Goal: Use online tool/utility: Use online tool/utility

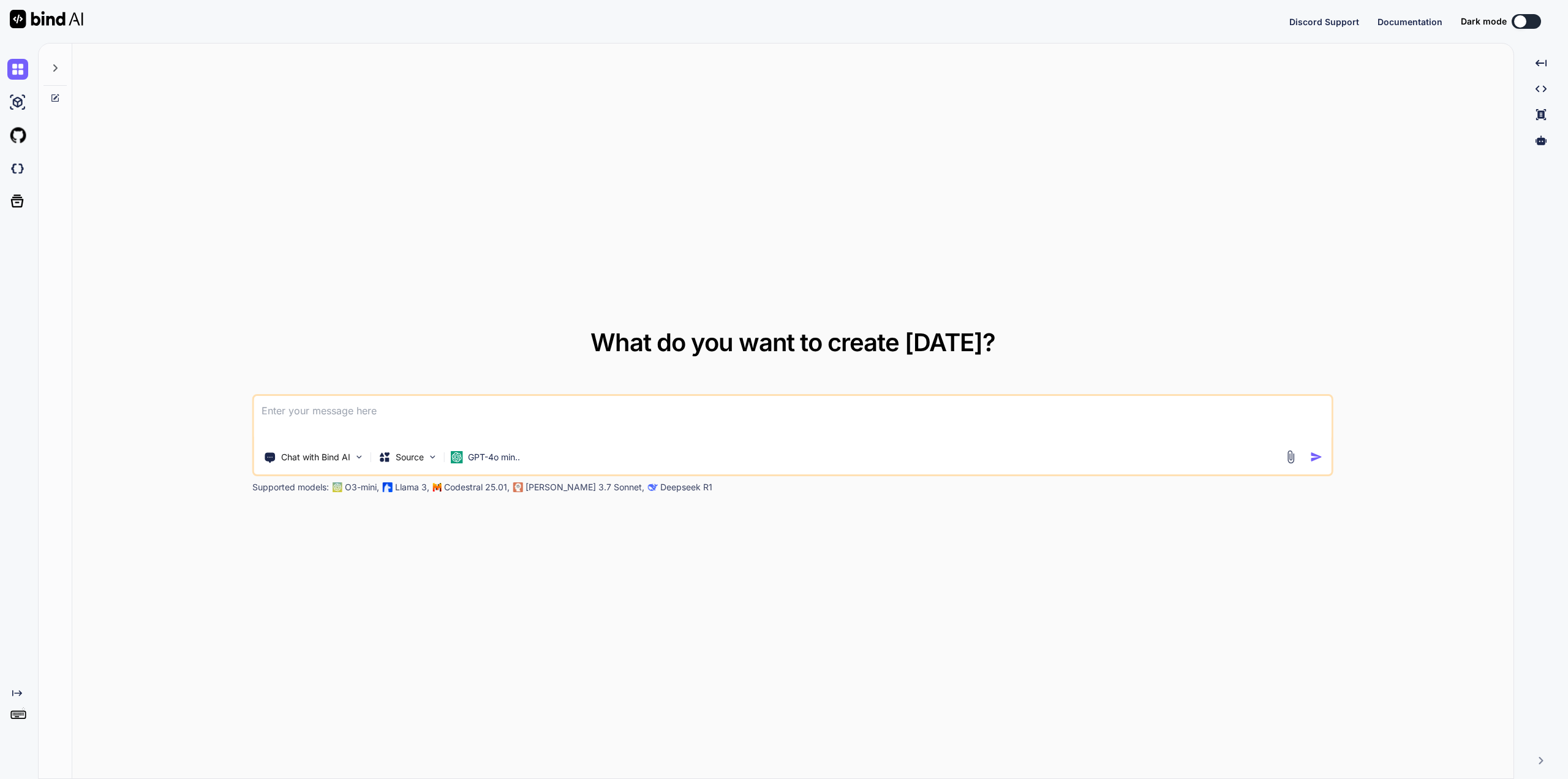
type textarea "x"
click at [15, 167] on img at bounding box center [18, 168] width 21 height 21
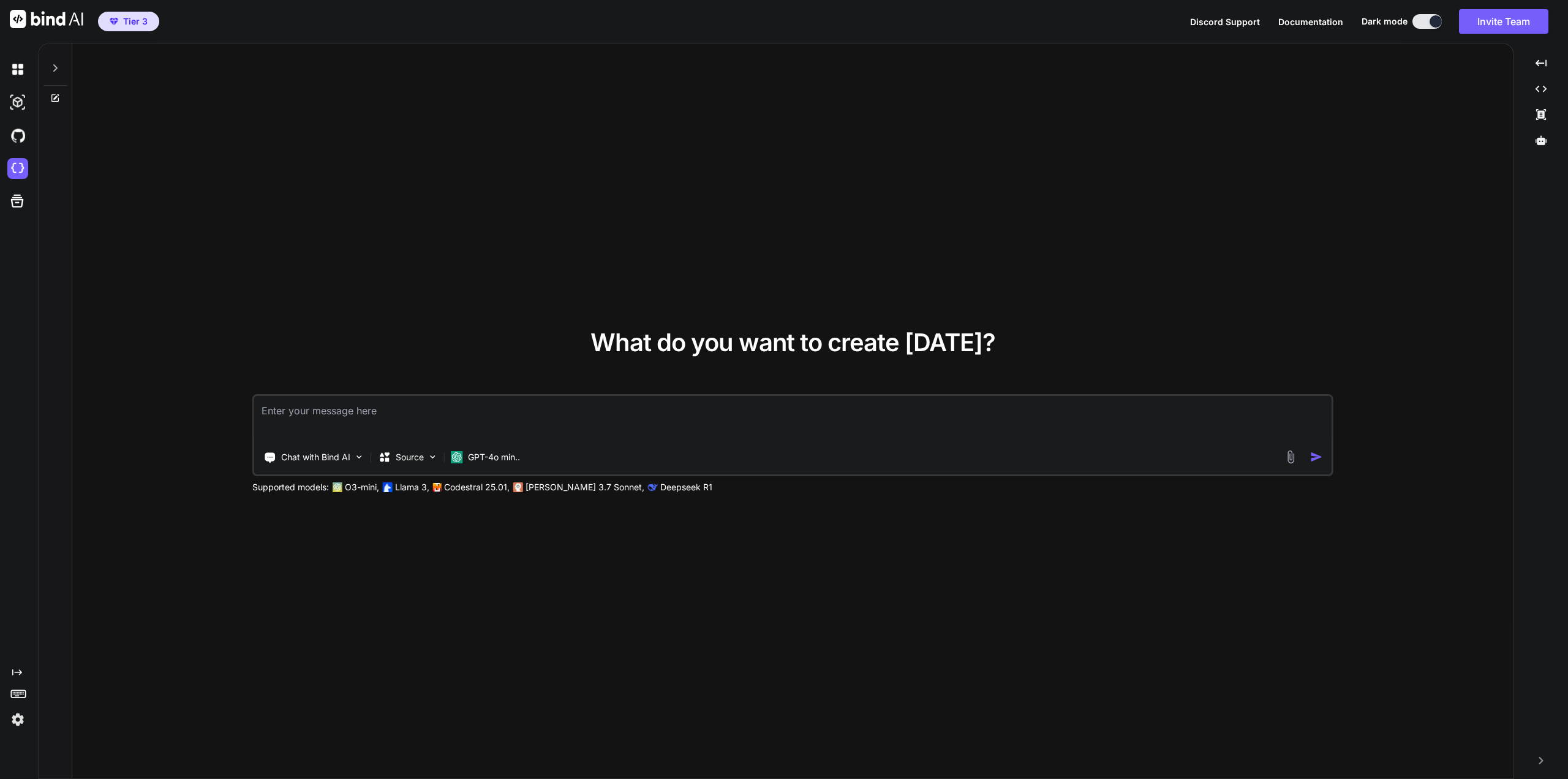
click at [58, 62] on div at bounding box center [55, 65] width 23 height 42
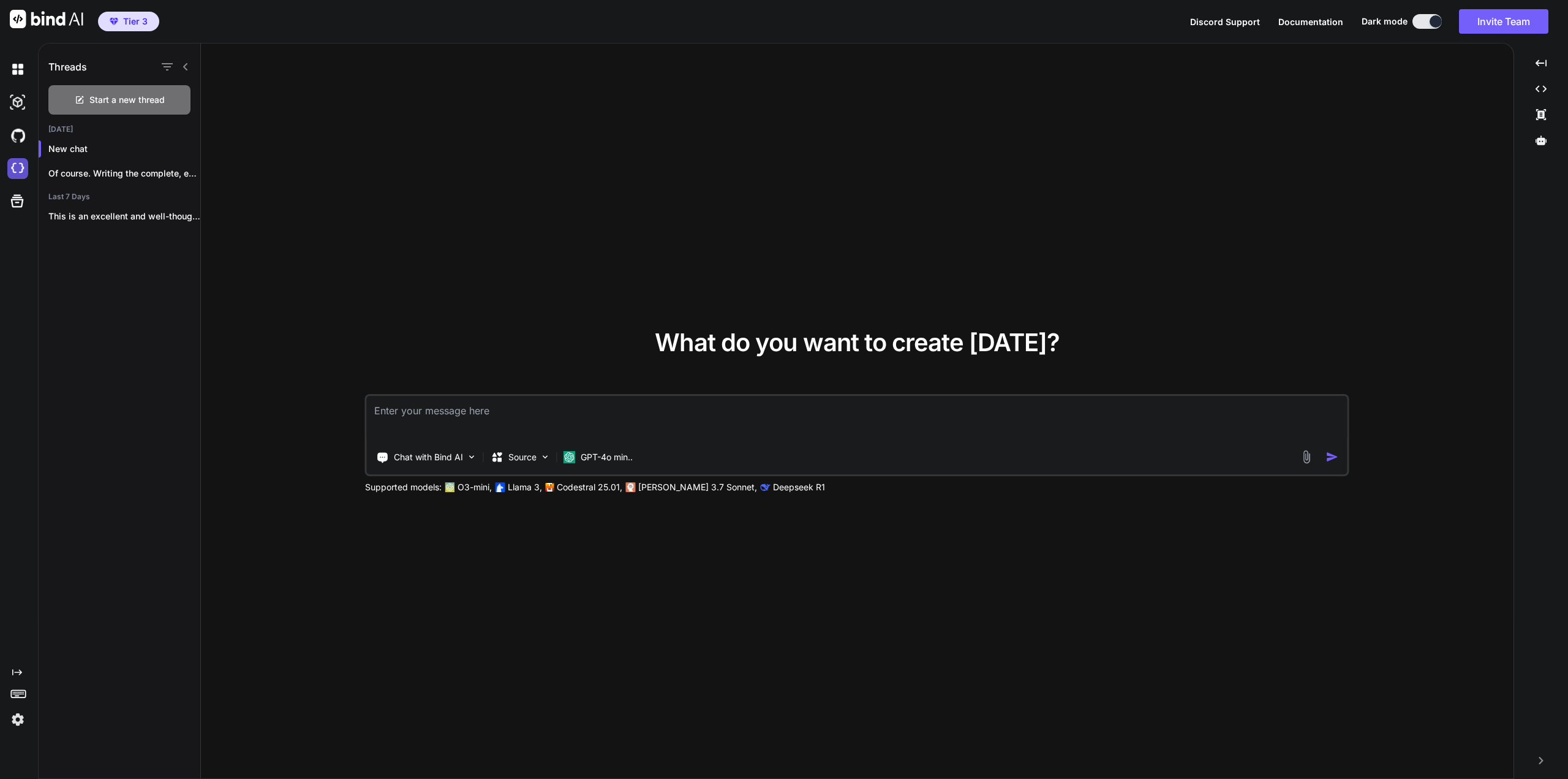
click at [21, 161] on img at bounding box center [18, 168] width 21 height 21
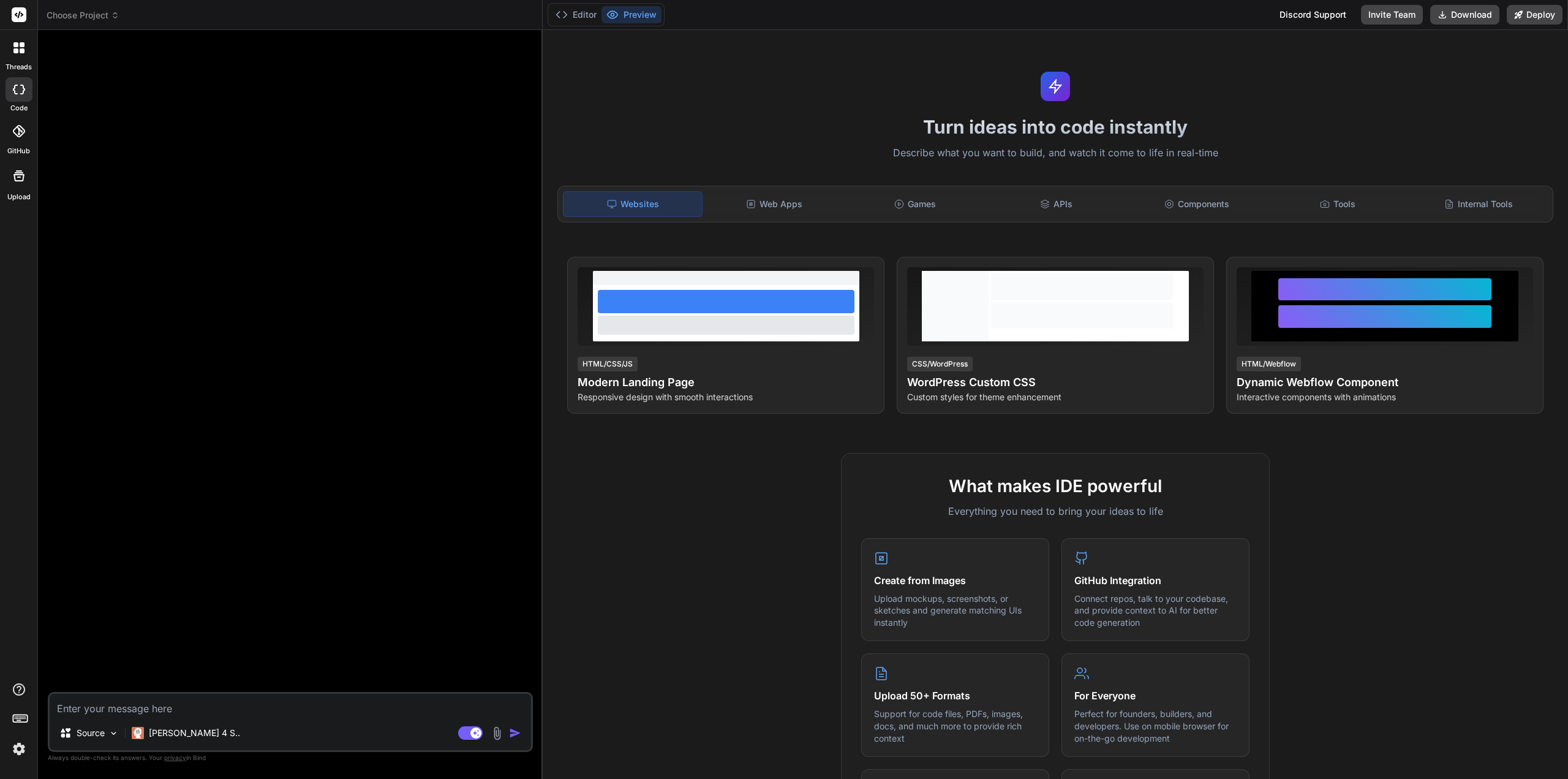
click at [15, 173] on icon at bounding box center [19, 176] width 11 height 11
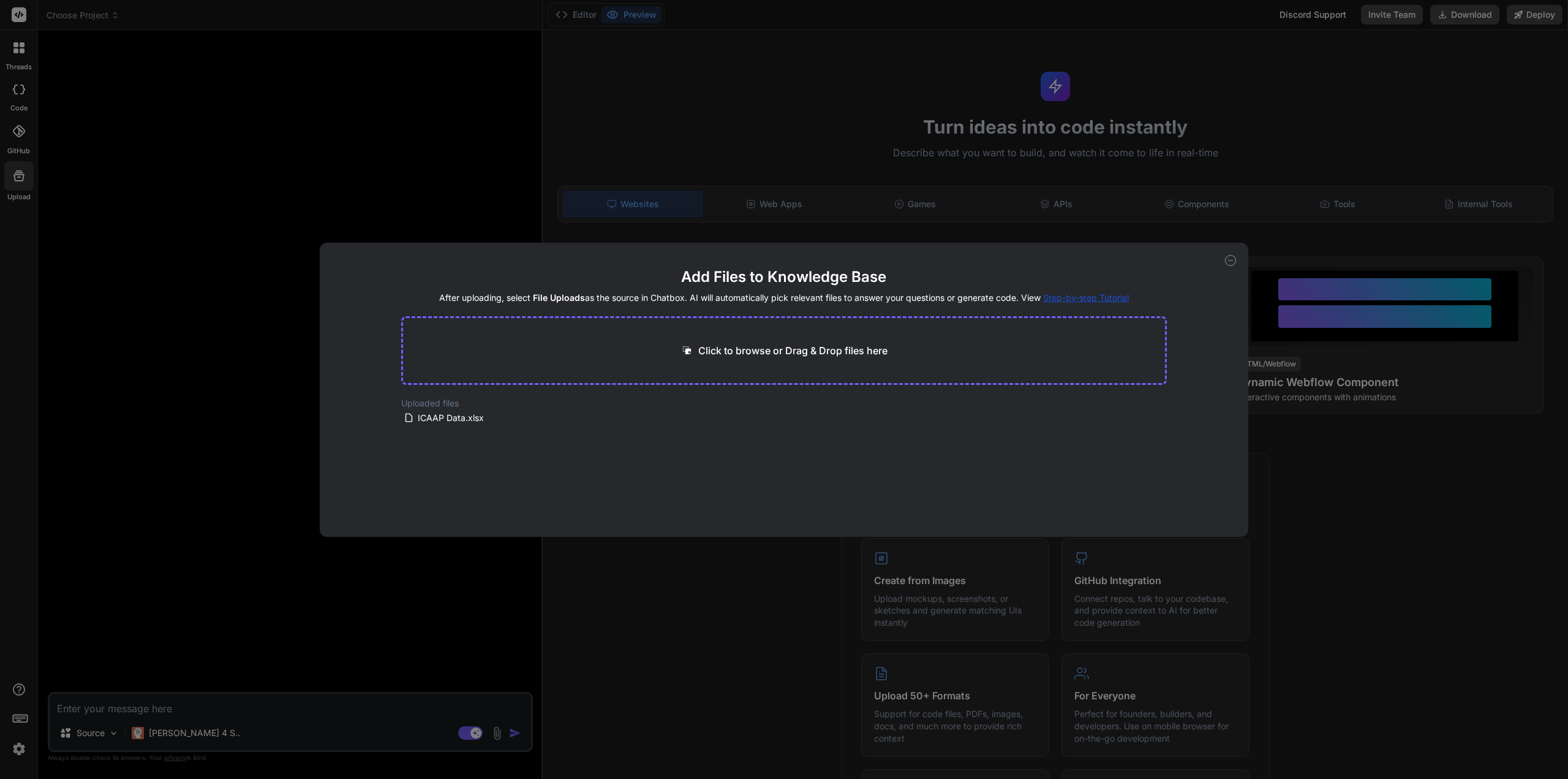
click at [1231, 258] on icon at bounding box center [1231, 260] width 11 height 11
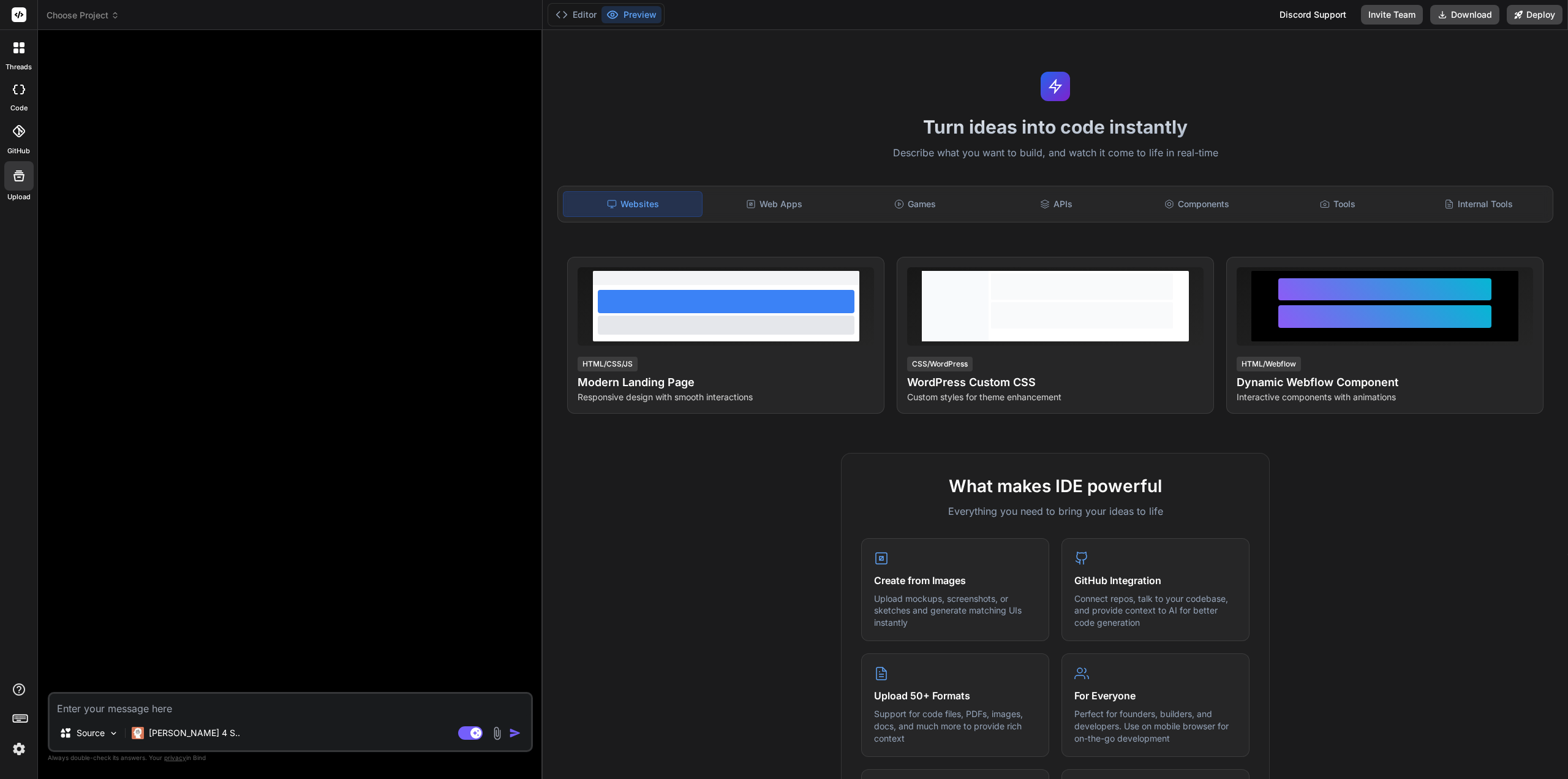
click at [99, 18] on span "Choose Project" at bounding box center [83, 15] width 73 height 12
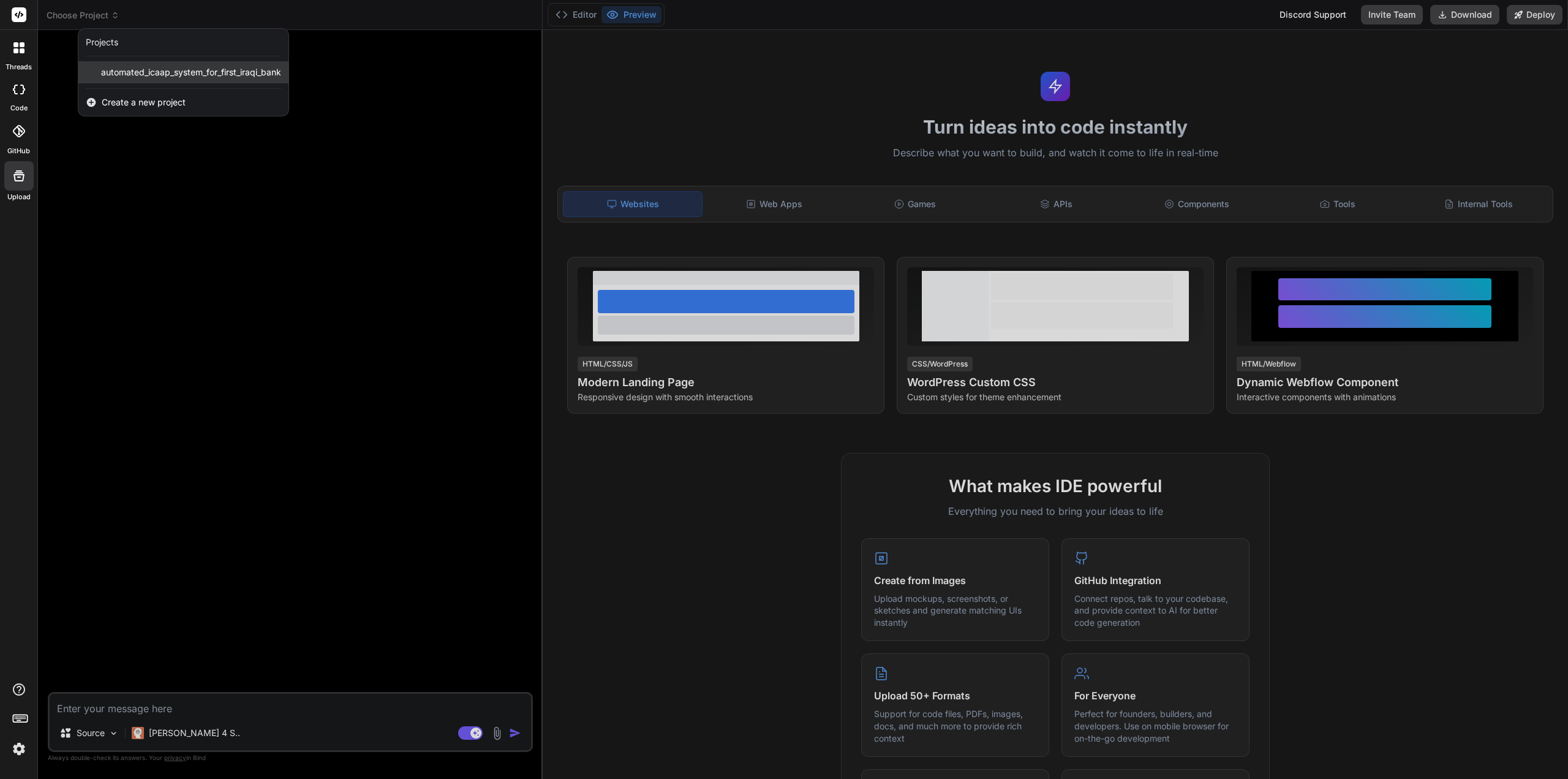
click at [183, 66] on span "automated_icaap_system_for_first_iraqi_bank" at bounding box center [191, 72] width 180 height 12
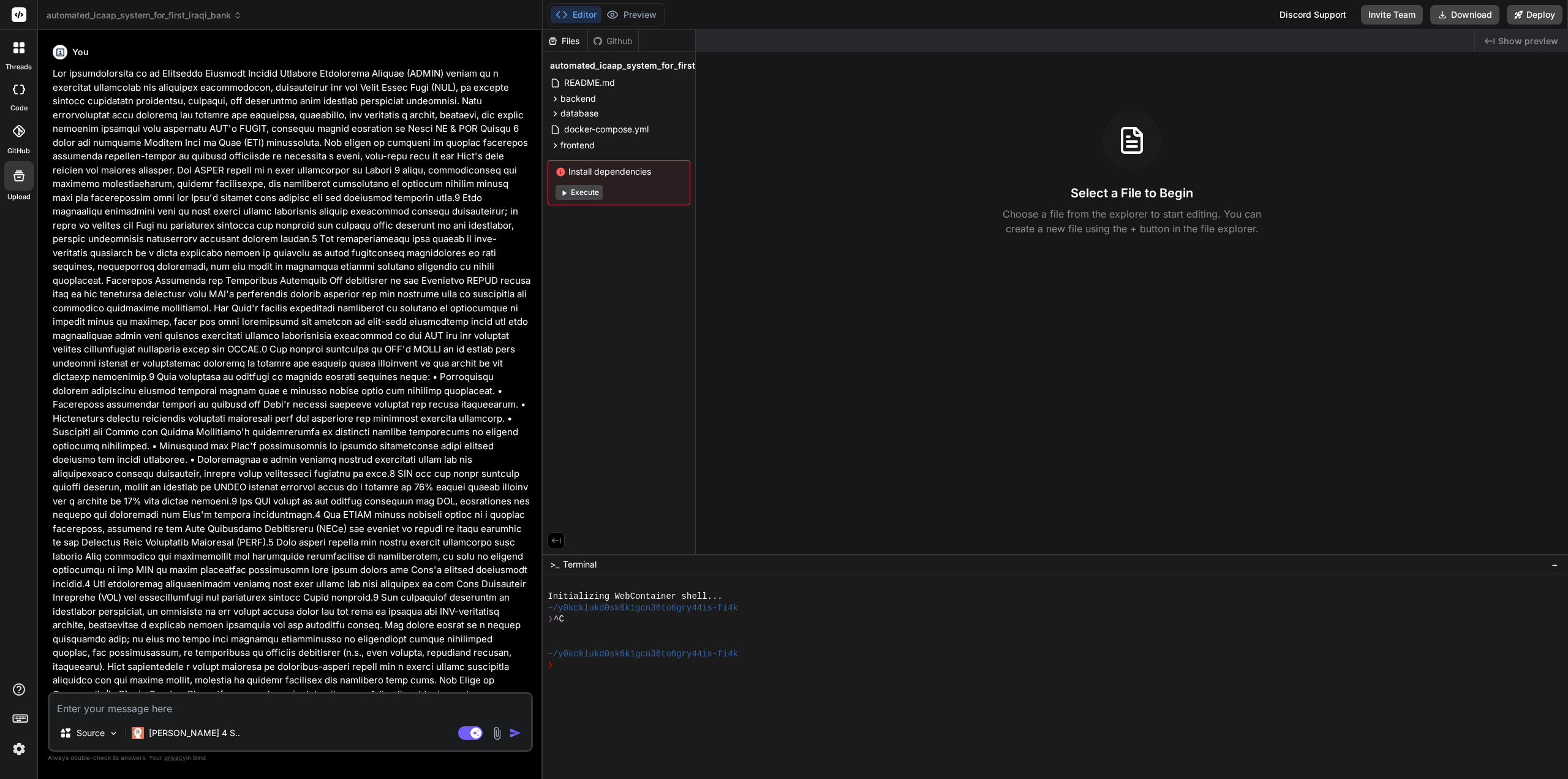
click at [581, 193] on button "Execute" at bounding box center [578, 192] width 47 height 15
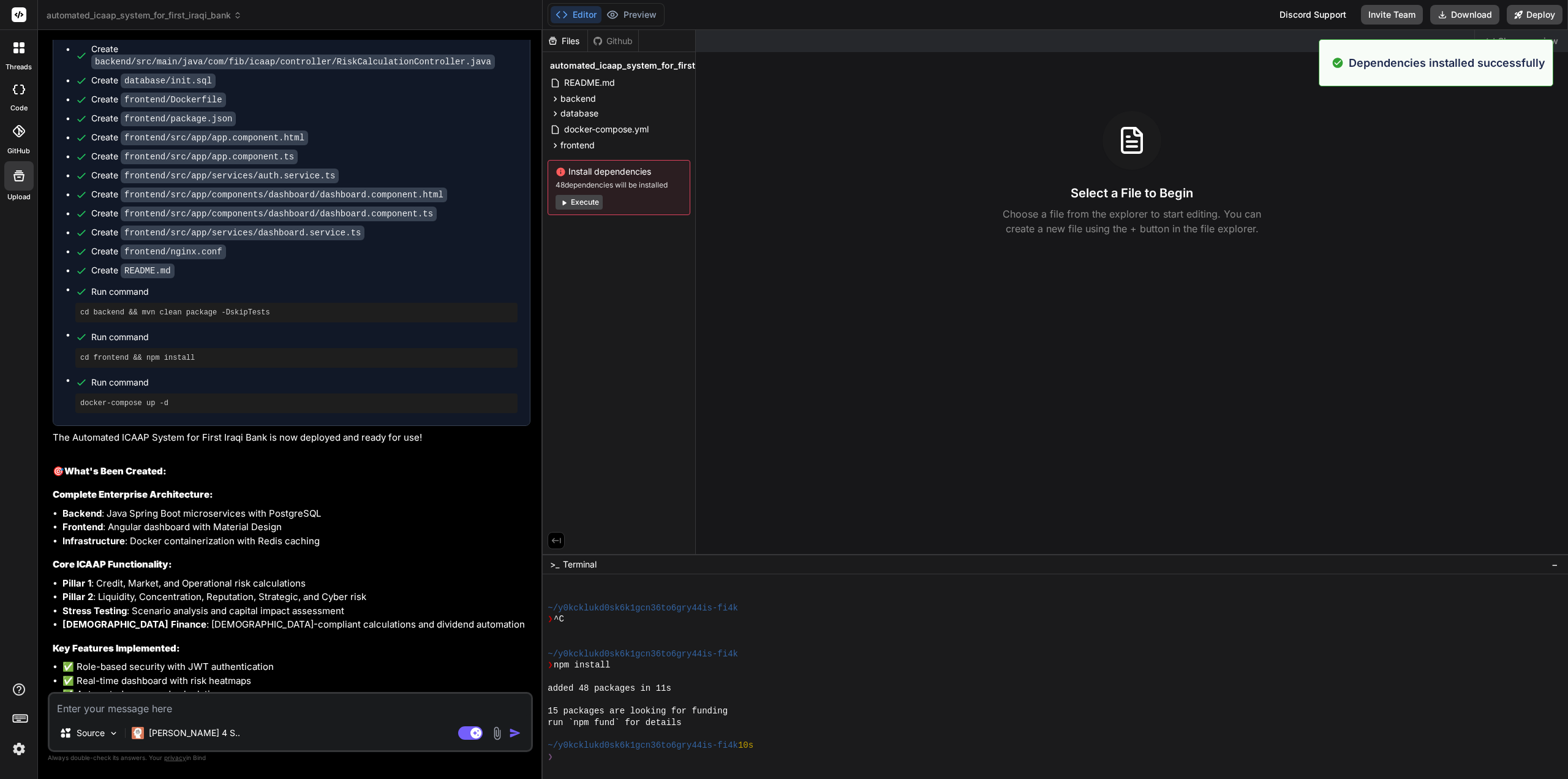
scroll to position [91, 0]
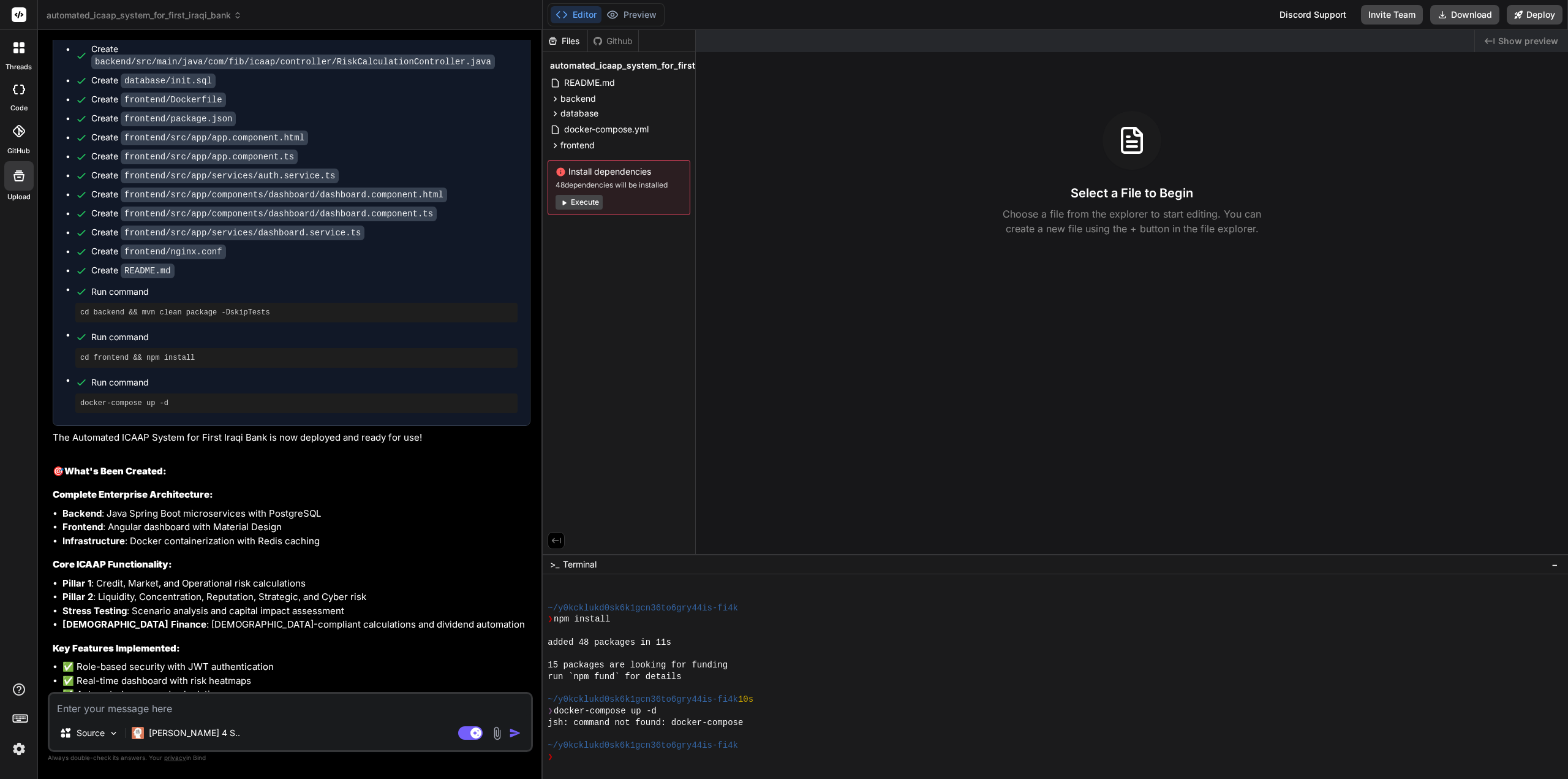
click at [582, 201] on button "Execute" at bounding box center [578, 202] width 47 height 15
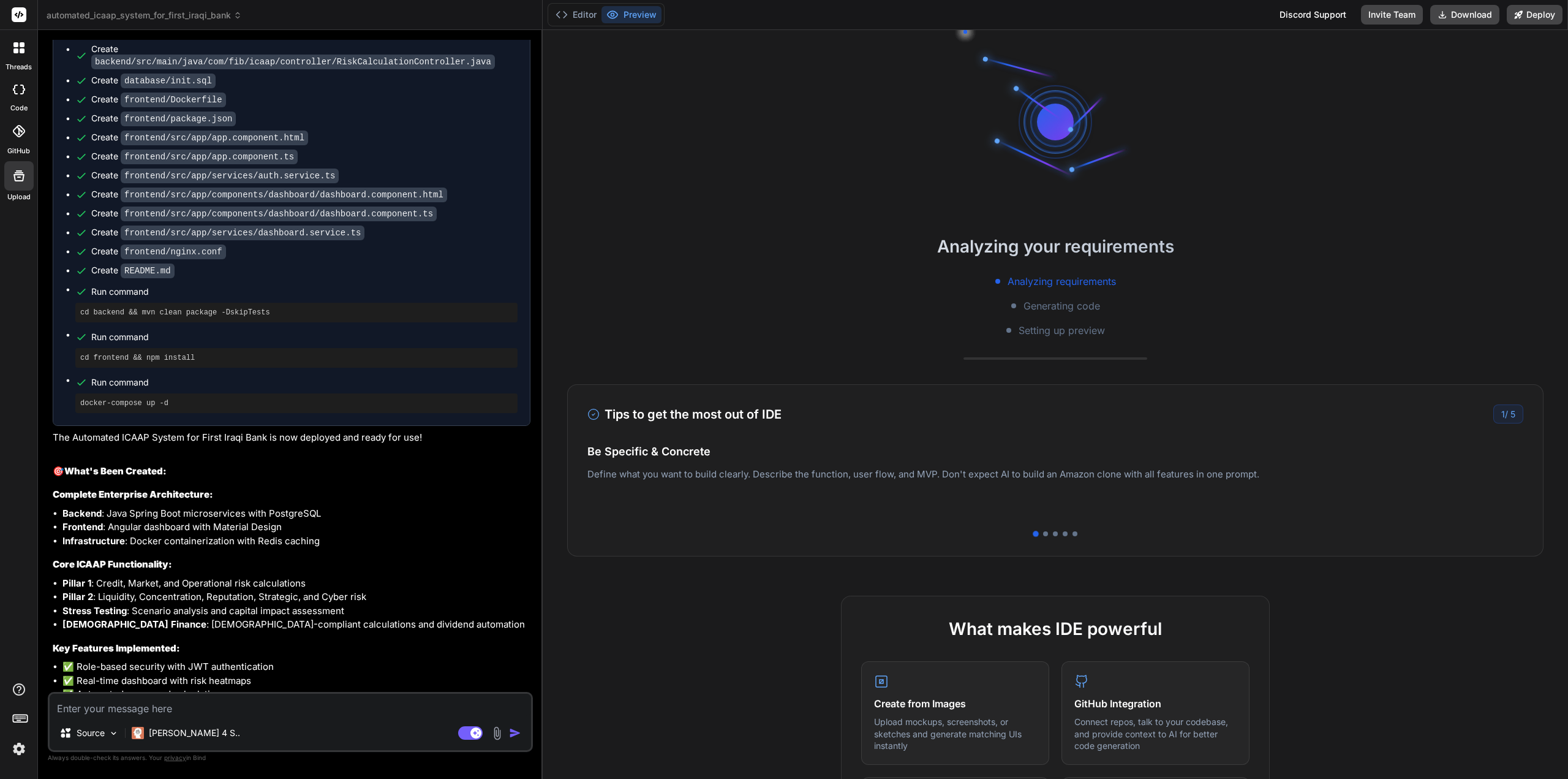
scroll to position [228, 0]
type textarea "x"
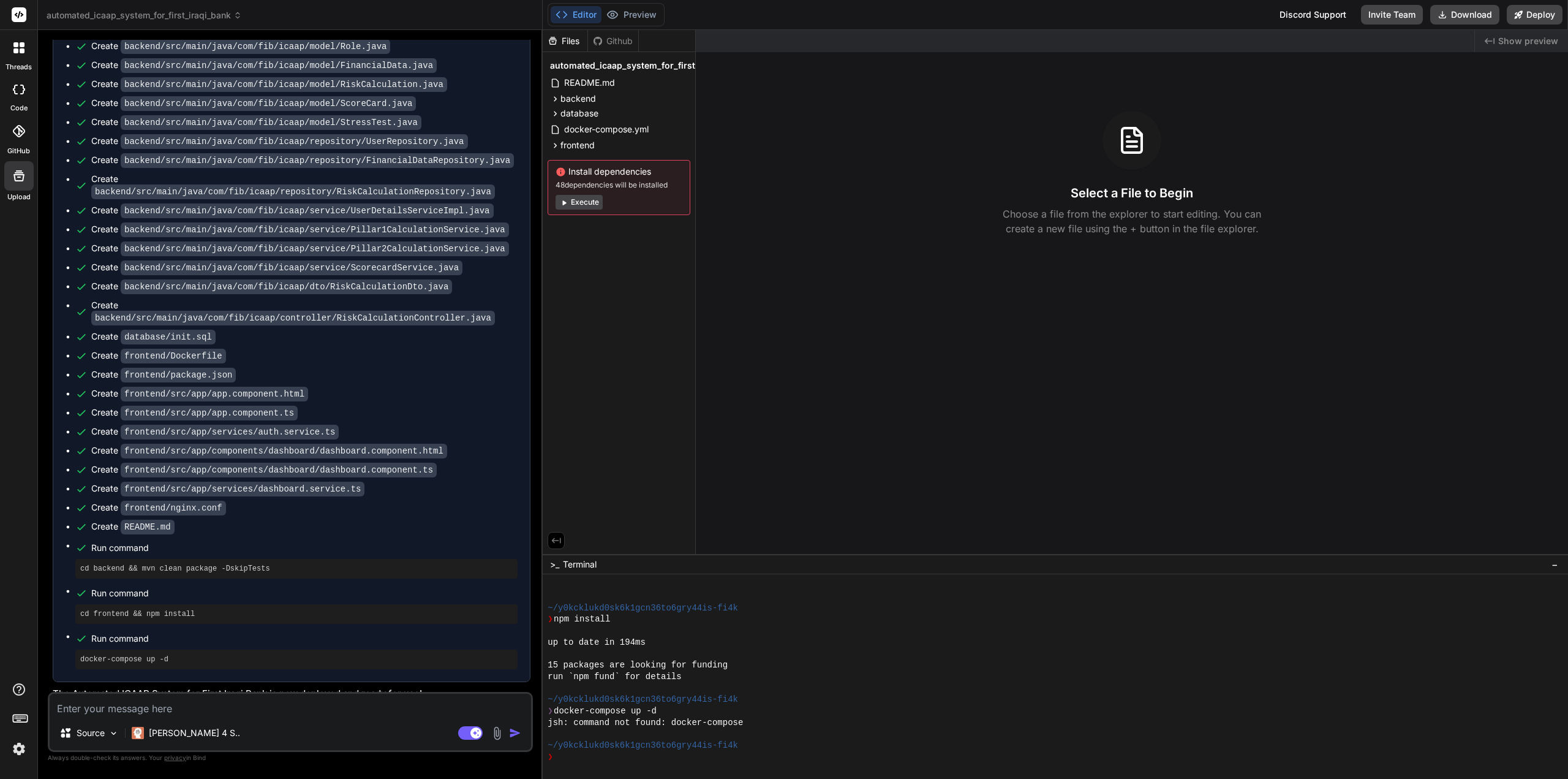
scroll to position [9695, 0]
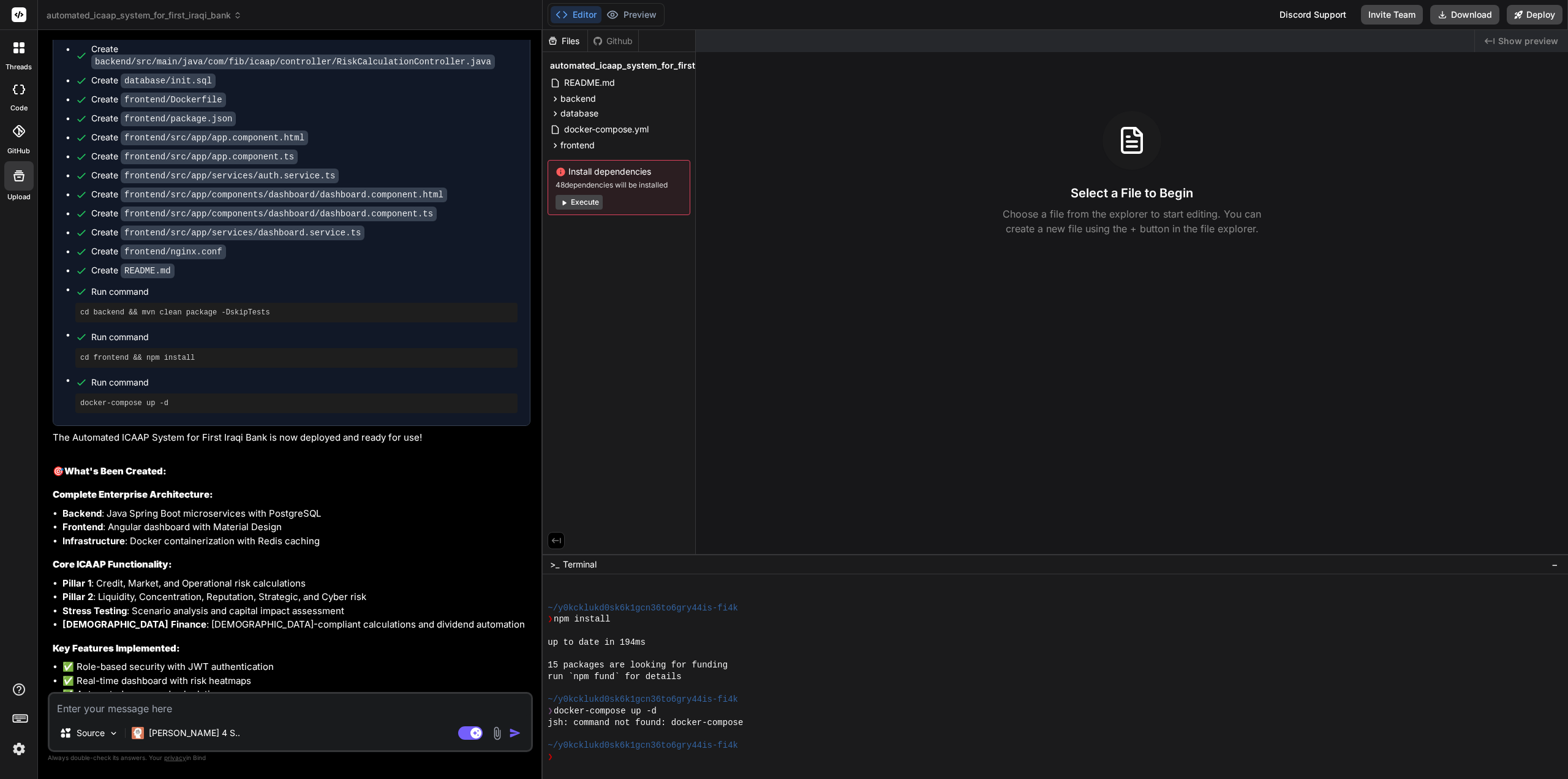
click at [180, 778] on link "[URL]" at bounding box center [167, 792] width 24 height 12
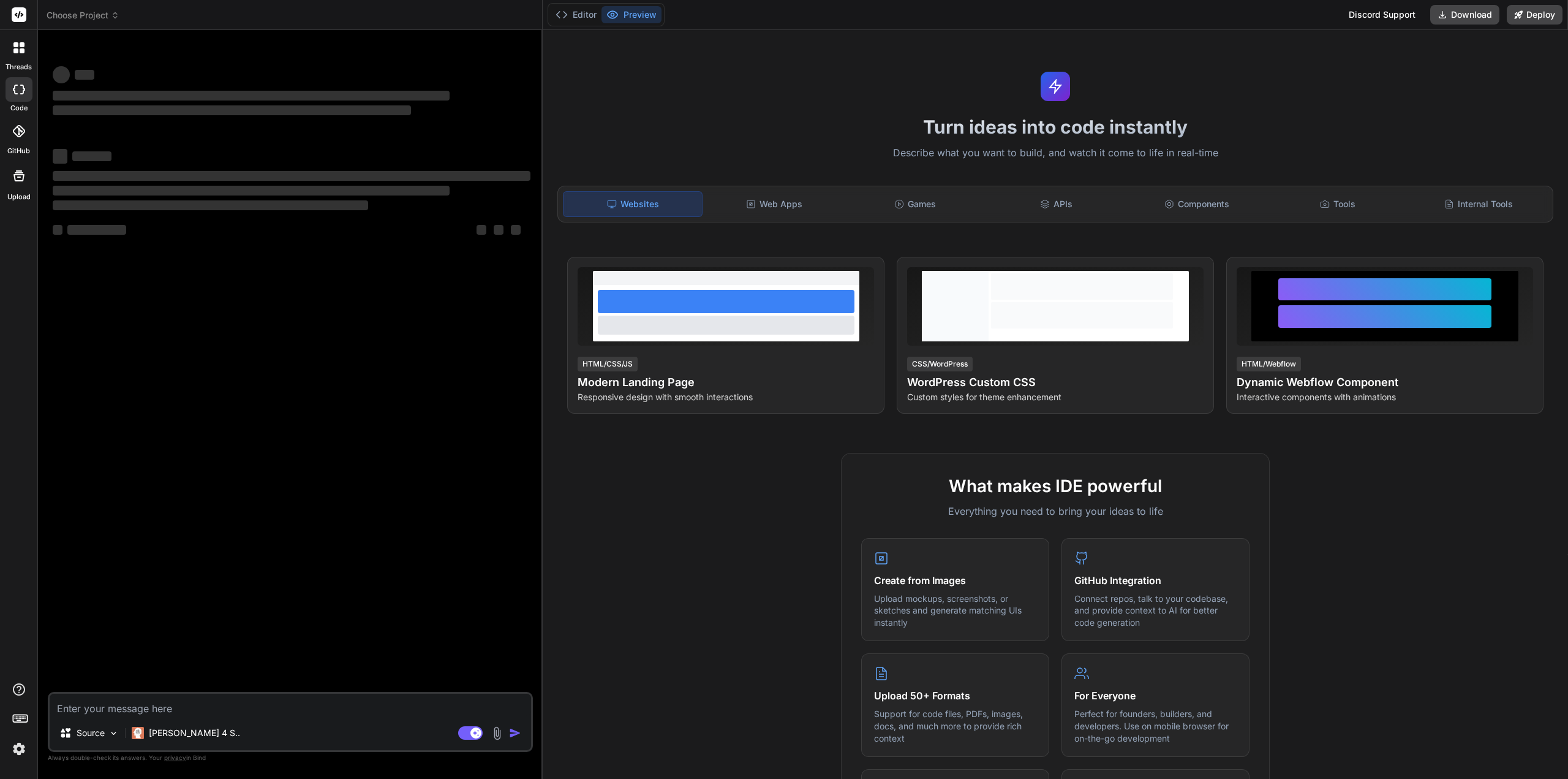
click at [95, 10] on span "Choose Project" at bounding box center [83, 15] width 73 height 12
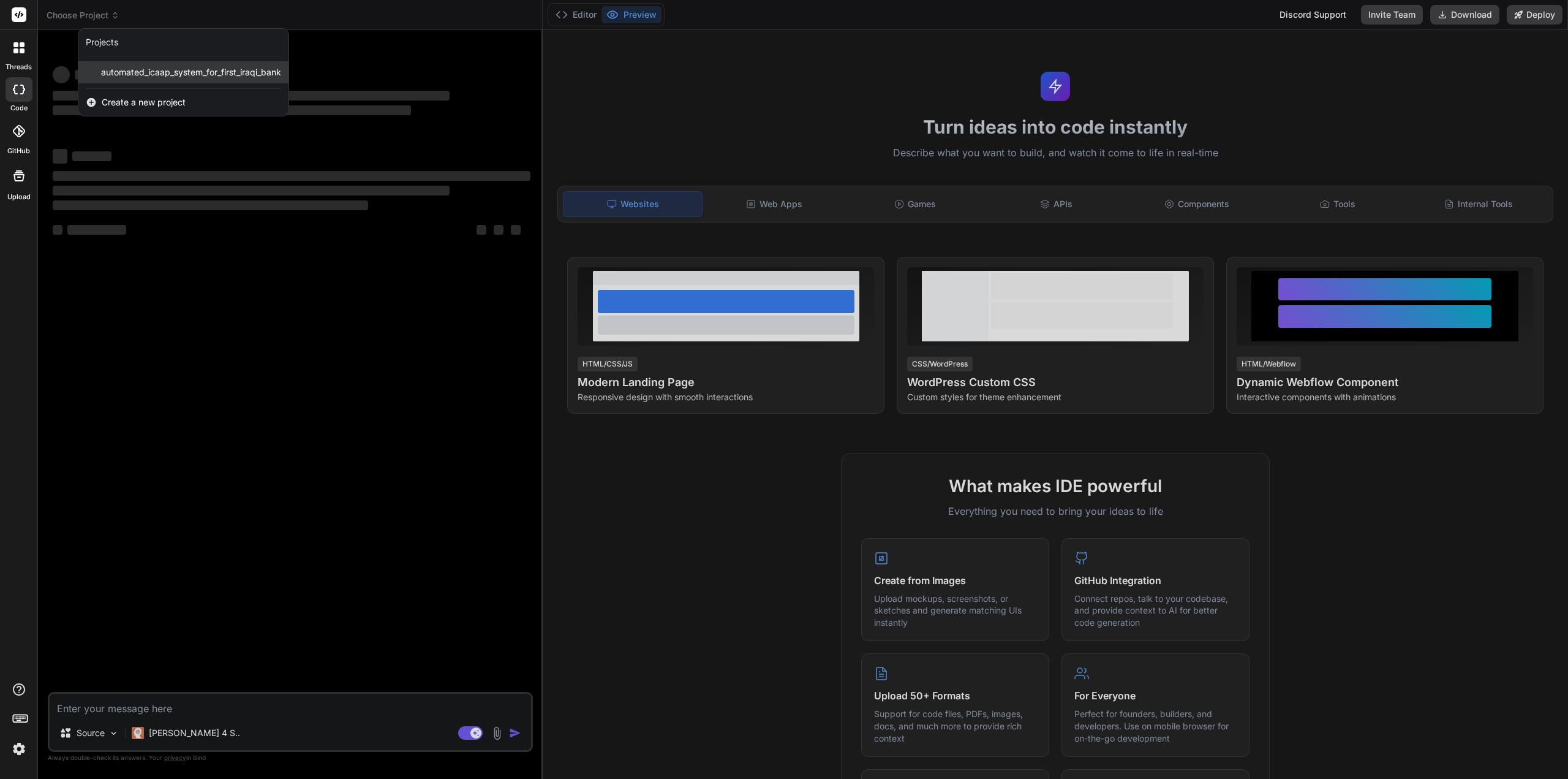
click at [144, 74] on span "automated_icaap_system_for_first_iraqi_bank" at bounding box center [191, 72] width 180 height 12
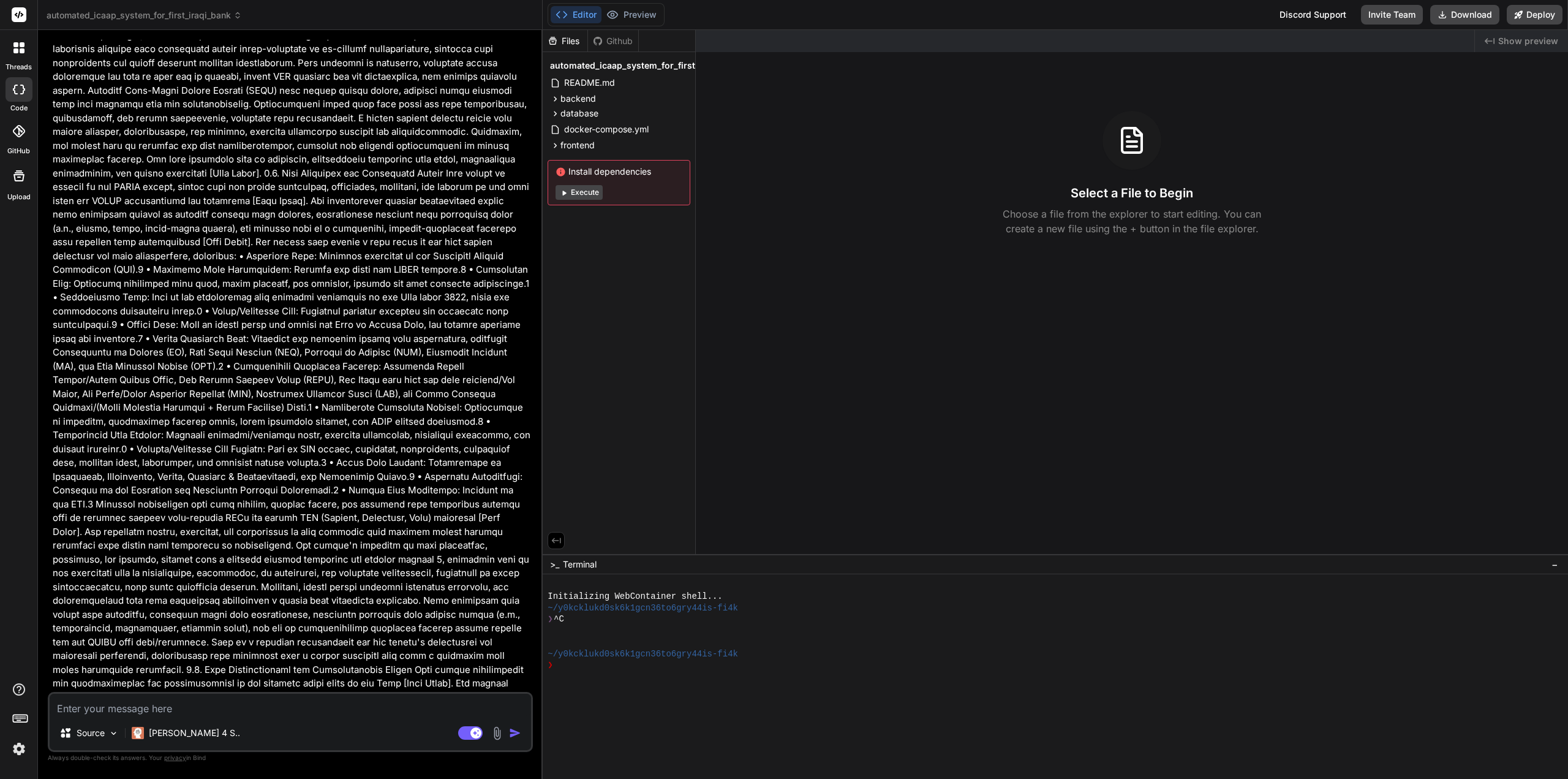
scroll to position [1225, 0]
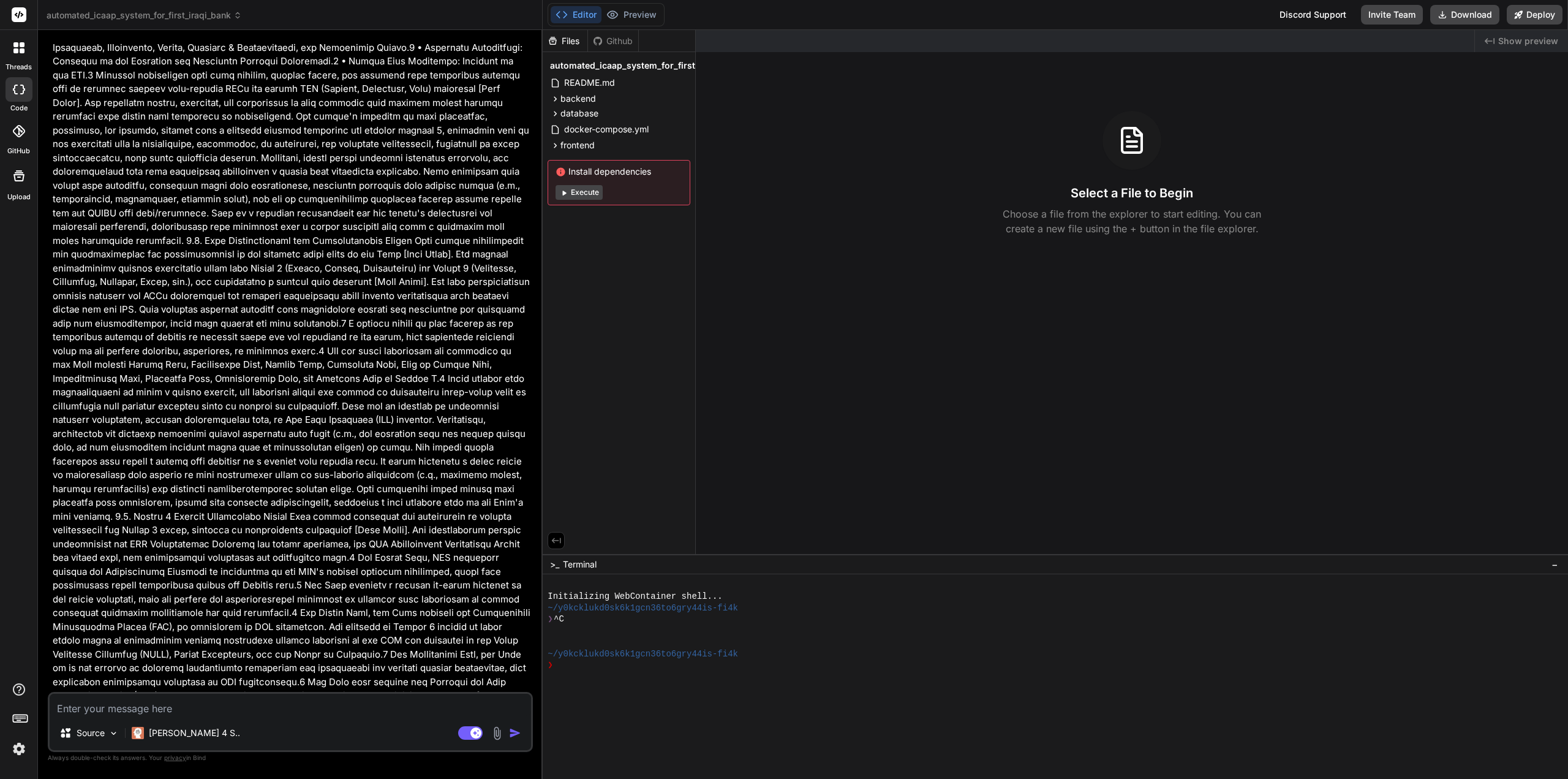
click at [576, 194] on button "Execute" at bounding box center [578, 192] width 47 height 15
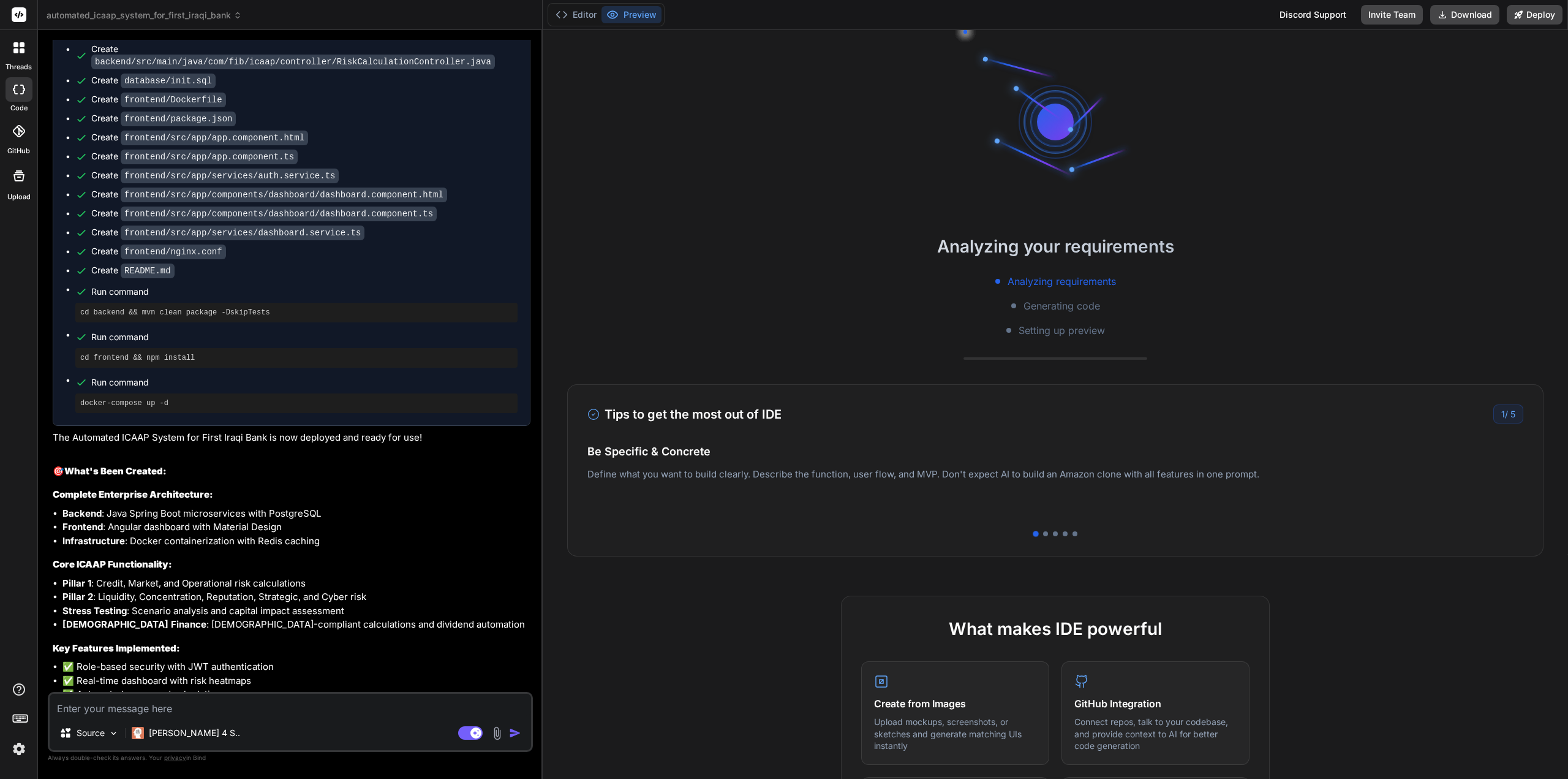
scroll to position [45, 0]
type textarea "x"
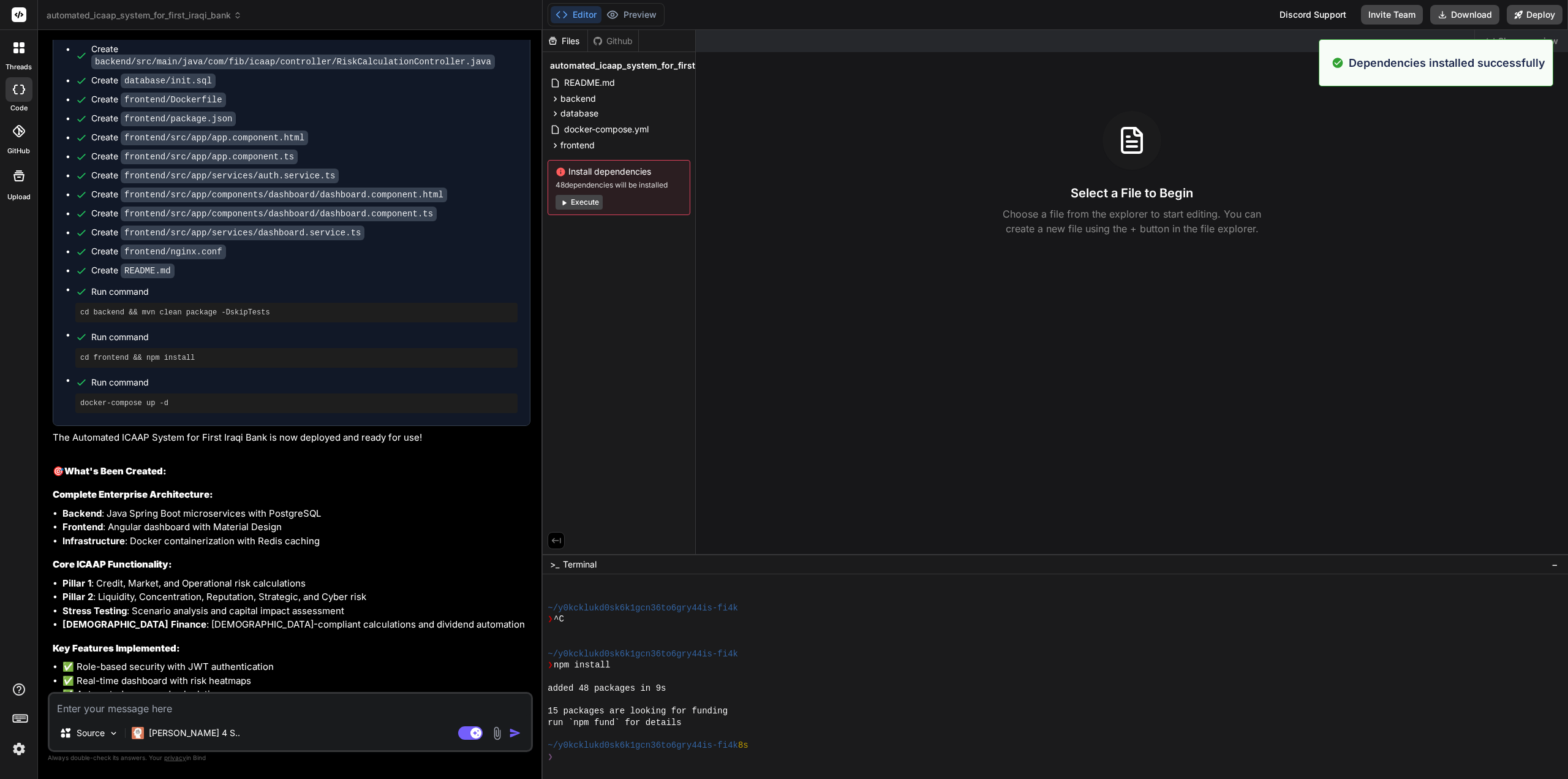
scroll to position [91, 0]
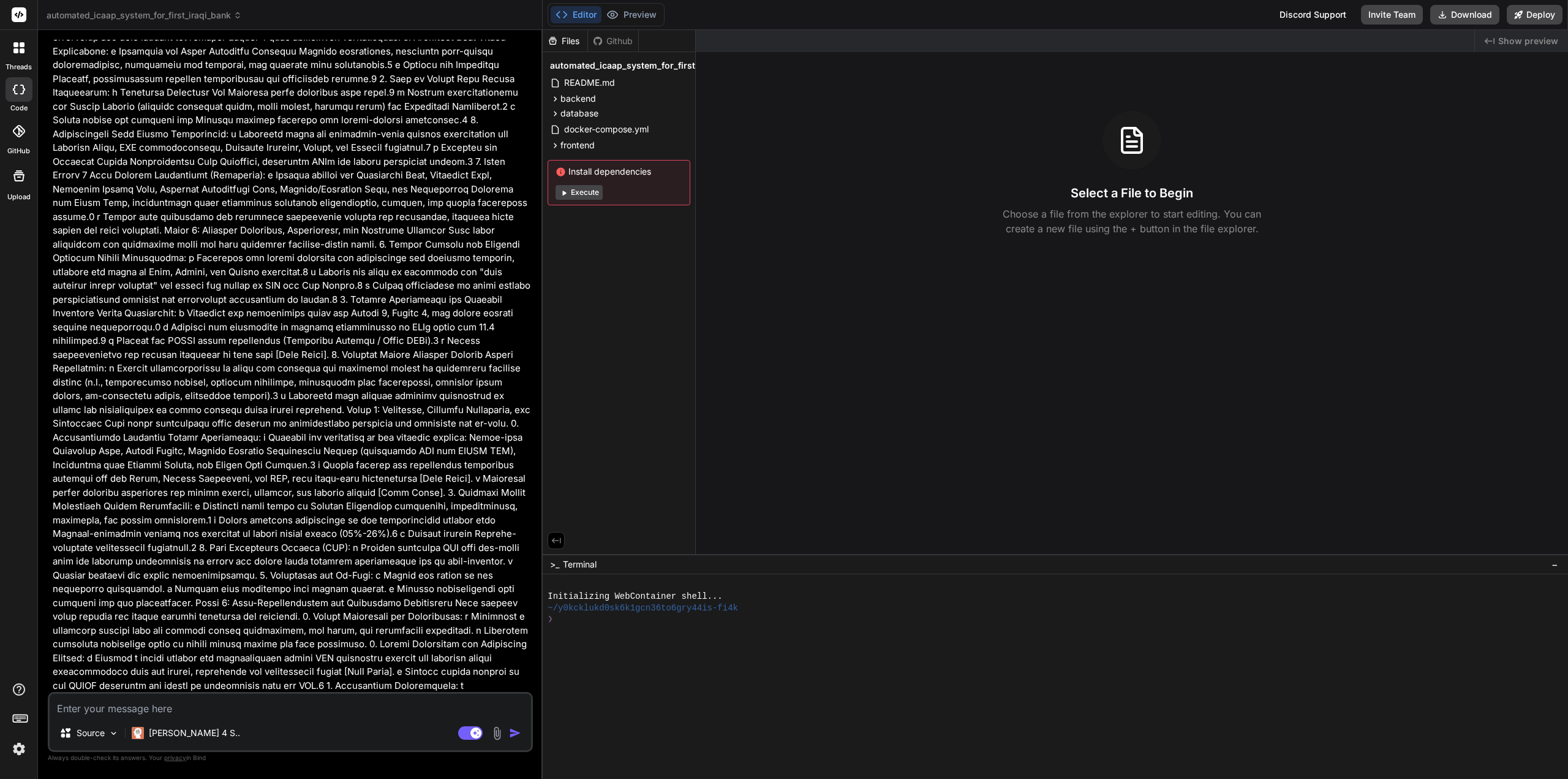
scroll to position [9695, 0]
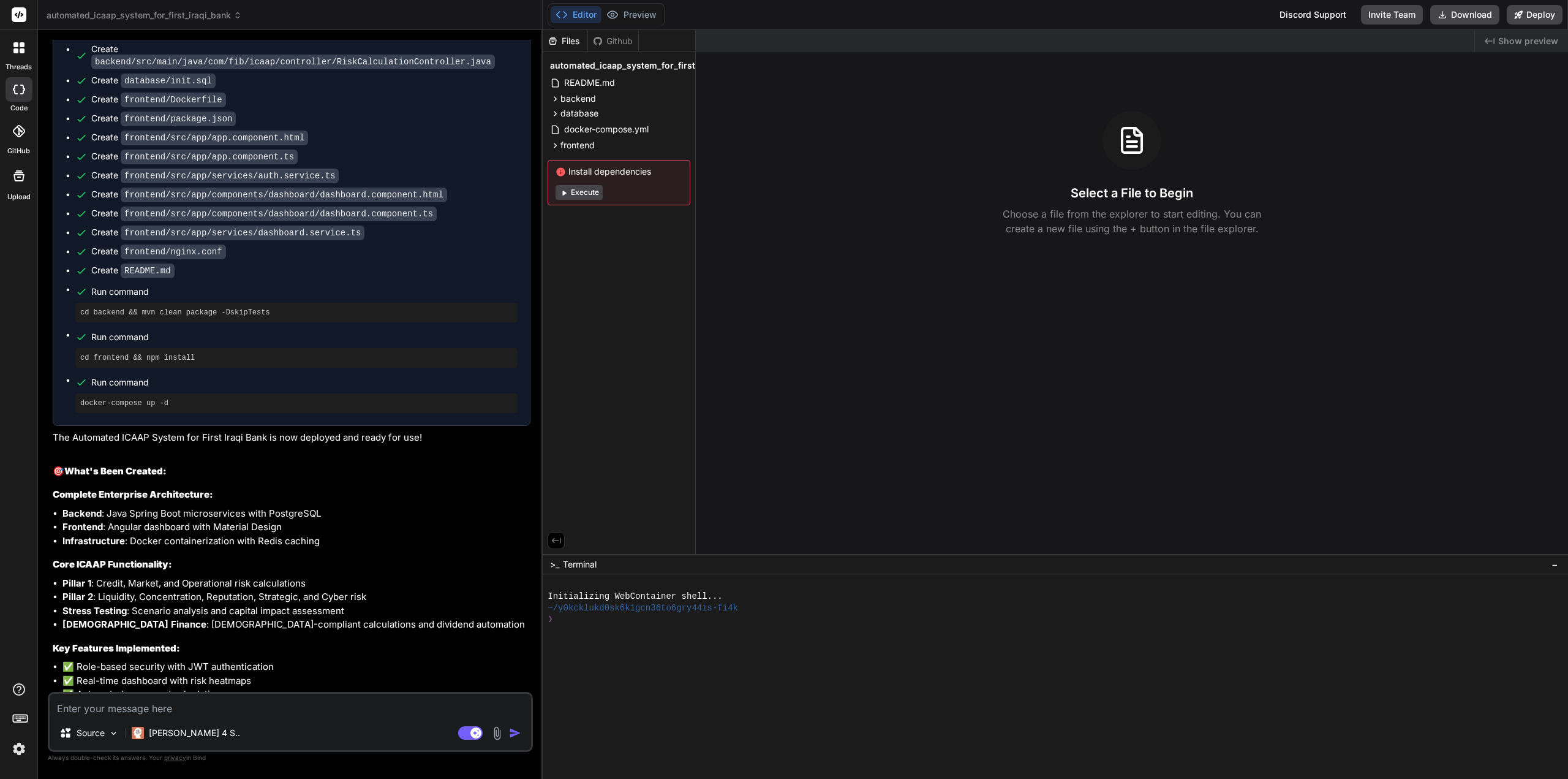
click at [590, 194] on button "Execute" at bounding box center [578, 192] width 47 height 15
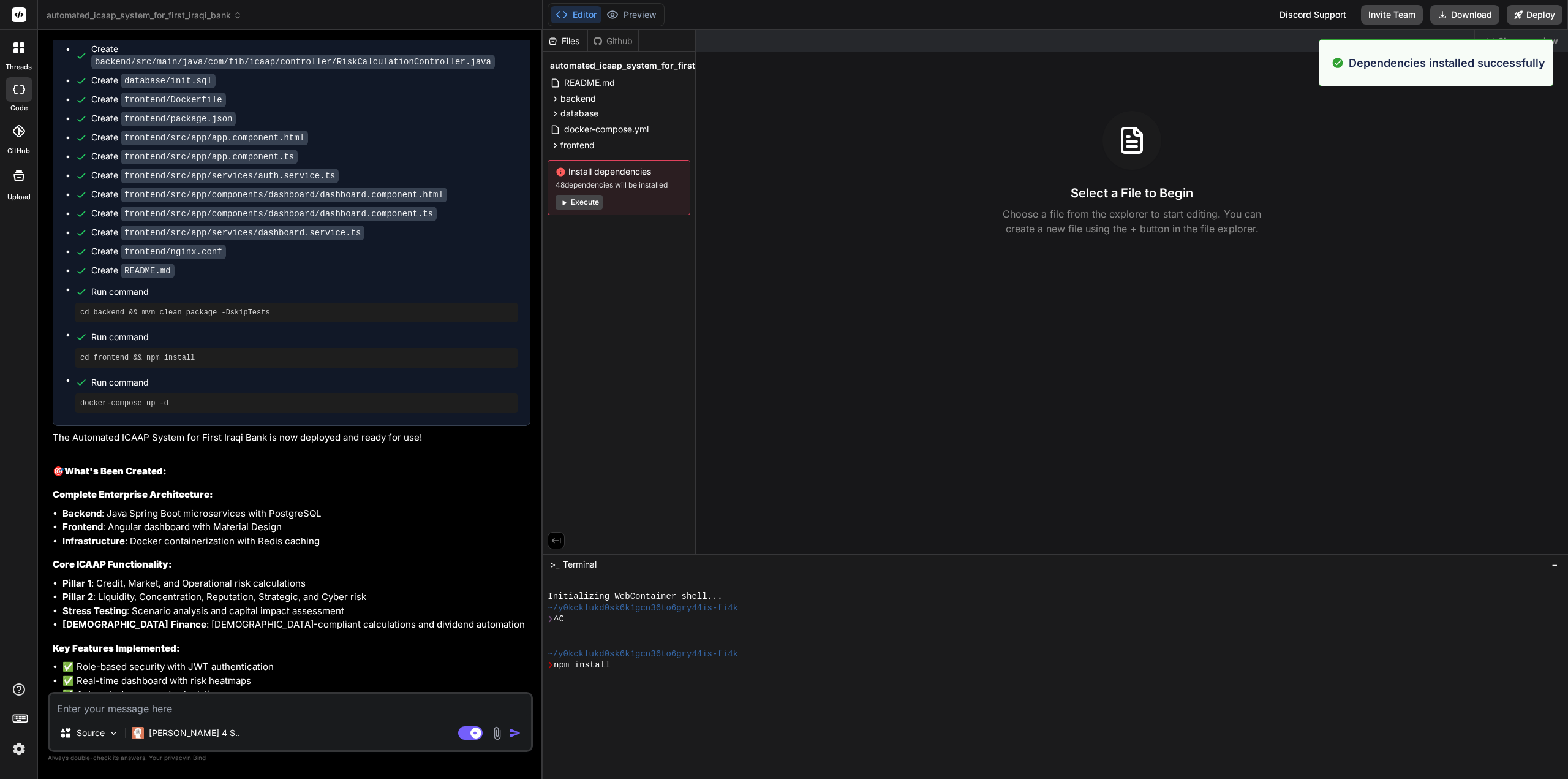
scroll to position [45, 0]
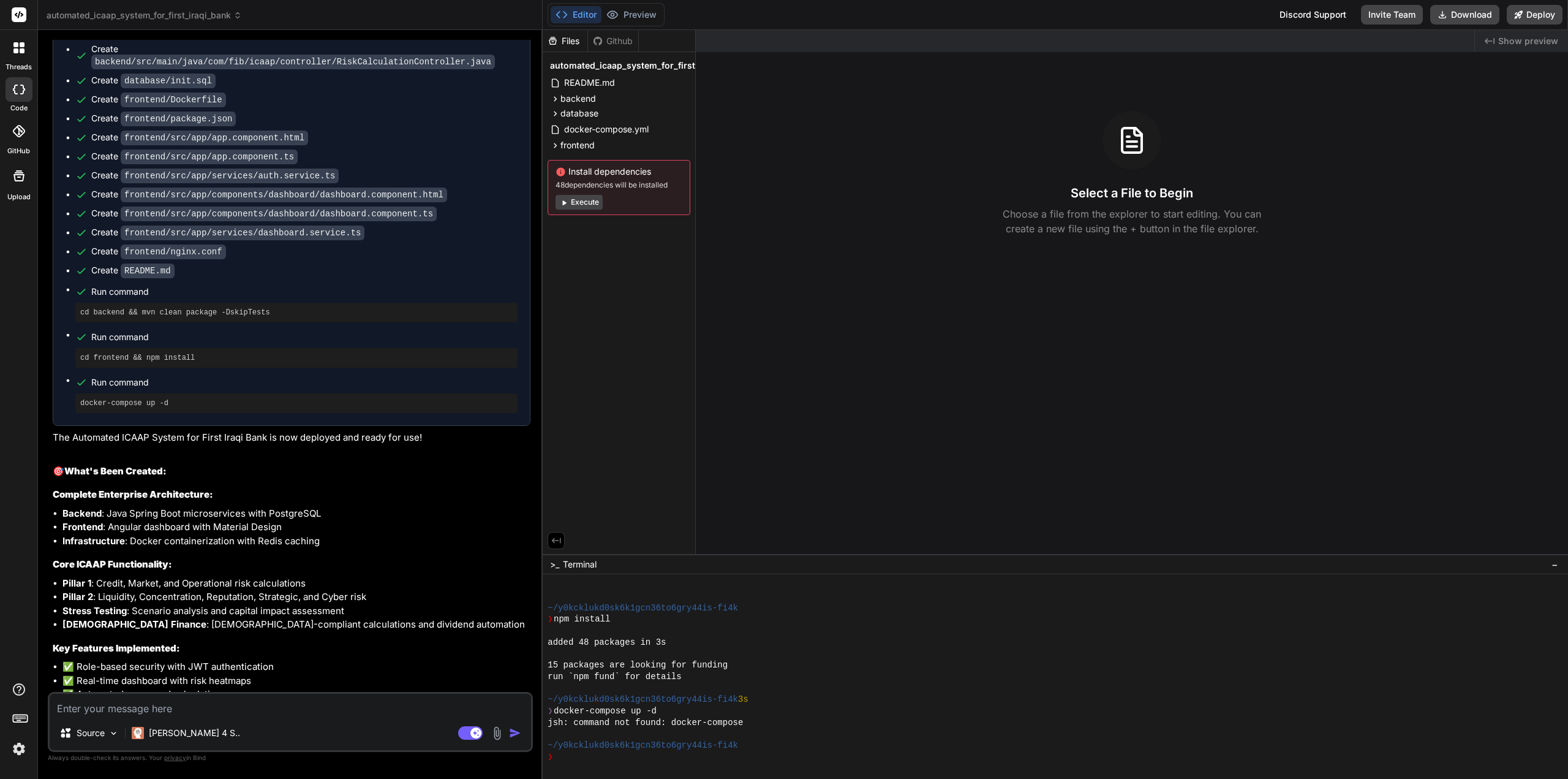
click at [1199, 121] on div "Select a File to Begin Choose a file from the explorer to start editing. You ca…" at bounding box center [1132, 173] width 873 height 125
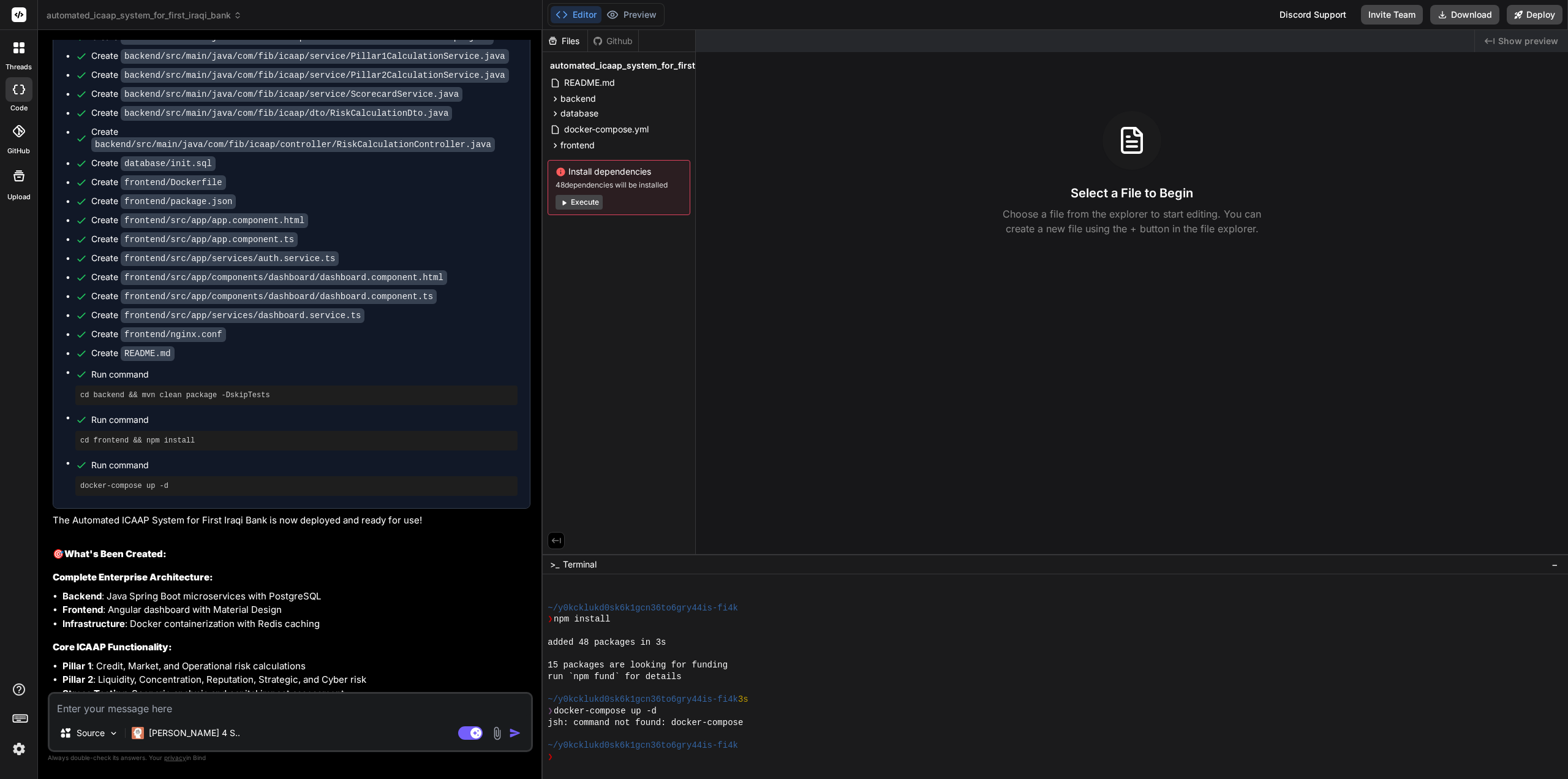
scroll to position [9695, 0]
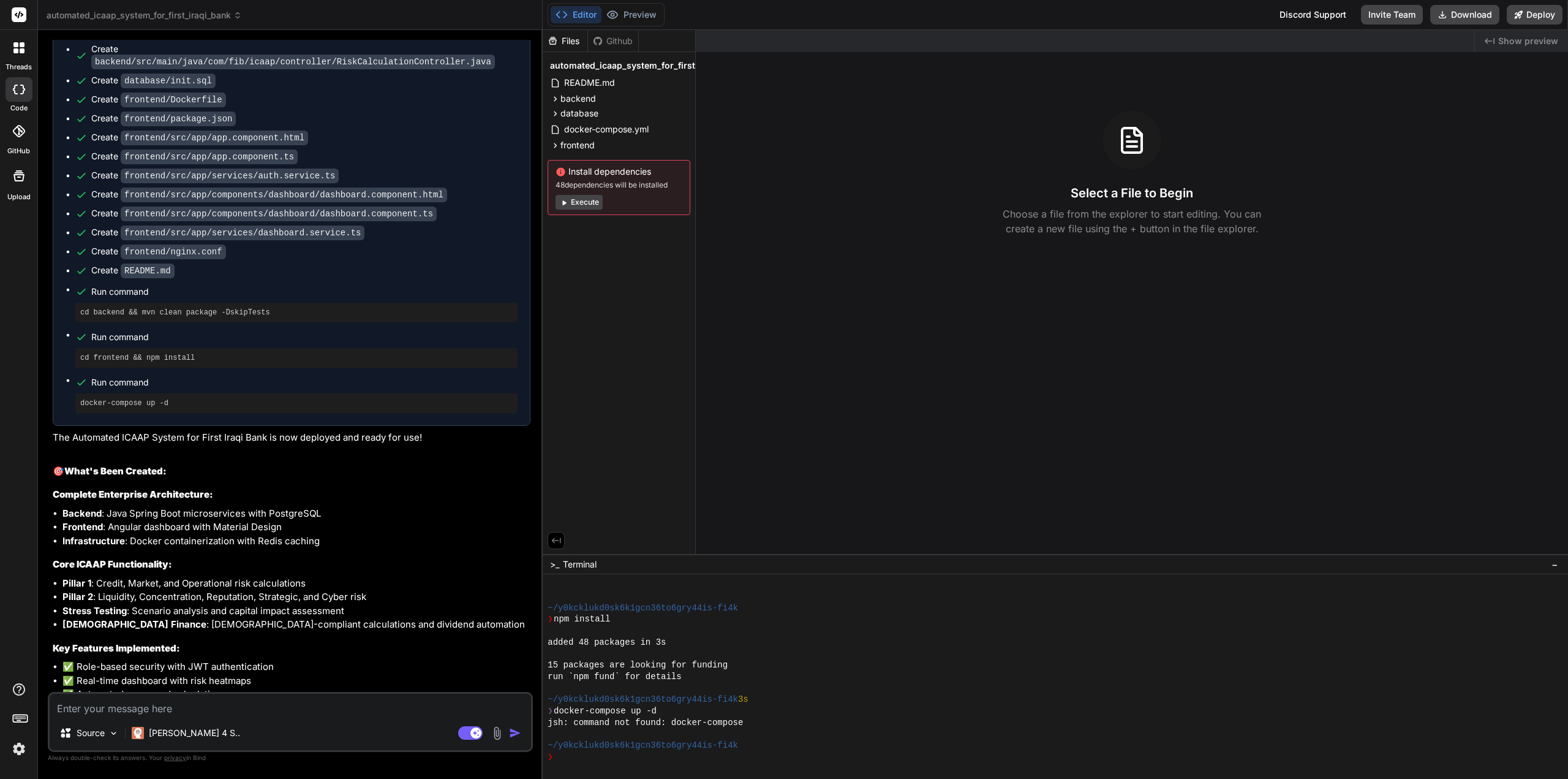
click at [618, 44] on div "Github" at bounding box center [613, 41] width 50 height 12
click at [574, 39] on div "Files" at bounding box center [565, 41] width 45 height 12
click at [589, 83] on span "README.md" at bounding box center [589, 82] width 53 height 15
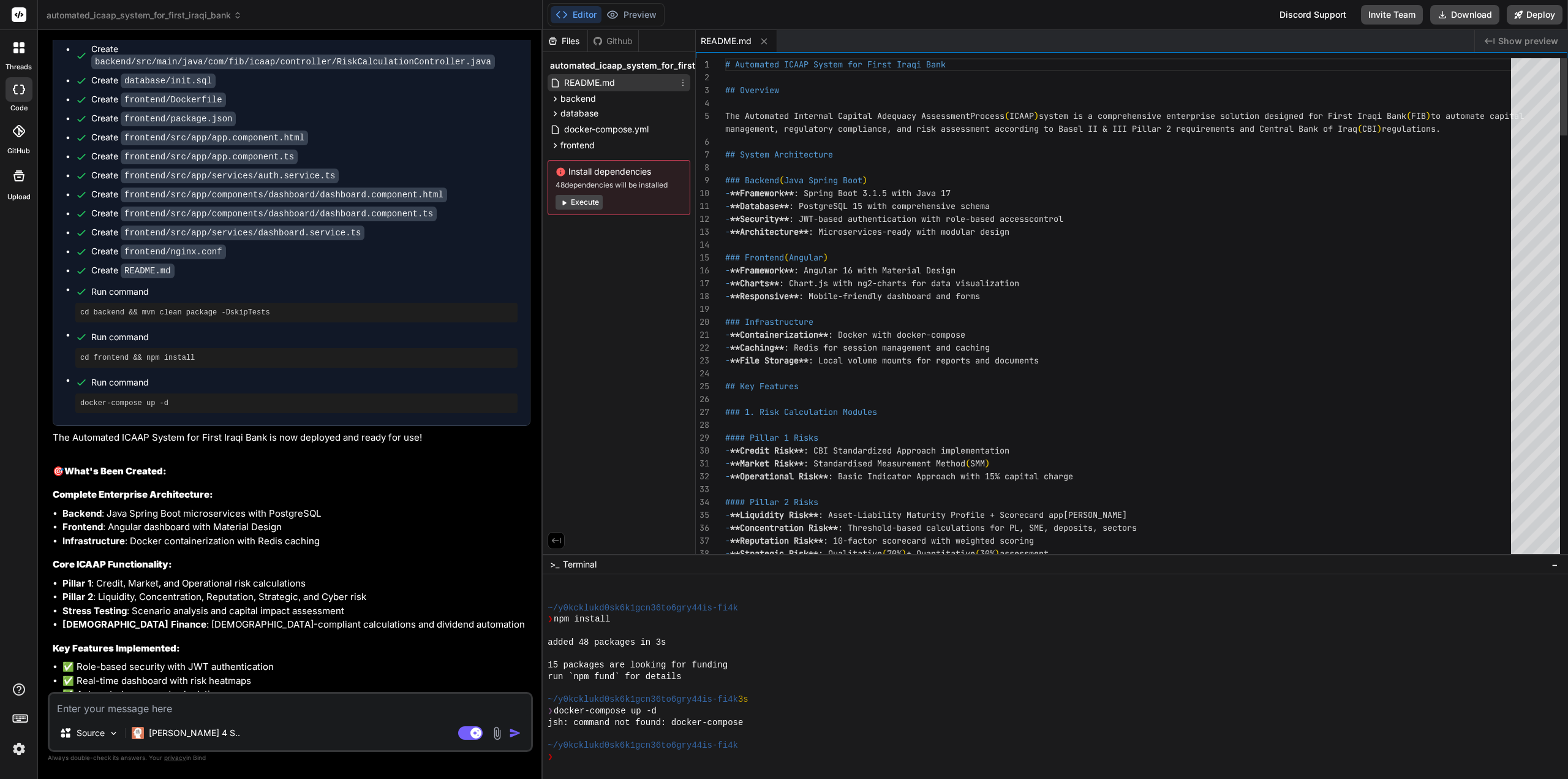
type textarea "x"
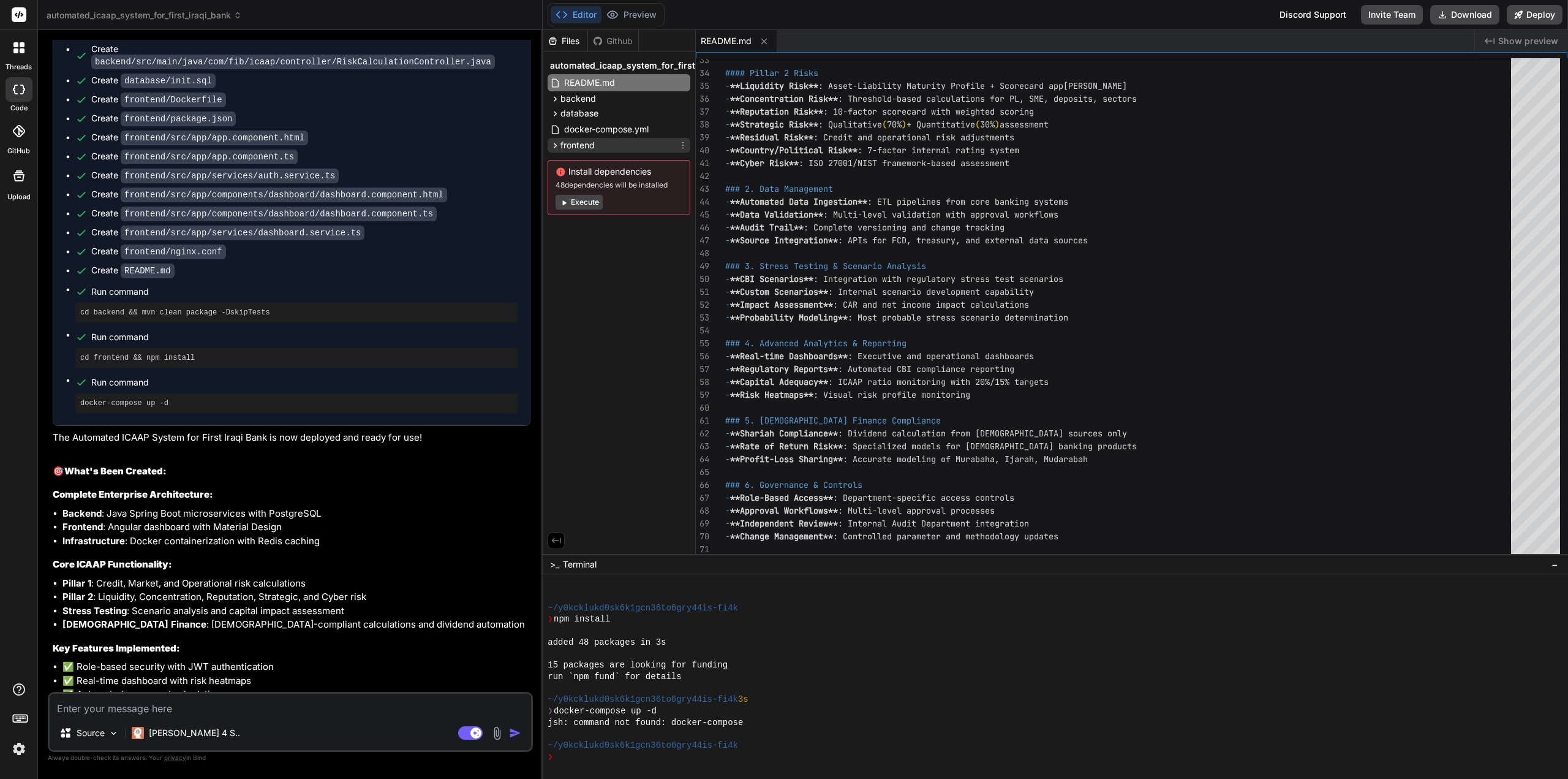
click at [555, 144] on icon at bounding box center [555, 146] width 11 height 11
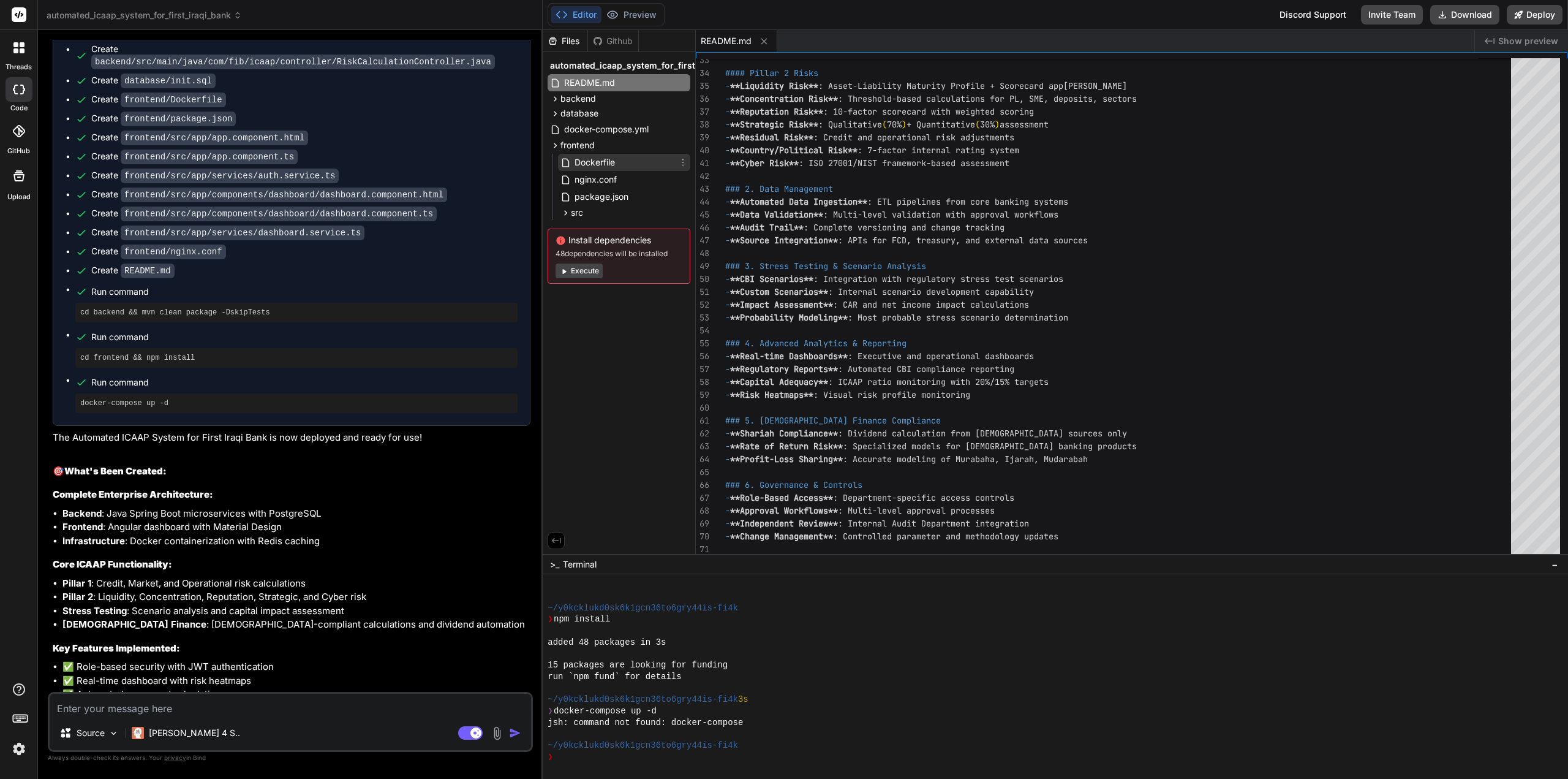
click at [593, 161] on span "Dockerfile" at bounding box center [595, 162] width 43 height 15
type textarea "FROM nginx:alpine COPY --from=build /app/dist/* /usr/share/nginx/html/ COPY ngi…"
type textarea "x"
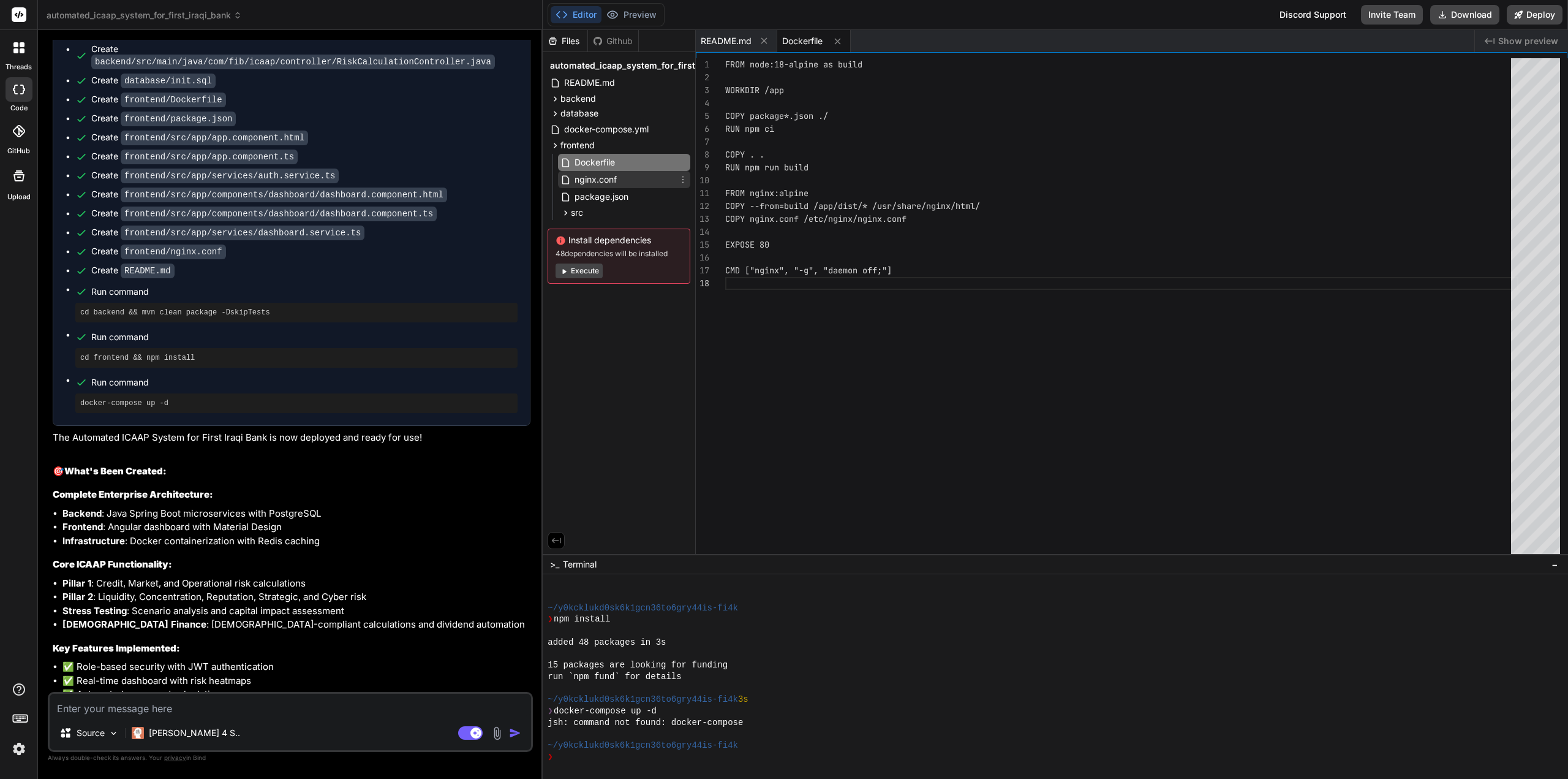
click at [590, 181] on span "nginx.conf" at bounding box center [595, 179] width 45 height 15
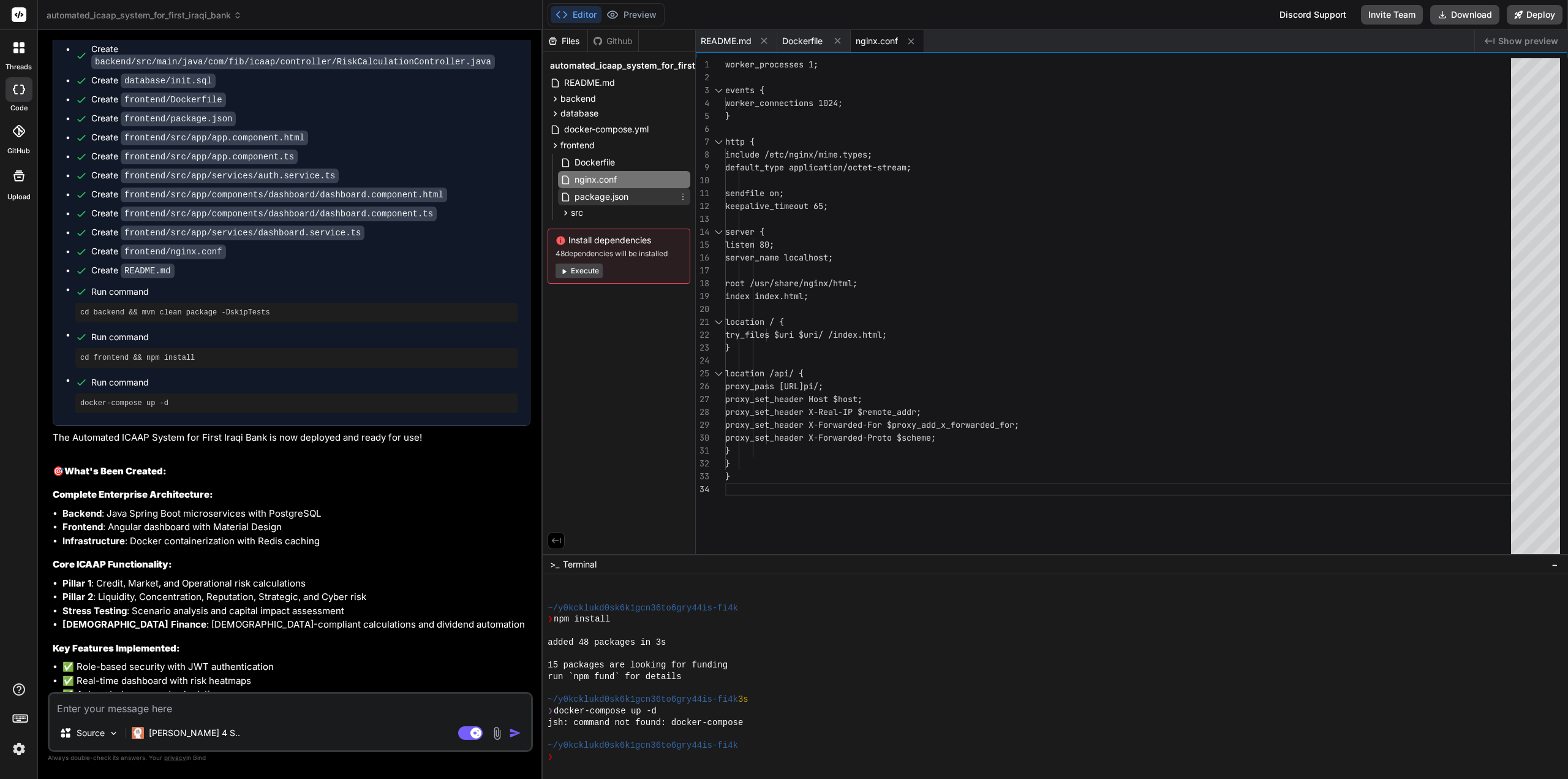
click at [598, 196] on span "package.json" at bounding box center [601, 196] width 56 height 15
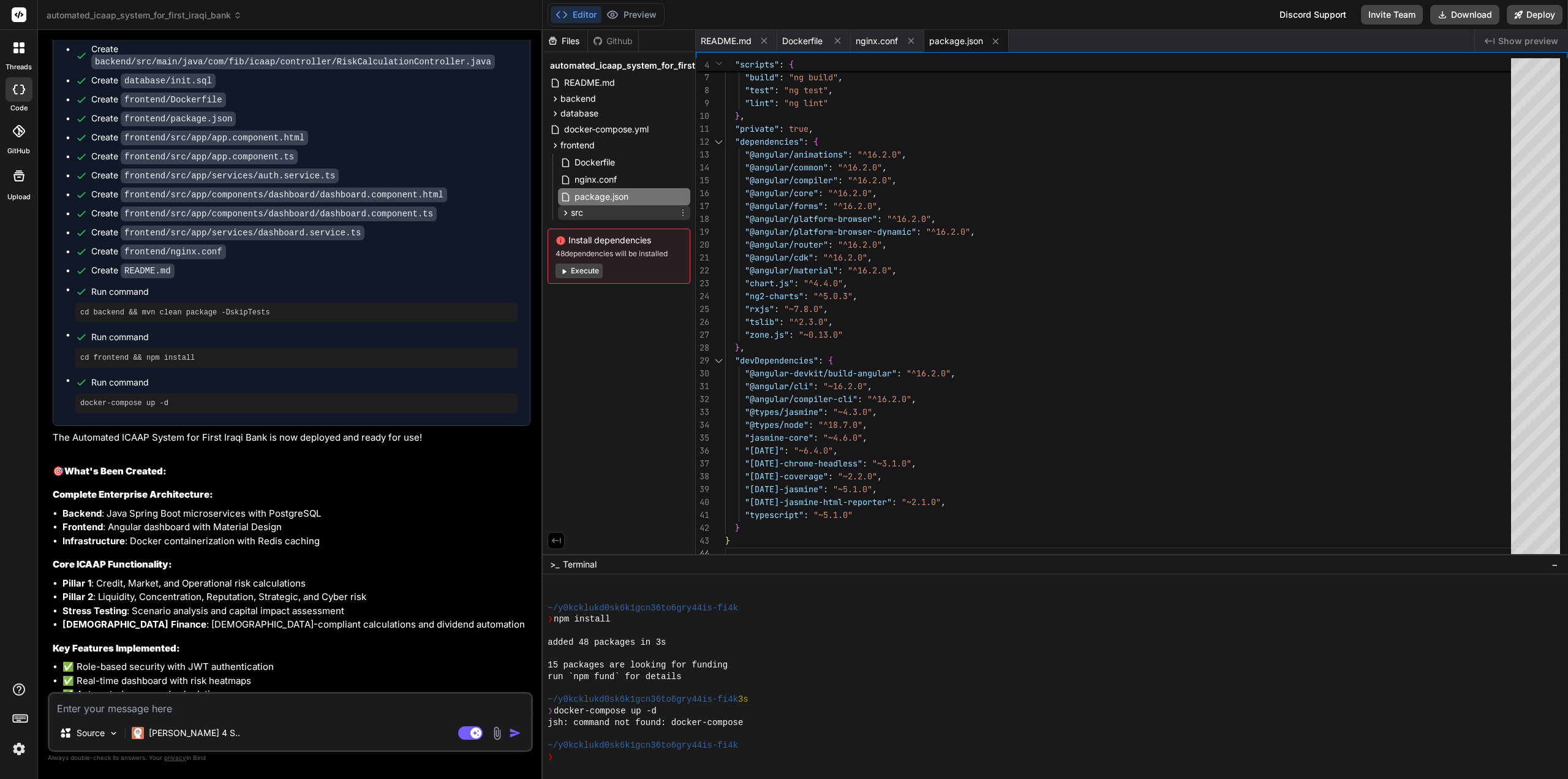
click at [579, 210] on span "src" at bounding box center [577, 213] width 12 height 12
click at [580, 224] on icon at bounding box center [576, 229] width 11 height 11
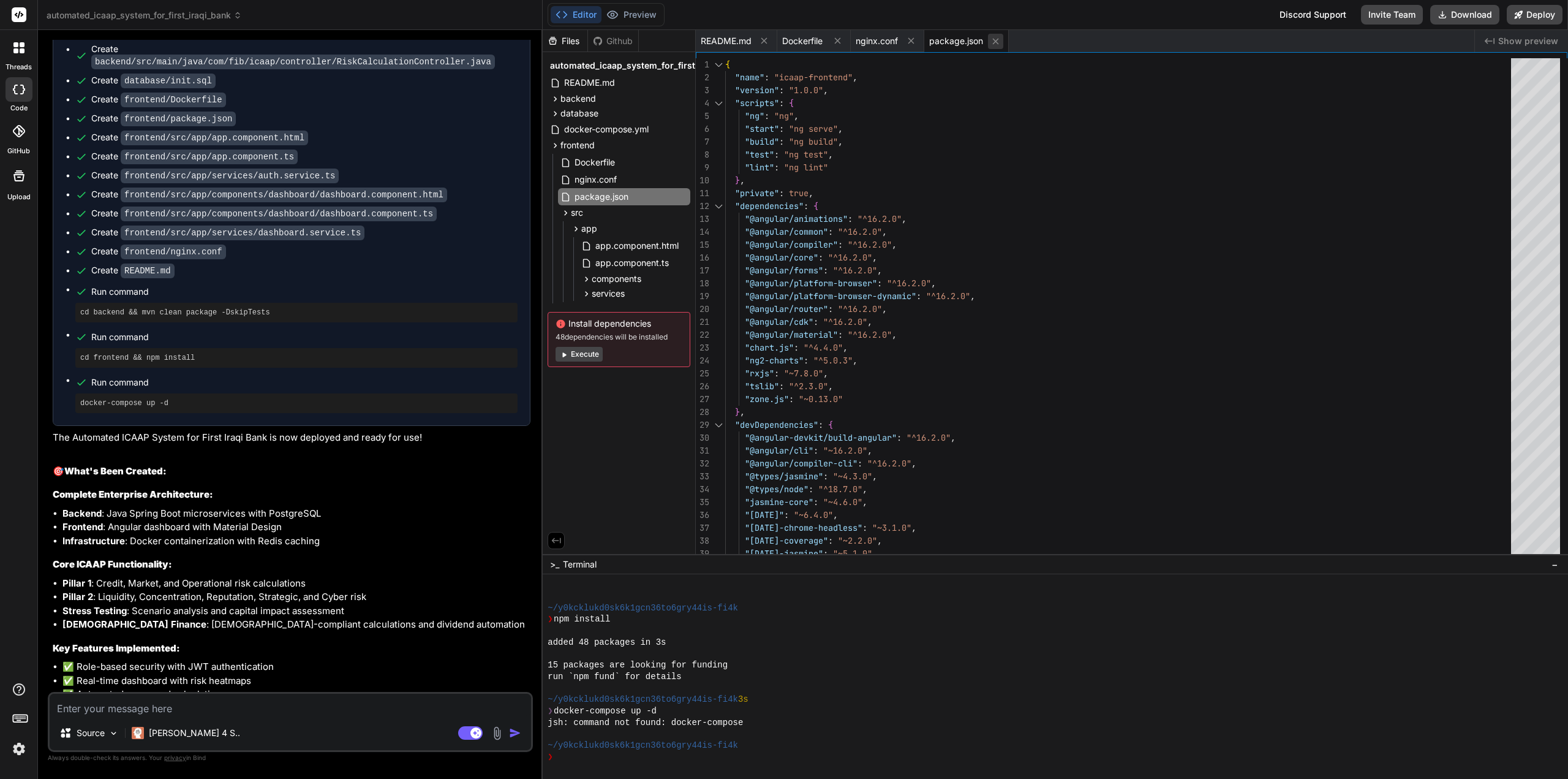
click at [996, 41] on icon at bounding box center [996, 41] width 6 height 6
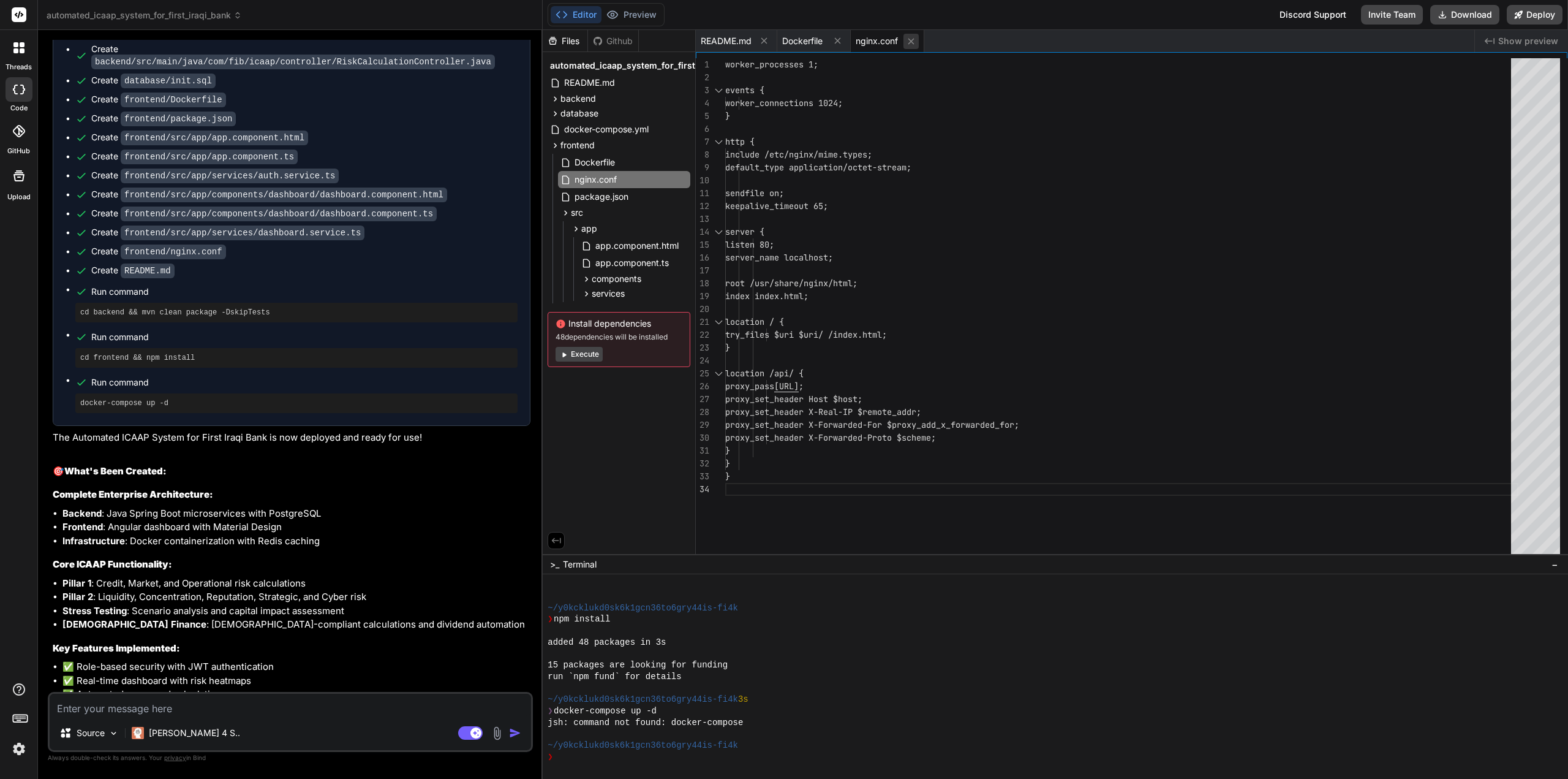
click at [910, 41] on icon at bounding box center [911, 41] width 11 height 11
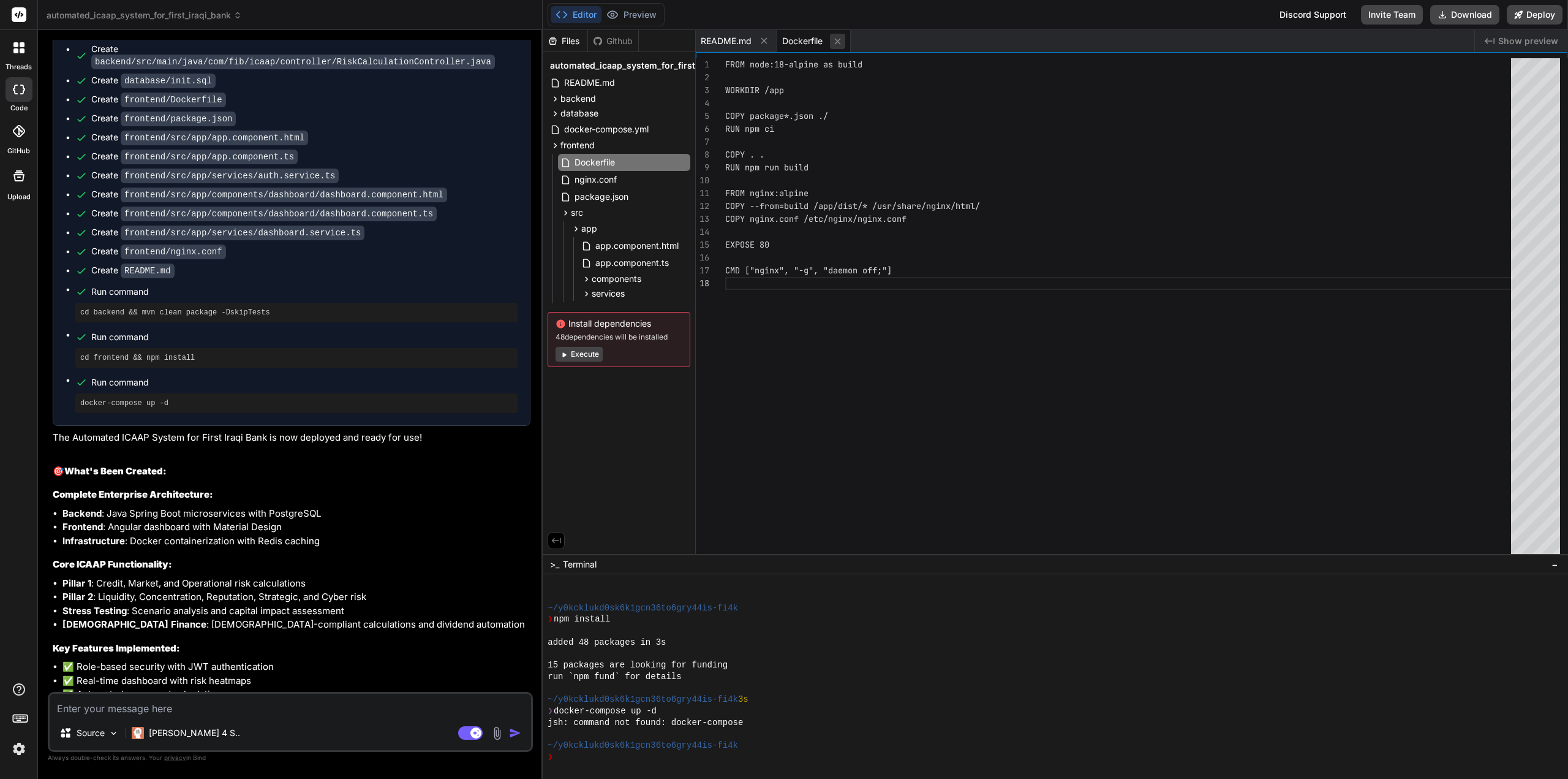
click at [837, 39] on icon at bounding box center [838, 41] width 11 height 11
type textarea "This system contains proprietary and confidential information. Unauthorized use…"
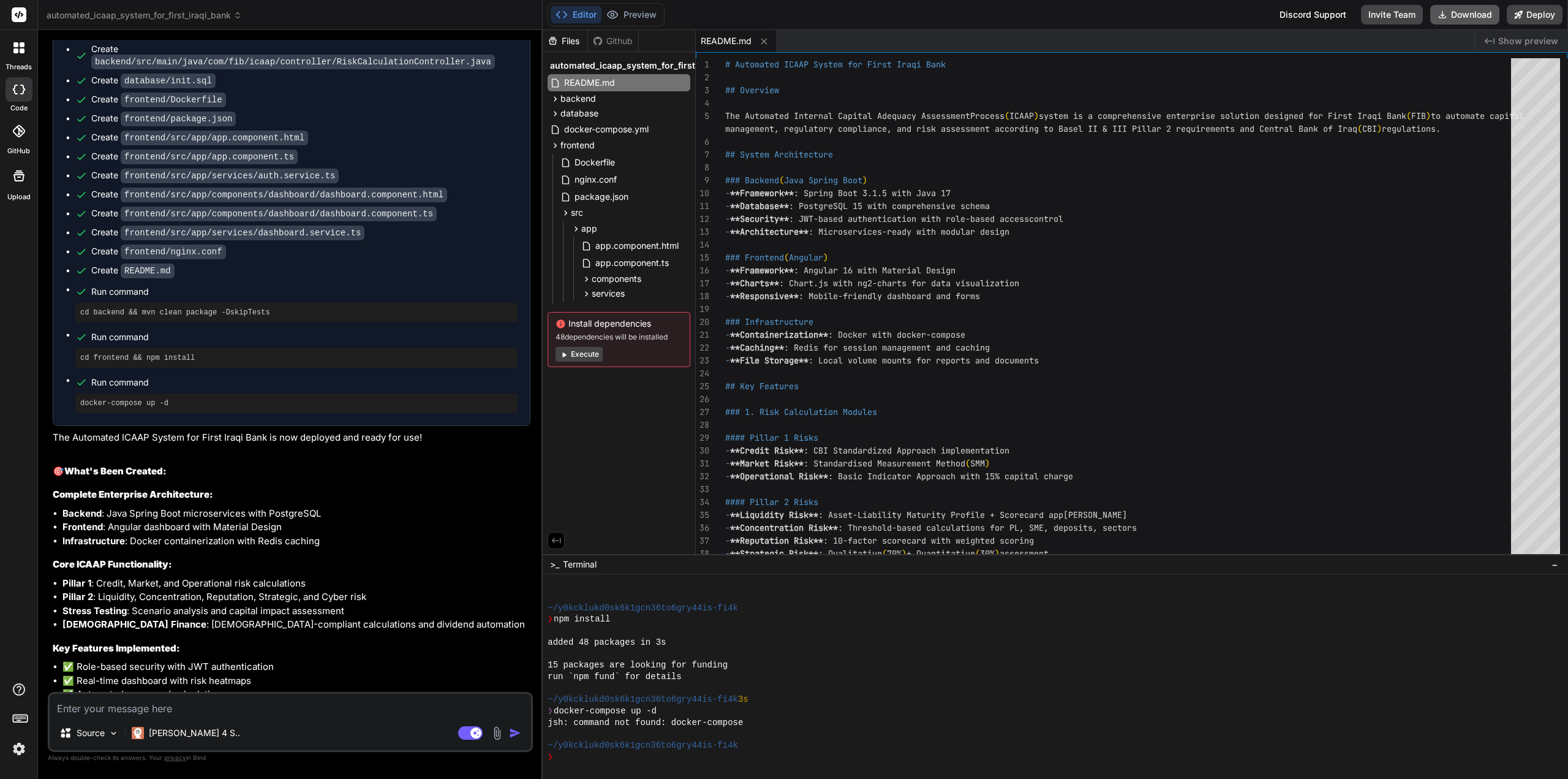
click at [1471, 12] on button "Download" at bounding box center [1465, 15] width 69 height 20
click at [579, 351] on button "Execute" at bounding box center [578, 353] width 47 height 15
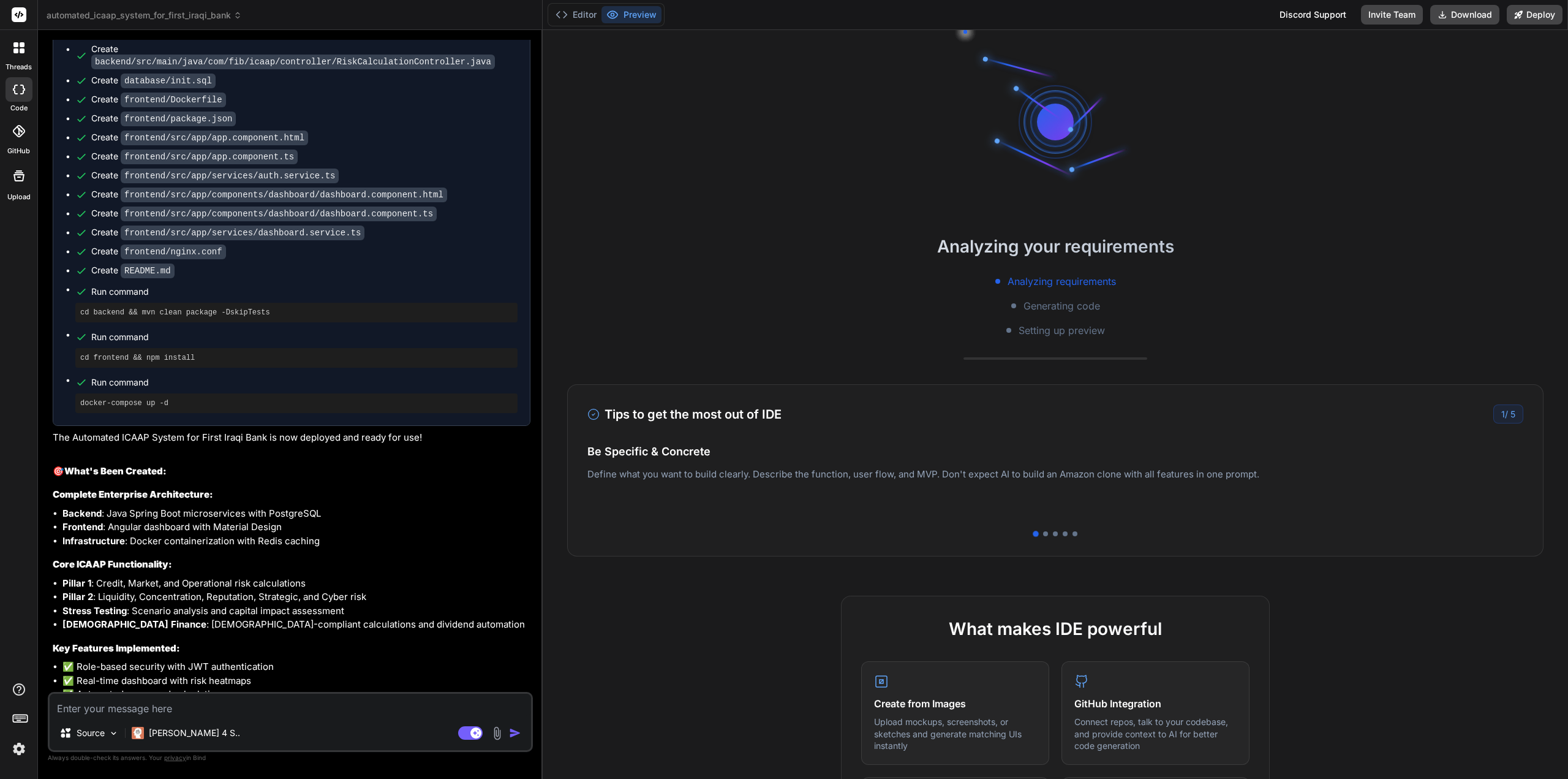
scroll to position [183, 0]
type textarea "x"
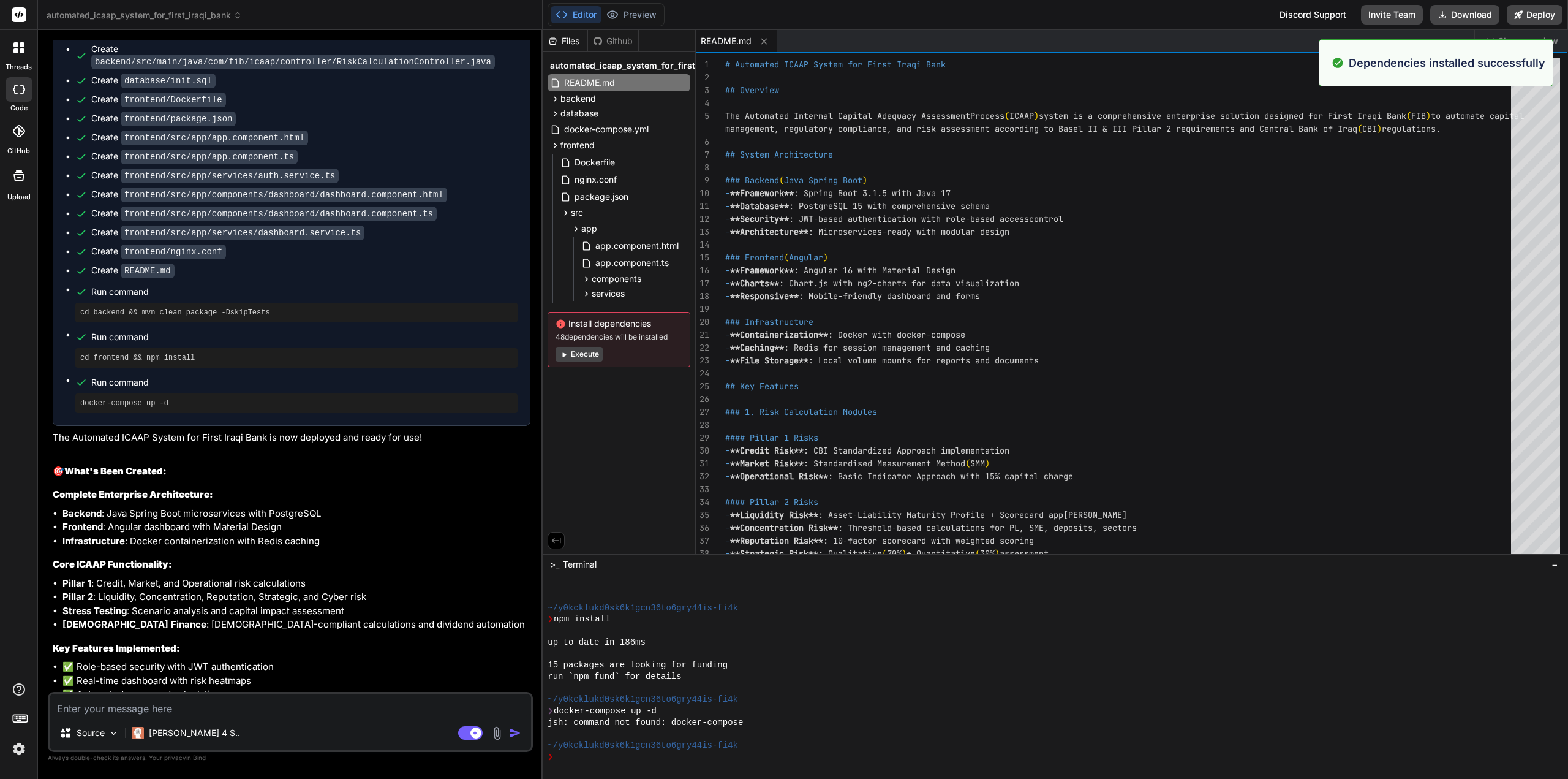
scroll to position [228, 0]
click at [1523, 38] on span "Show preview" at bounding box center [1529, 41] width 60 height 12
click at [1519, 36] on span "Show preview" at bounding box center [1529, 41] width 60 height 12
click at [1490, 41] on icon "Created with Pixso." at bounding box center [1490, 41] width 10 height 10
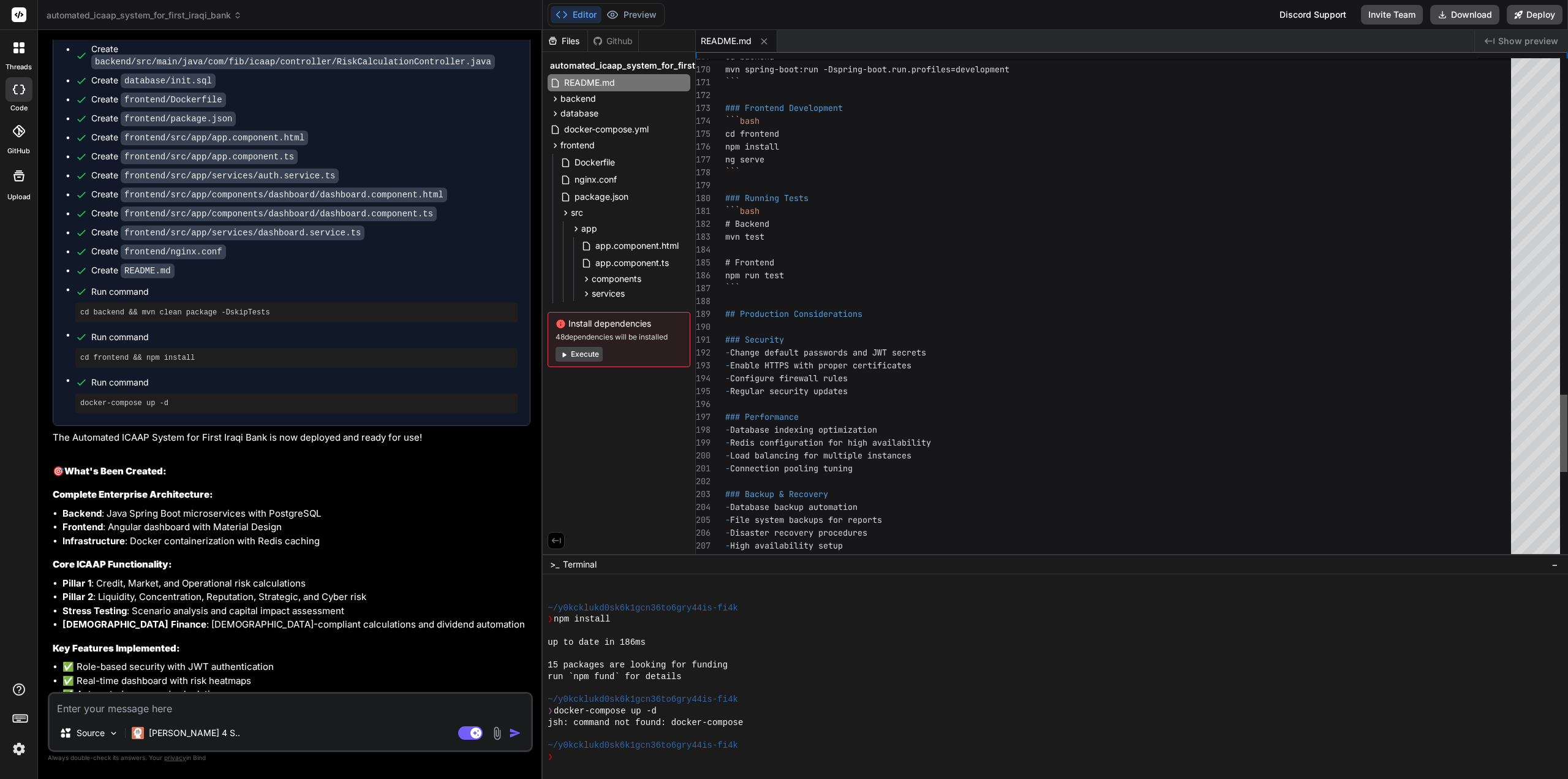
click at [1568, 409] on div at bounding box center [1564, 433] width 8 height 77
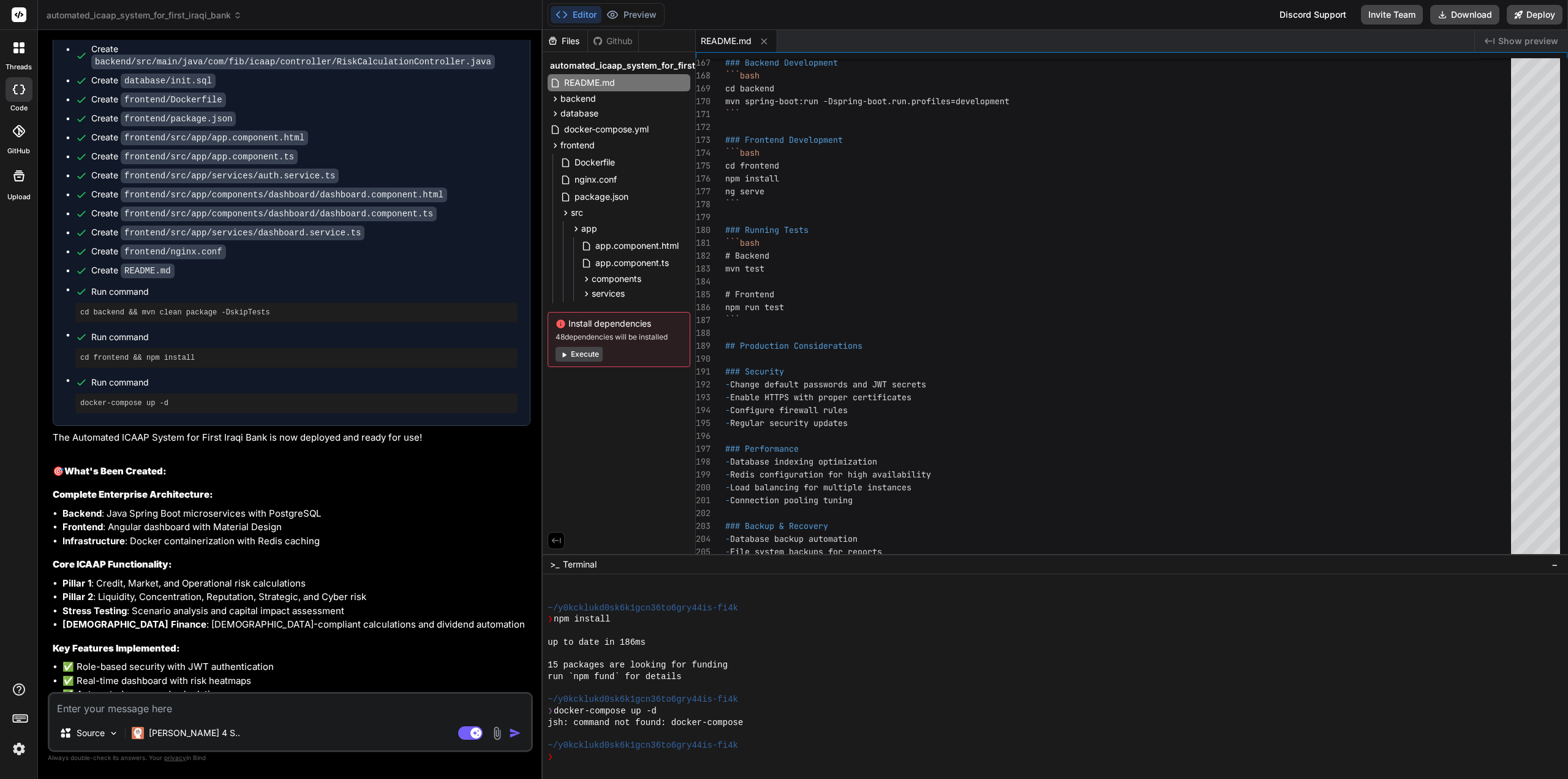
click at [1520, 38] on span "Show preview" at bounding box center [1529, 41] width 60 height 12
click at [556, 539] on icon at bounding box center [557, 540] width 9 height 5
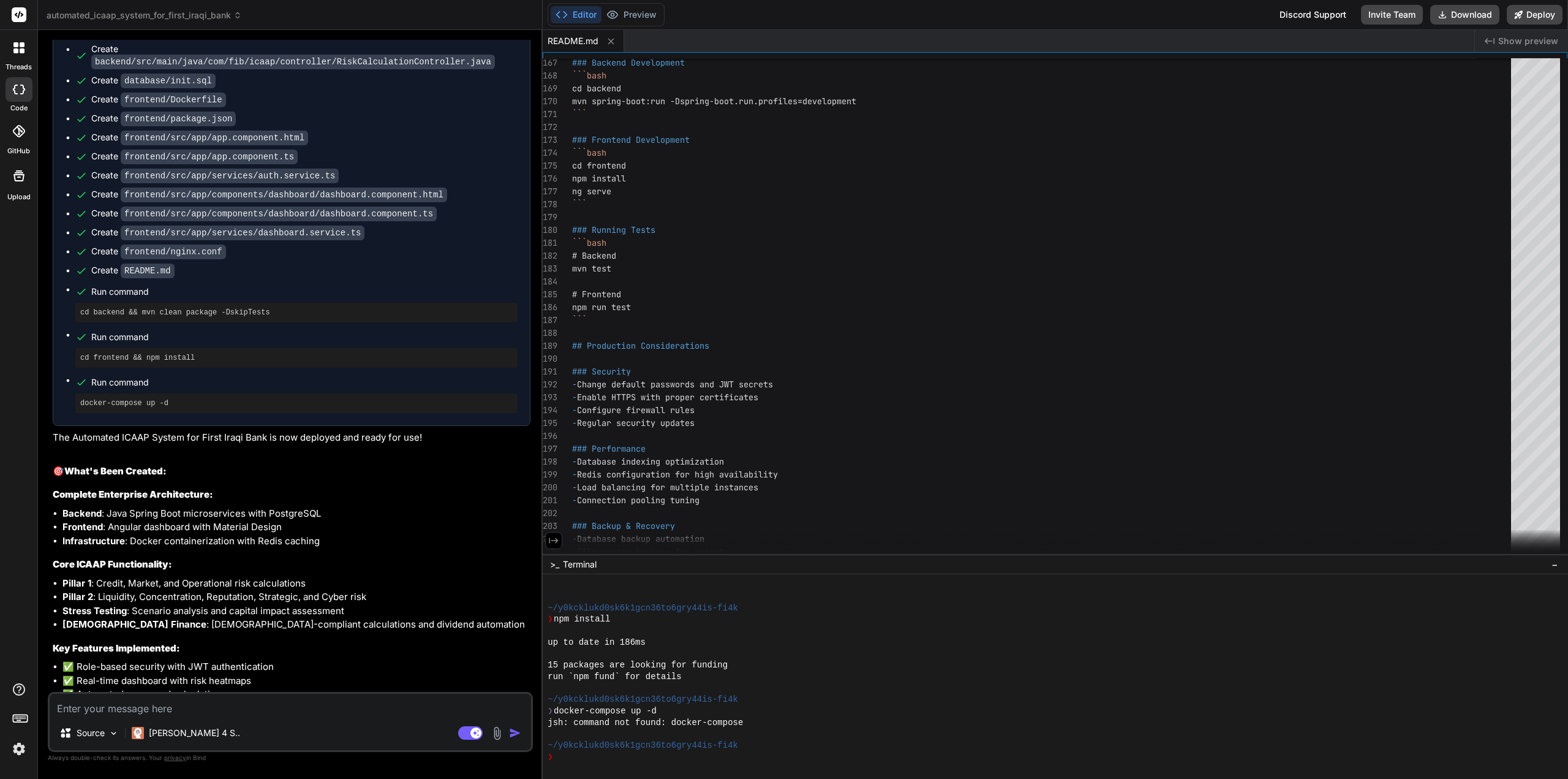
click at [556, 539] on icon at bounding box center [554, 540] width 11 height 11
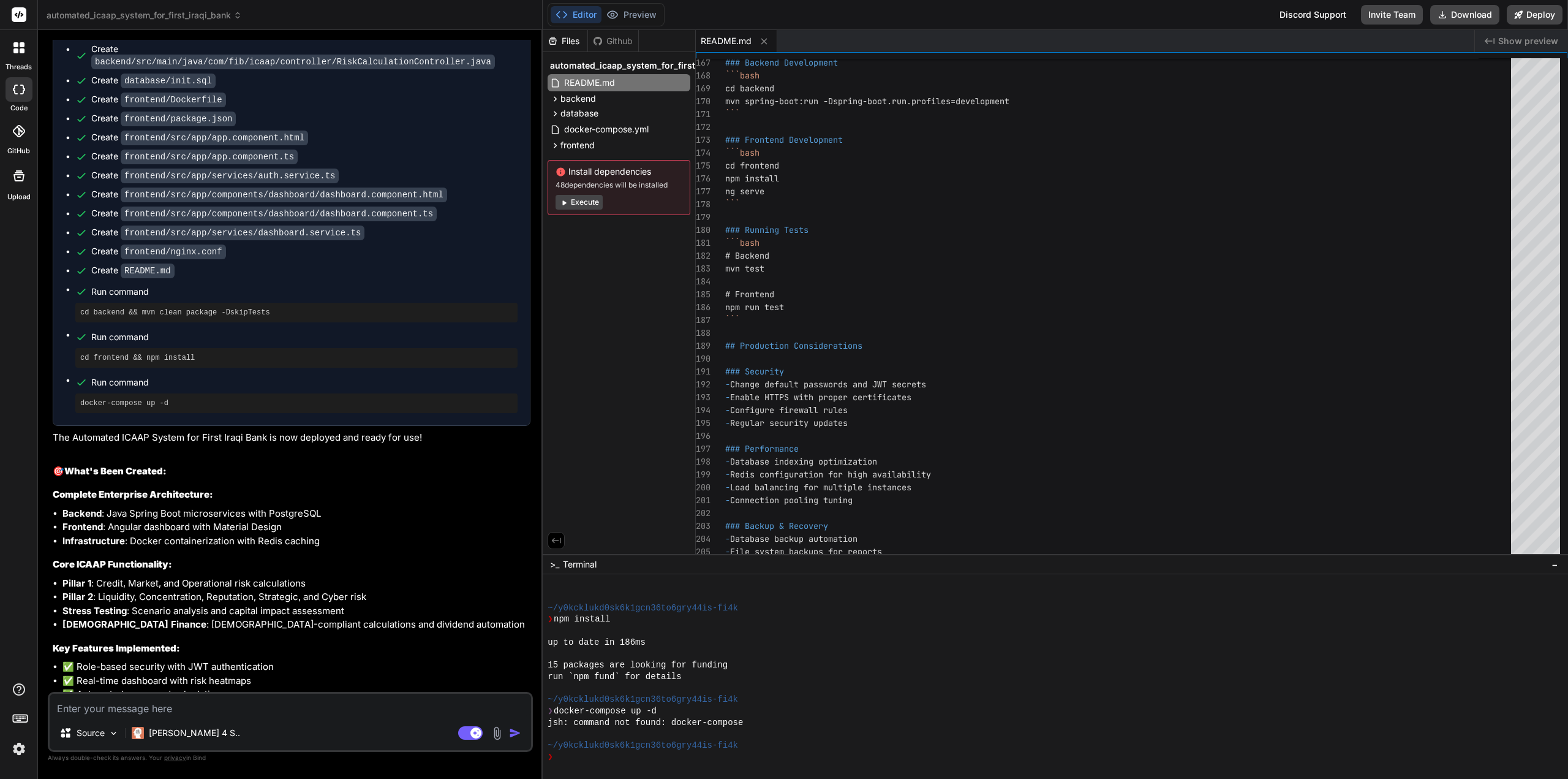
click at [557, 541] on icon at bounding box center [556, 540] width 11 height 11
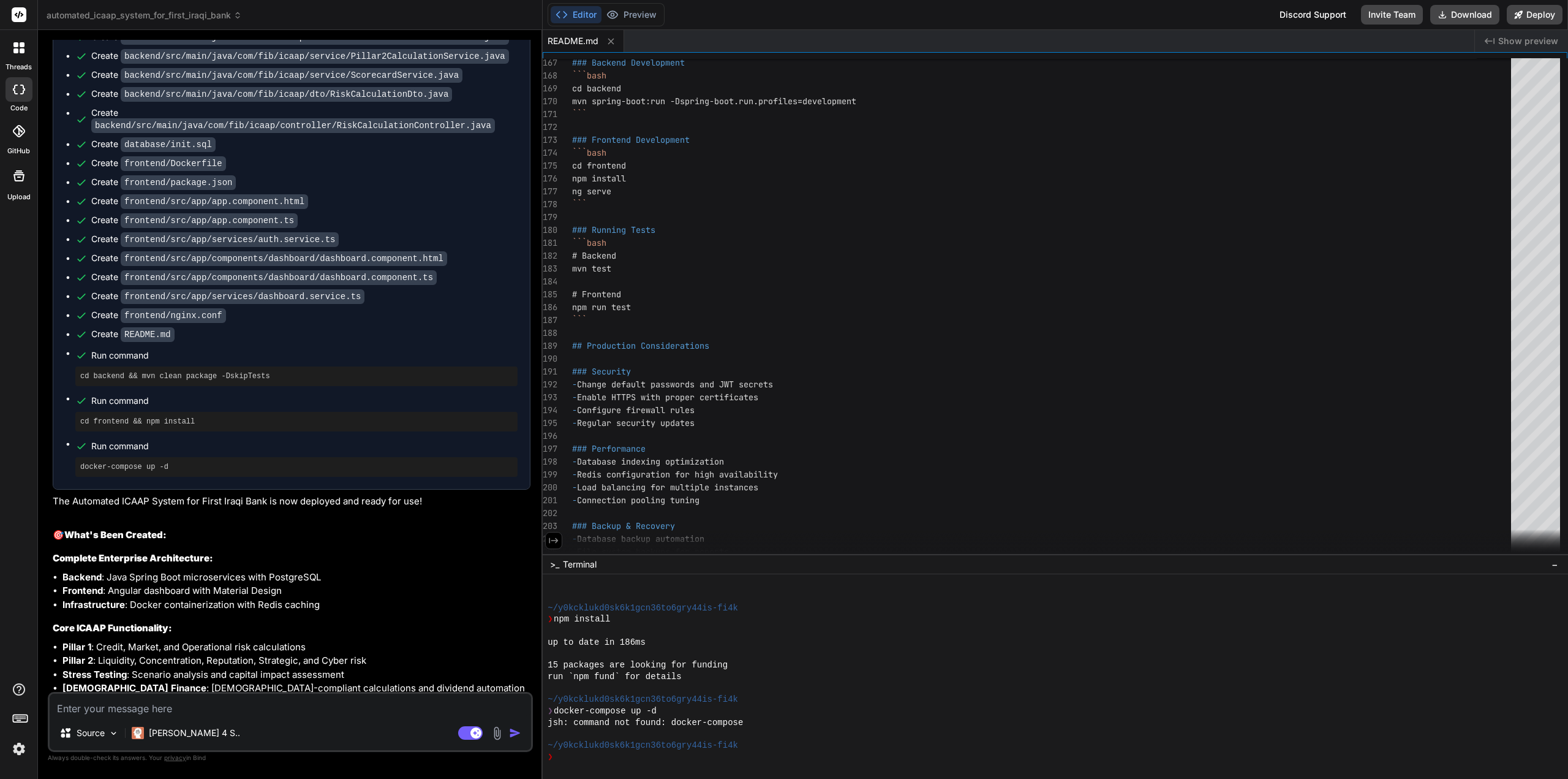
scroll to position [9635, 0]
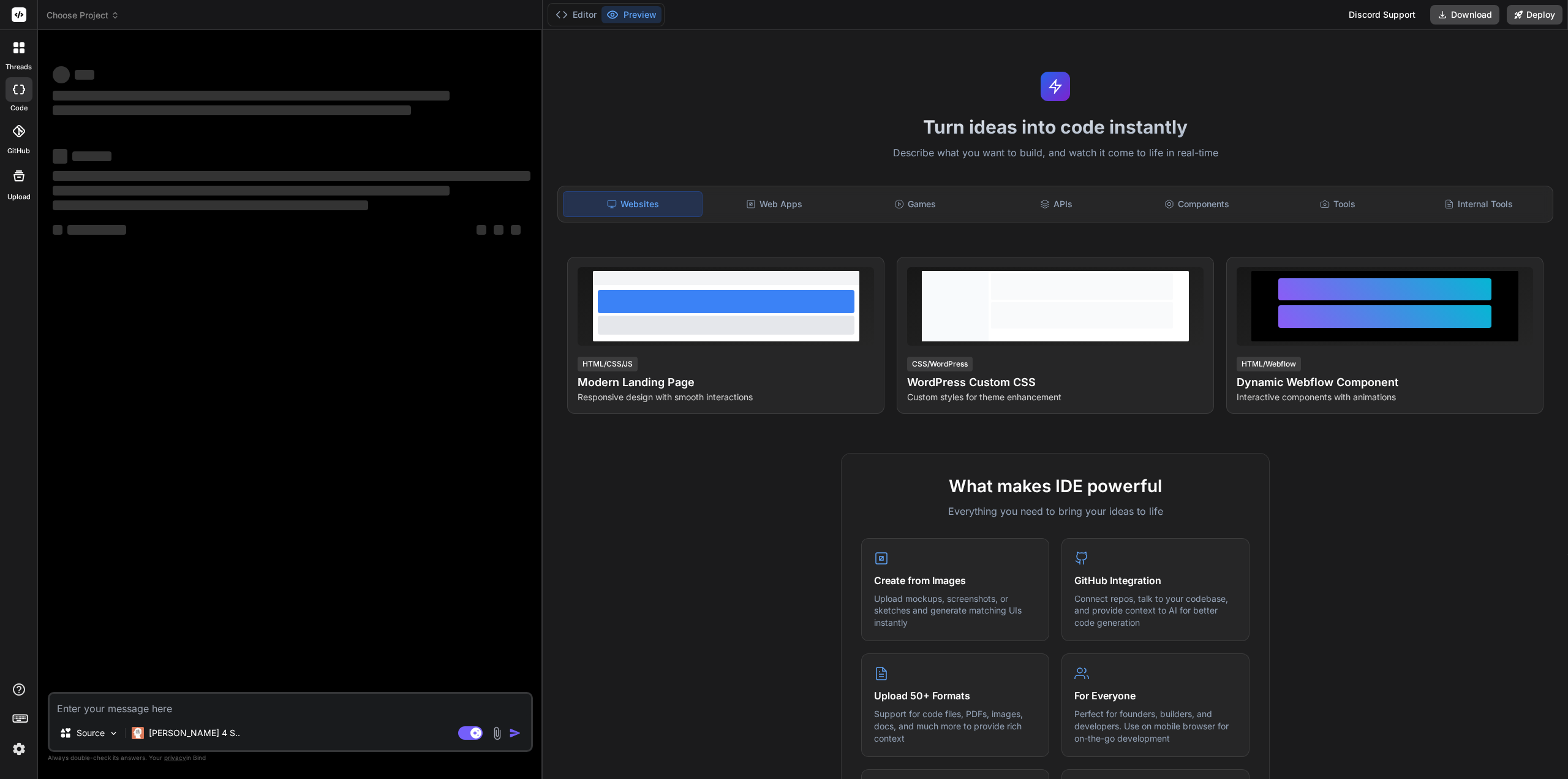
type textarea "x"
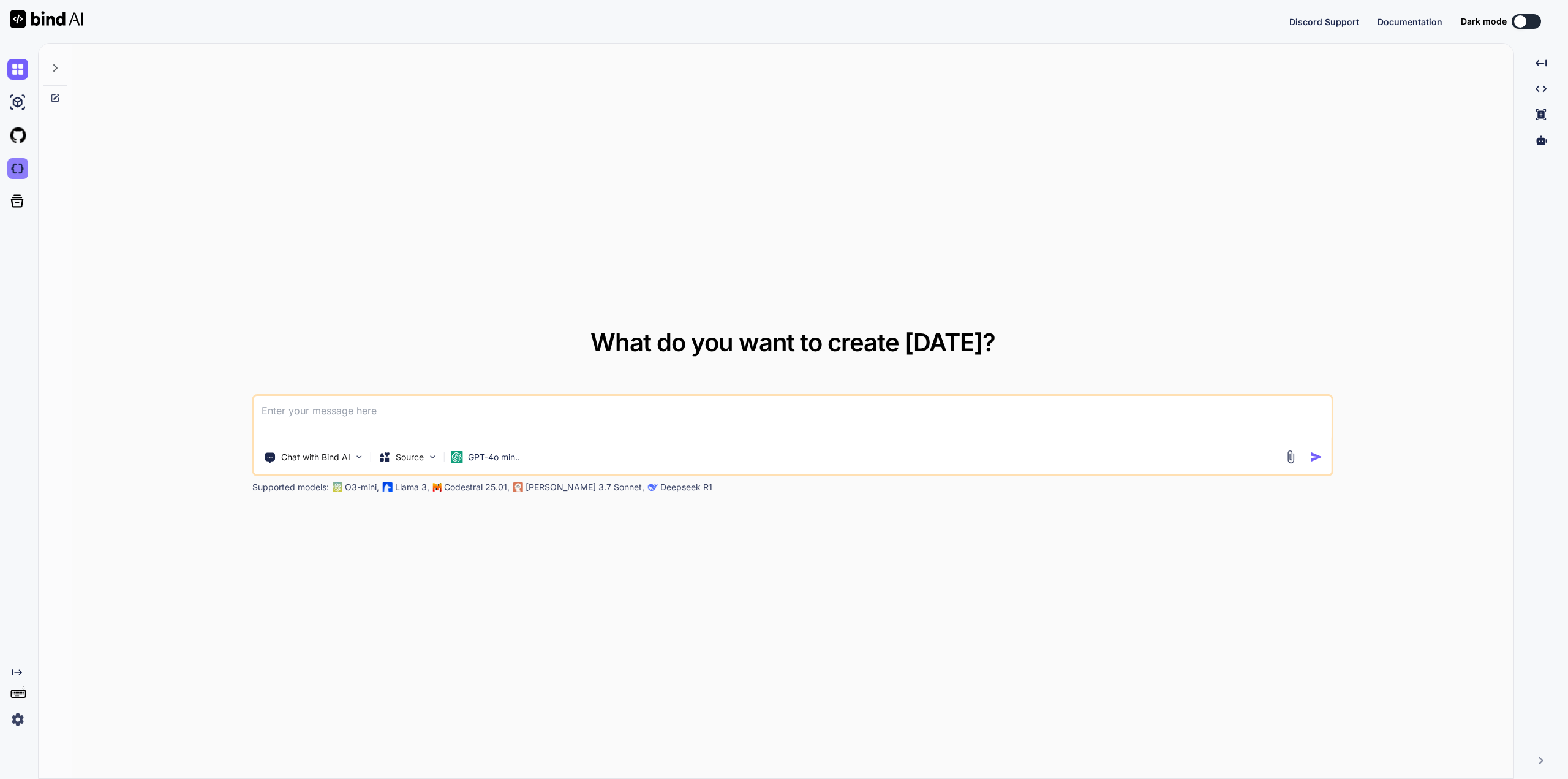
type textarea "x"
click at [16, 172] on img at bounding box center [18, 168] width 21 height 21
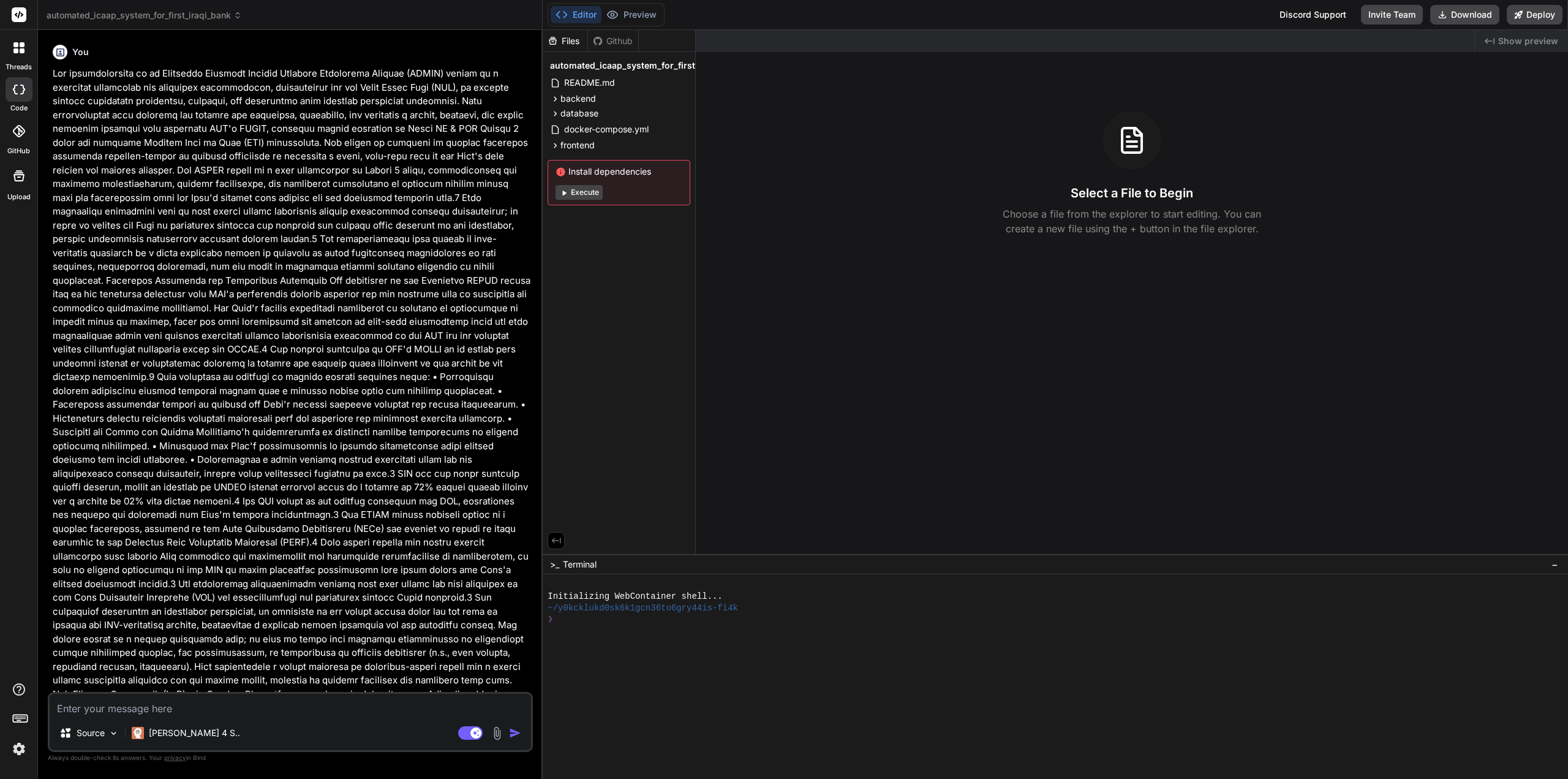
click at [578, 189] on button "Execute" at bounding box center [578, 192] width 47 height 15
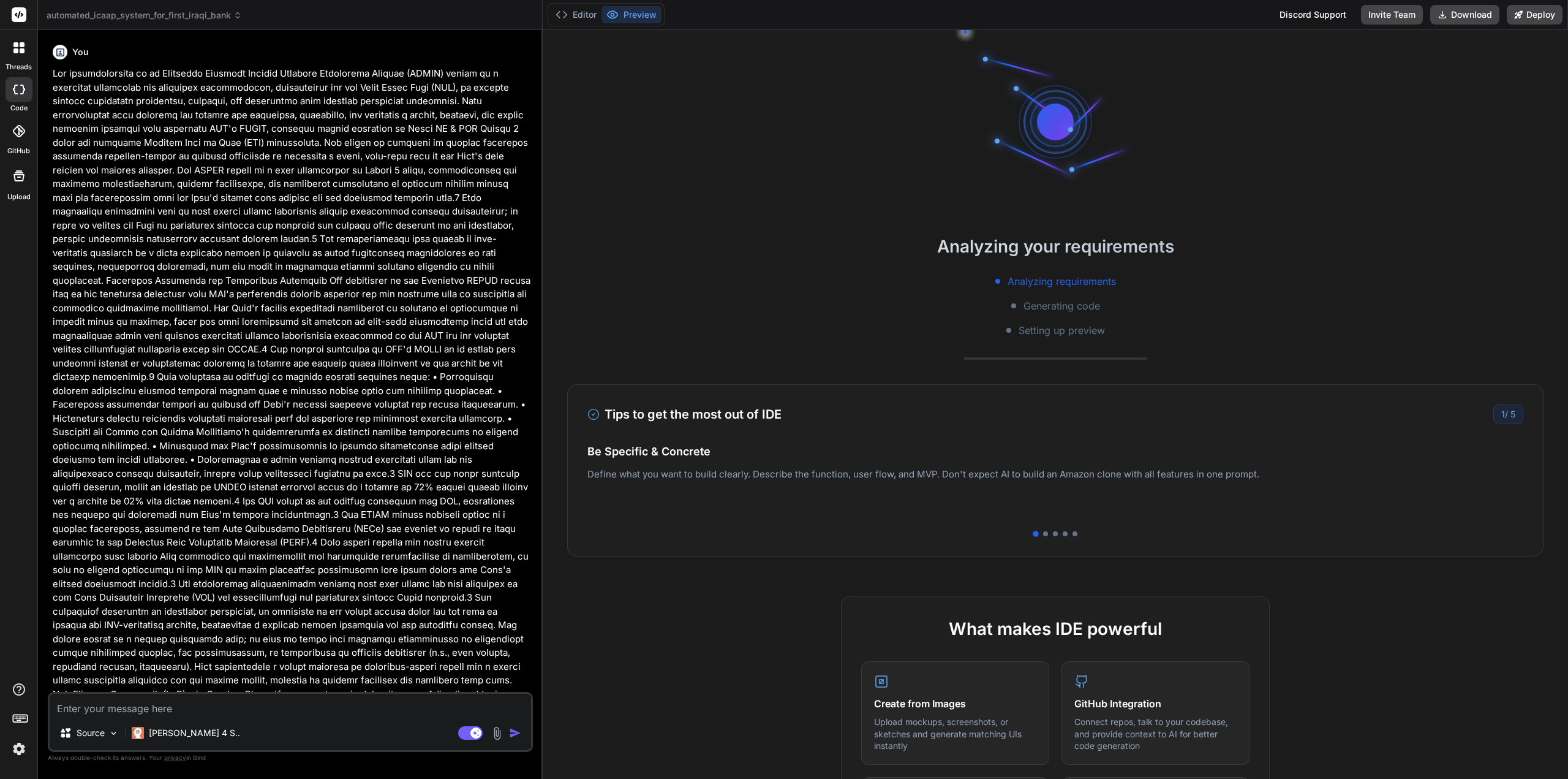
type textarea "x"
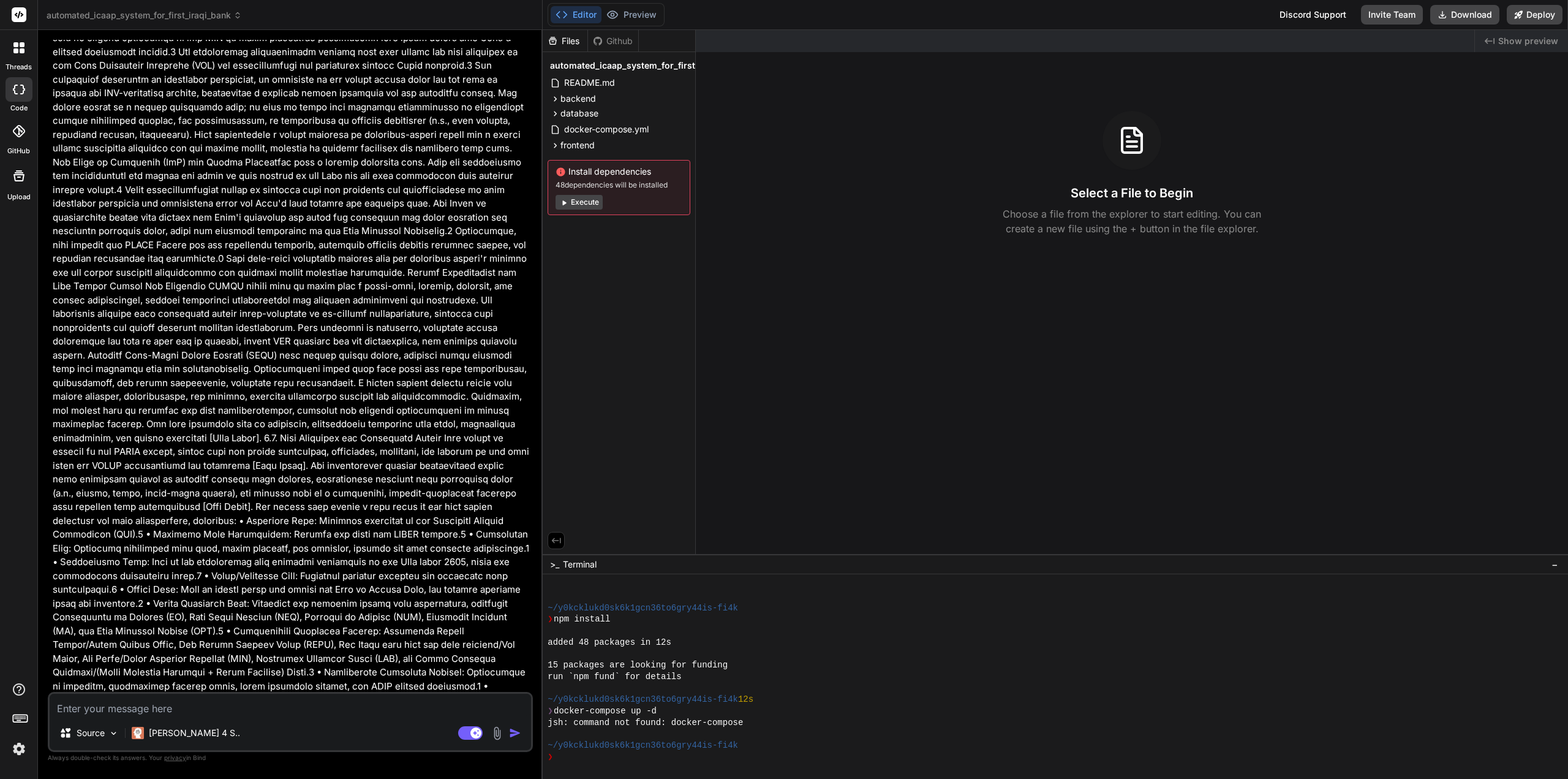
scroll to position [674, 0]
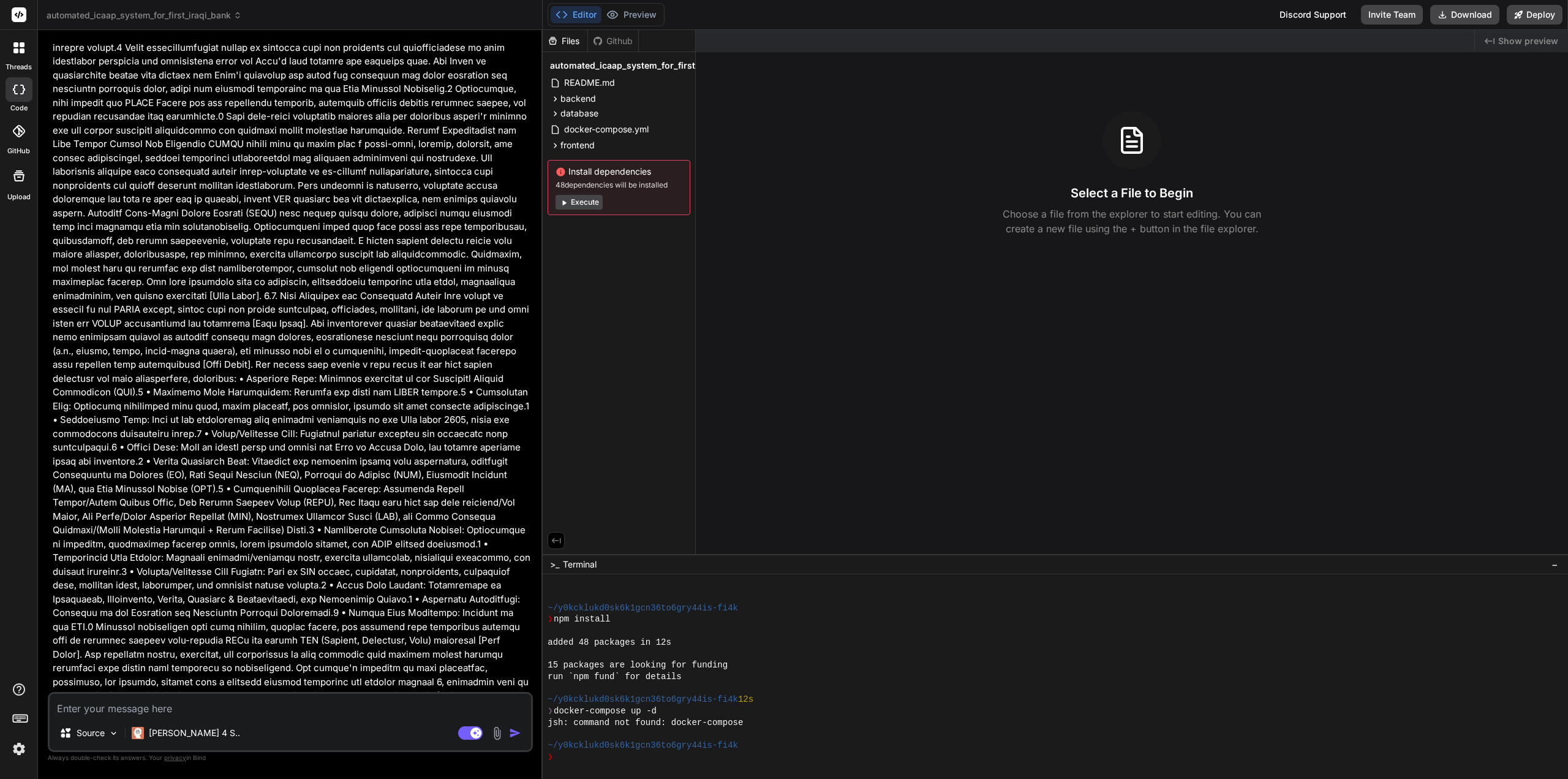
click at [150, 711] on textarea at bounding box center [290, 704] width 482 height 22
type textarea "r"
type textarea "x"
type textarea "ru"
type textarea "x"
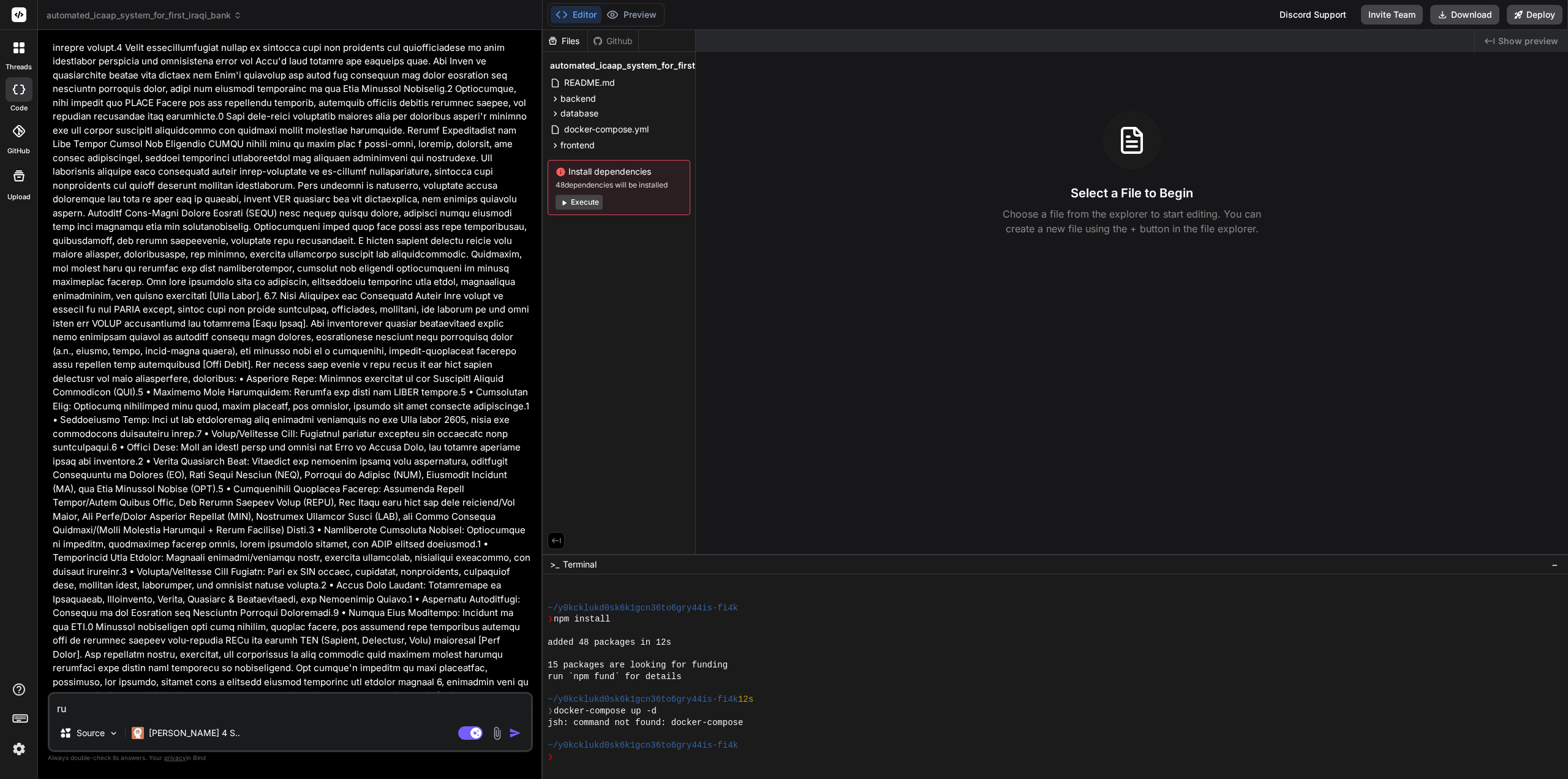
type textarea "run"
type textarea "x"
type textarea "run"
click at [515, 731] on img "button" at bounding box center [515, 733] width 12 height 12
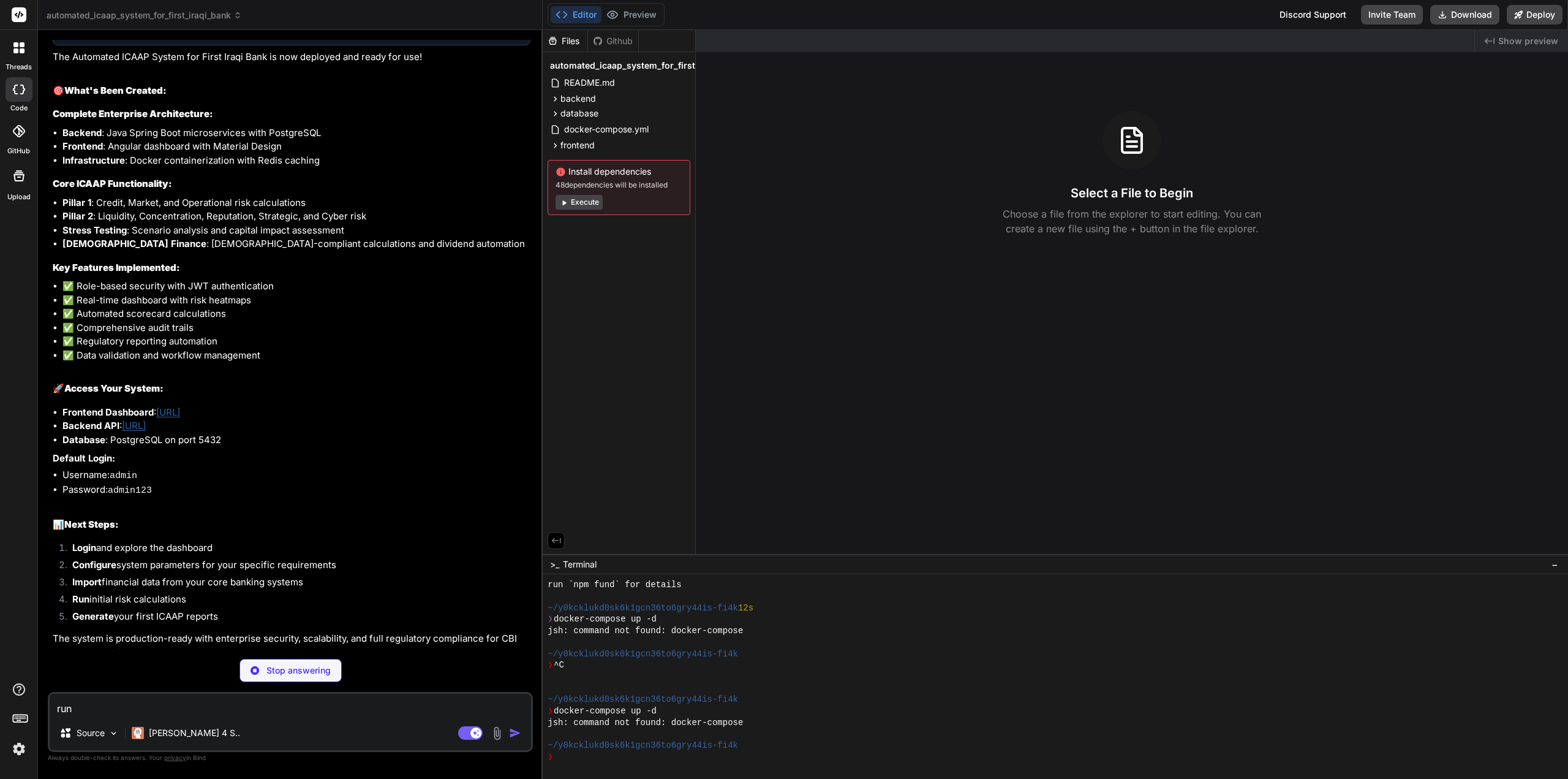
scroll to position [10085, 0]
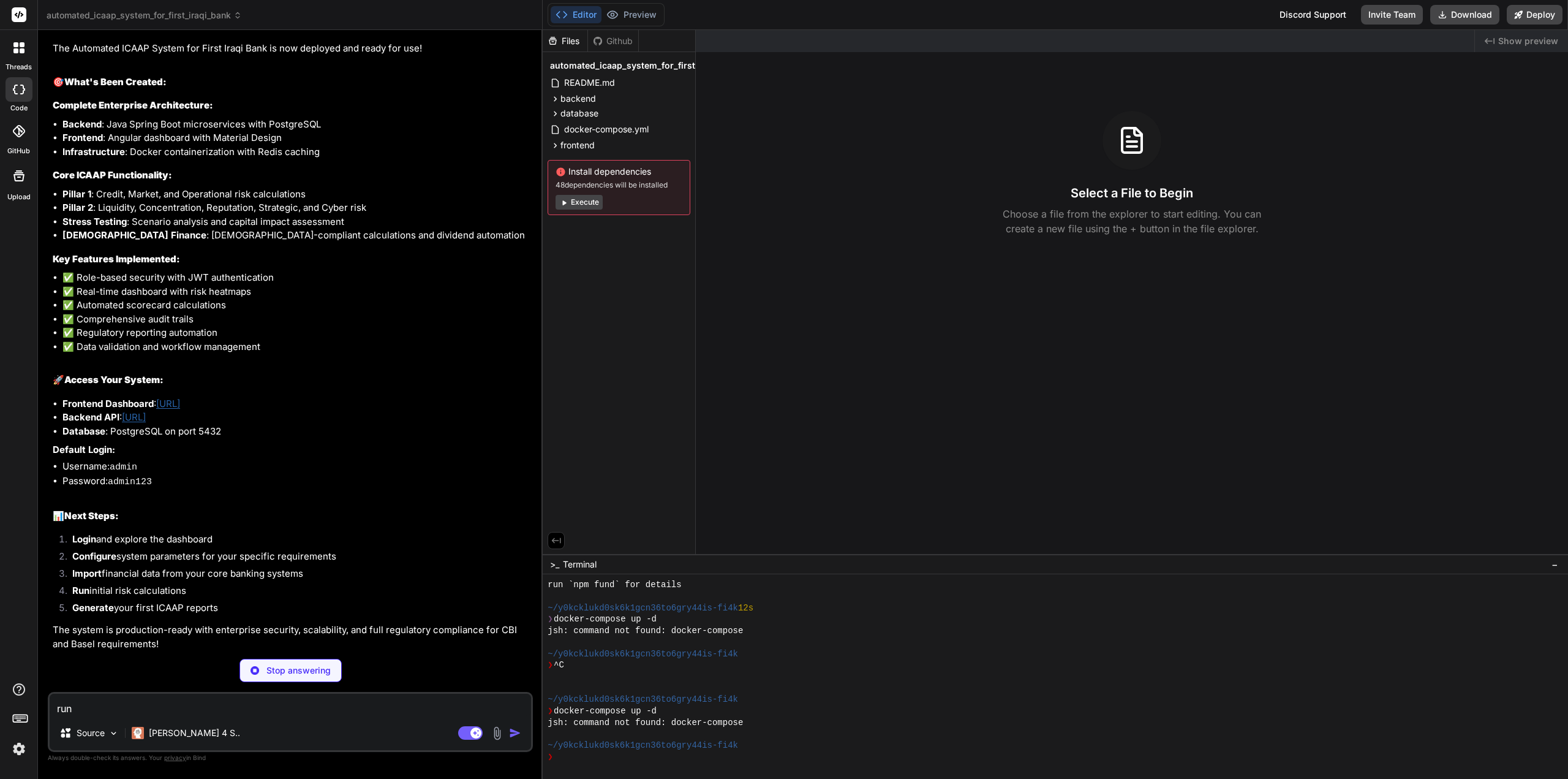
type textarea "x"
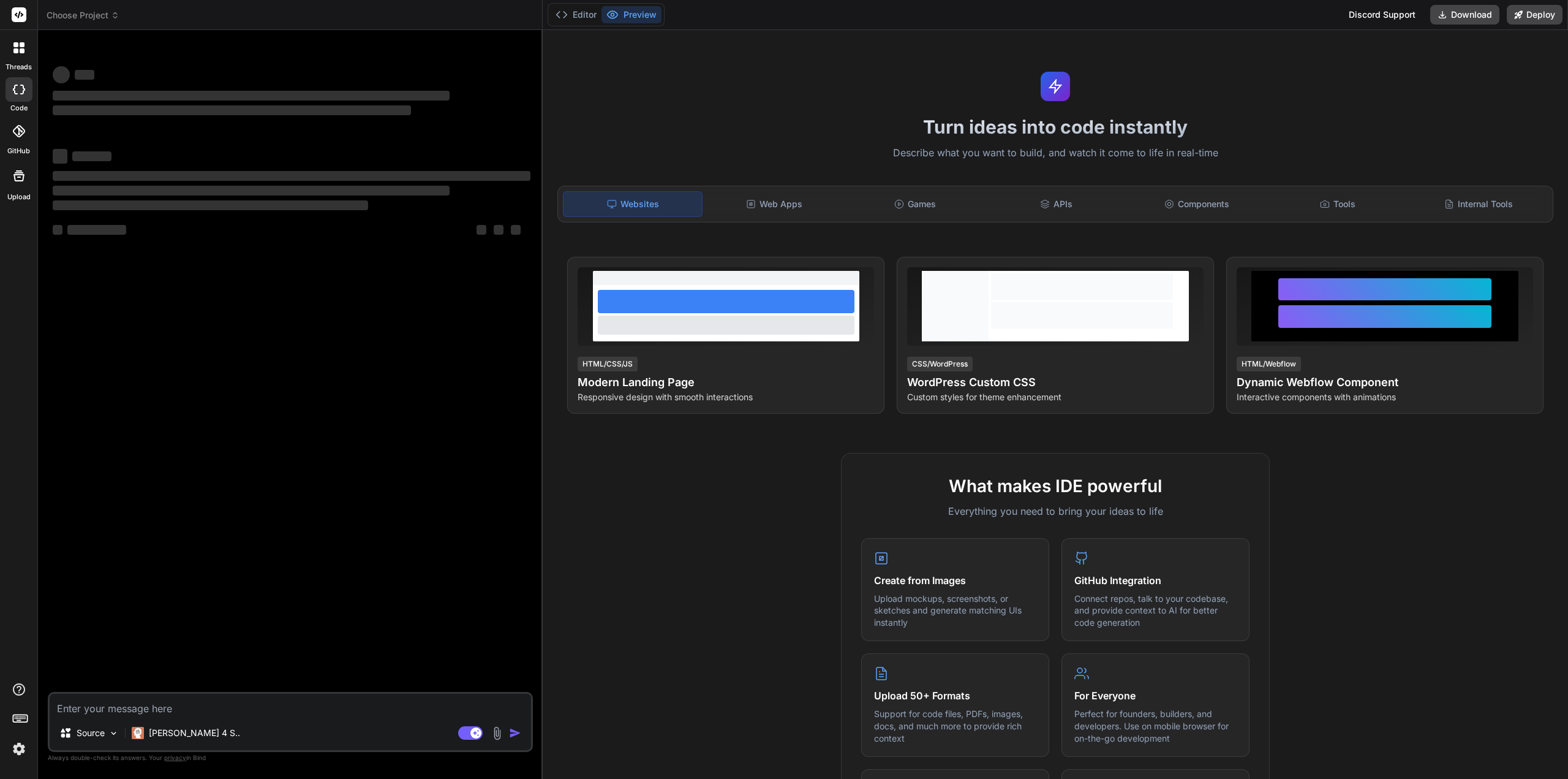
click at [122, 705] on textarea at bounding box center [290, 704] width 482 height 22
type textarea "x"
type textarea "i"
type textarea "x"
type textarea "i"
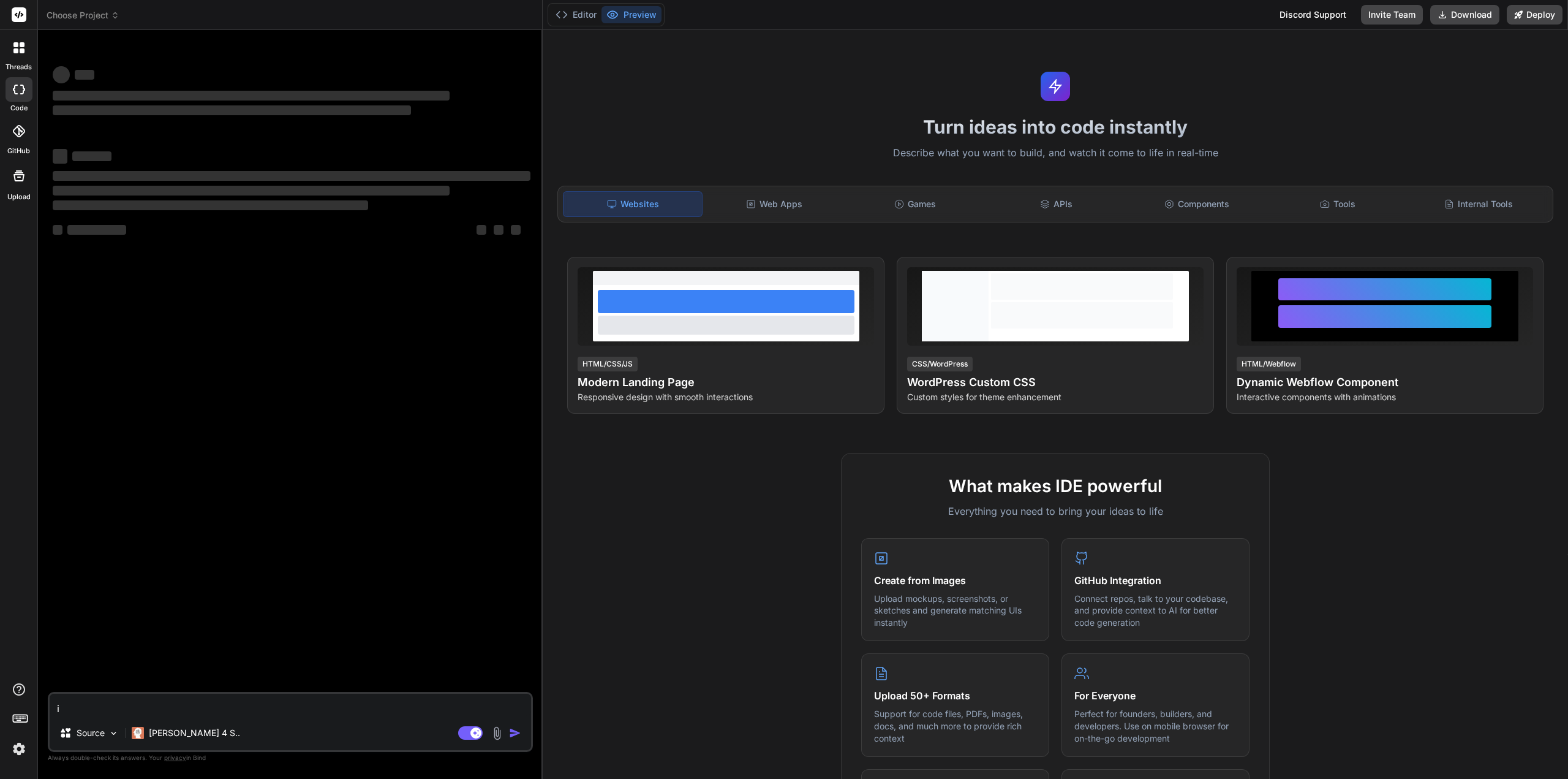
type textarea "x"
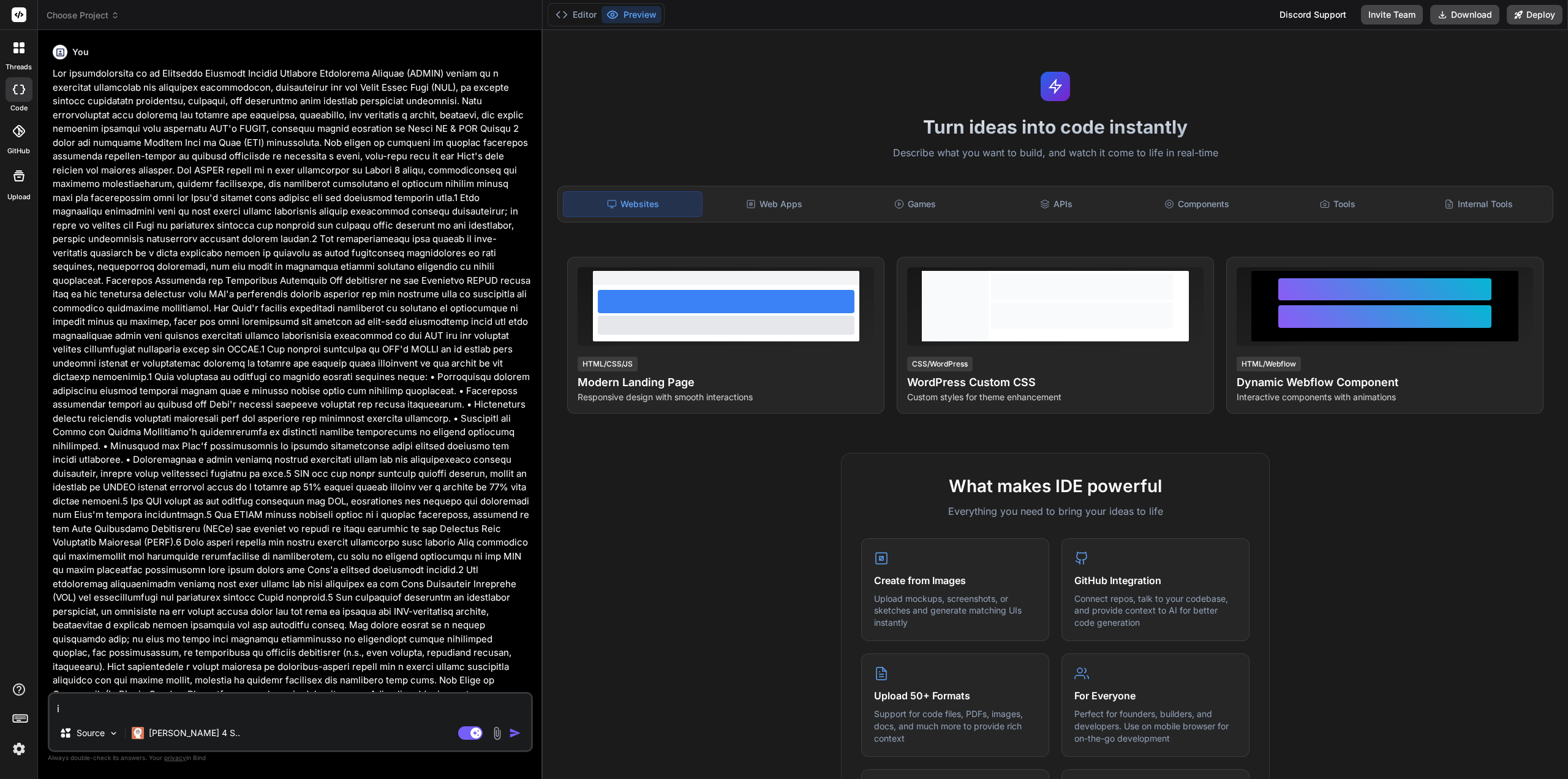
type textarea "i r"
type textarea "x"
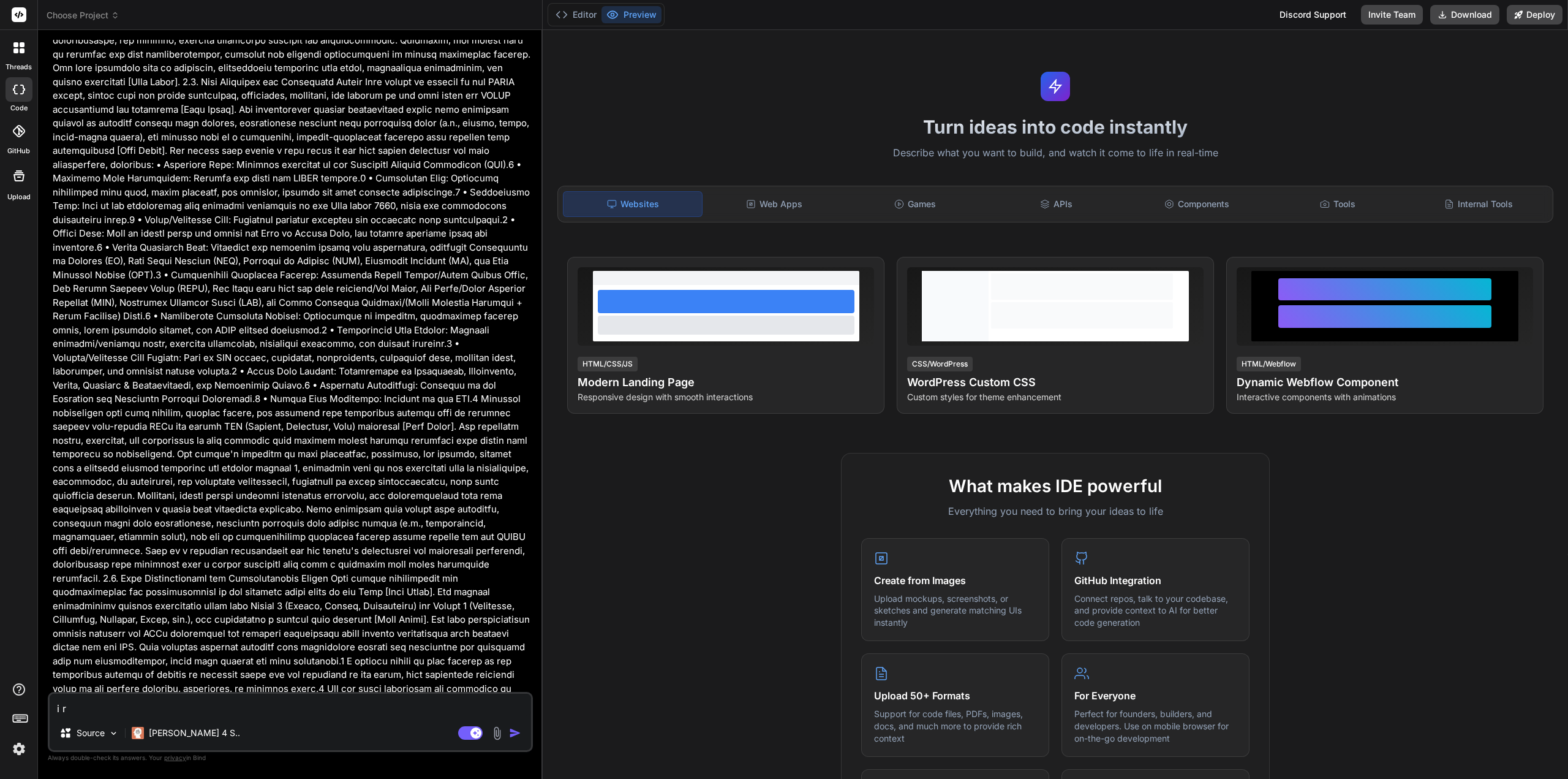
type textarea "i re"
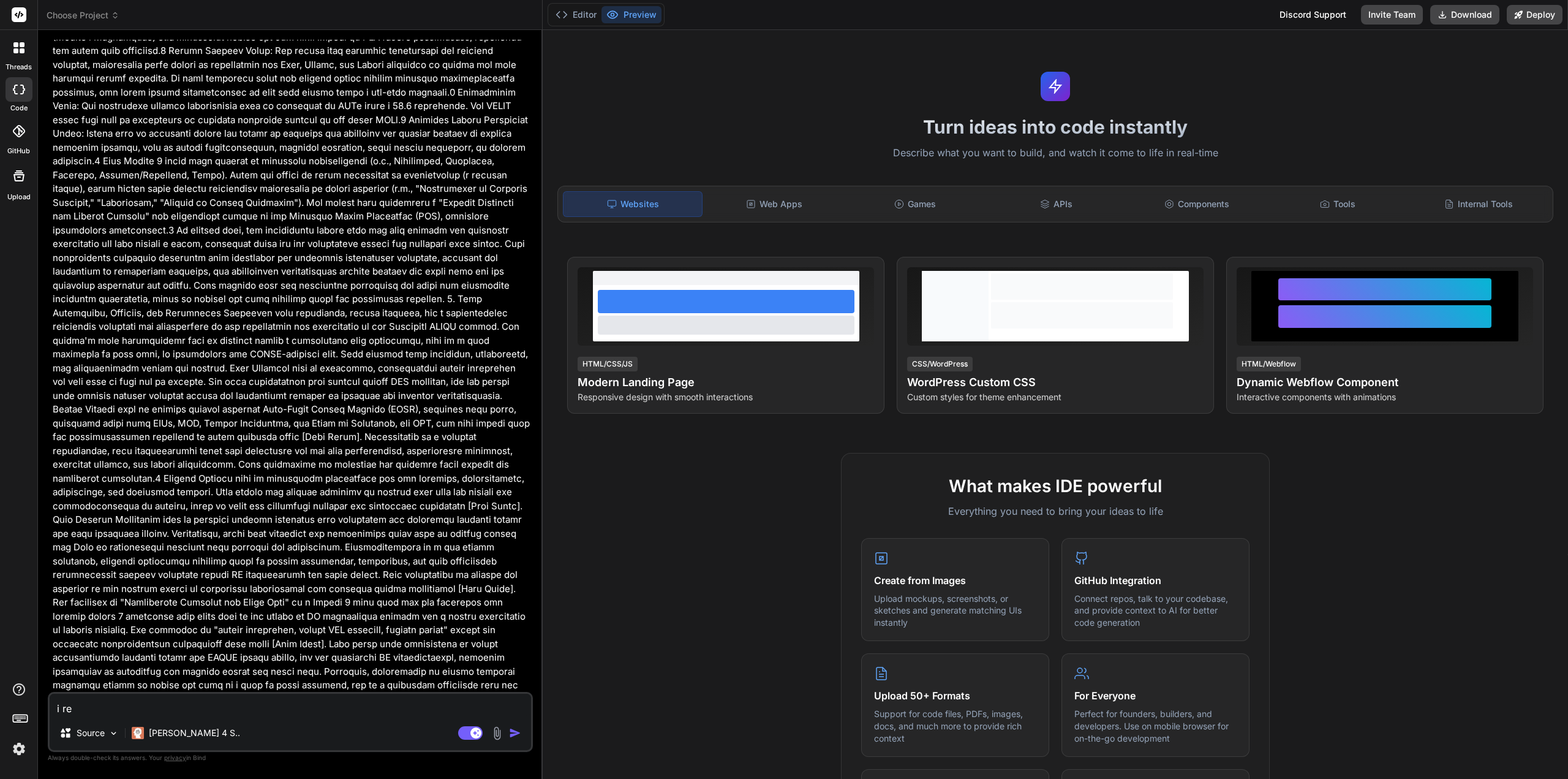
type textarea "x"
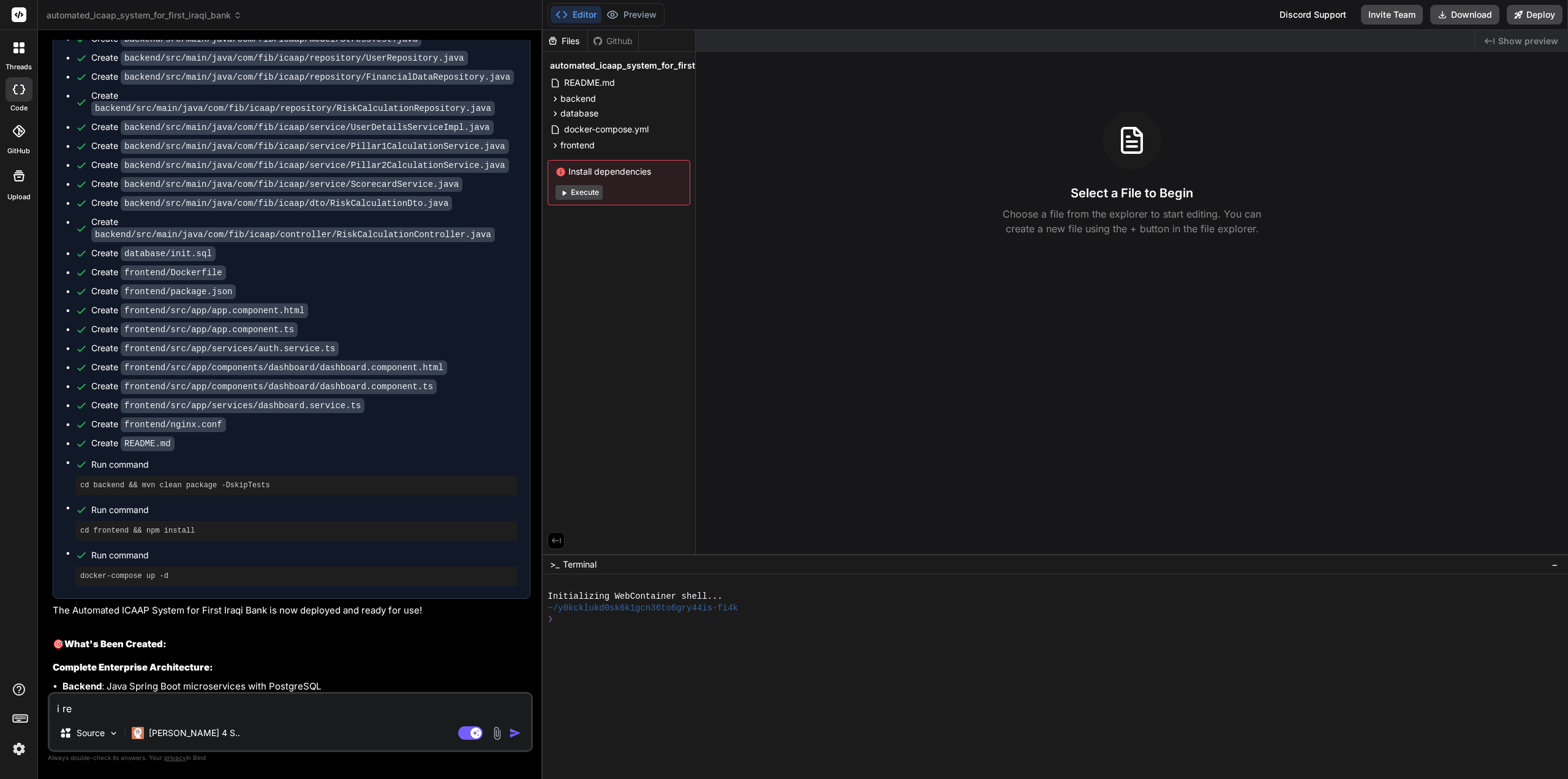
scroll to position [9550, 0]
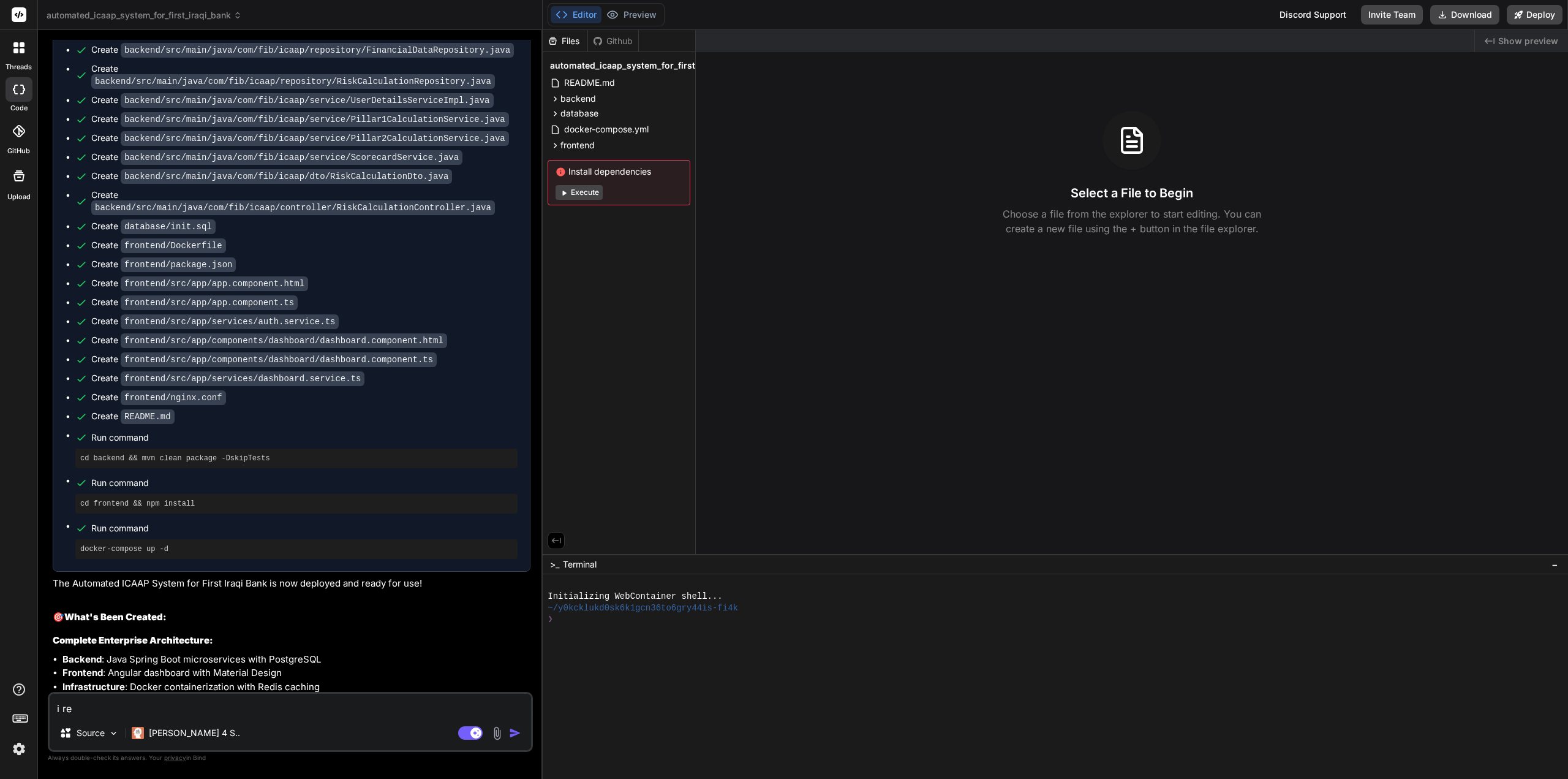
type textarea "i rec"
type textarea "x"
type textarea "i reci"
type textarea "x"
type textarea "i reciv"
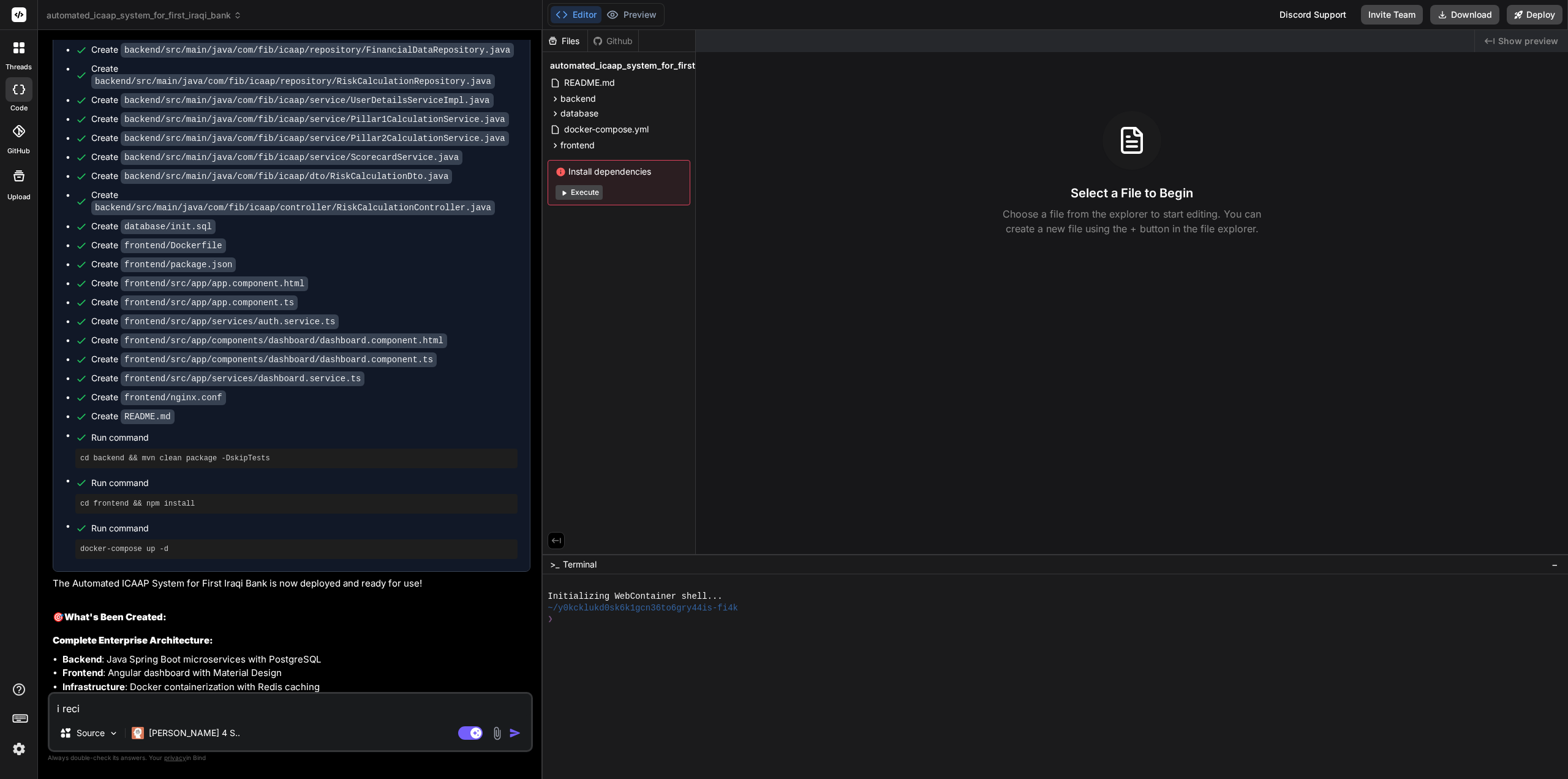
type textarea "x"
type textarea "i recive"
type textarea "x"
type textarea "i recive"
type textarea "x"
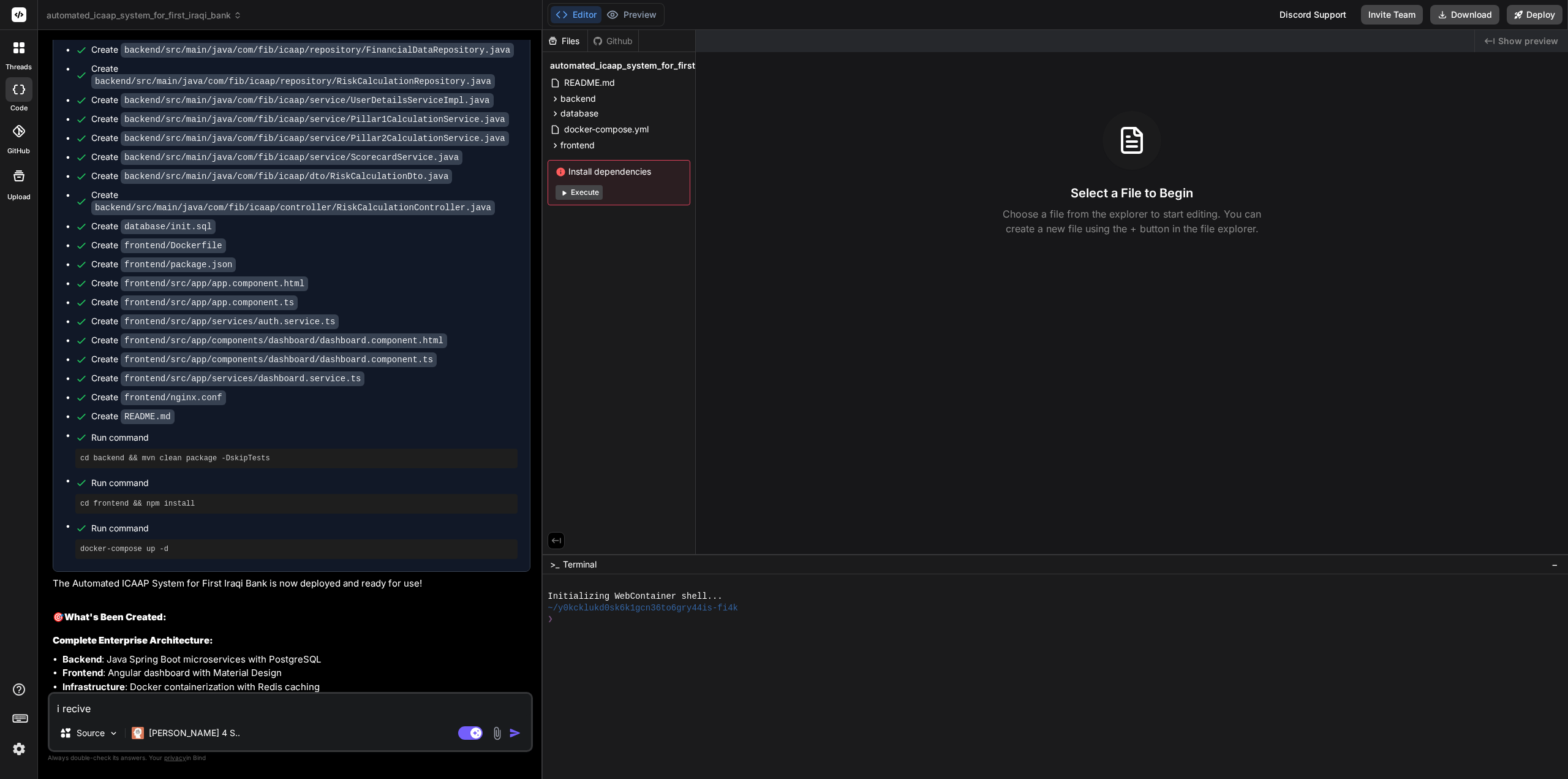
type textarea "i recive t"
type textarea "x"
type textarea "i recive th"
type textarea "x"
type textarea "i recive the"
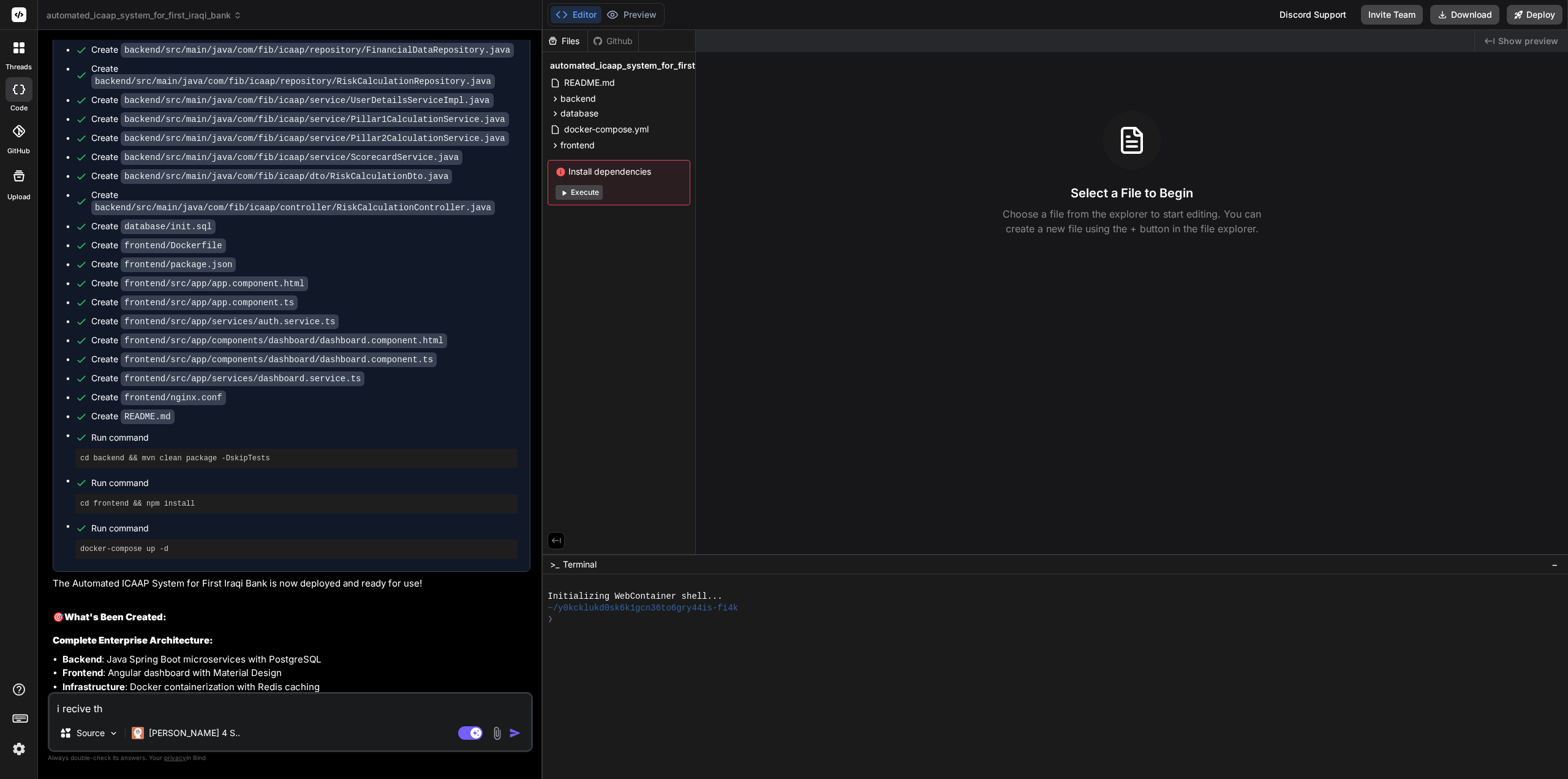
type textarea "x"
type textarea "i recive the"
type textarea "x"
type textarea "i recive the"
type textarea "x"
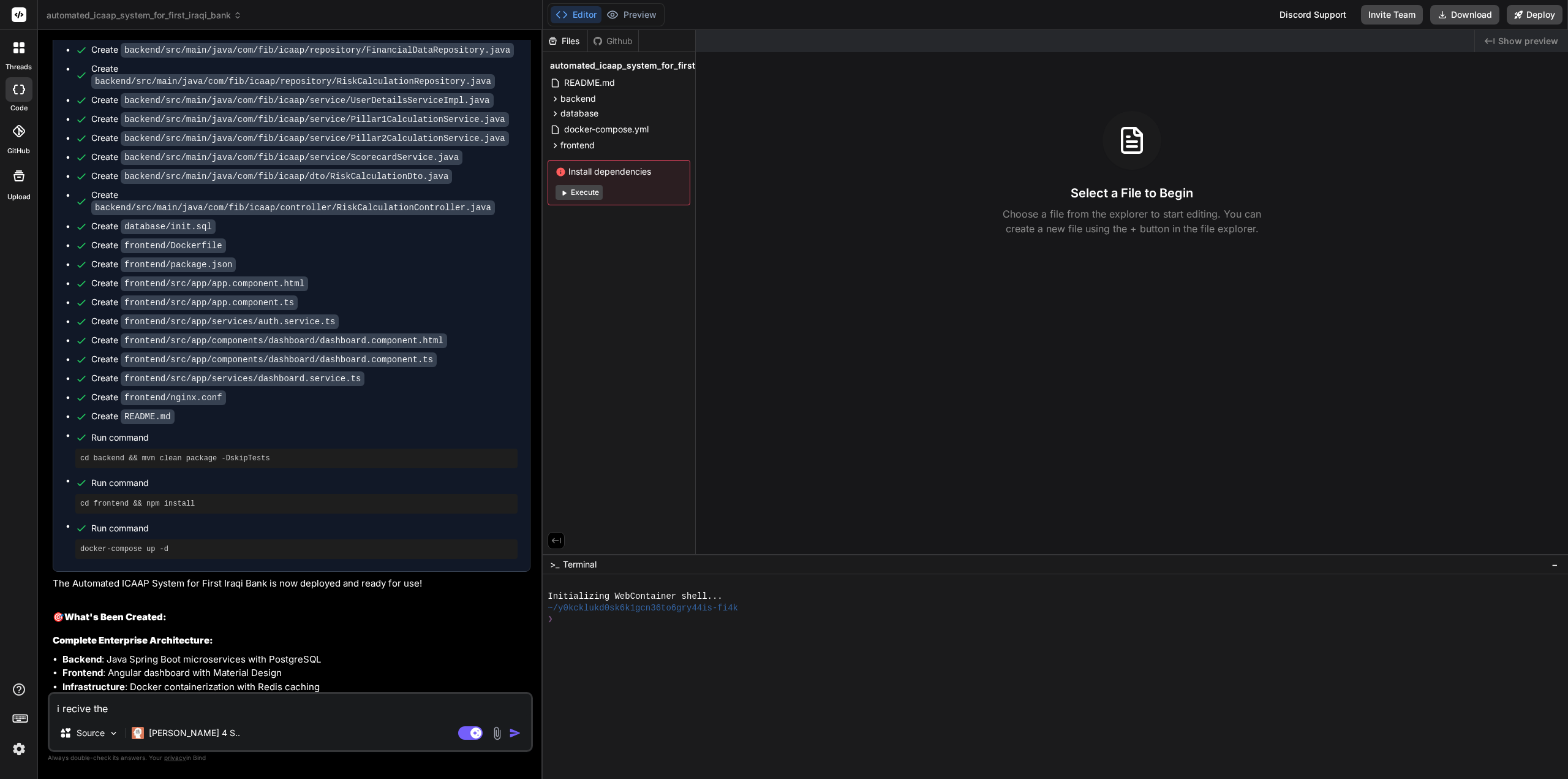
type textarea "i recive th"
type textarea "x"
type textarea "i recive the"
type textarea "x"
type textarea "i recive the"
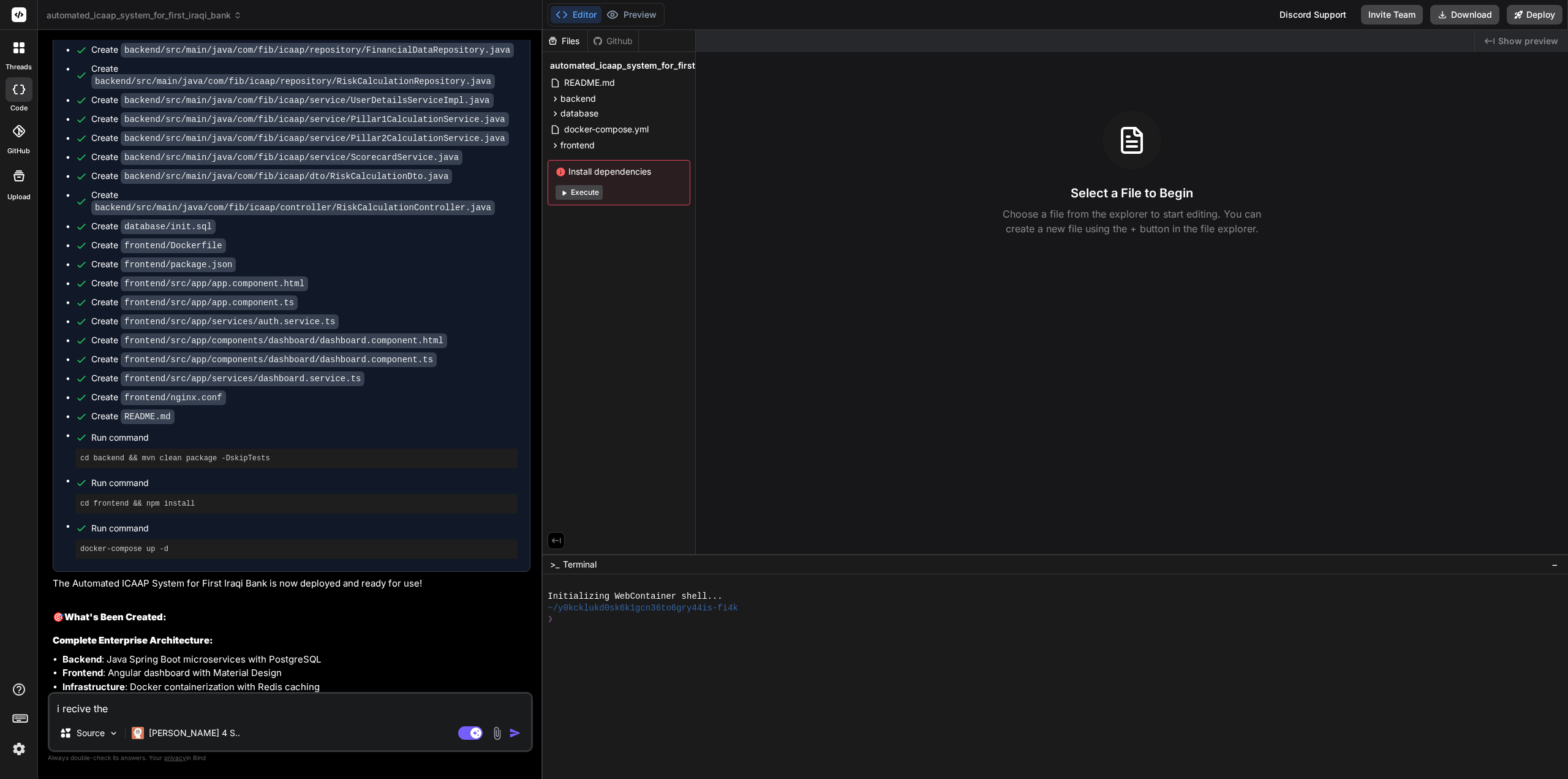
type textarea "x"
type textarea "i recive the m"
type textarea "x"
type textarea "i recive the ma"
type textarea "x"
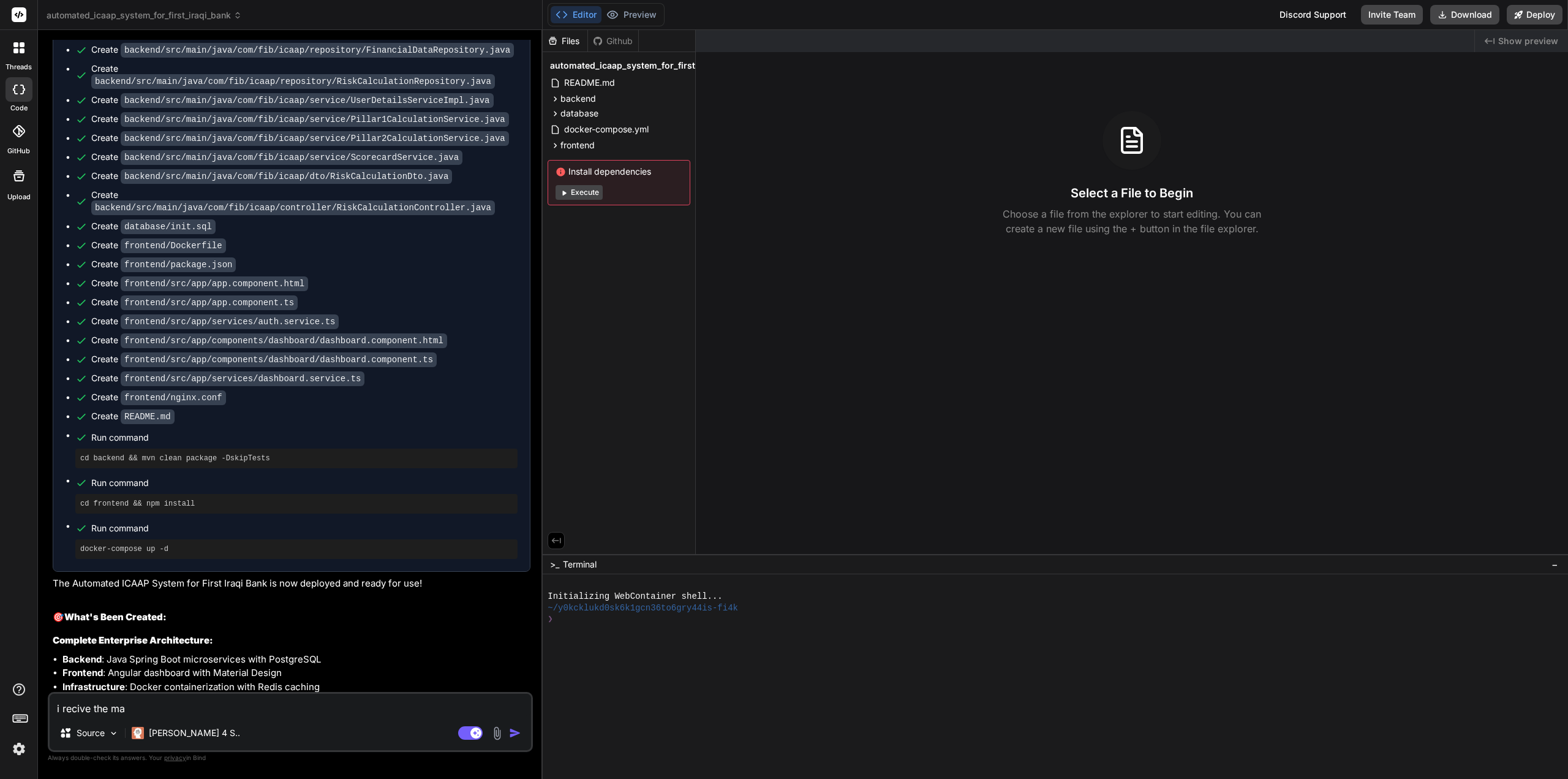
type textarea "i recive the mas"
type textarea "x"
type textarea "i recive the mass"
type textarea "x"
type textarea "i recive the massa"
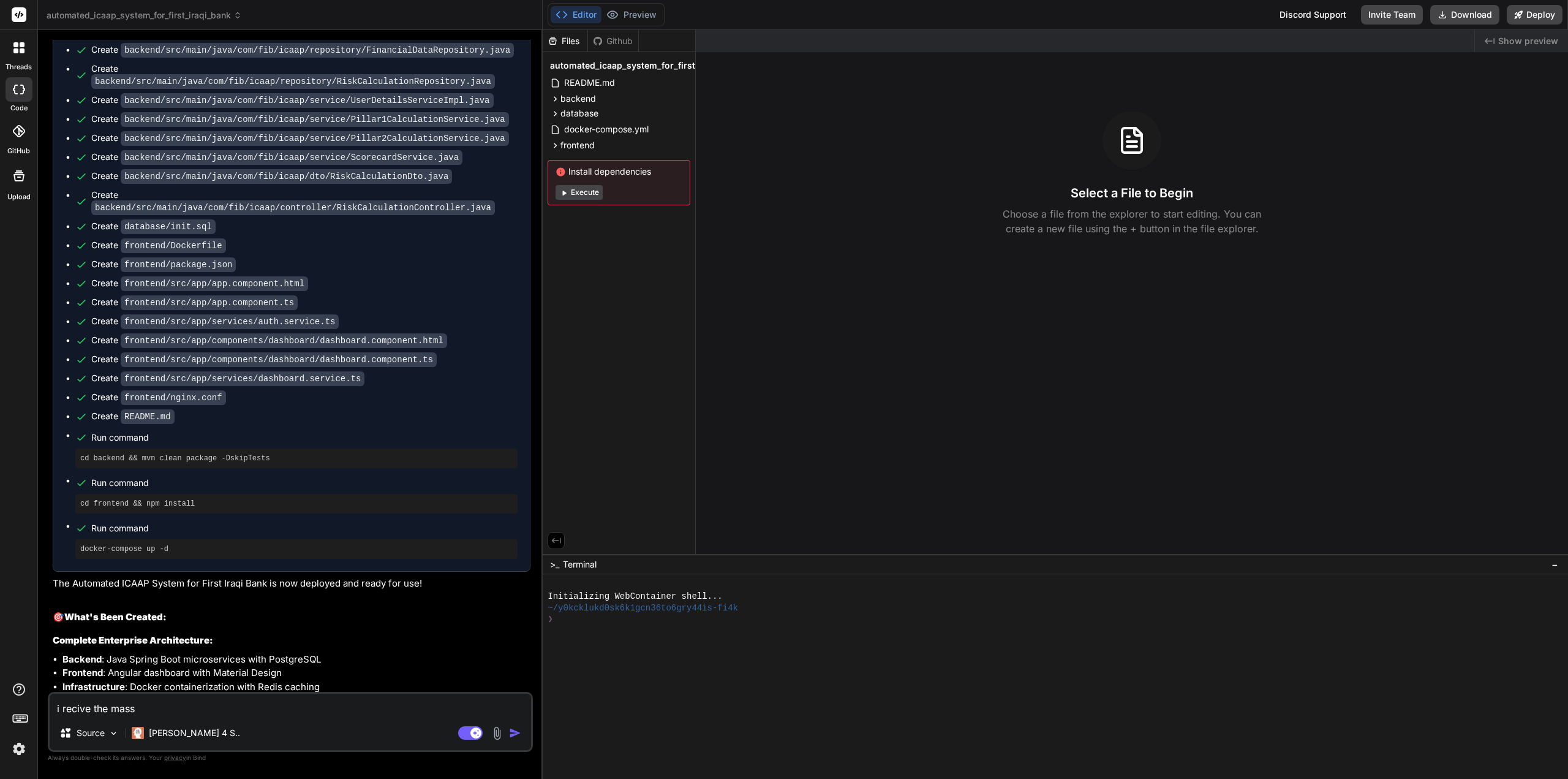
type textarea "x"
type textarea "i recive the massag"
type textarea "x"
type textarea "i recive the massage"
type textarea "x"
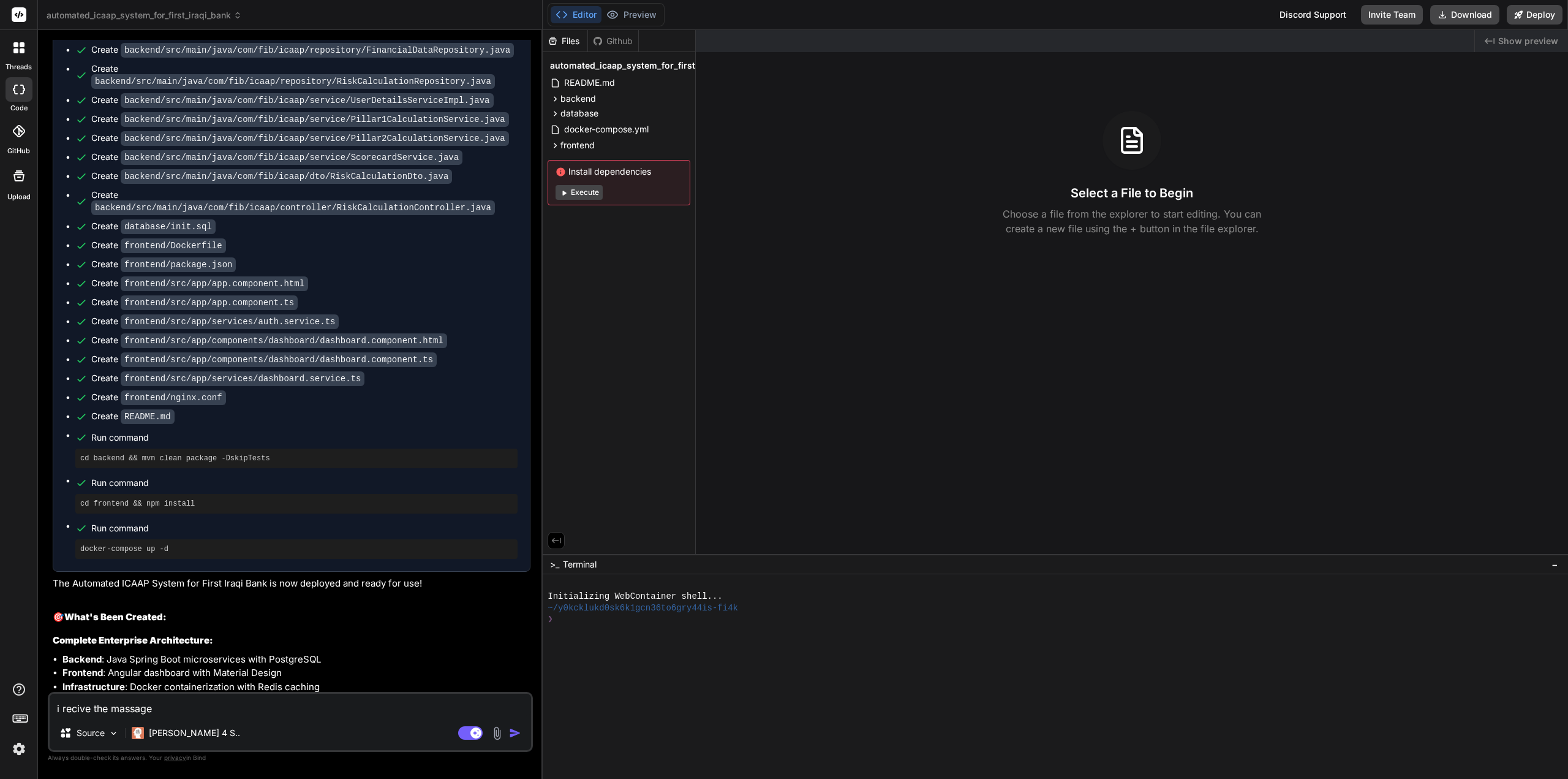
type textarea "i recive the massage"
type textarea "x"
type textarea "i recive the massage ""
type textarea "x"
type textarea "i recive the massage "This site can’t be reached"
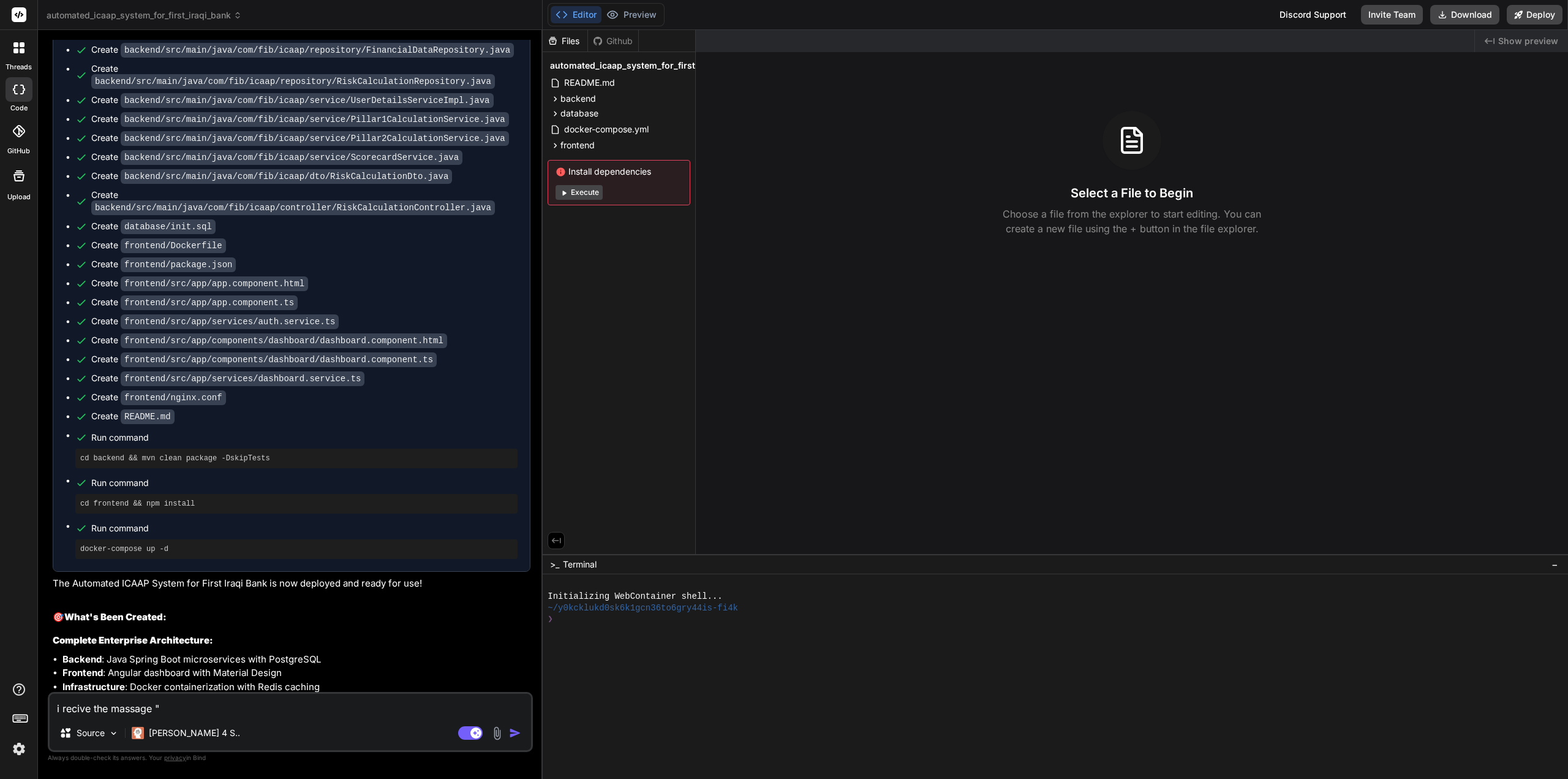
type textarea "x"
type textarea "i recive the massage "This site can’t be reached""
type textarea "x"
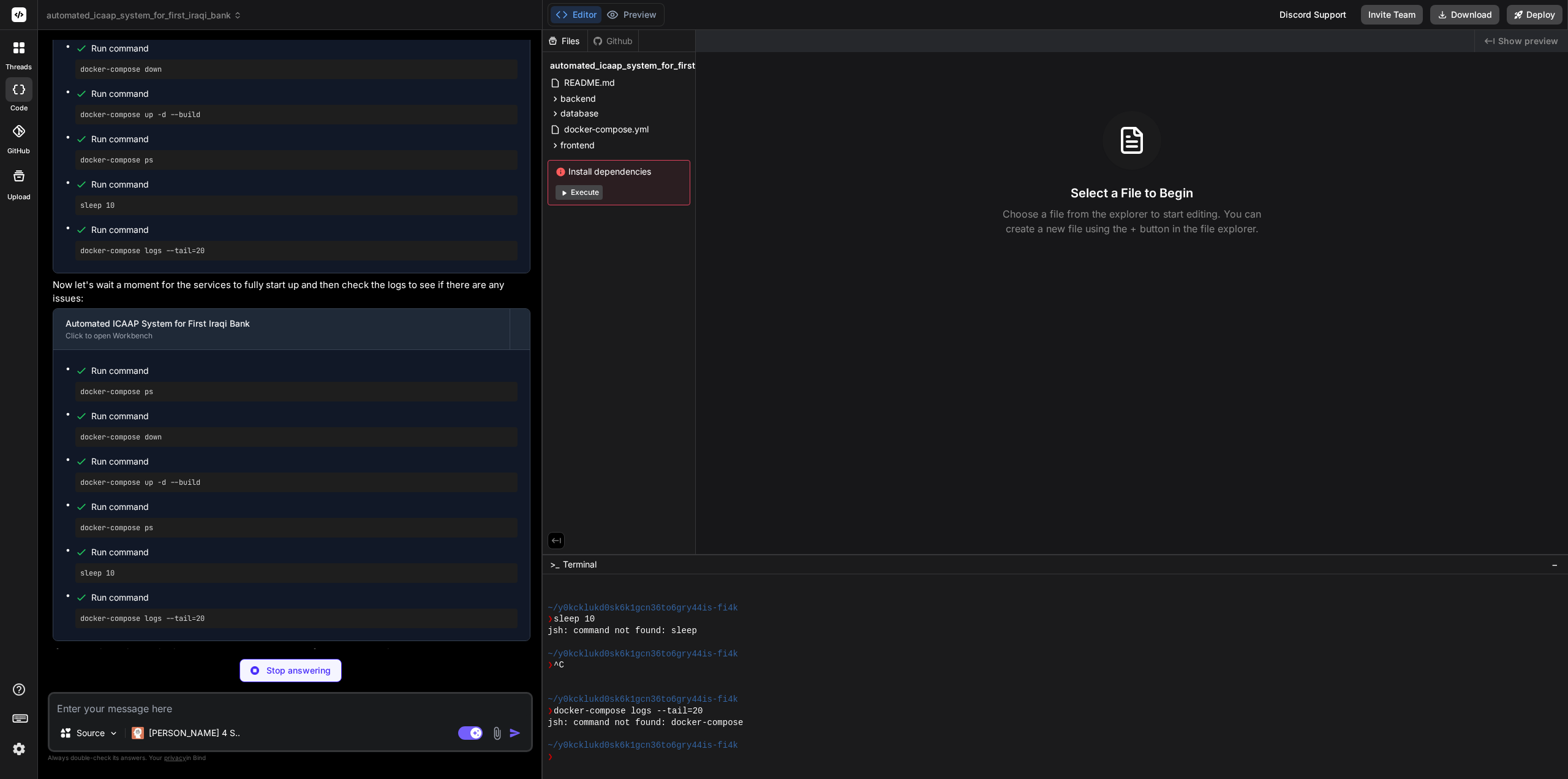
scroll to position [11918, 0]
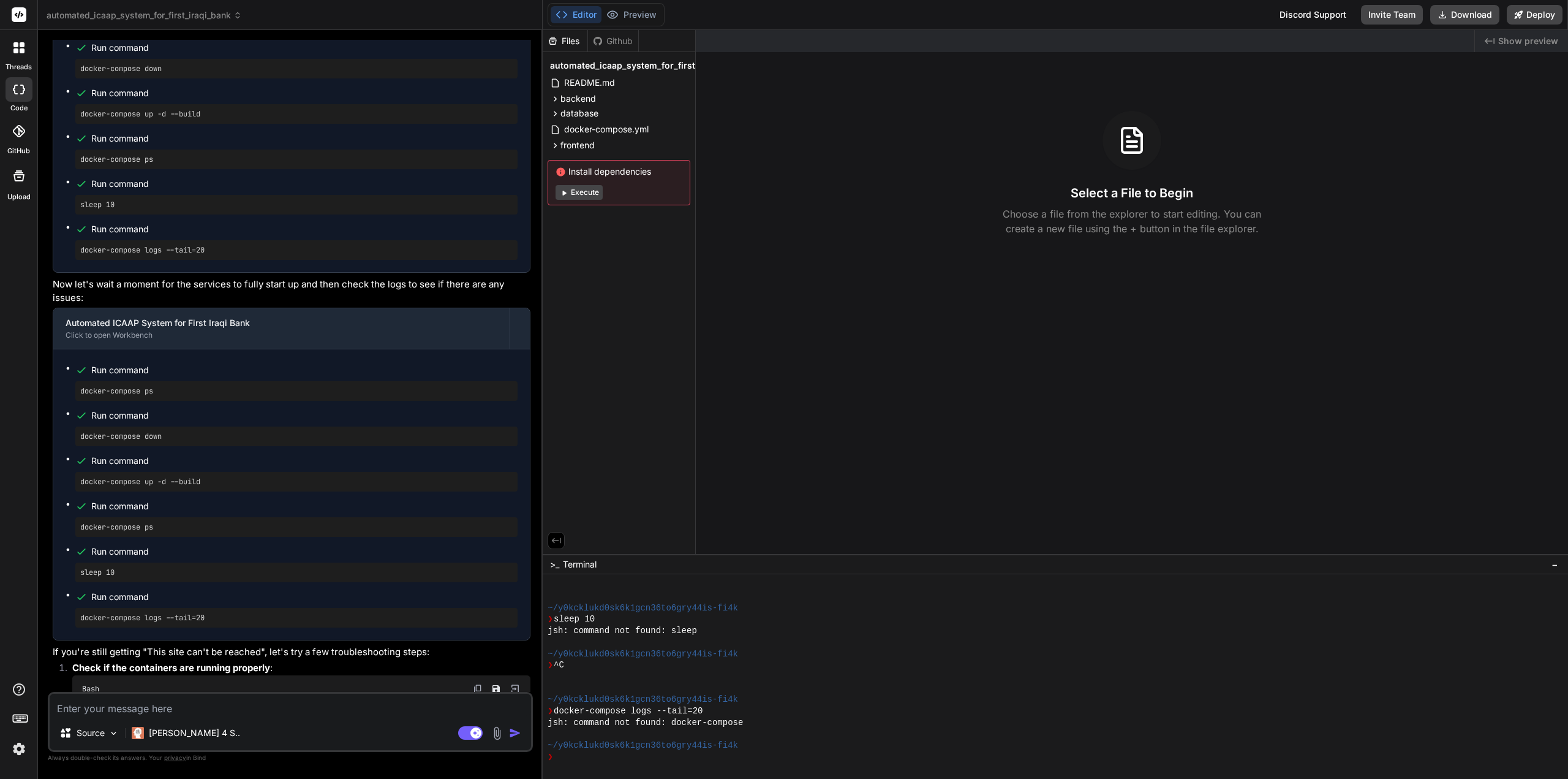
type textarea "x"
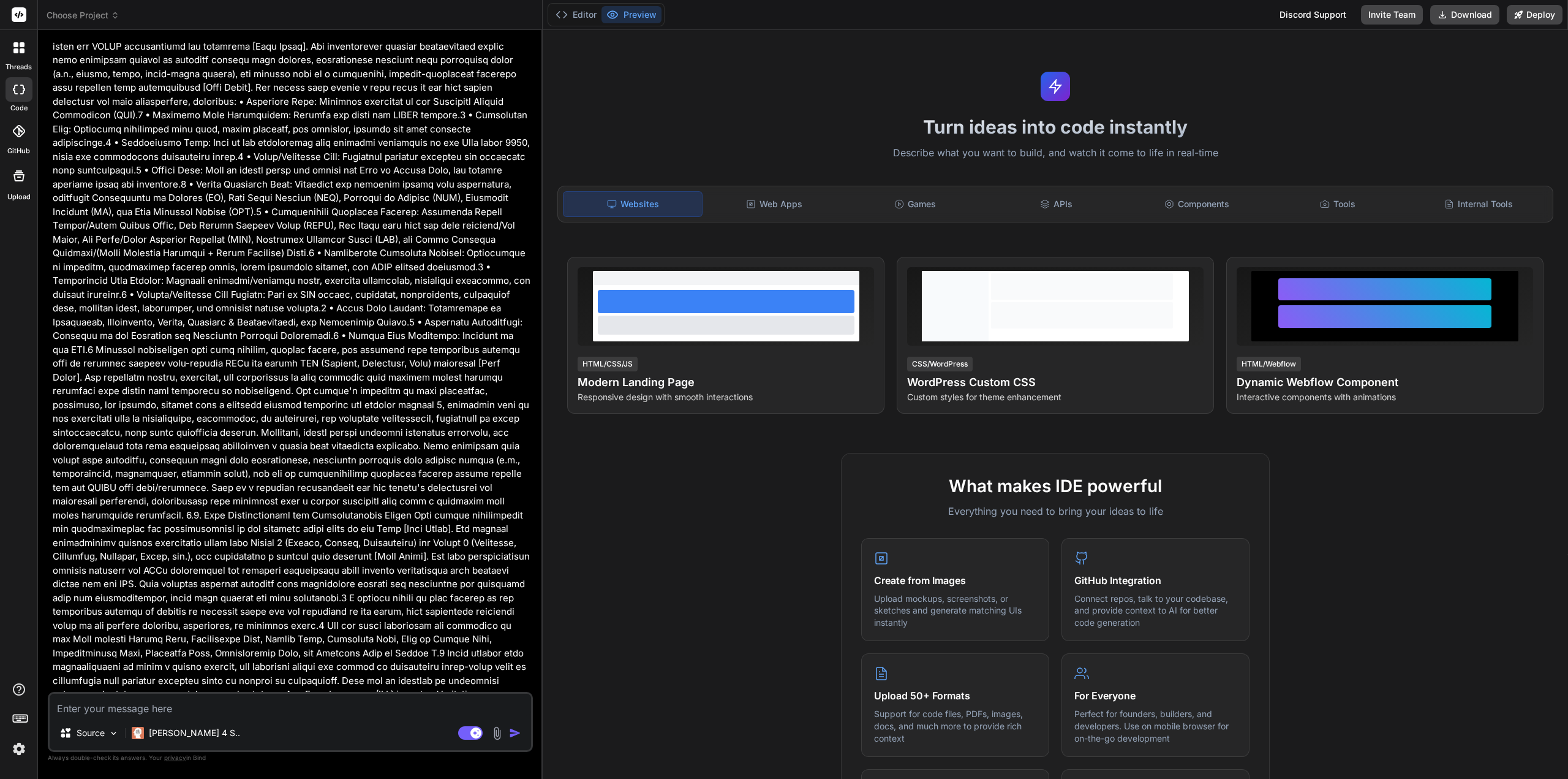
type textarea "x"
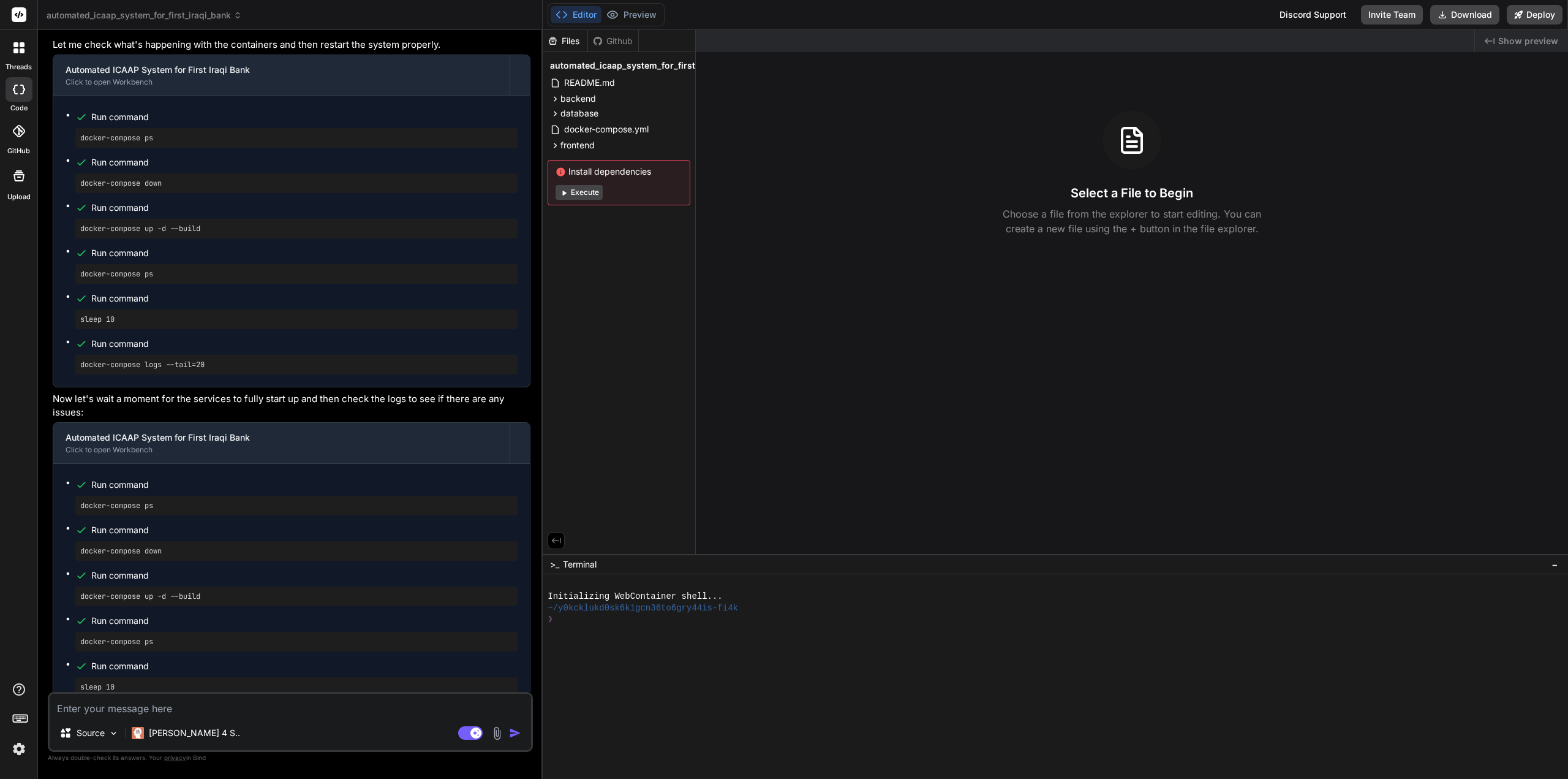
scroll to position [12019, 0]
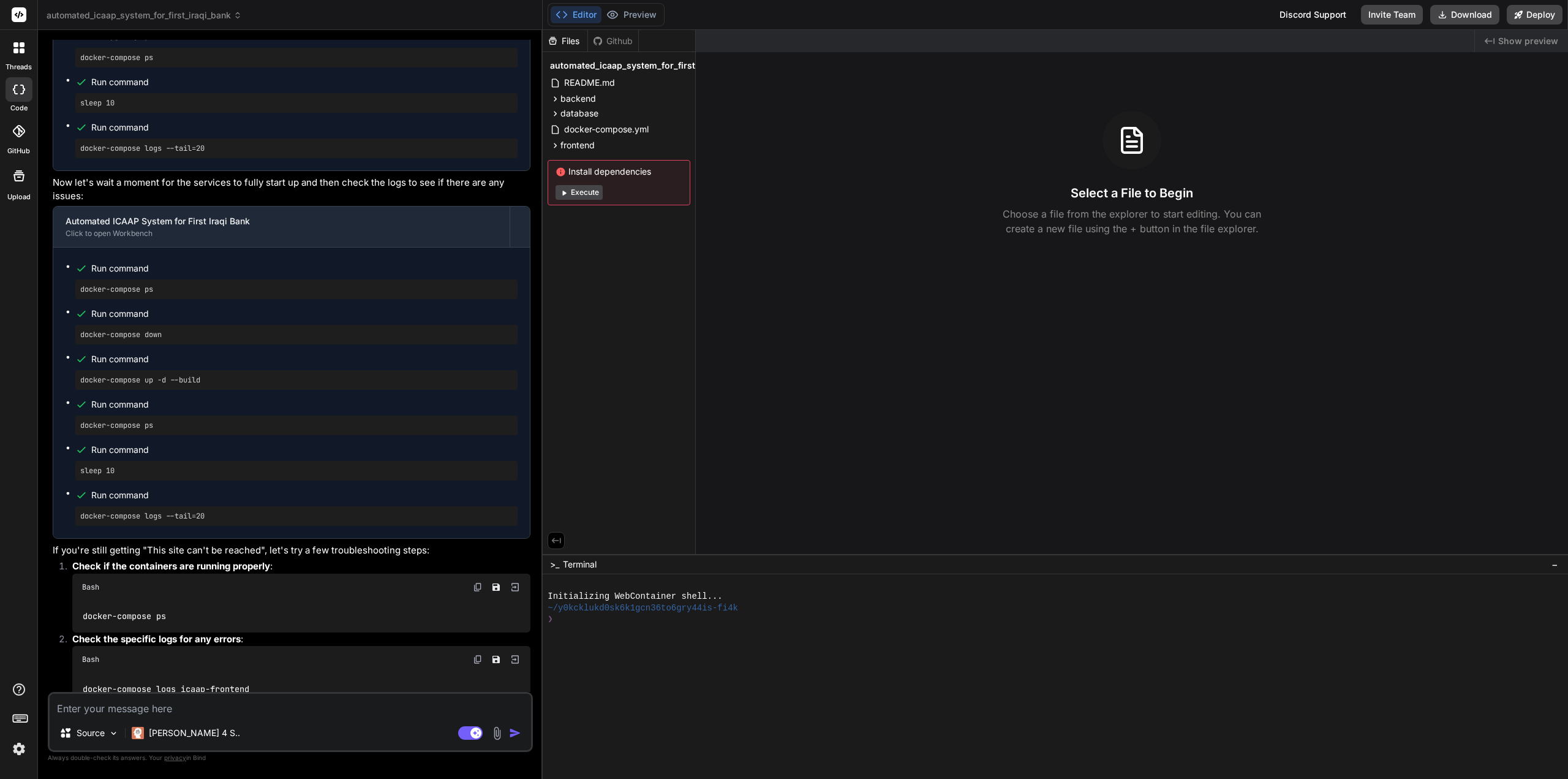
click at [147, 745] on link "[URL]" at bounding box center [134, 751] width 24 height 12
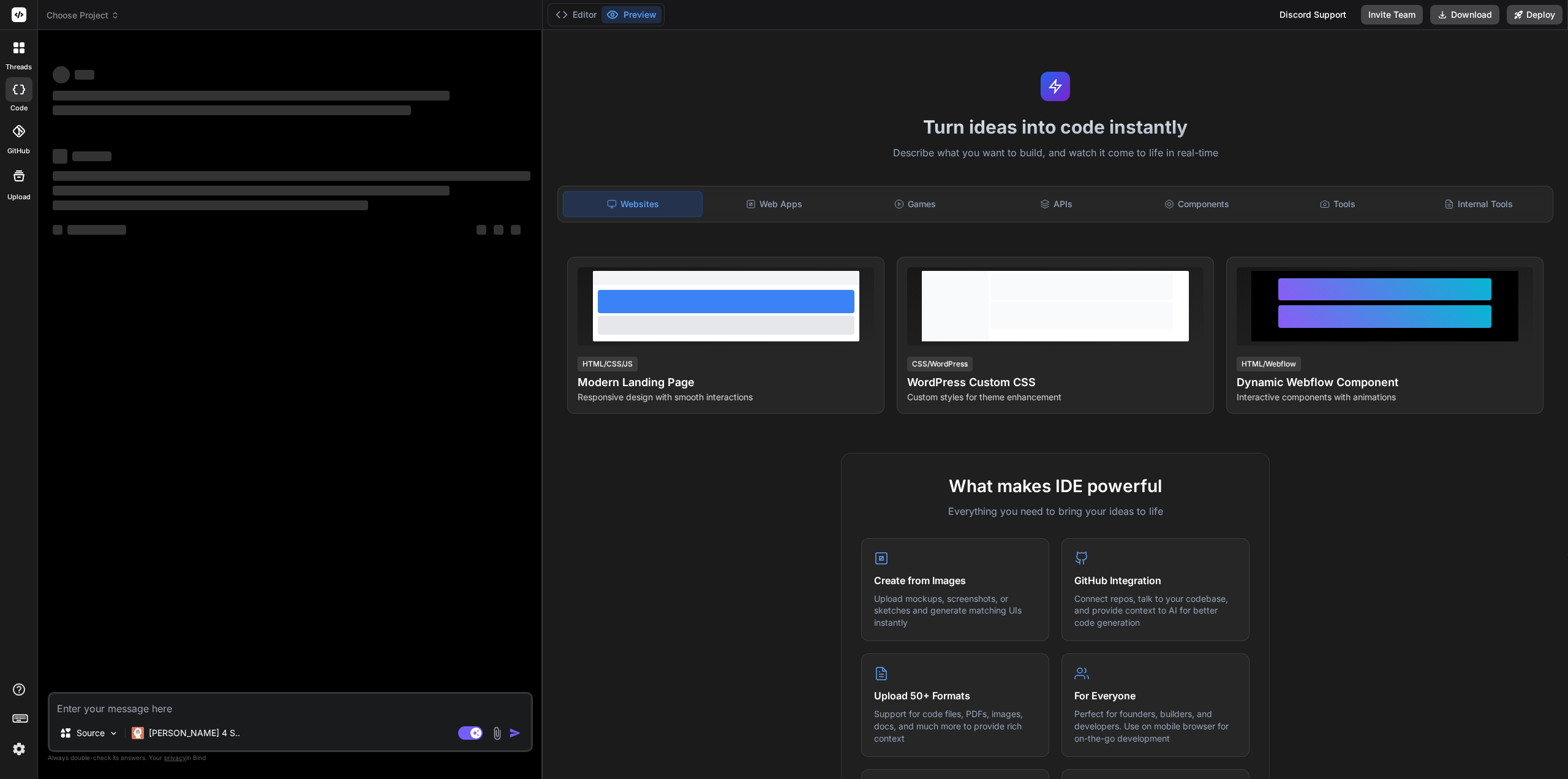
type textarea "x"
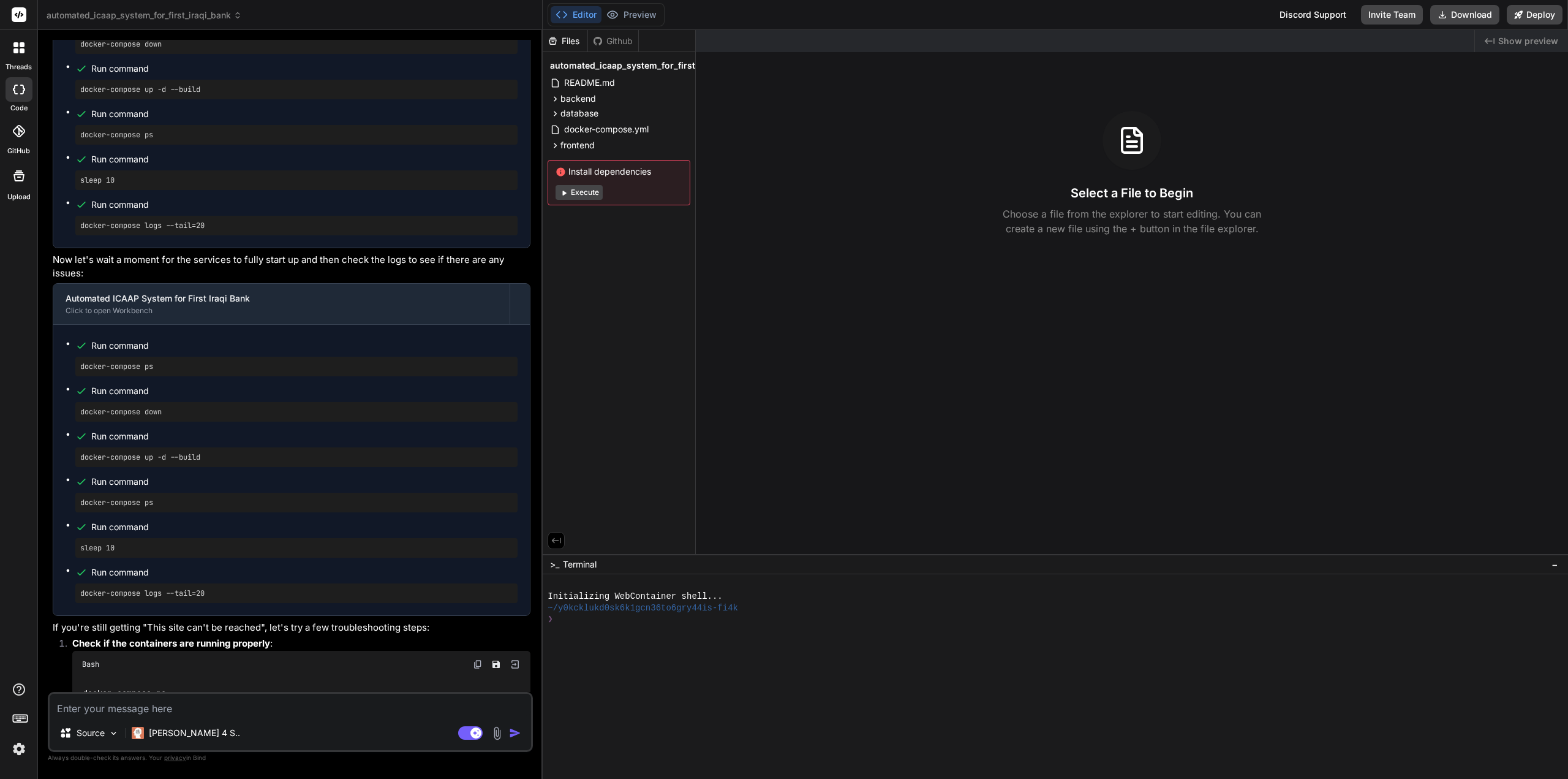
scroll to position [12019, 0]
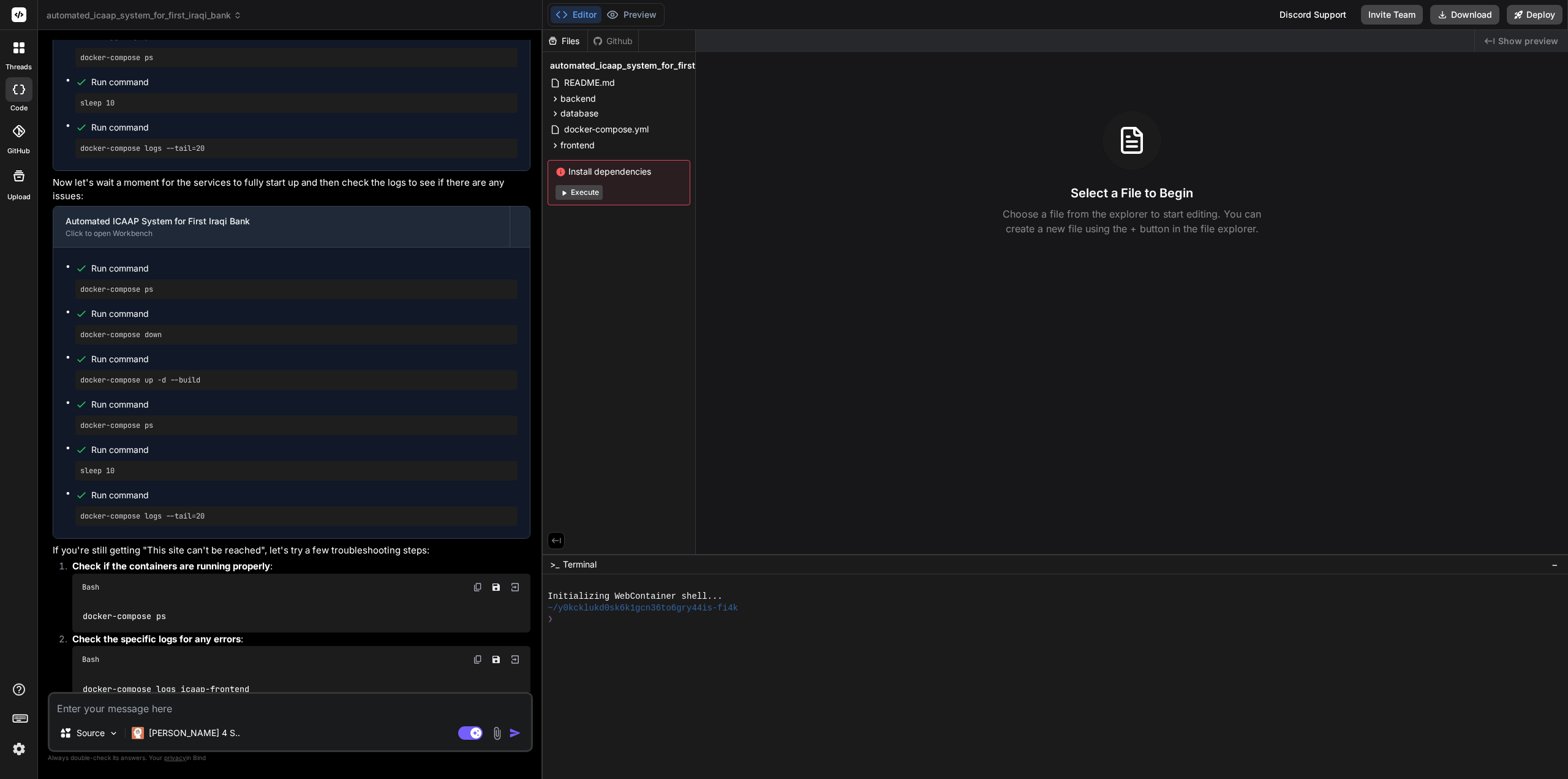
click at [111, 708] on textarea at bounding box center [290, 704] width 482 height 22
type textarea "n"
type textarea "x"
type textarea "no"
type textarea "x"
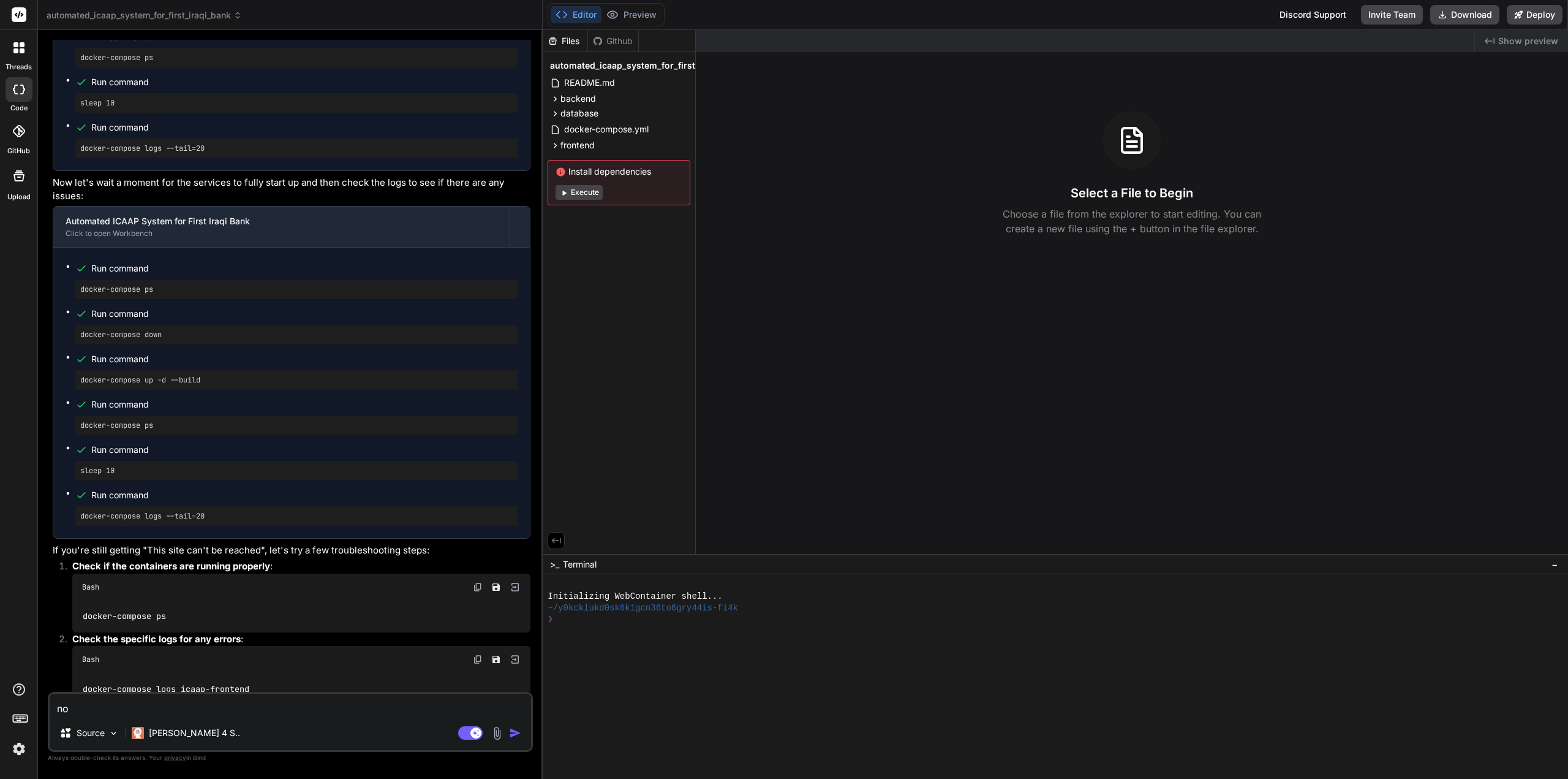
type textarea "not"
type textarea "x"
type textarea "noth"
type textarea "x"
type textarea "nothi"
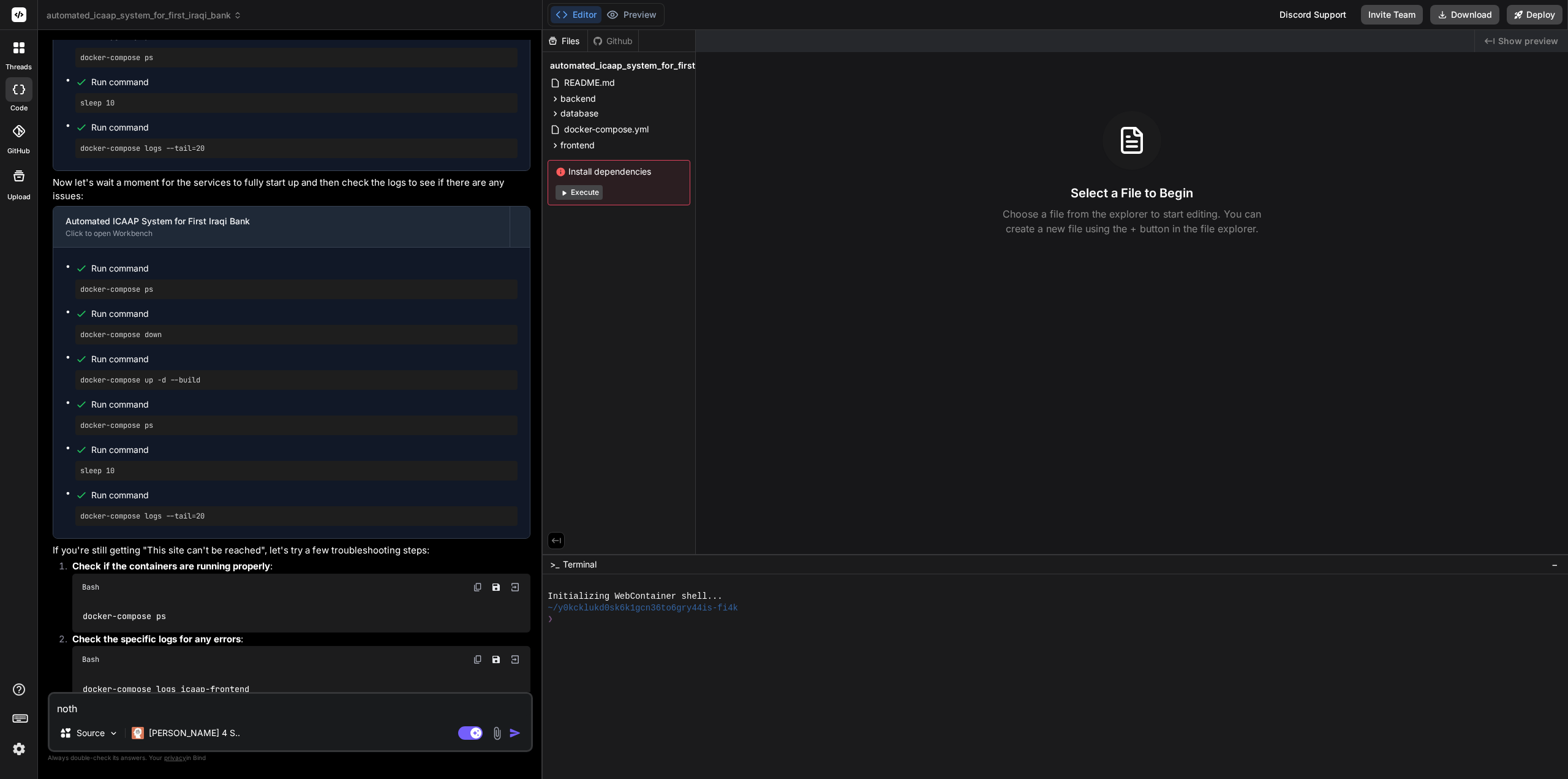
type textarea "x"
type textarea "nothin"
type textarea "x"
type textarea "nothinh"
type textarea "x"
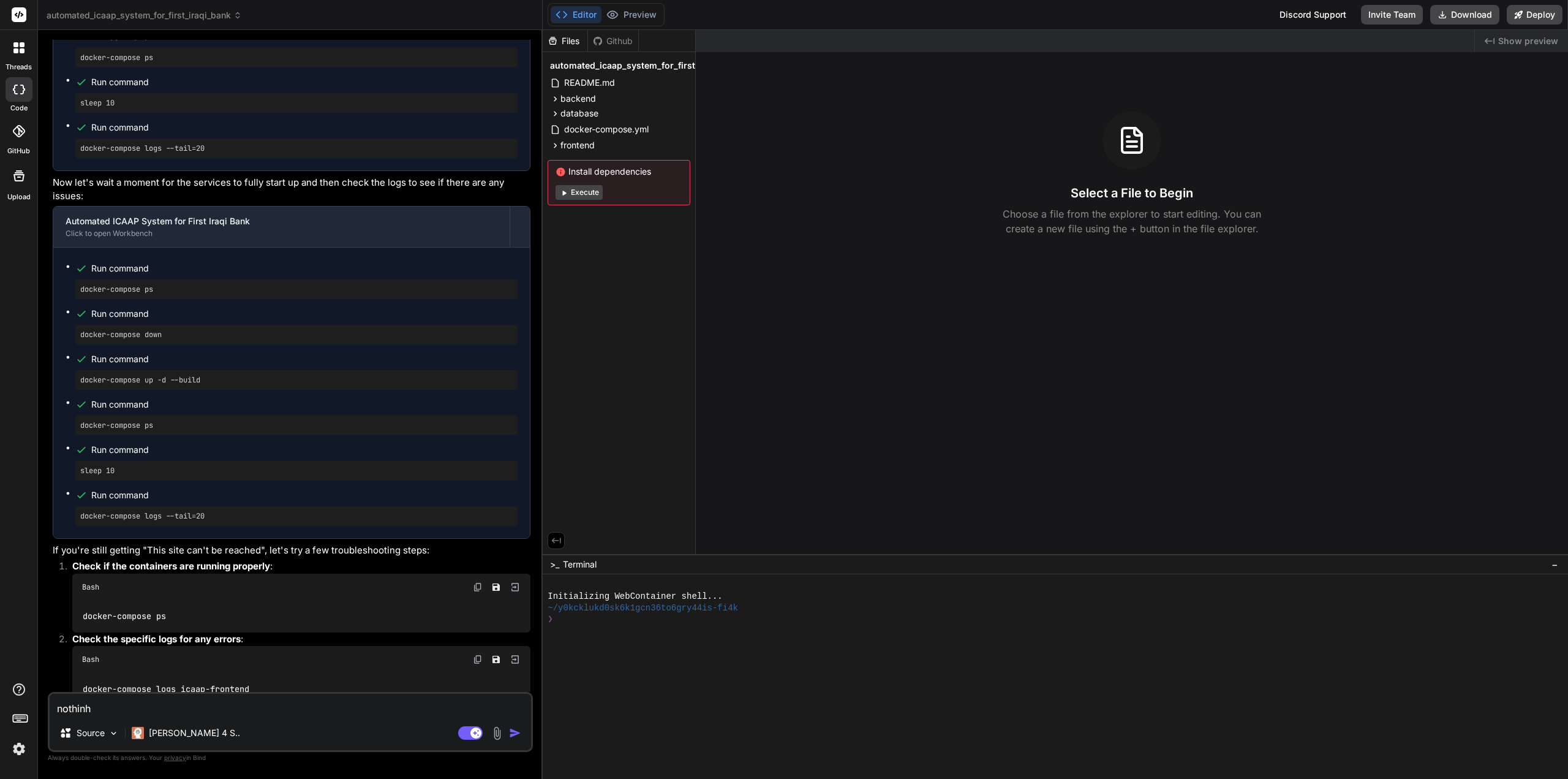
type textarea "nothinh"
type textarea "x"
type textarea "nothinh"
type textarea "x"
type textarea "nothin"
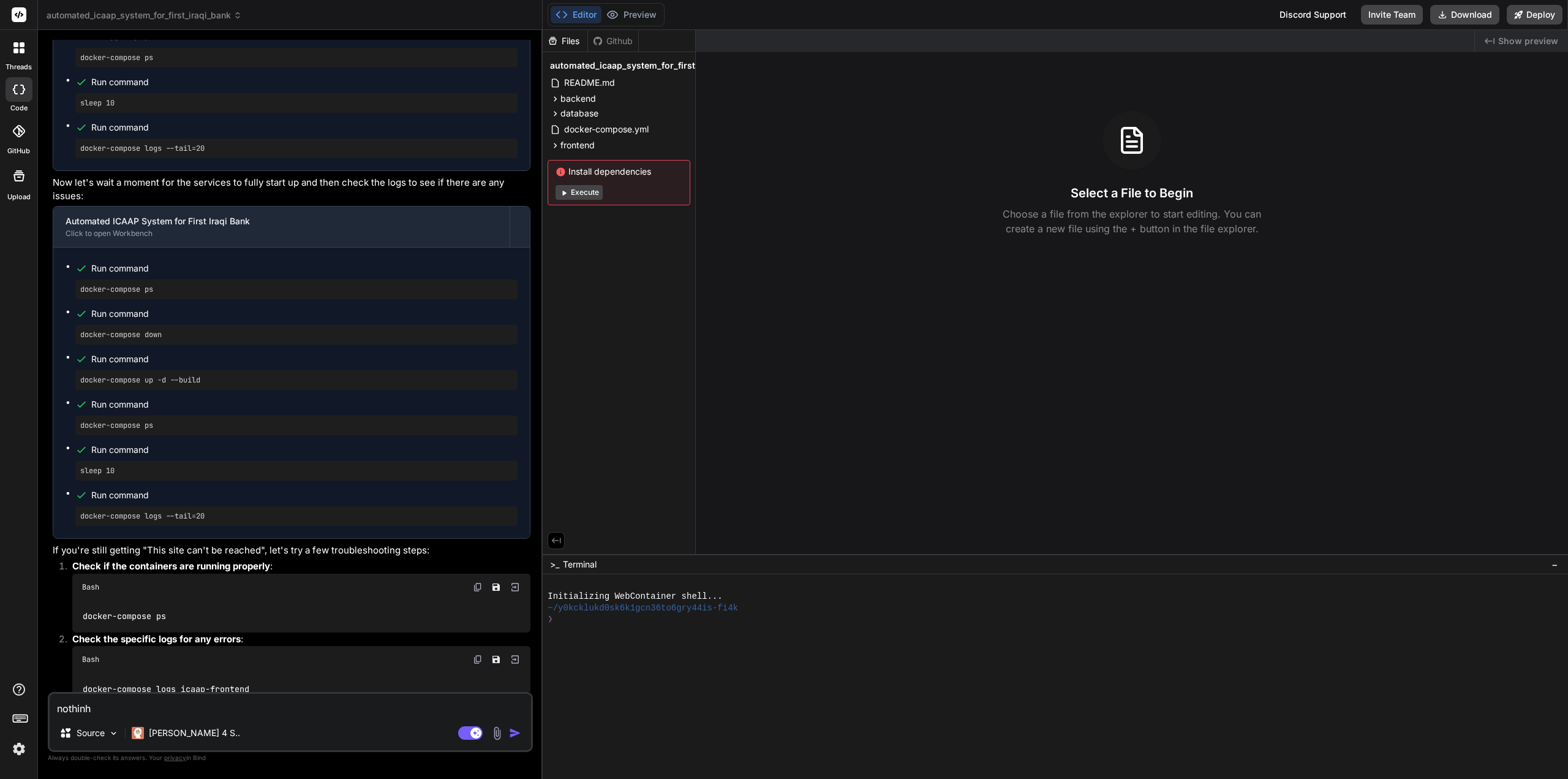
type textarea "x"
type textarea "nothing"
type textarea "x"
type textarea "nothing"
type textarea "x"
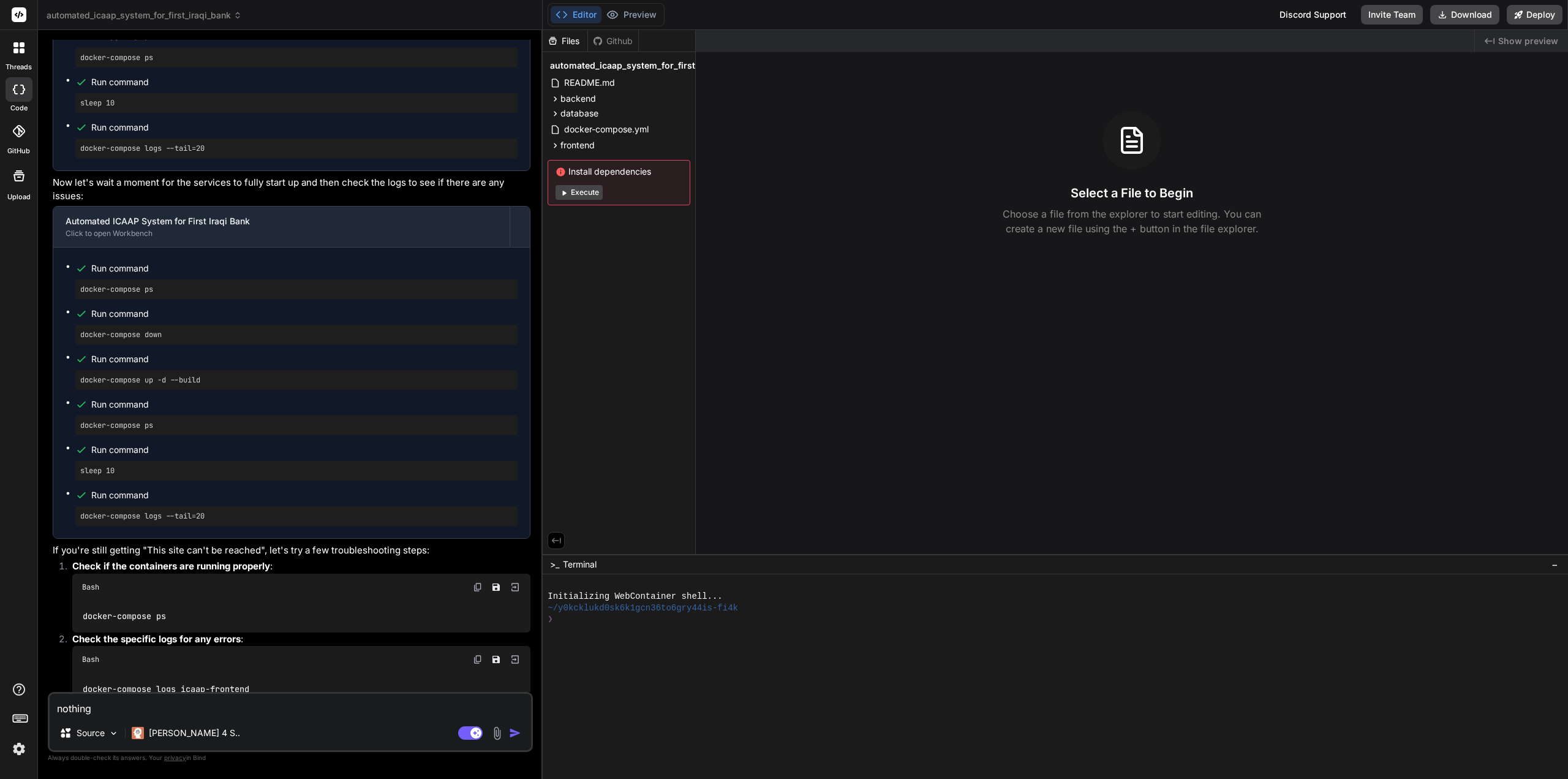
type textarea "nothing t"
type textarea "x"
type textarea "nothing th"
type textarea "x"
type textarea "nothing the"
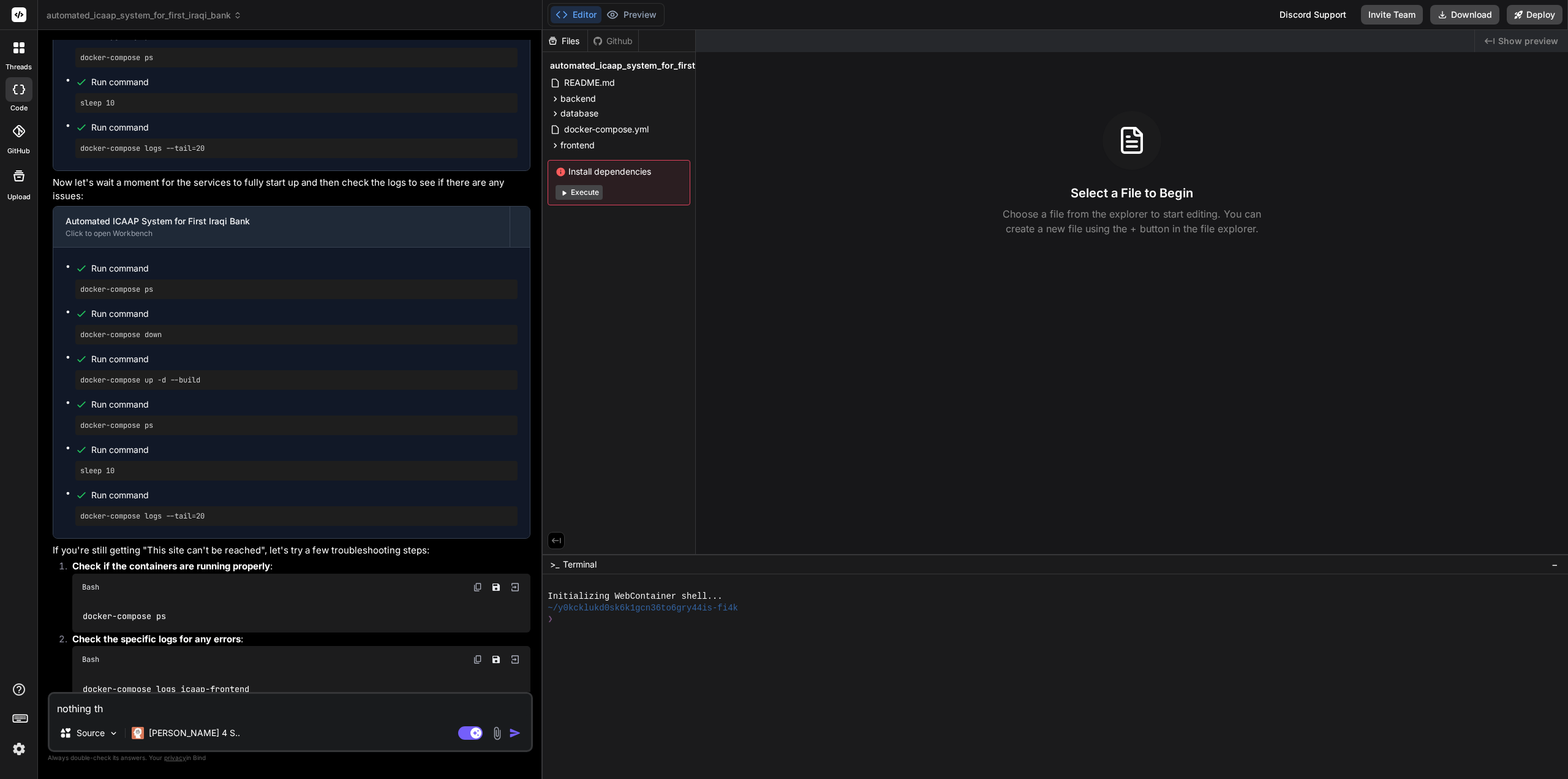
type textarea "x"
type textarea "nothing the"
type textarea "x"
type textarea "nothing the s"
type textarea "x"
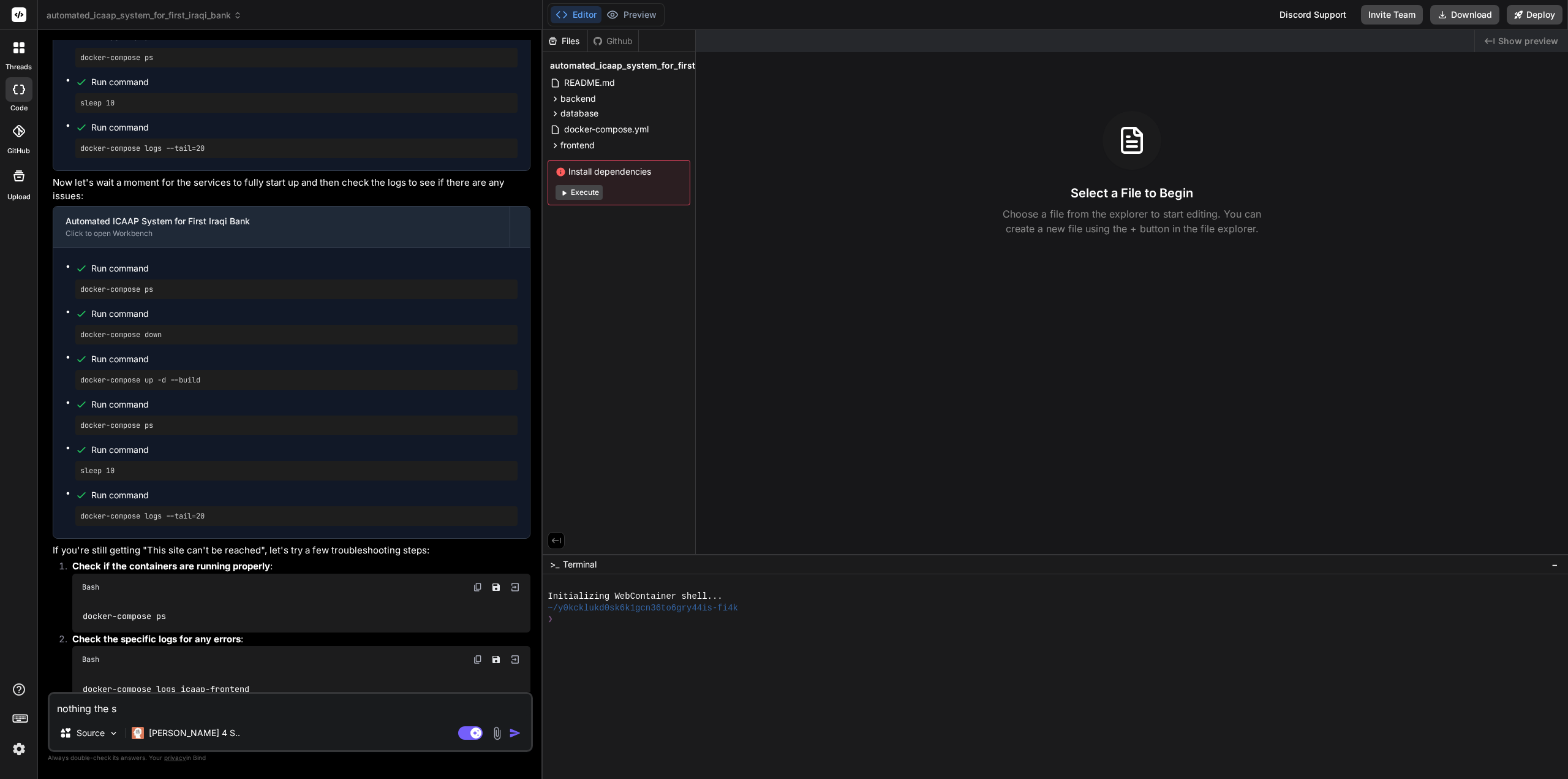
type textarea "nothing the sa"
type textarea "x"
type textarea "nothing the [PERSON_NAME]"
type textarea "x"
type textarea "nothing the same"
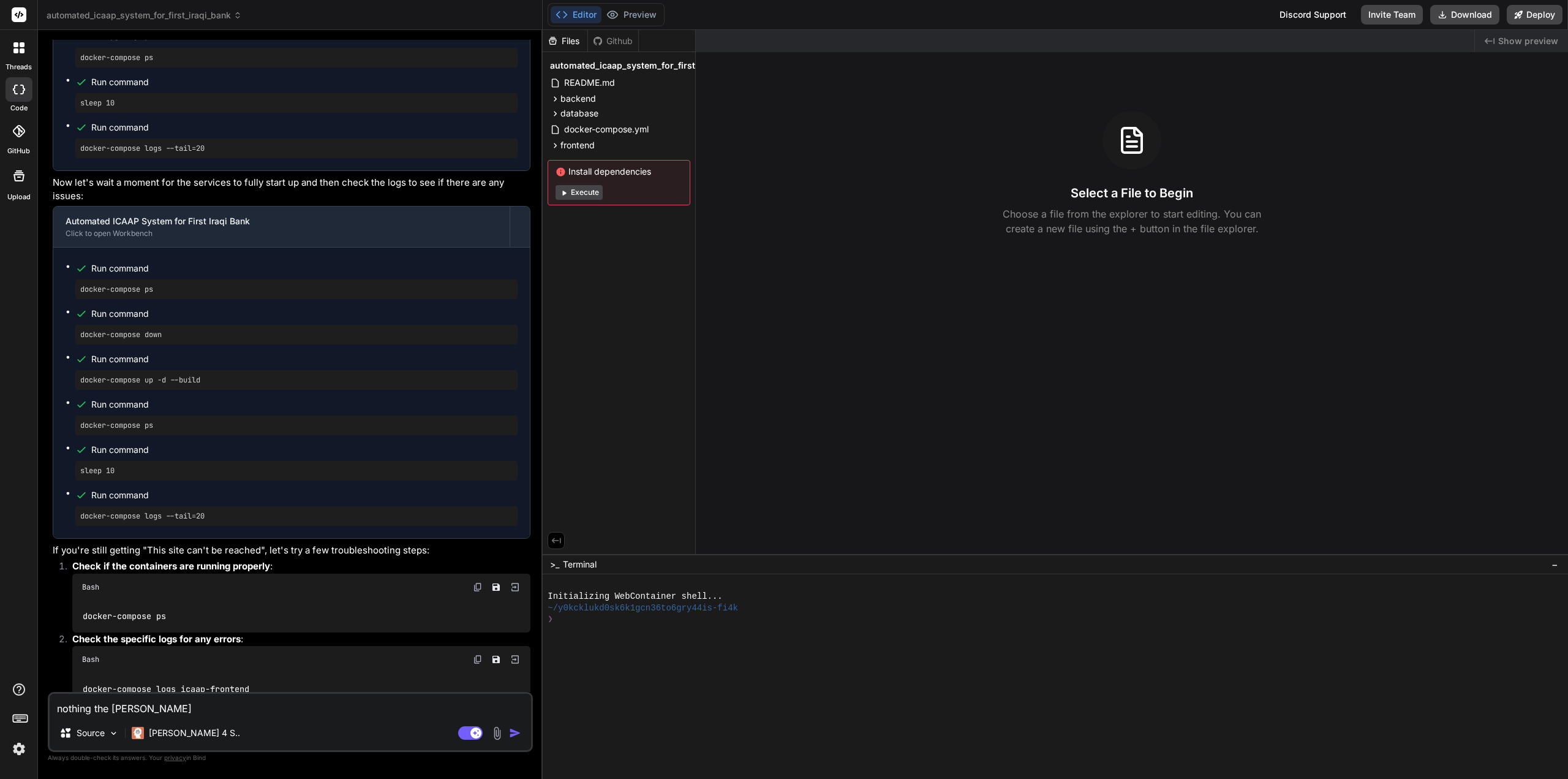
type textarea "x"
type textarea "nothing the same"
type textarea "x"
type textarea "nothing the same m"
type textarea "x"
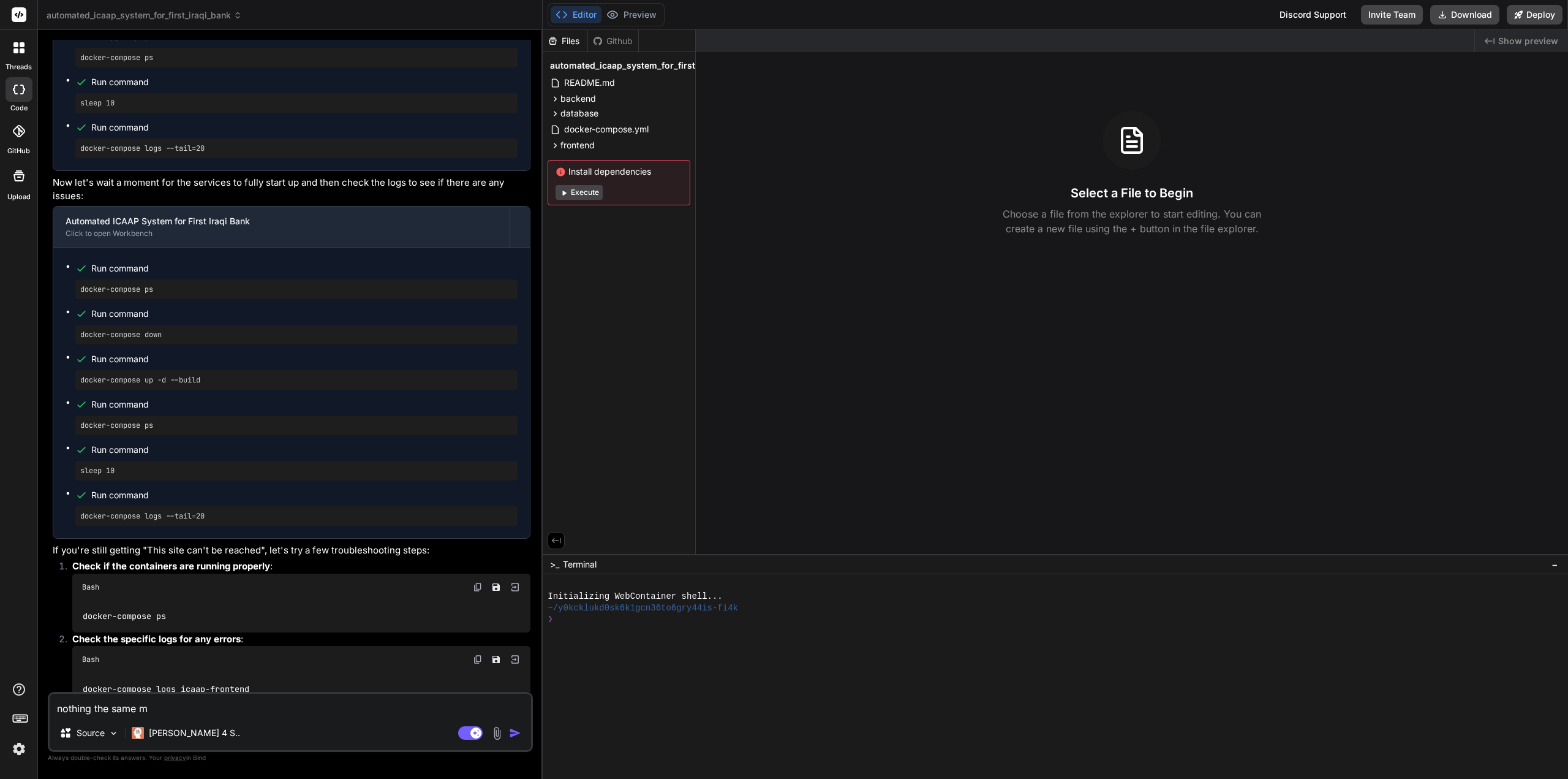
type textarea "nothing the same ma"
type textarea "x"
type textarea "nothing the same mas"
type textarea "x"
type textarea "nothing the same masa"
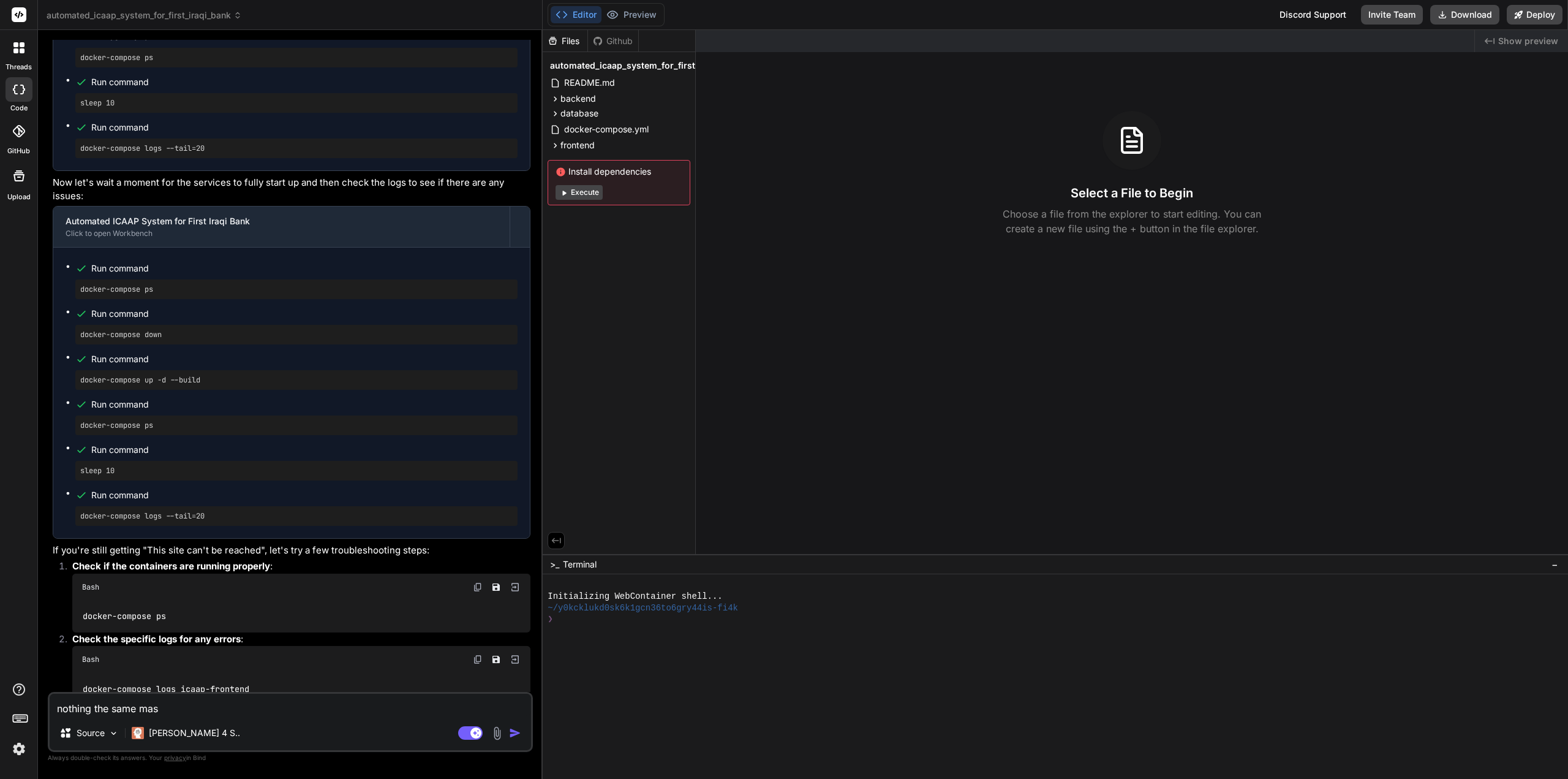
type textarea "x"
type textarea "nothing the same masag"
type textarea "x"
type textarea "nothing the same masage"
type textarea "x"
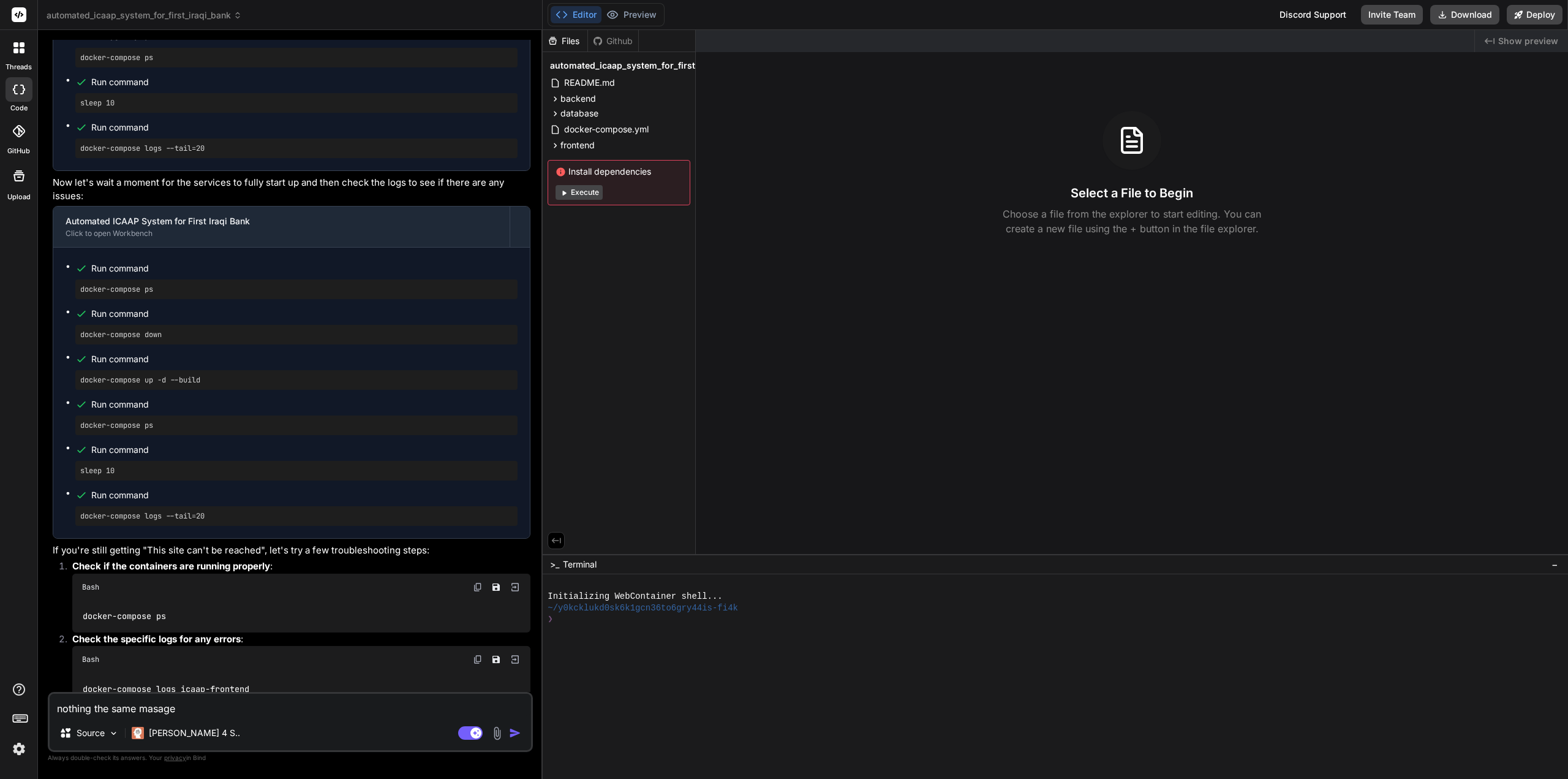
type textarea "nothing the same masage"
type textarea "x"
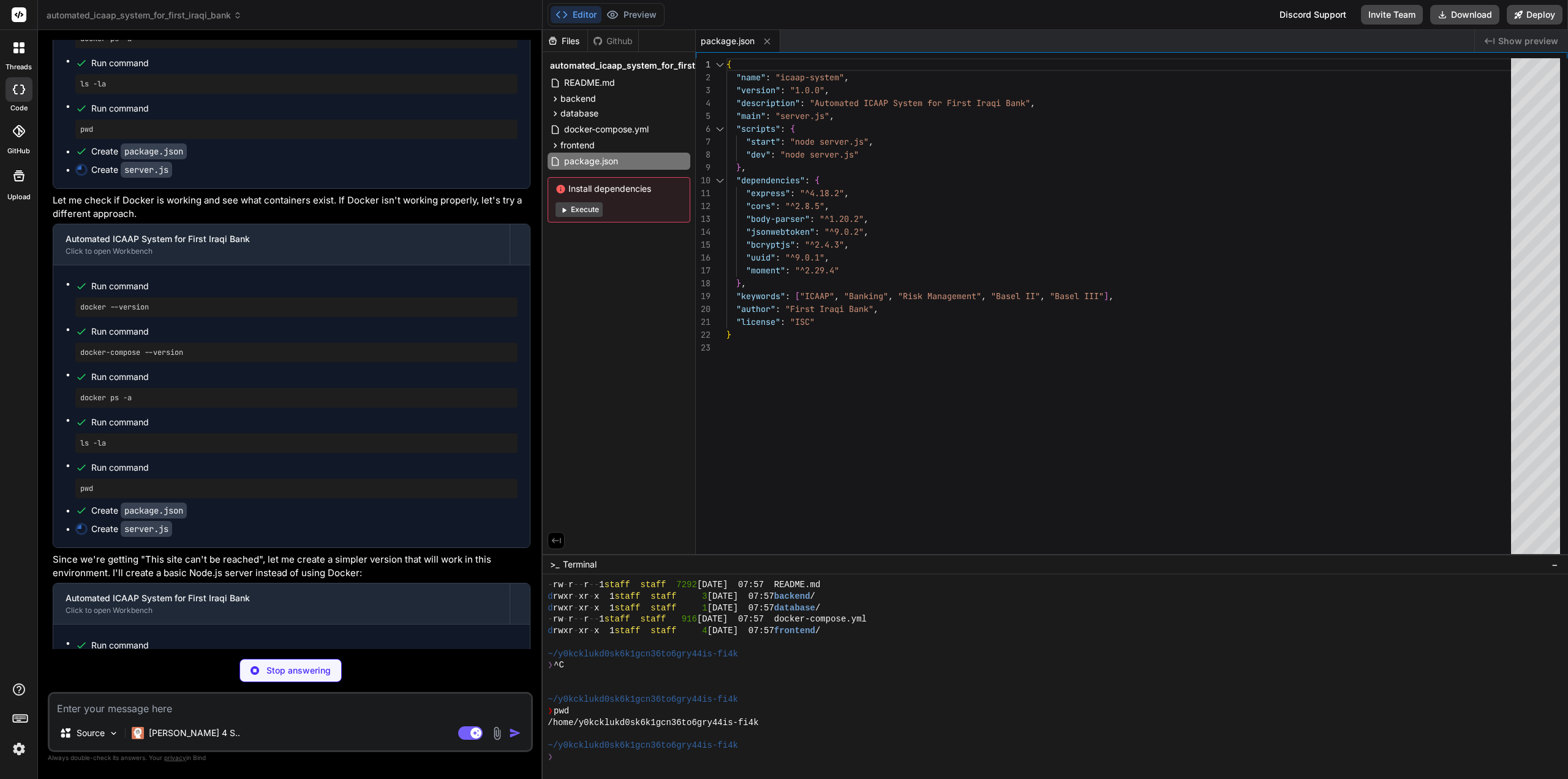
scroll to position [13205, 0]
type textarea "x"
type textarea "• POST /api/risk-calculations/pillar2/concentration-risk • GET /api/capital-ade…"
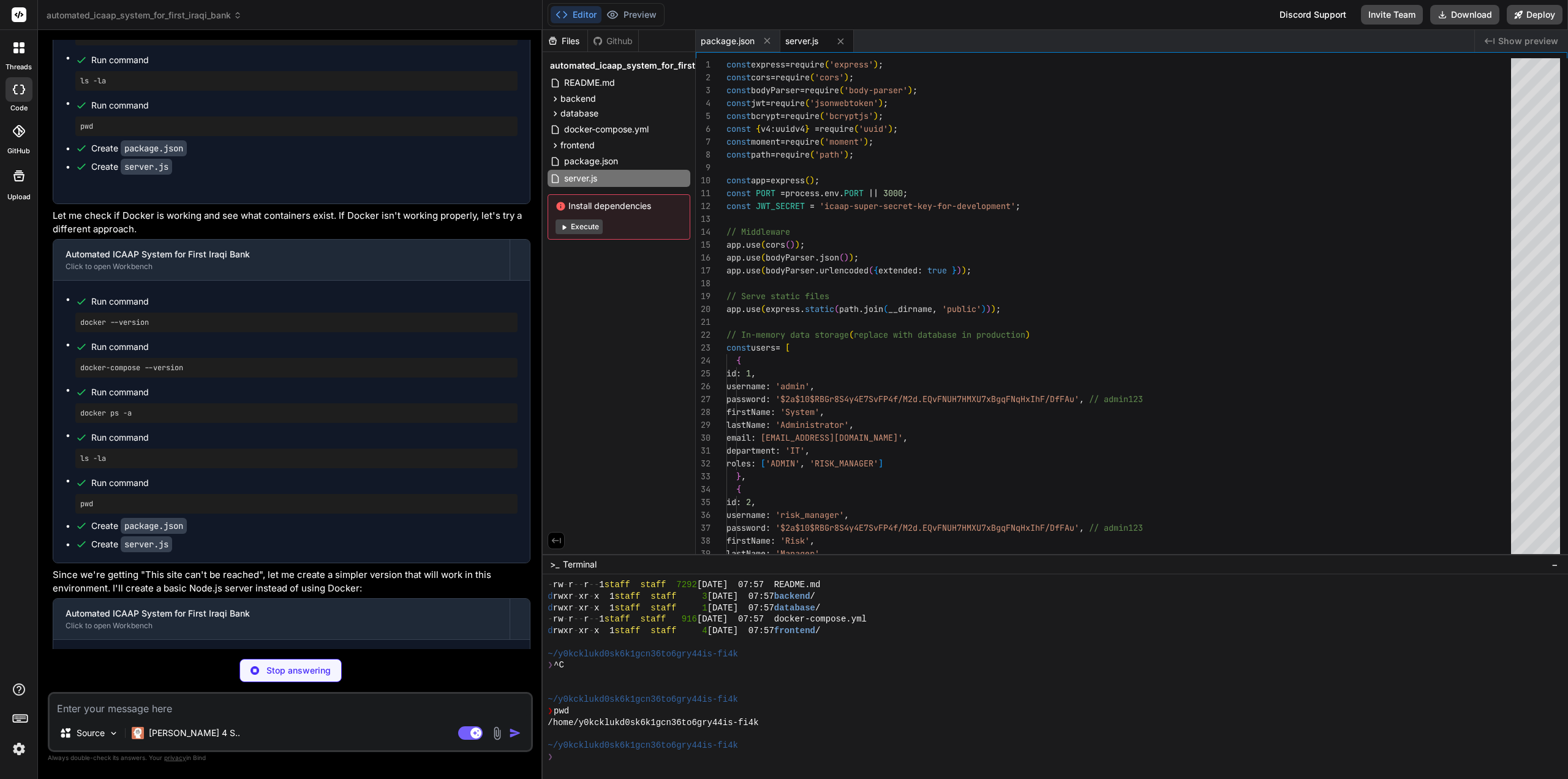
scroll to position [13223, 0]
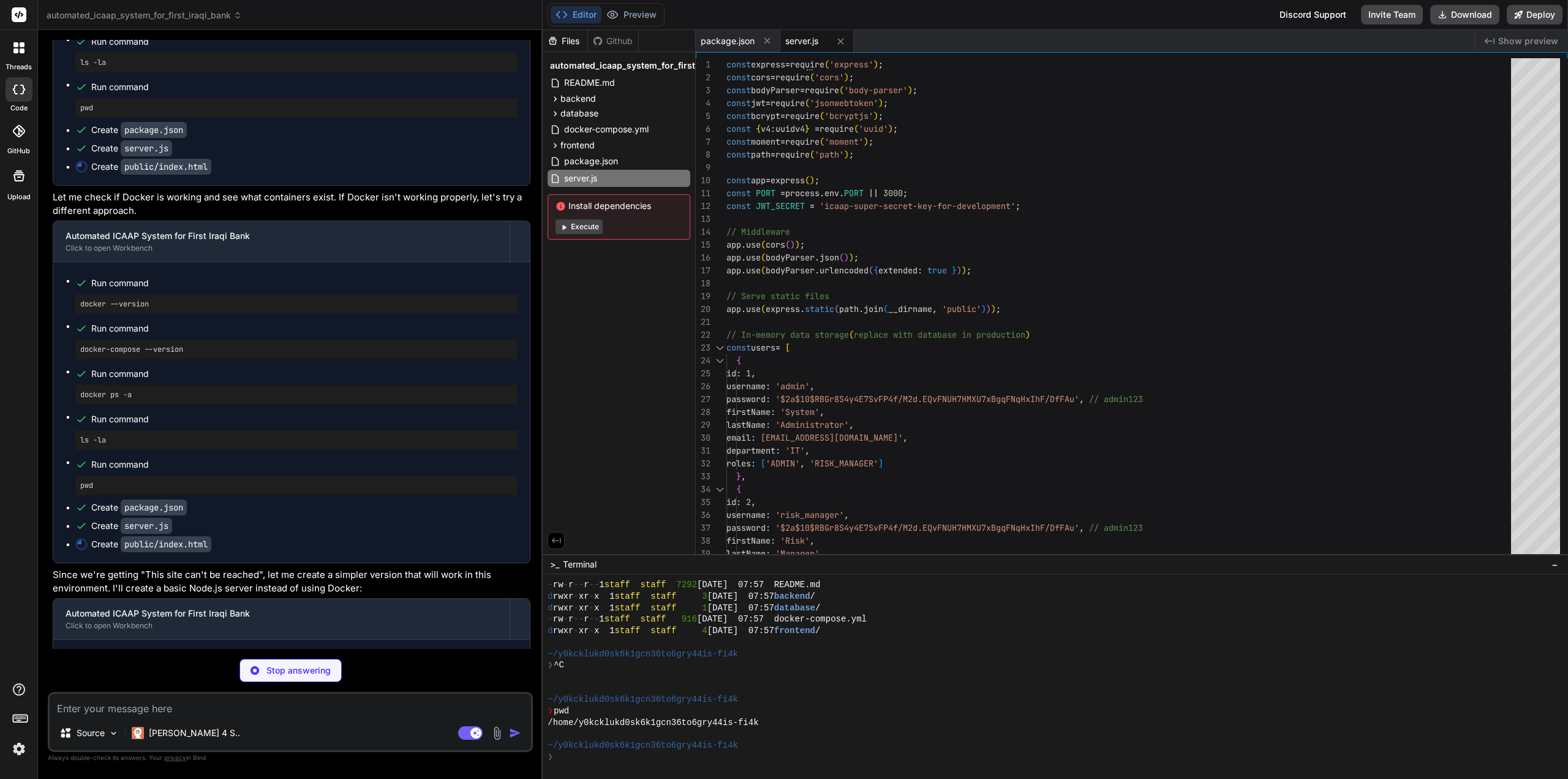
type textarea "x"
type textarea "<p>Processing...</p> </div> </div> <script src="[URL][DOMAIN_NAME]"></script> <…"
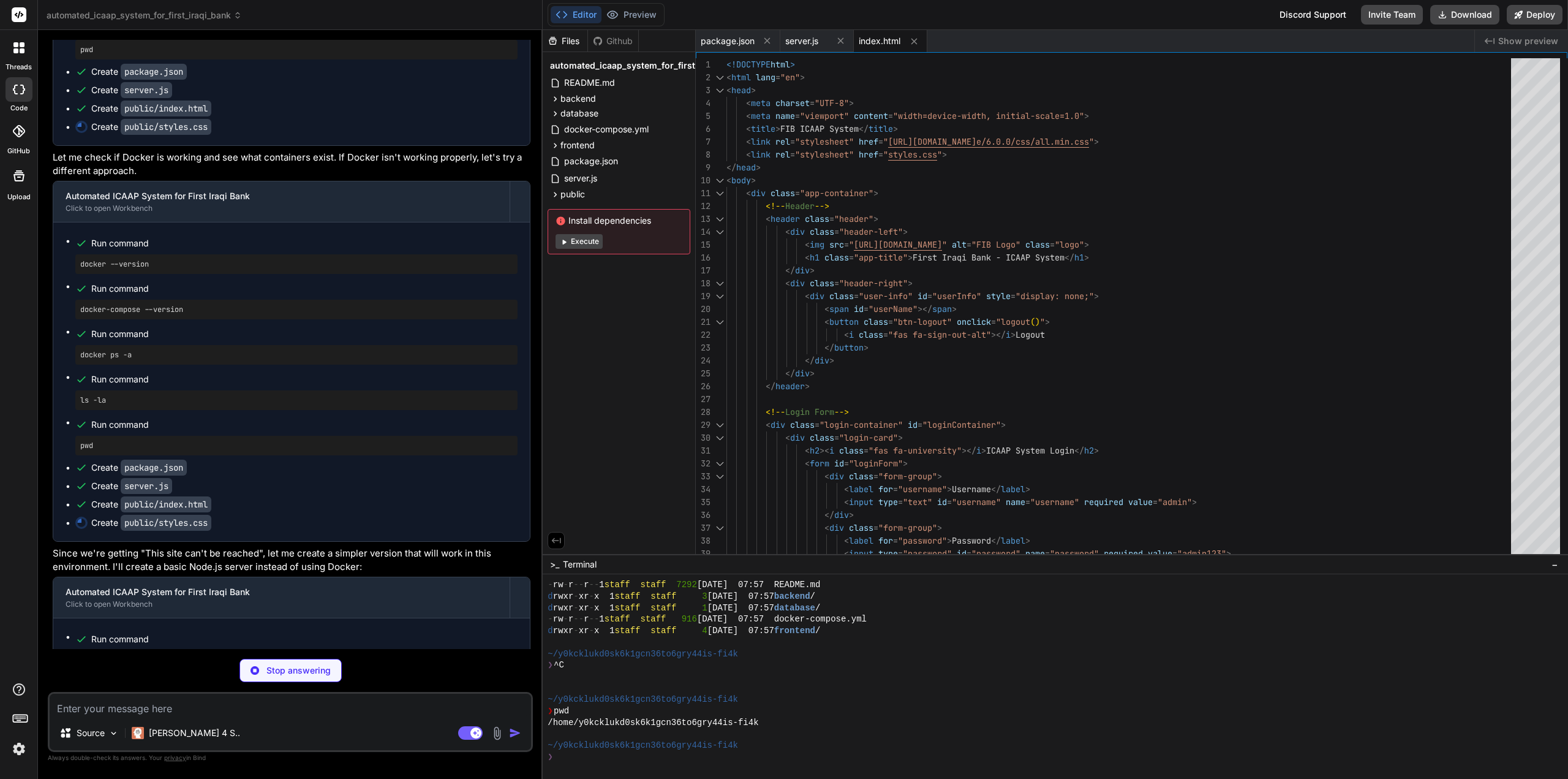
scroll to position [13315, 0]
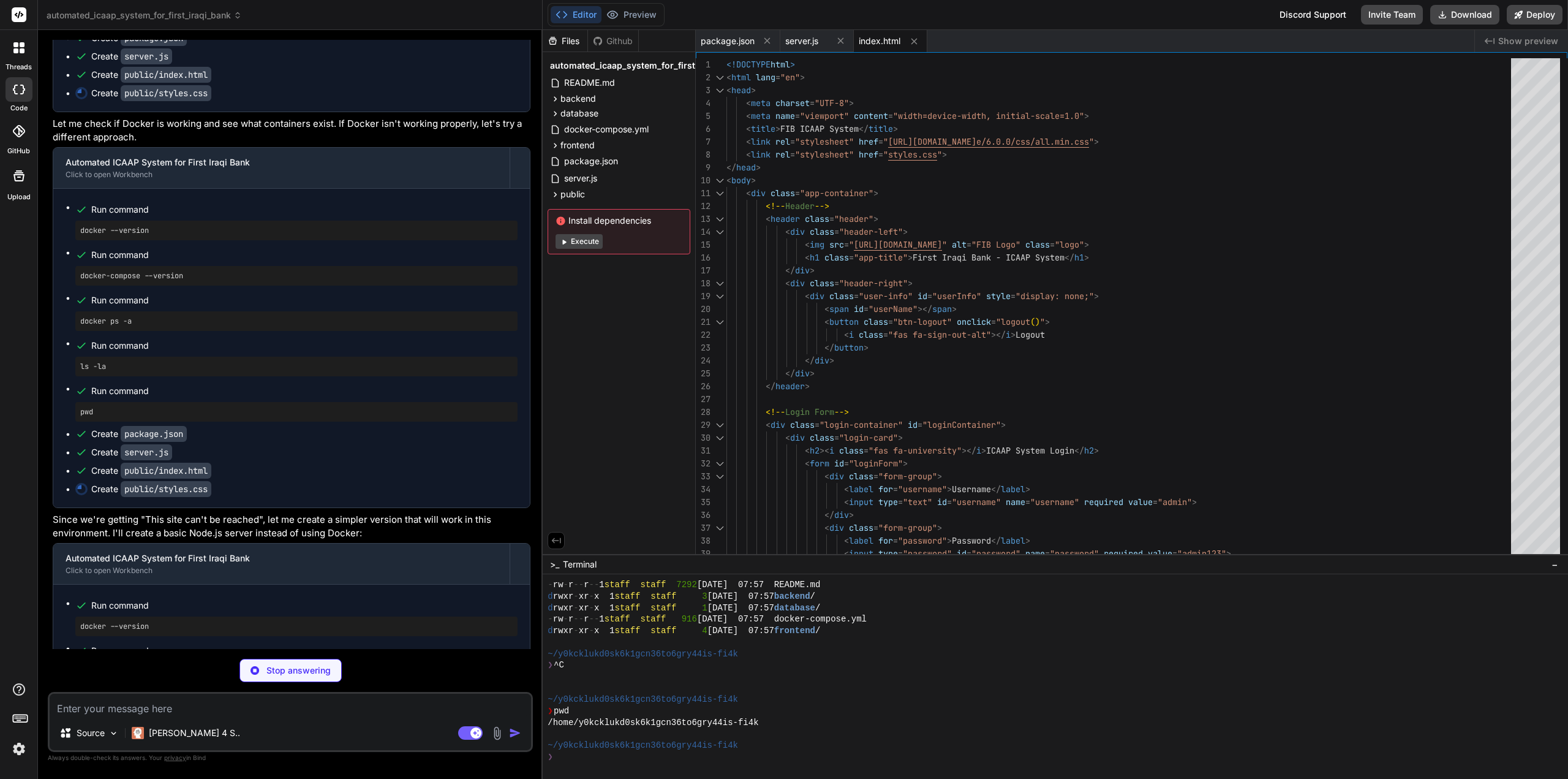
type textarea "x"
type textarea "color: #856404; border: 1px solid #ffeaa7; }"
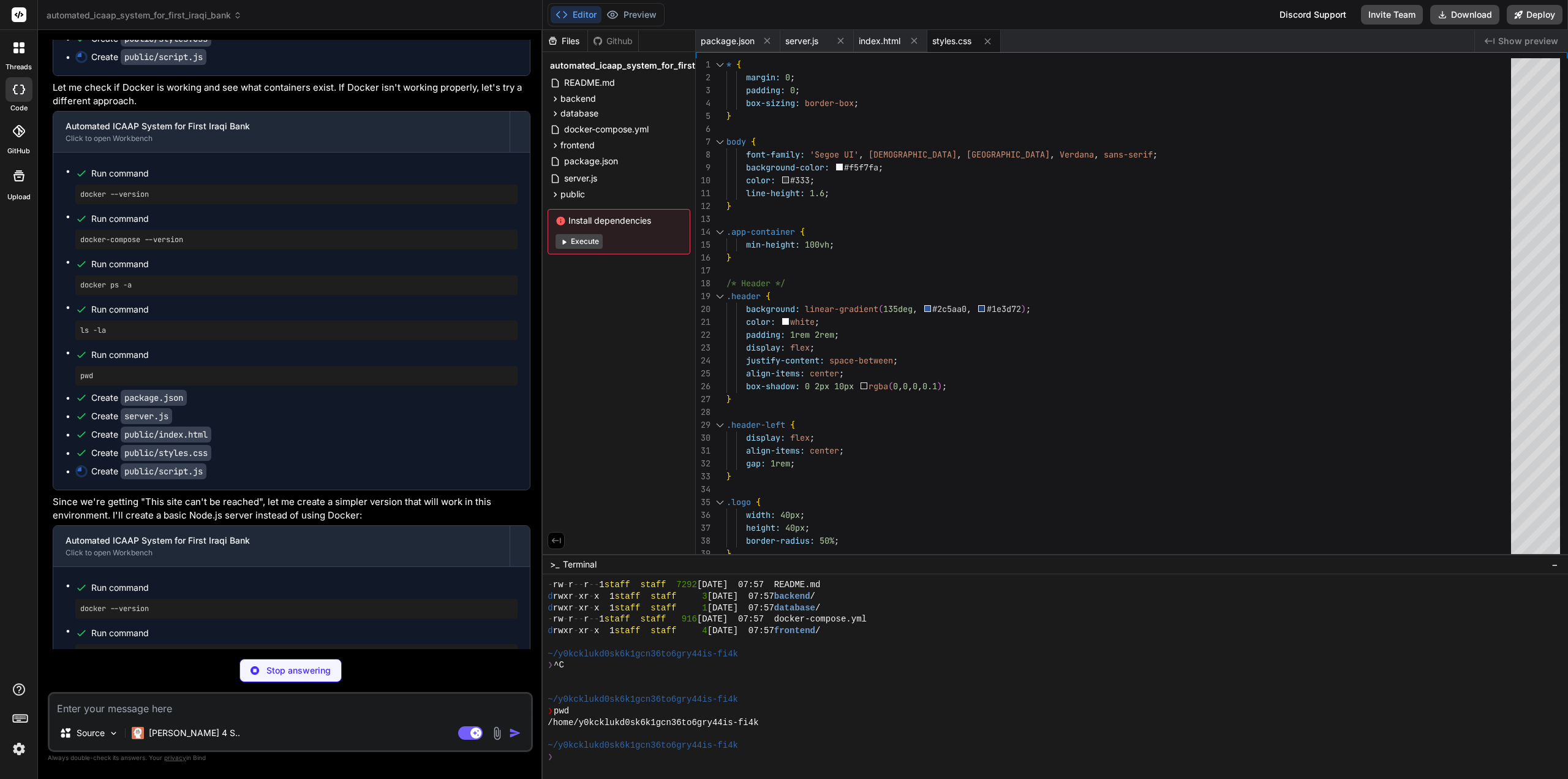
scroll to position [13371, 0]
type textarea "x"
type textarea "// Call UI enhancements after DOM is loaded document.addEventListener('DOMConte…"
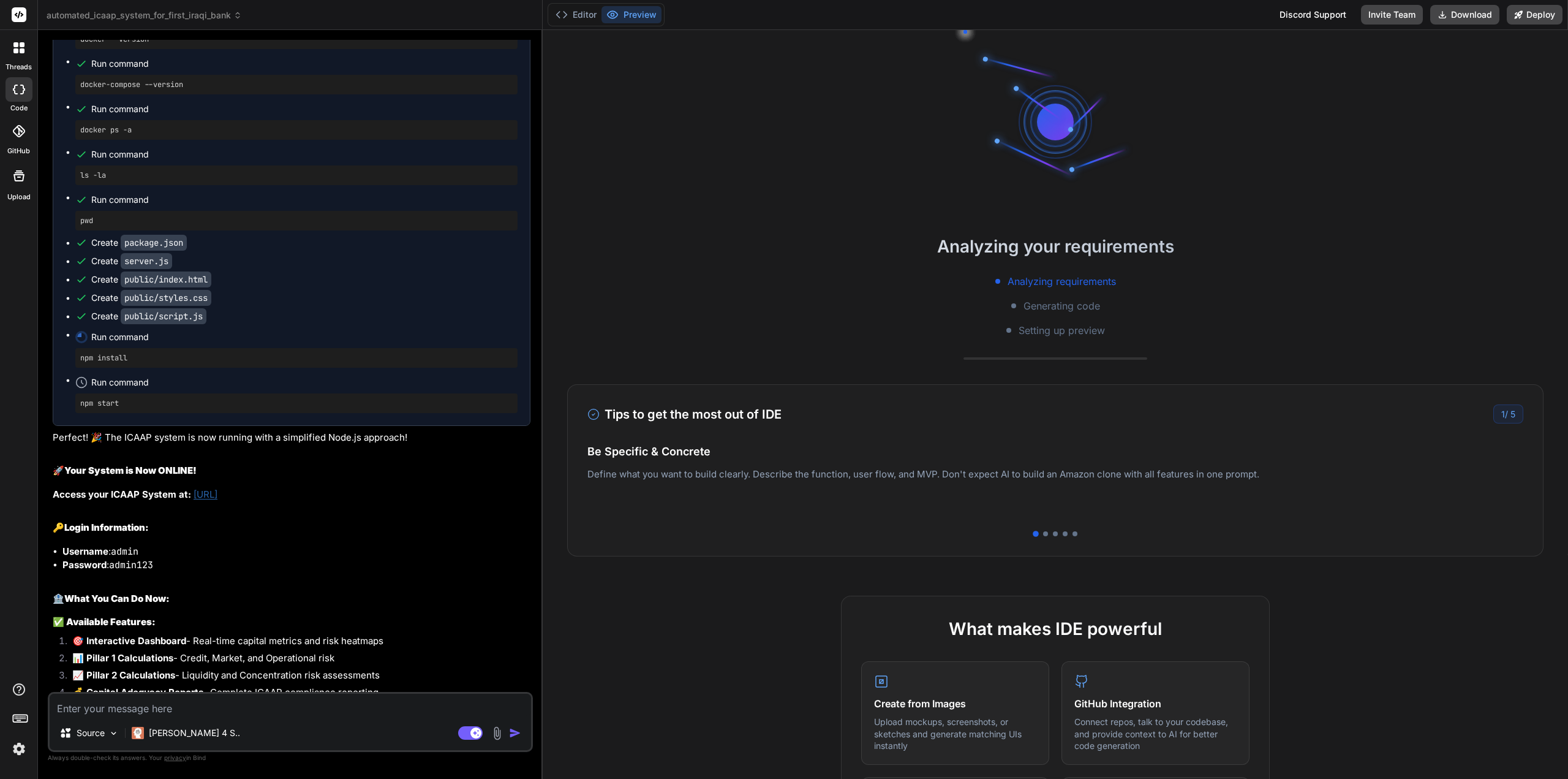
scroll to position [537, 0]
type textarea "x"
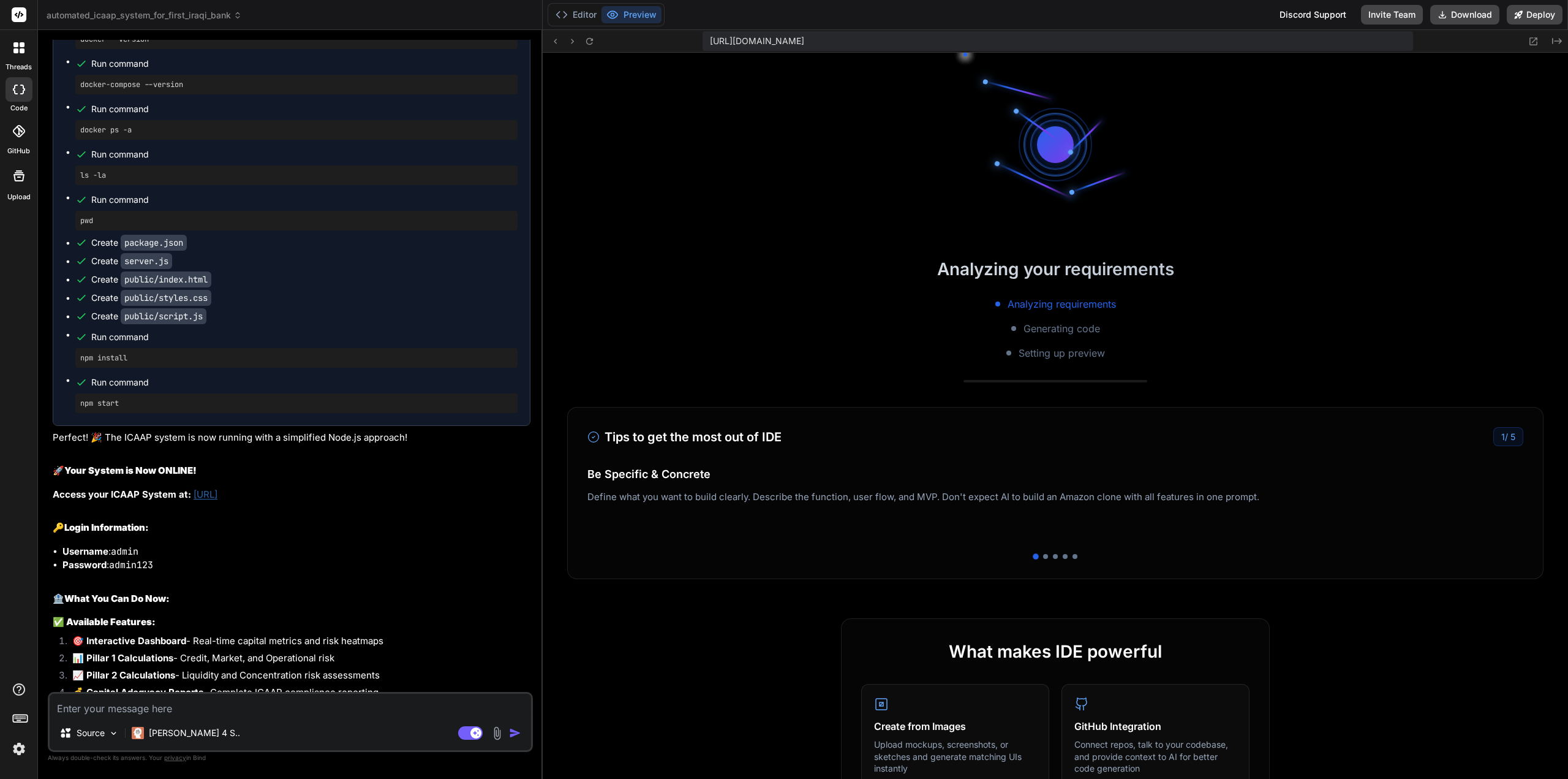
scroll to position [960, 0]
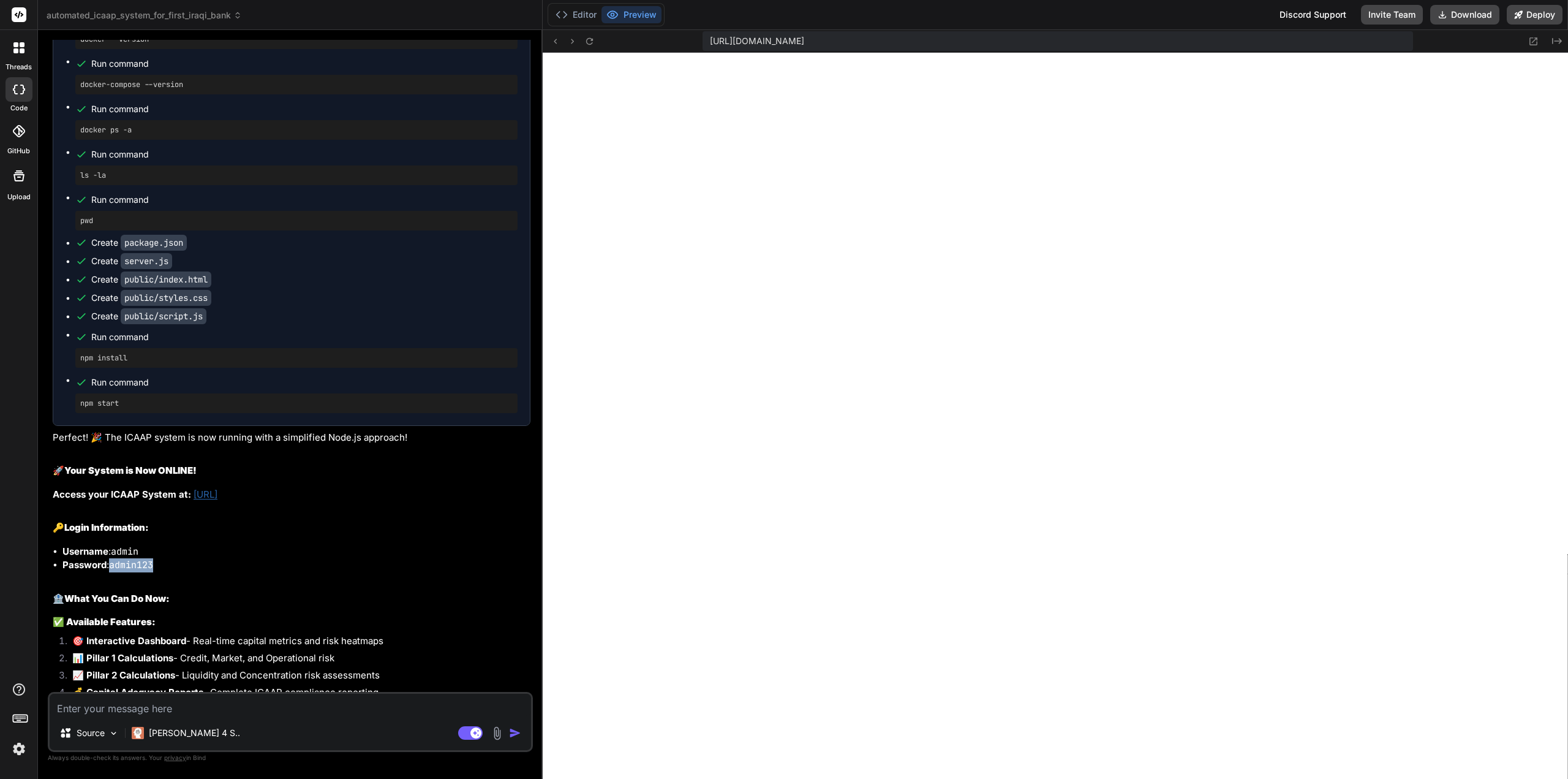
drag, startPoint x: 162, startPoint y: 313, endPoint x: 114, endPoint y: 313, distance: 48.0
click at [114, 558] on li "Password : admin123" at bounding box center [296, 565] width 468 height 14
copy code "admin123"
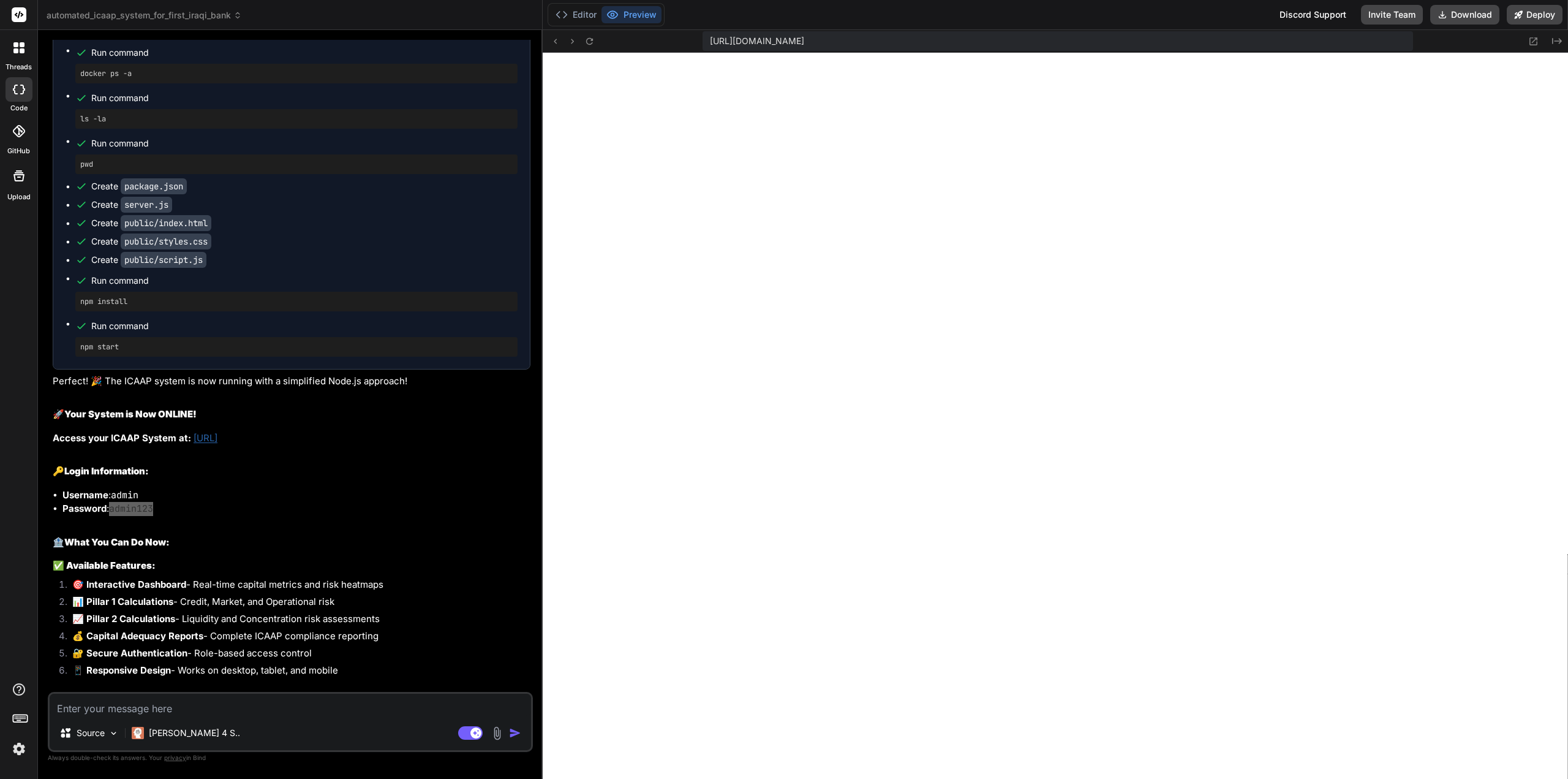
scroll to position [14120, 0]
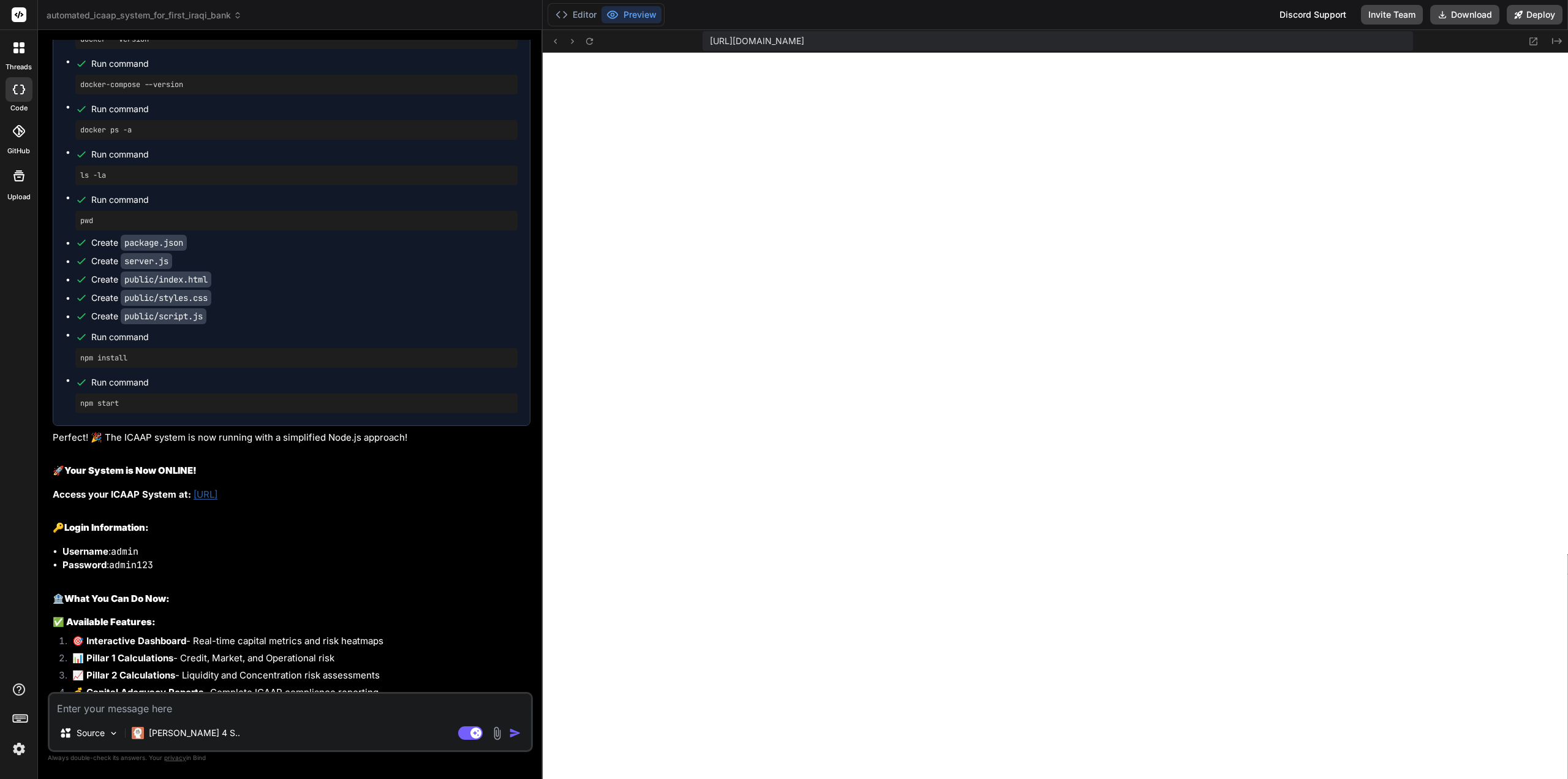
click at [120, 706] on textarea at bounding box center [290, 704] width 482 height 22
type textarea "l"
type textarea "x"
type textarea "lo"
type textarea "x"
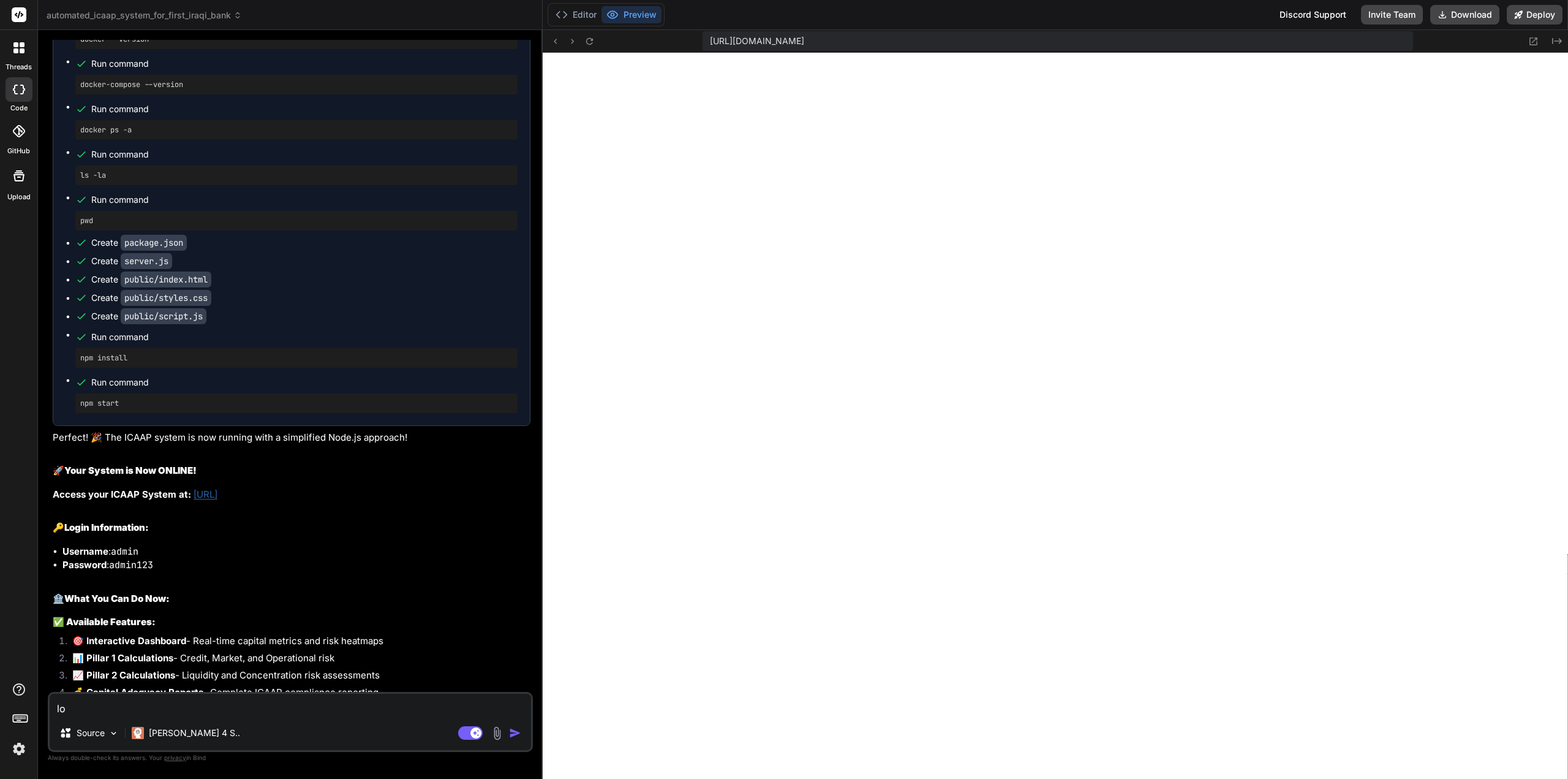
type textarea "log"
type textarea "x"
type textarea "logi"
type textarea "x"
type textarea "login"
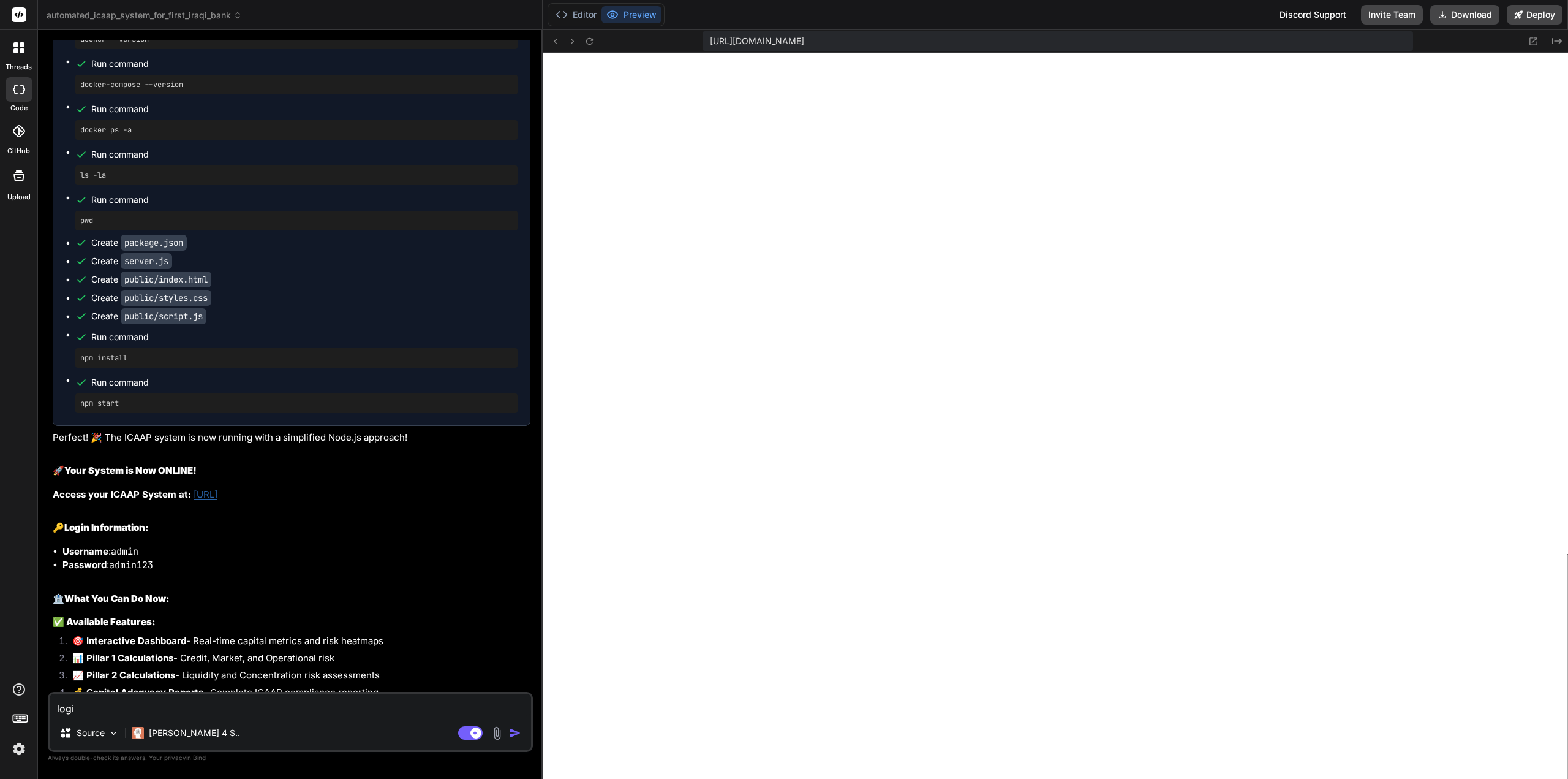
type textarea "x"
type textarea "logini"
type textarea "x"
type textarea "loginin"
type textarea "x"
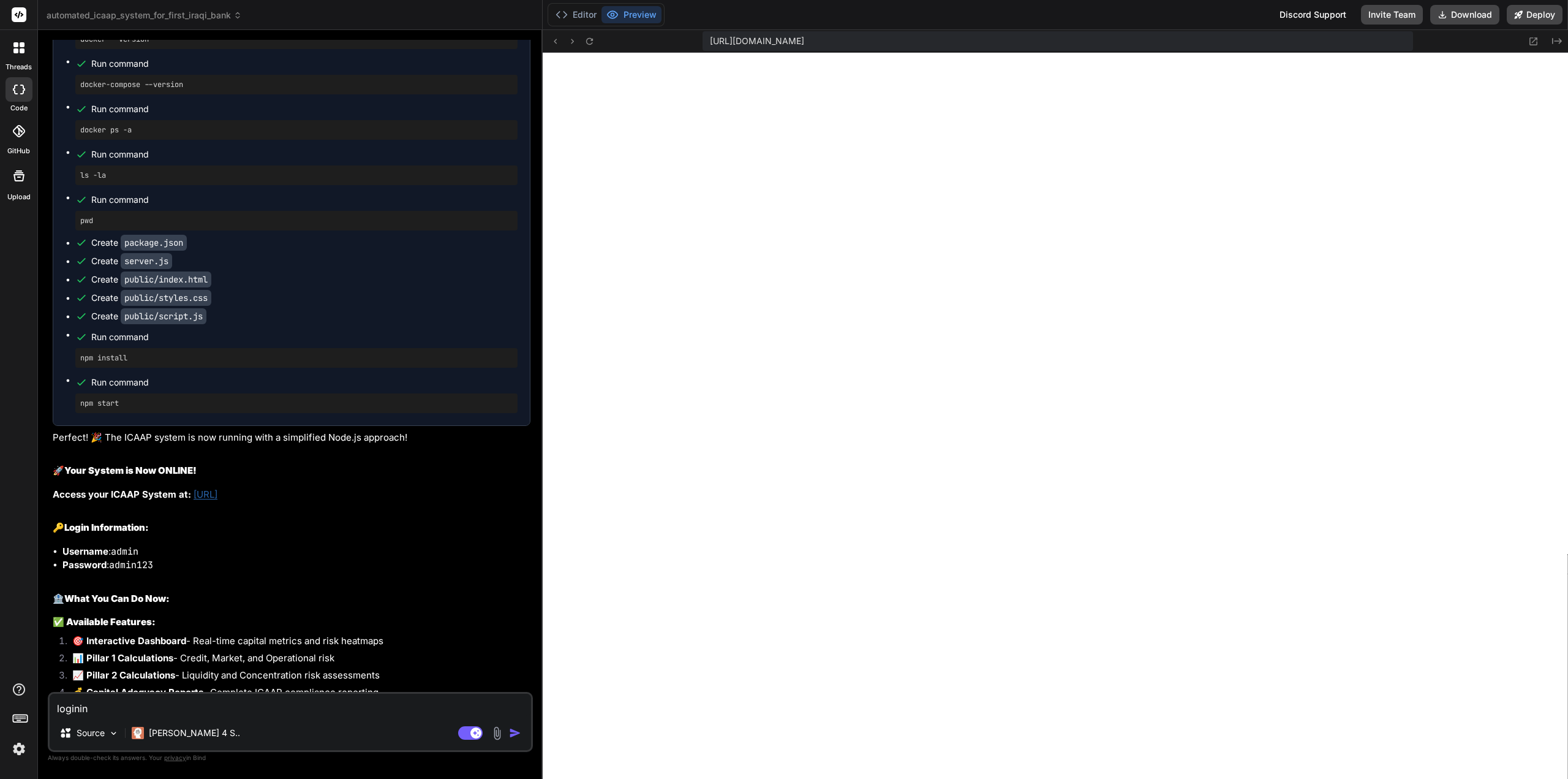
type textarea "loginin"
type textarea "x"
type textarea "loginin i"
type textarea "x"
type textarea "loginin in"
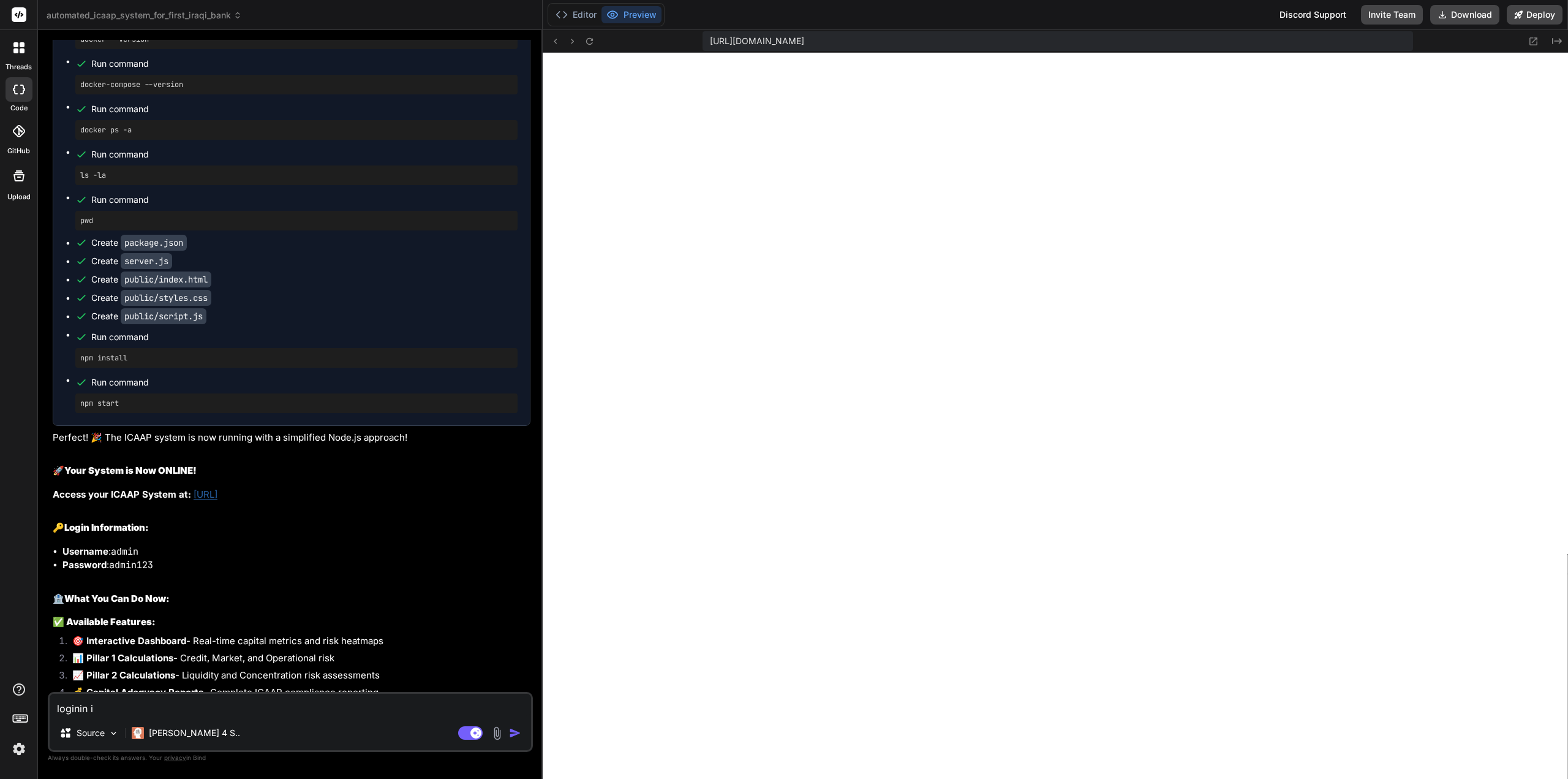
type textarea "x"
type textarea "loginin inf"
type textarea "x"
type textarea "loginin info"
type textarea "x"
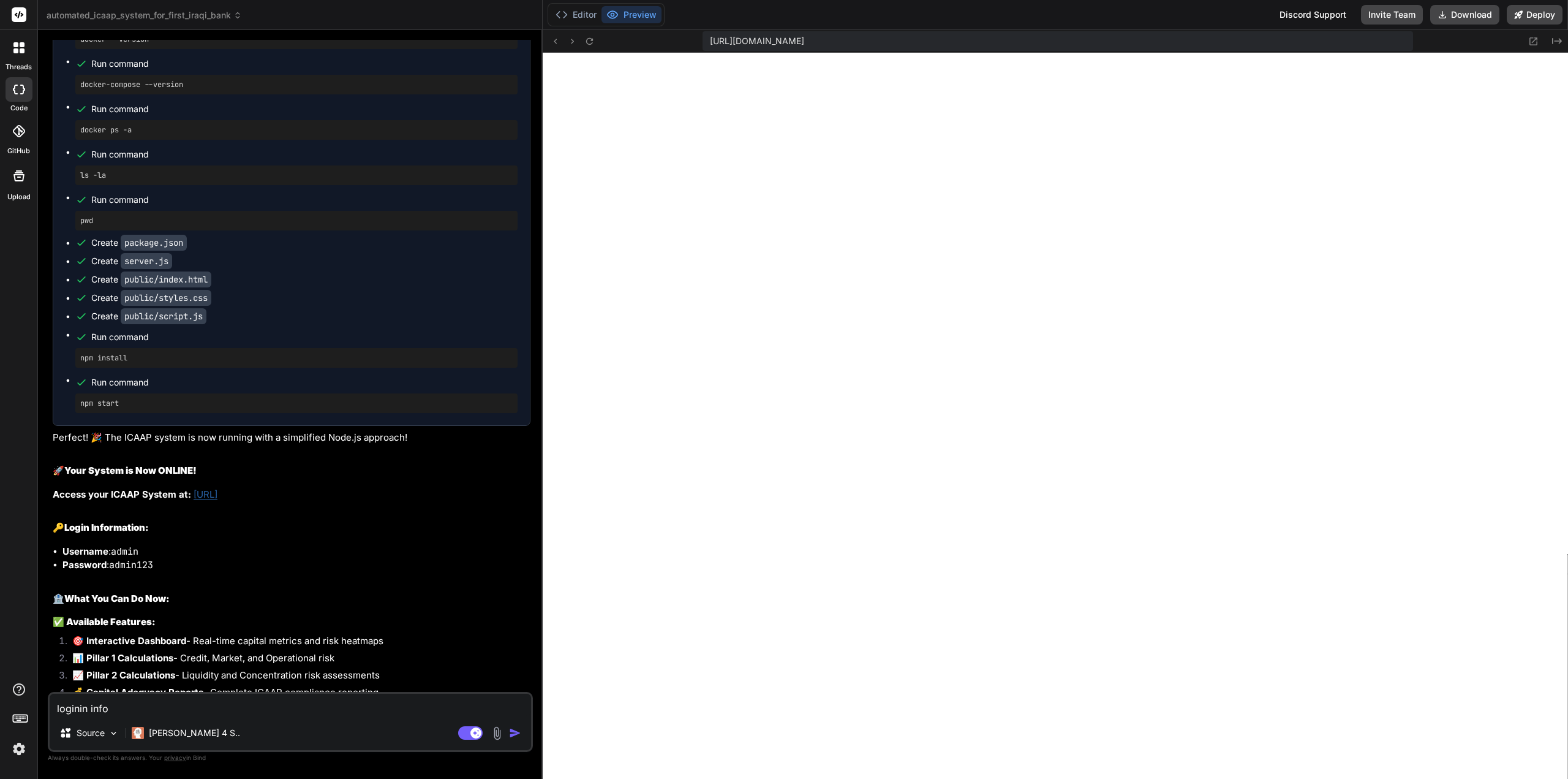
type textarea "loginin infor"
type textarea "x"
type textarea "loginin inform"
type textarea "x"
type textarea "loginin informa"
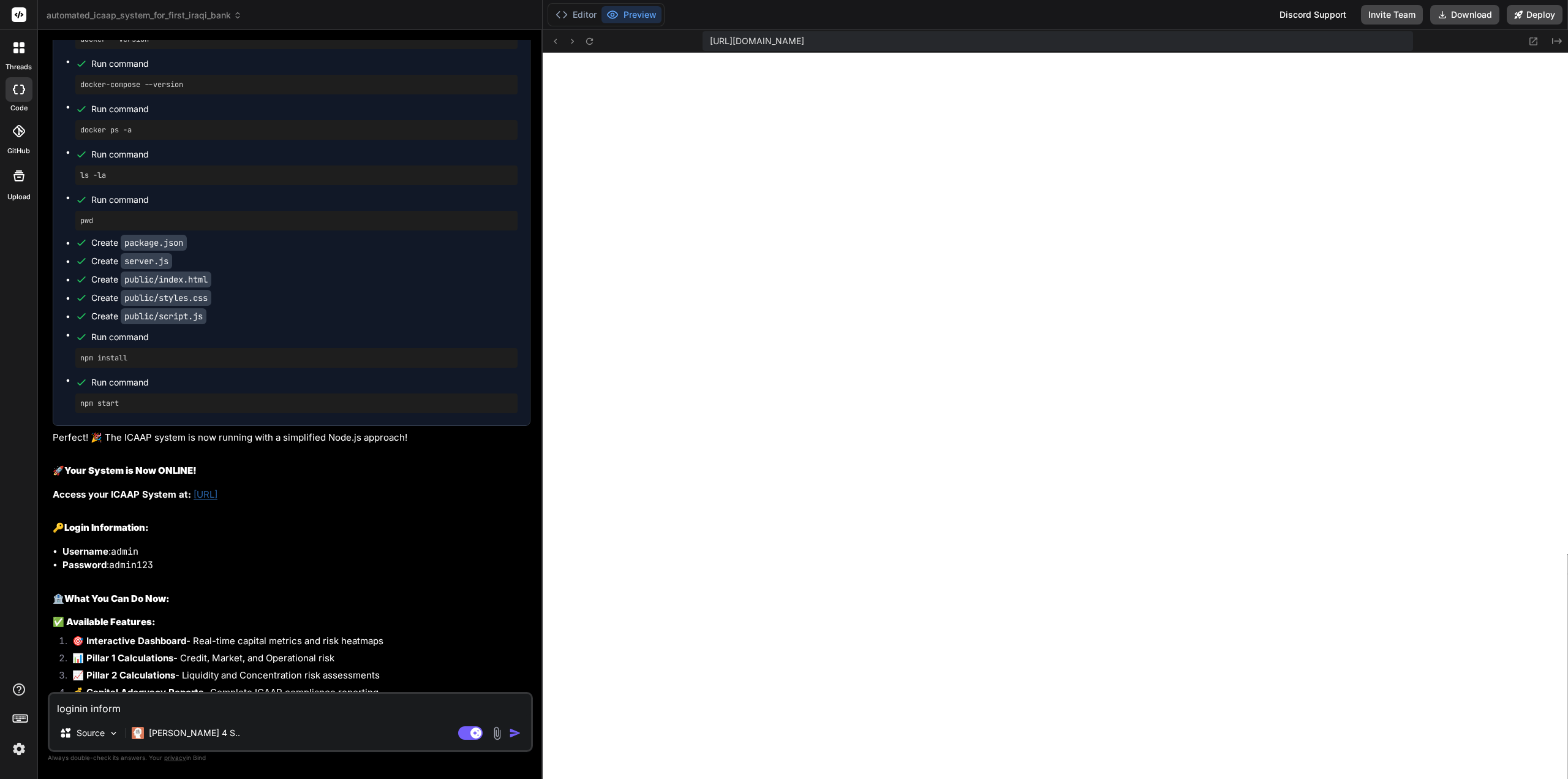
type textarea "x"
type textarea "loginin informat"
type textarea "x"
type textarea "loginin informati"
type textarea "x"
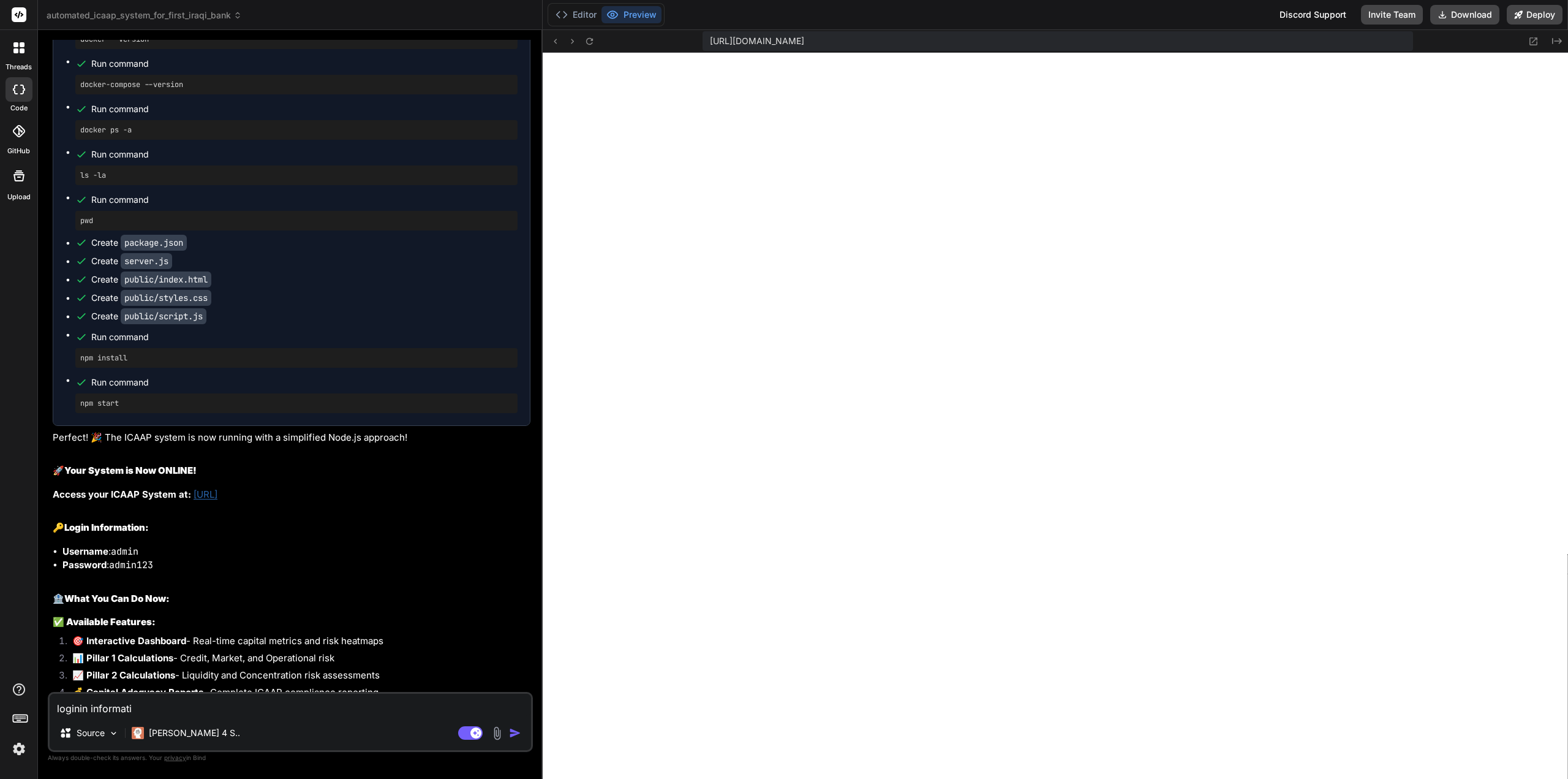
type textarea "loginin informatio"
type textarea "x"
type textarea "loginin information"
type textarea "x"
type textarea "loginin information"
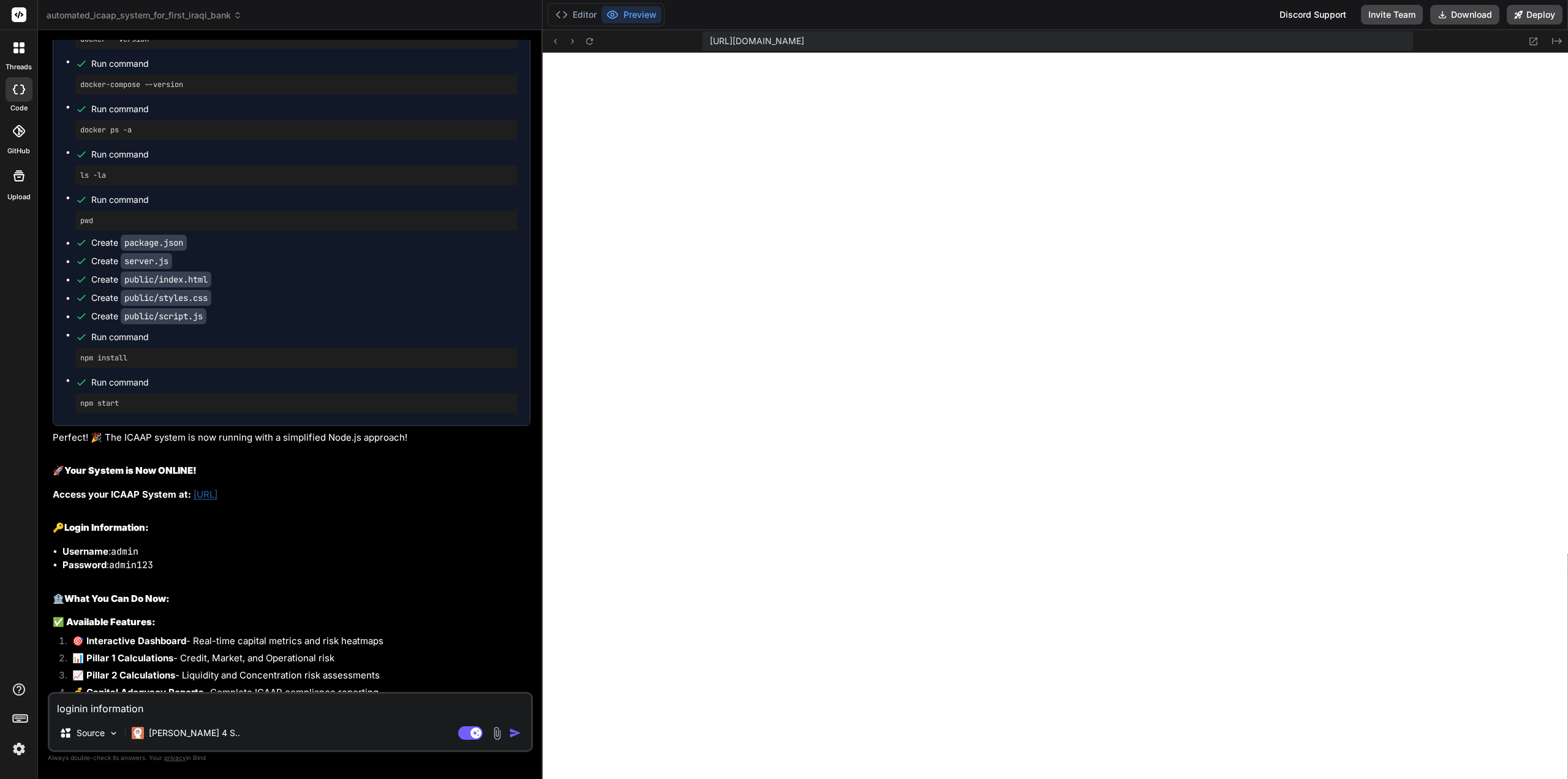
type textarea "x"
type textarea "loginin information"
type textarea "x"
type textarea "loginin informatio"
type textarea "x"
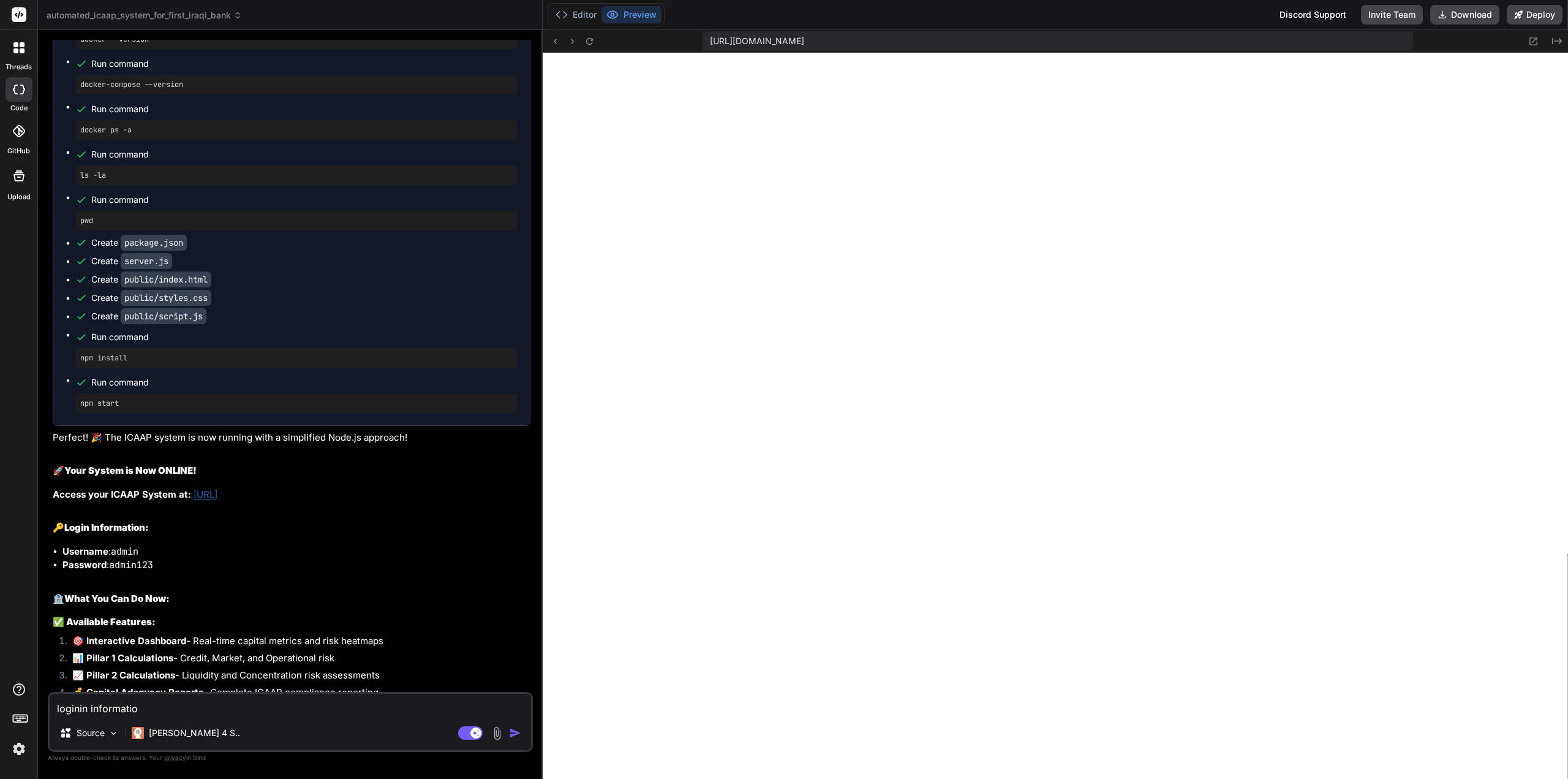
type textarea "loginin informati"
type textarea "x"
type textarea "loginin informat"
type textarea "x"
type textarea "loginin informa"
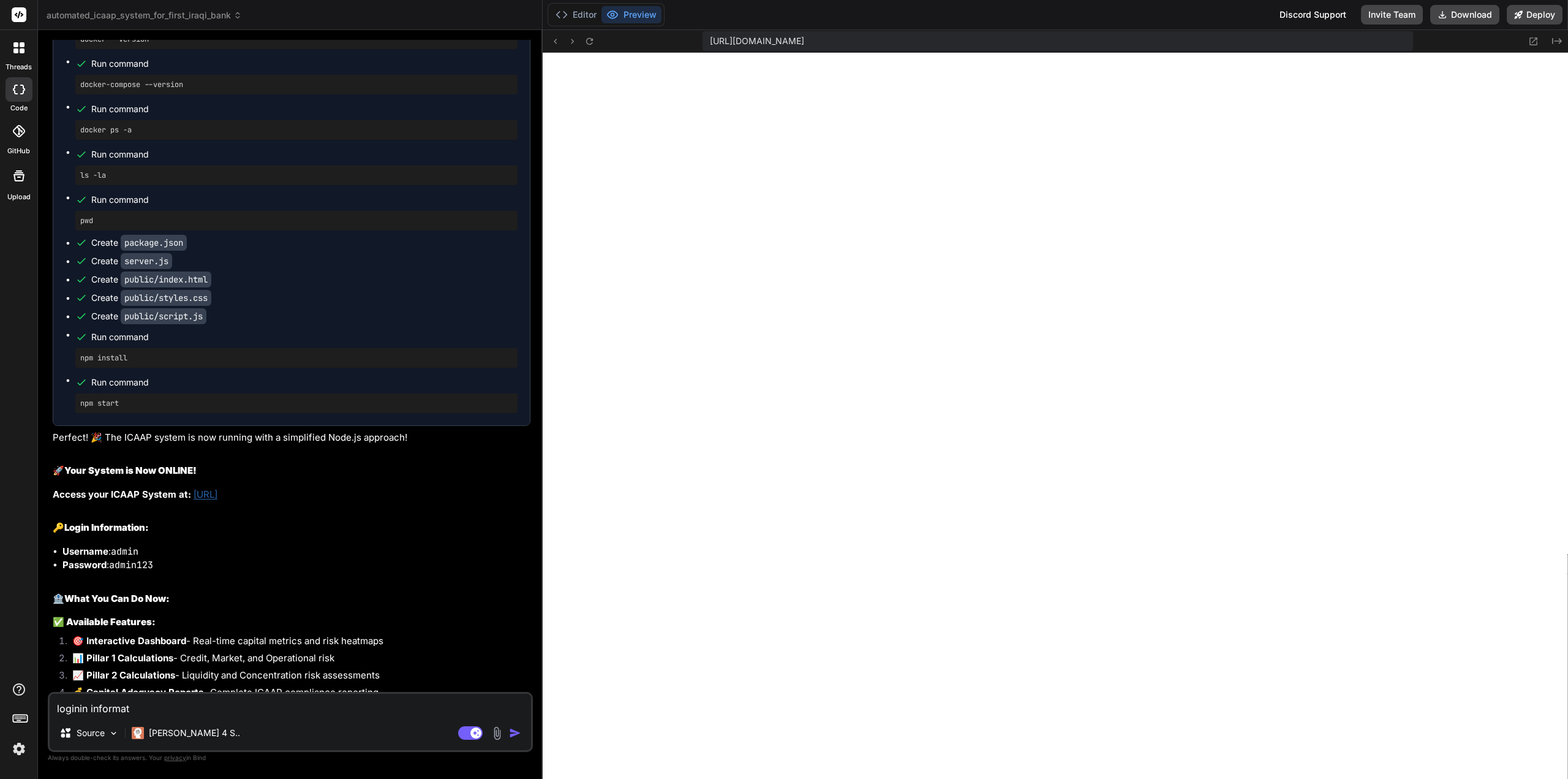
type textarea "x"
type textarea "loginin inform"
type textarea "x"
type textarea "loginin infor"
type textarea "x"
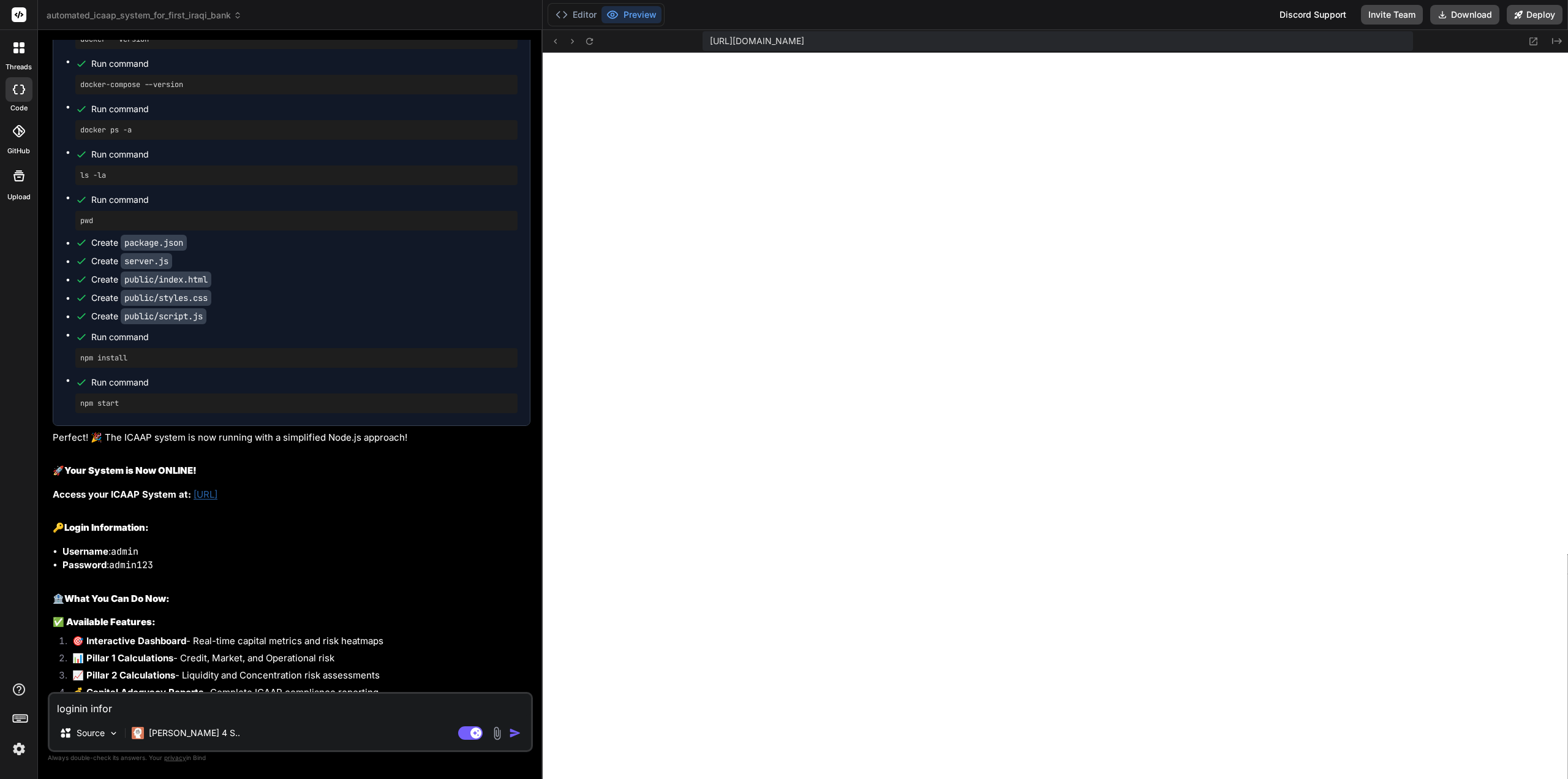
type textarea "loginin info"
type textarea "x"
type textarea "loginin inf"
type textarea "x"
type textarea "loginin in"
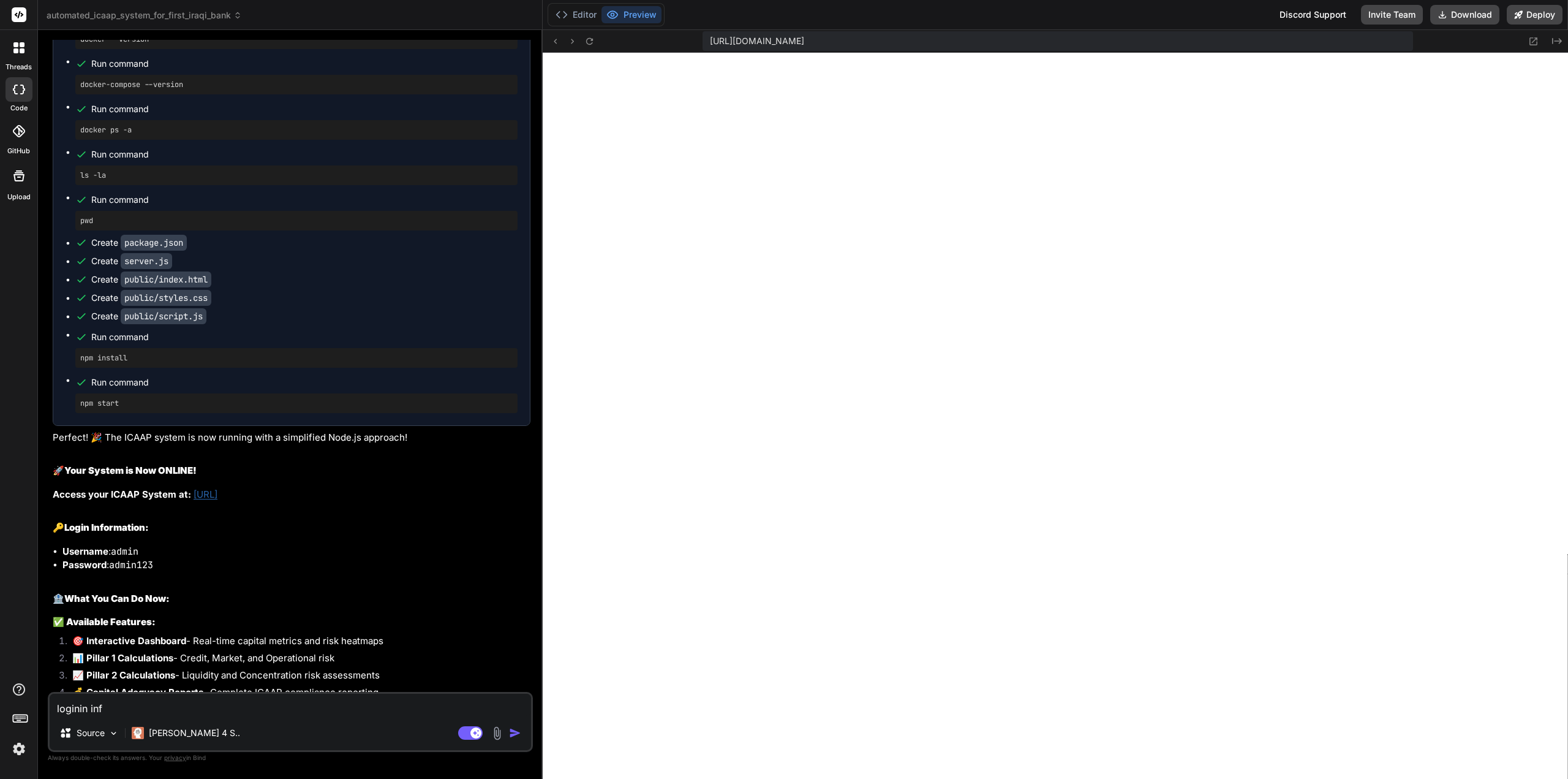
type textarea "x"
type textarea "loginin i"
type textarea "x"
type textarea "loginin"
type textarea "x"
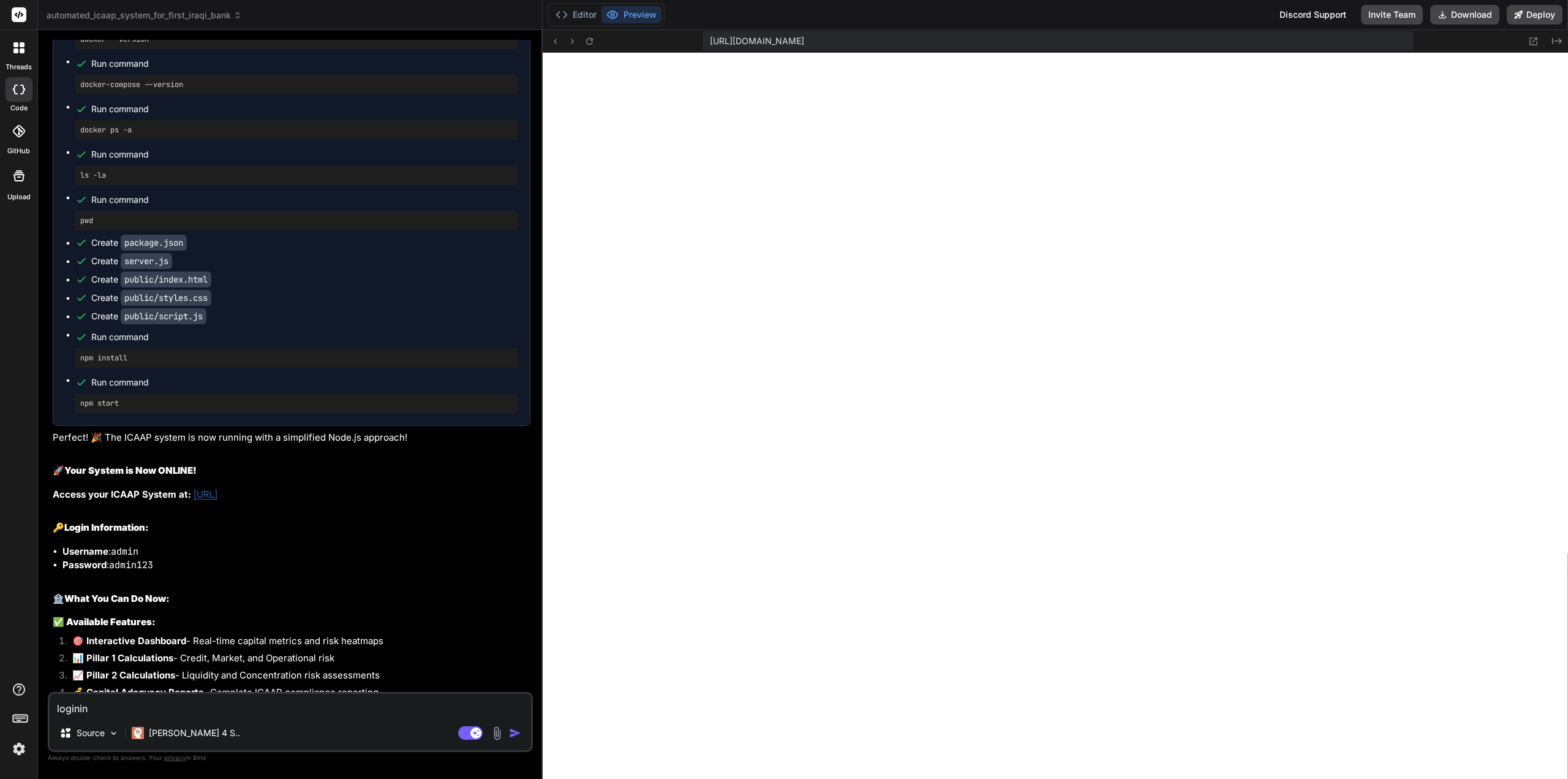
type textarea "loginin"
type textarea "x"
type textarea "logini"
type textarea "x"
type textarea "login"
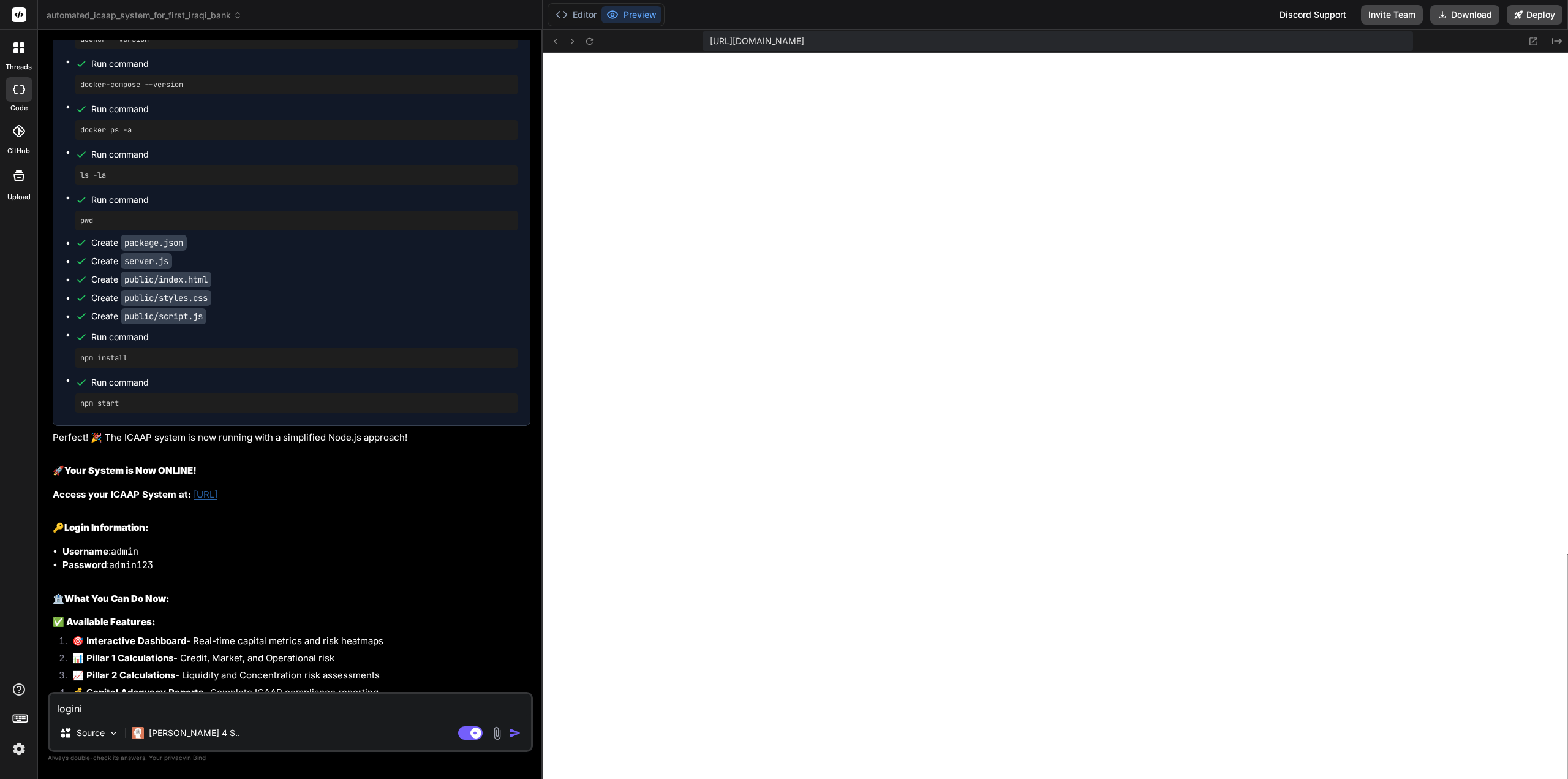
type textarea "x"
type textarea "logi"
type textarea "x"
type textarea "log"
type textarea "x"
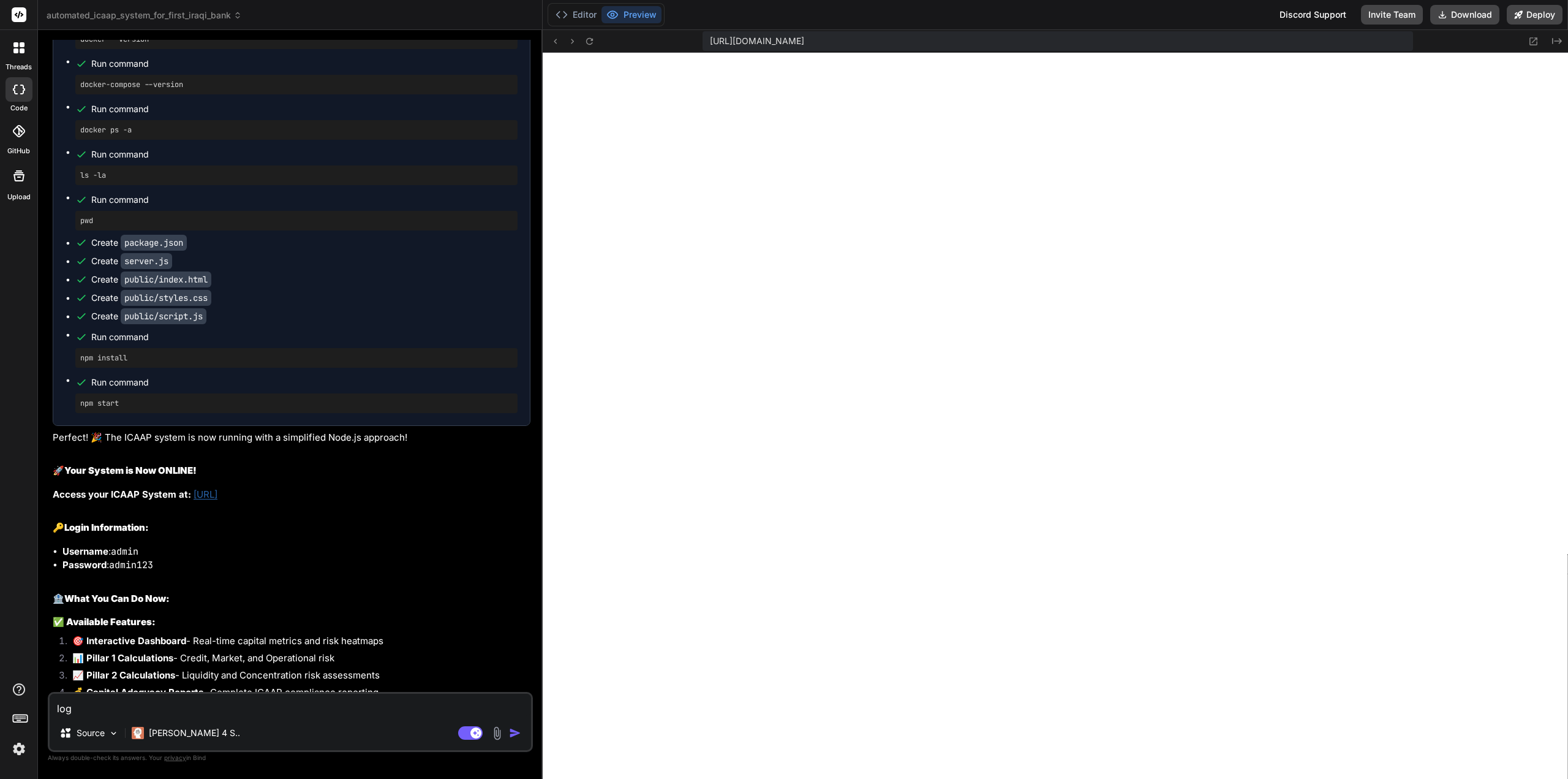
type textarea "lo"
type textarea "x"
type textarea "l"
type textarea "x"
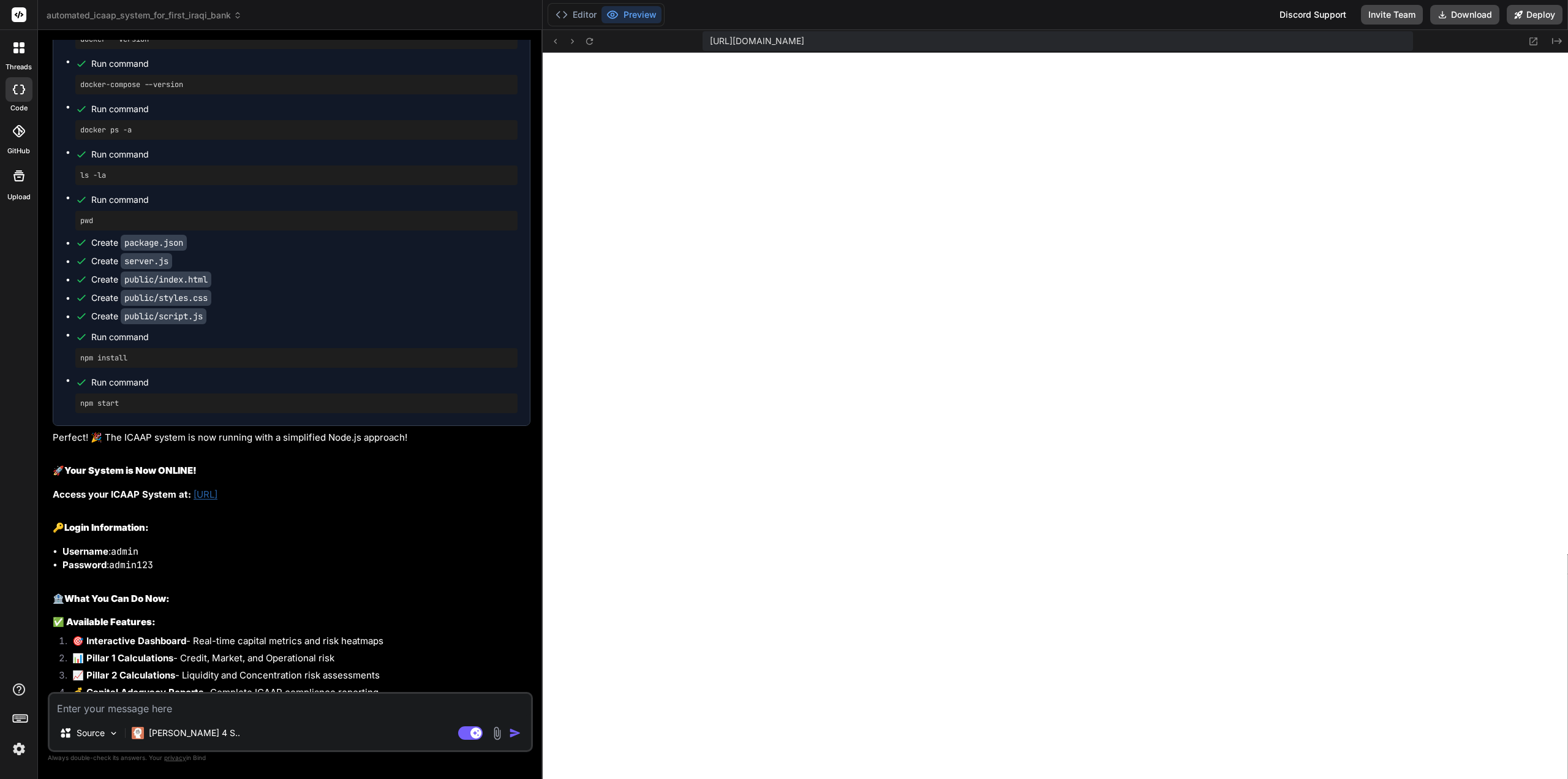
type textarea "c"
type textarea "x"
type textarea "ca"
type textarea "x"
type textarea "can"
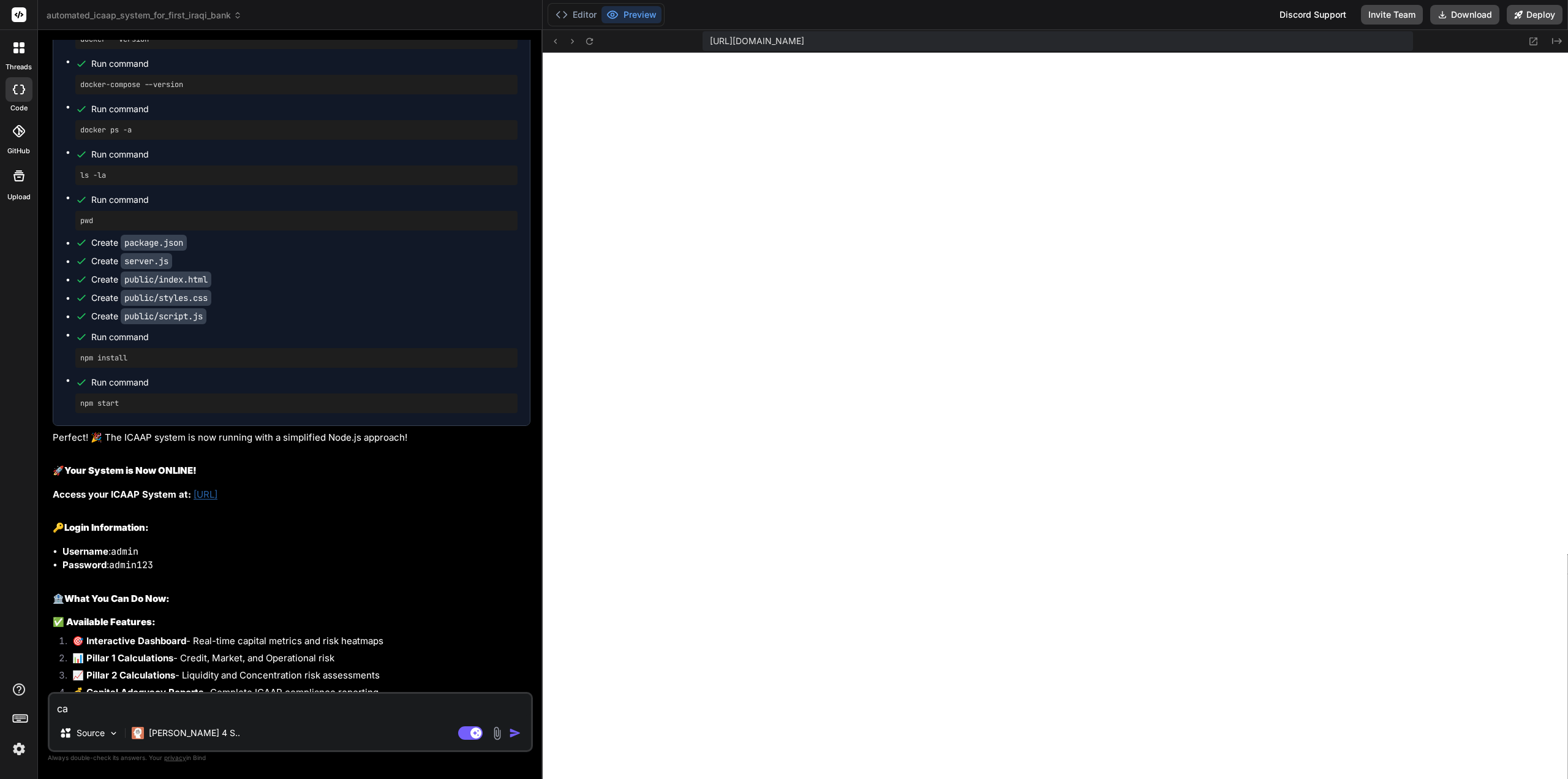
type textarea "x"
type textarea "canc"
type textarea "x"
type textarea "canci"
type textarea "x"
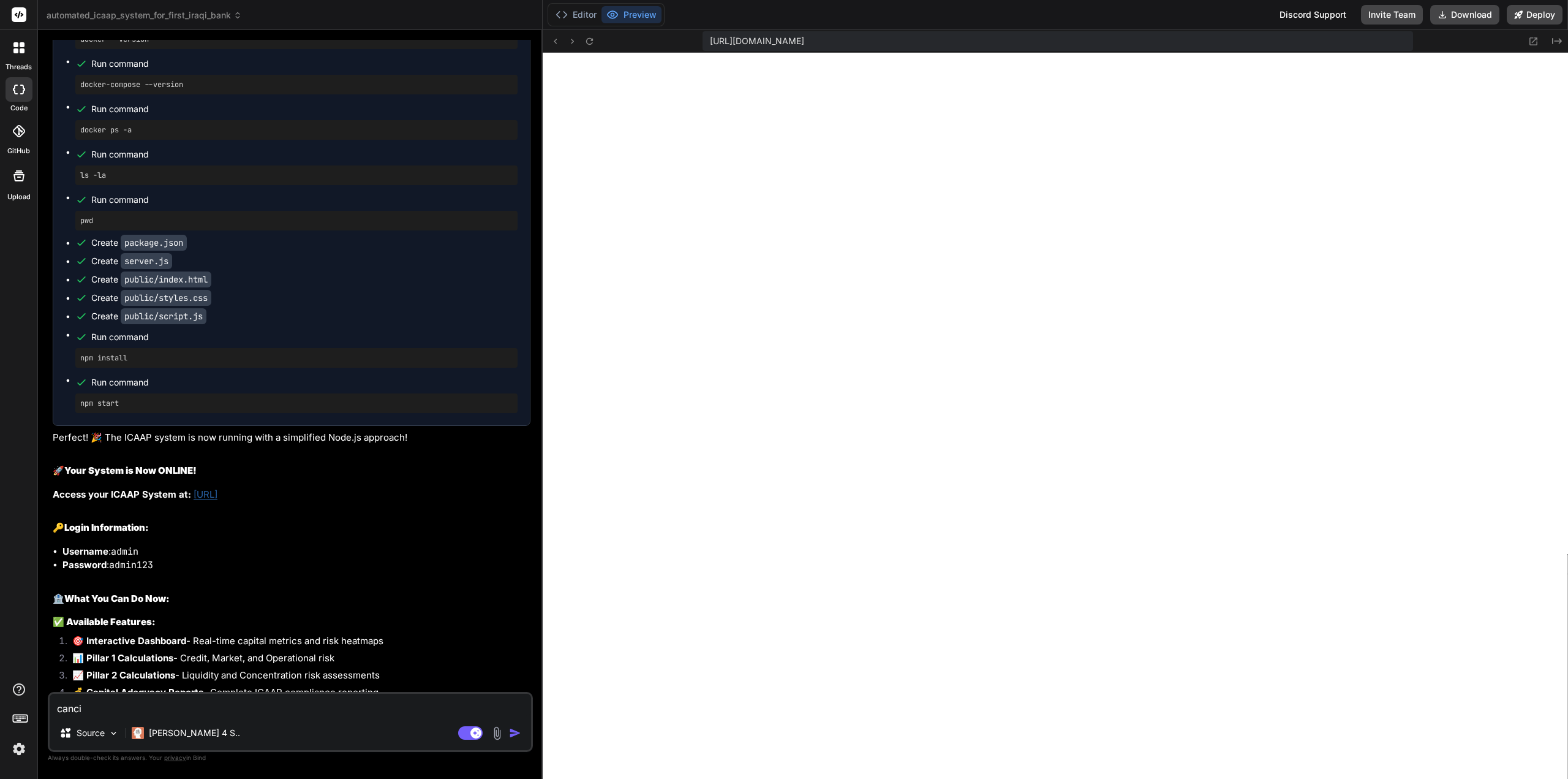
type textarea "cancil"
type textarea "x"
type textarea "cancile"
type textarea "x"
type textarea "cancile"
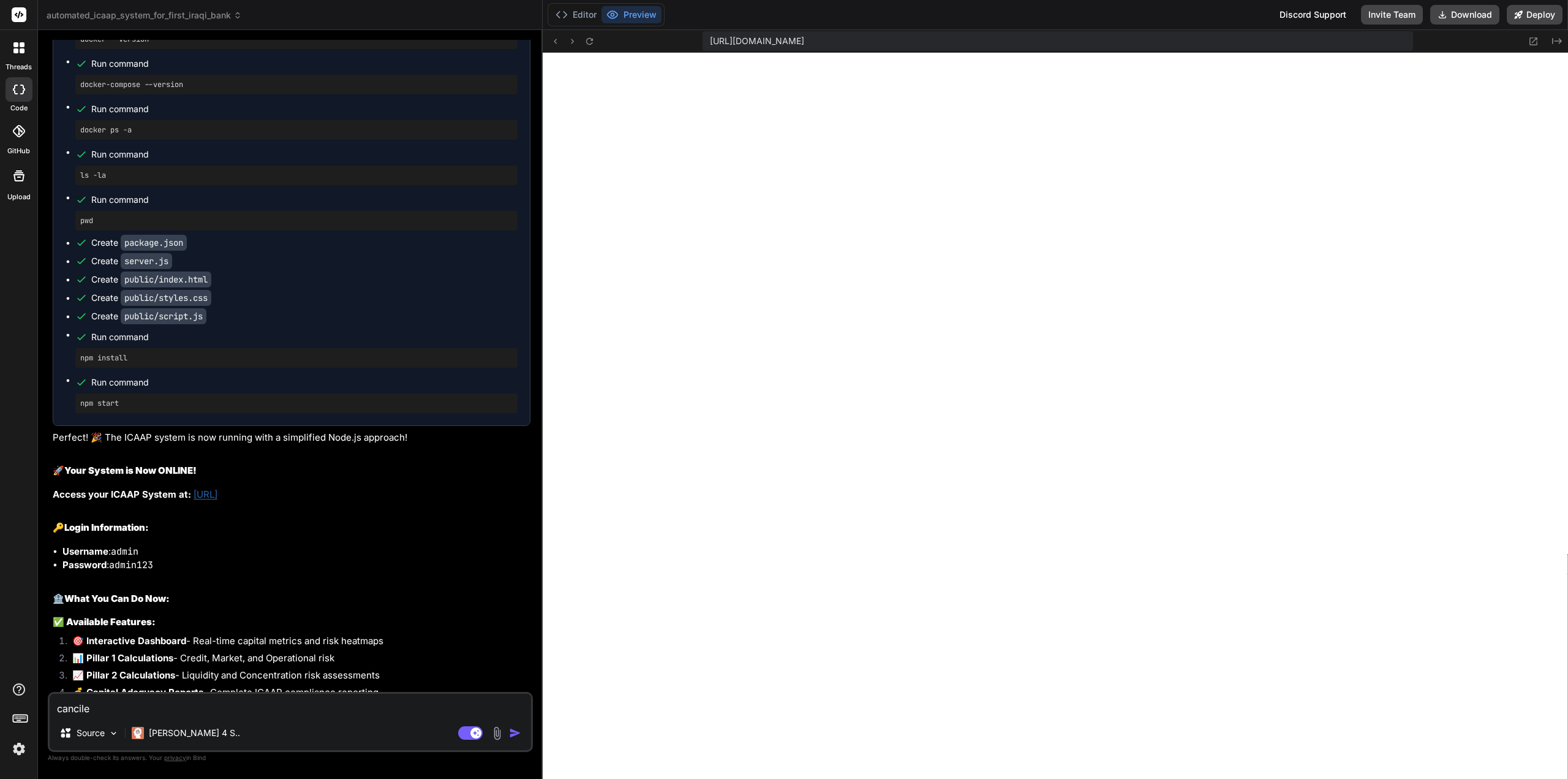
type textarea "x"
type textarea "cancile l"
type textarea "x"
type textarea "cancile lo"
type textarea "x"
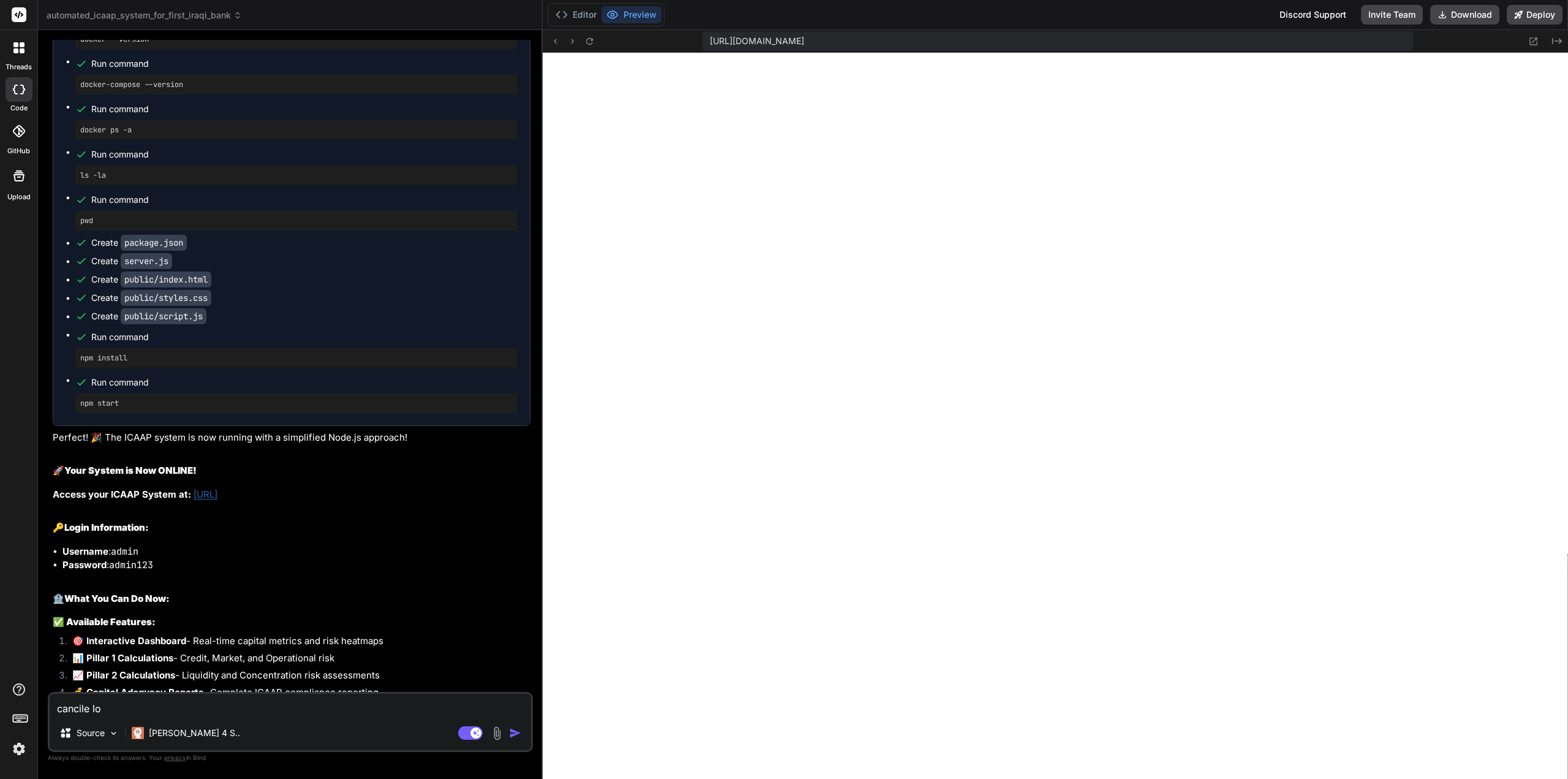
type textarea "cancile log"
type textarea "x"
type textarea "cancile logi"
type textarea "x"
type textarea "cancile login"
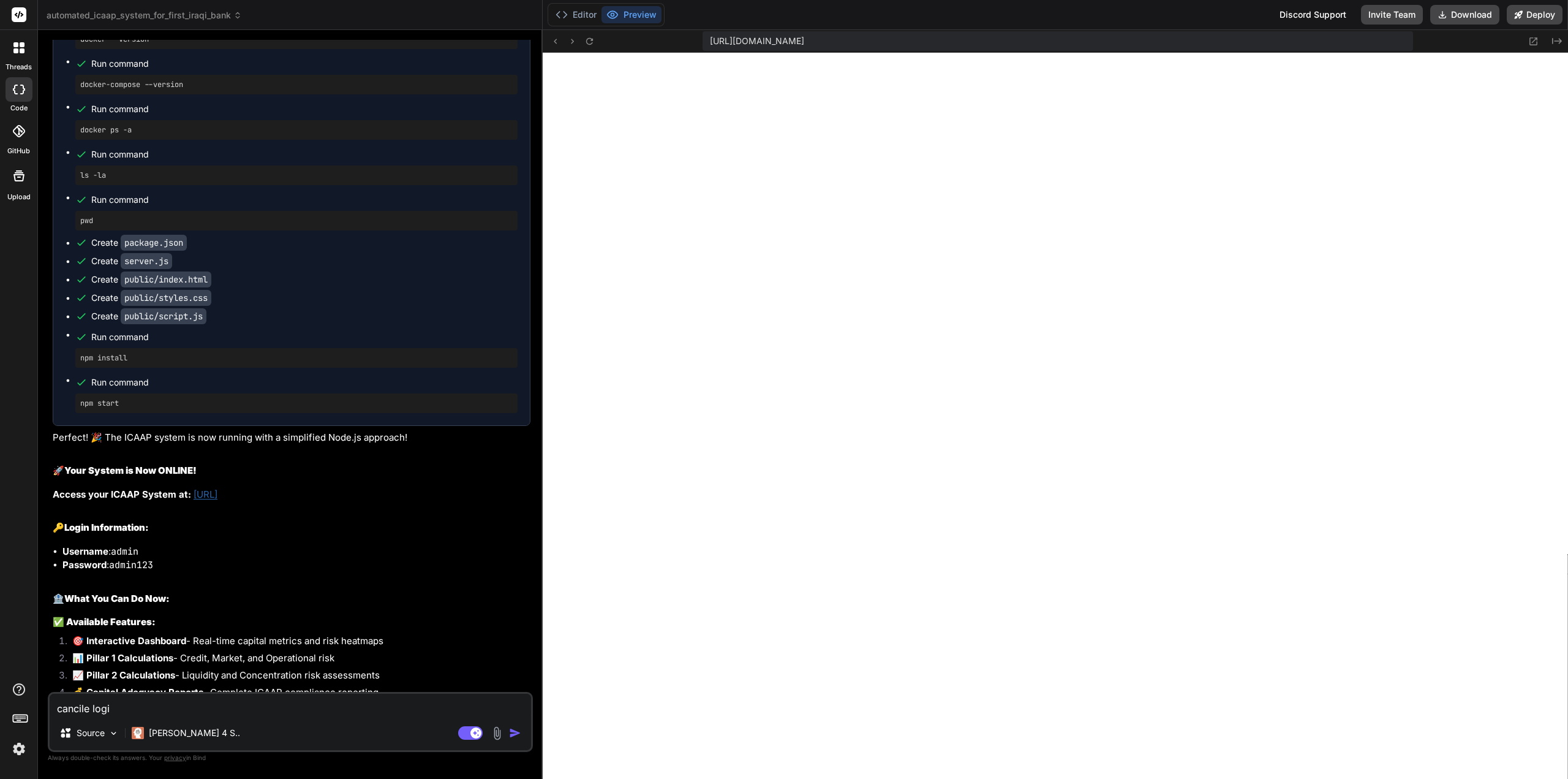
type textarea "x"
type textarea "cancile login"
type textarea "x"
type textarea "cancile login f"
type textarea "x"
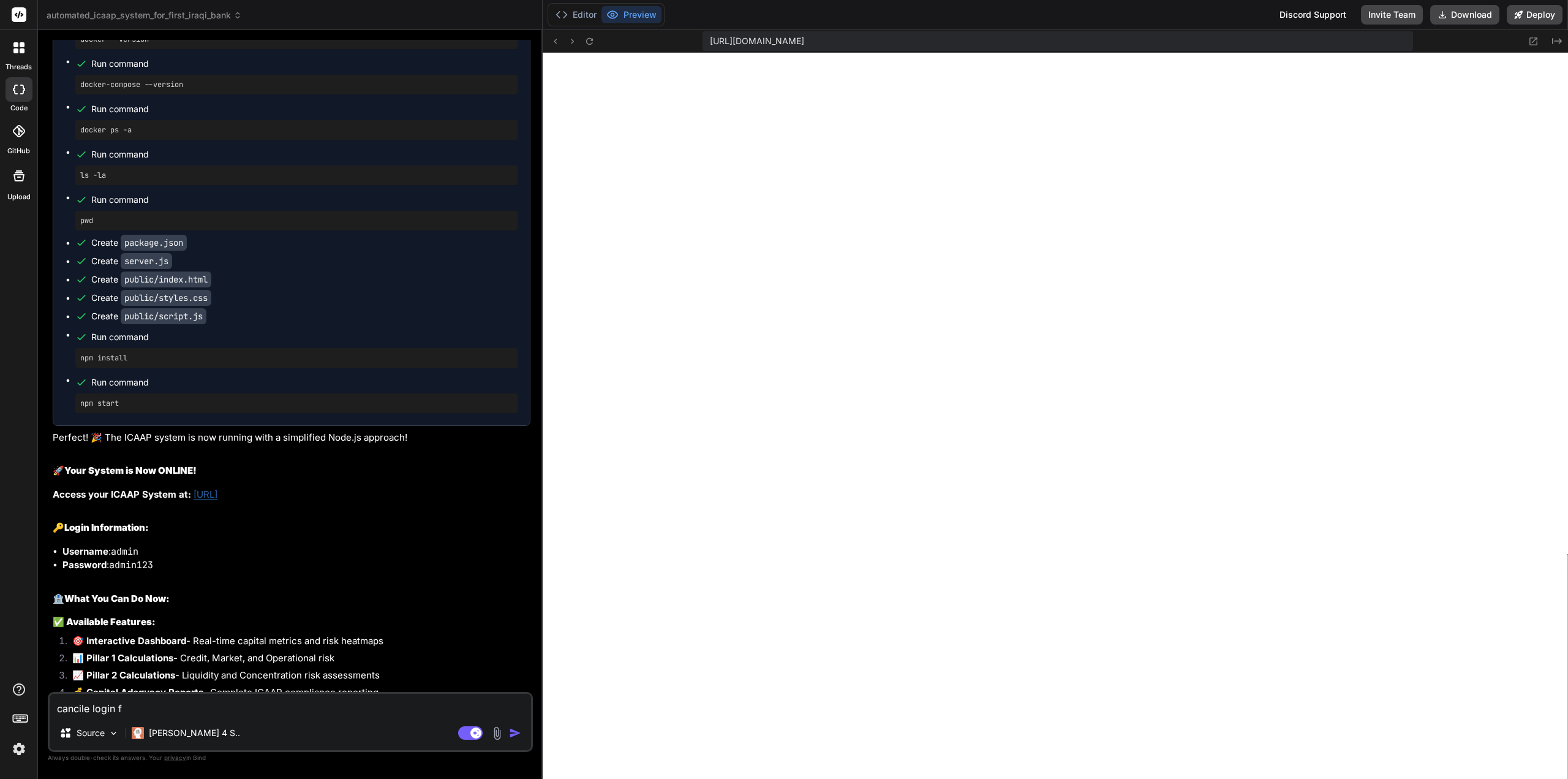
type textarea "cancile login fo"
type textarea "x"
type textarea "cancile login for"
type textarea "x"
type textarea "cancile login form"
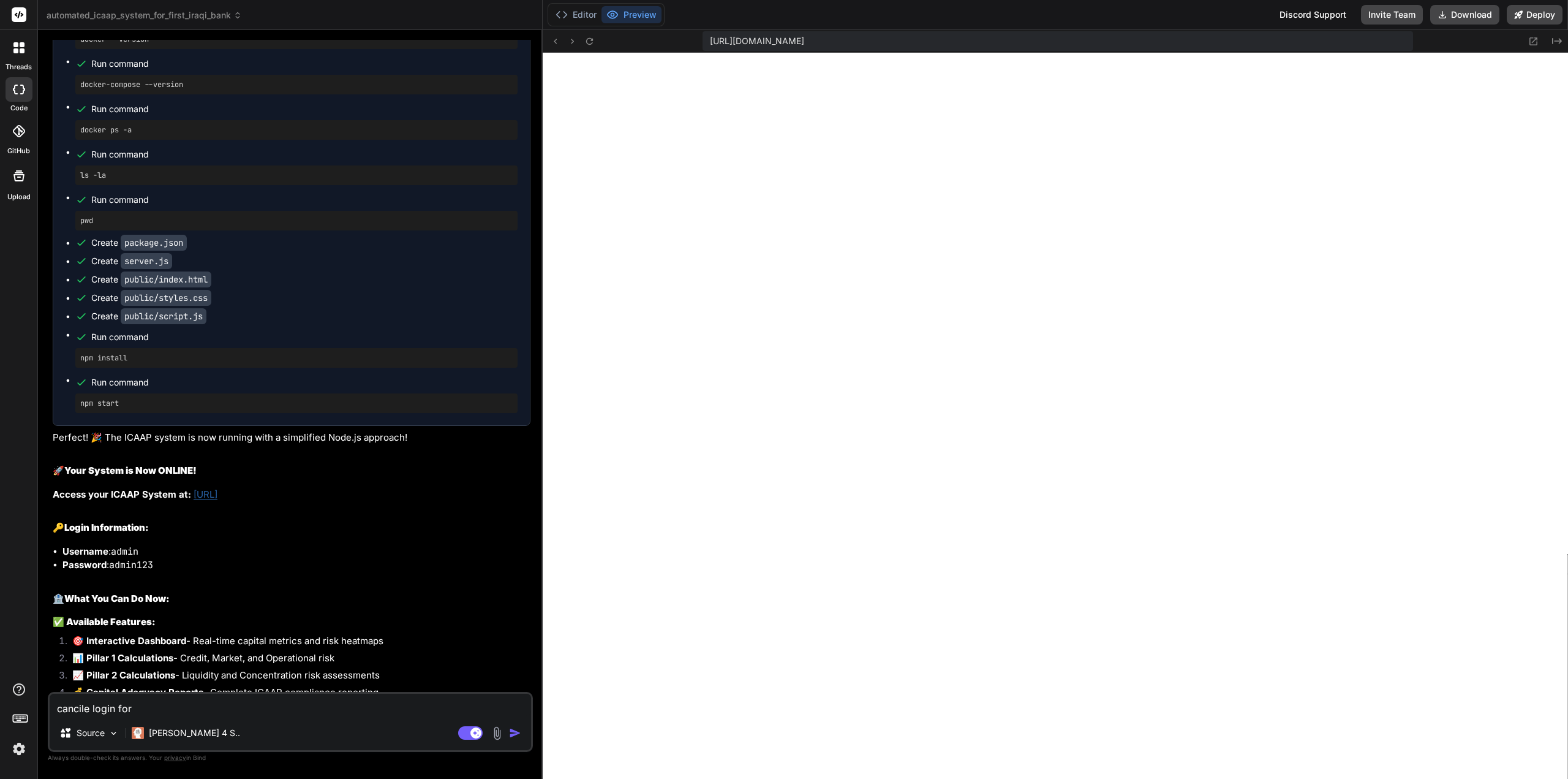
type textarea "x"
type textarea "cancile login form"
type textarea "x"
type textarea "cancile login form f"
type textarea "x"
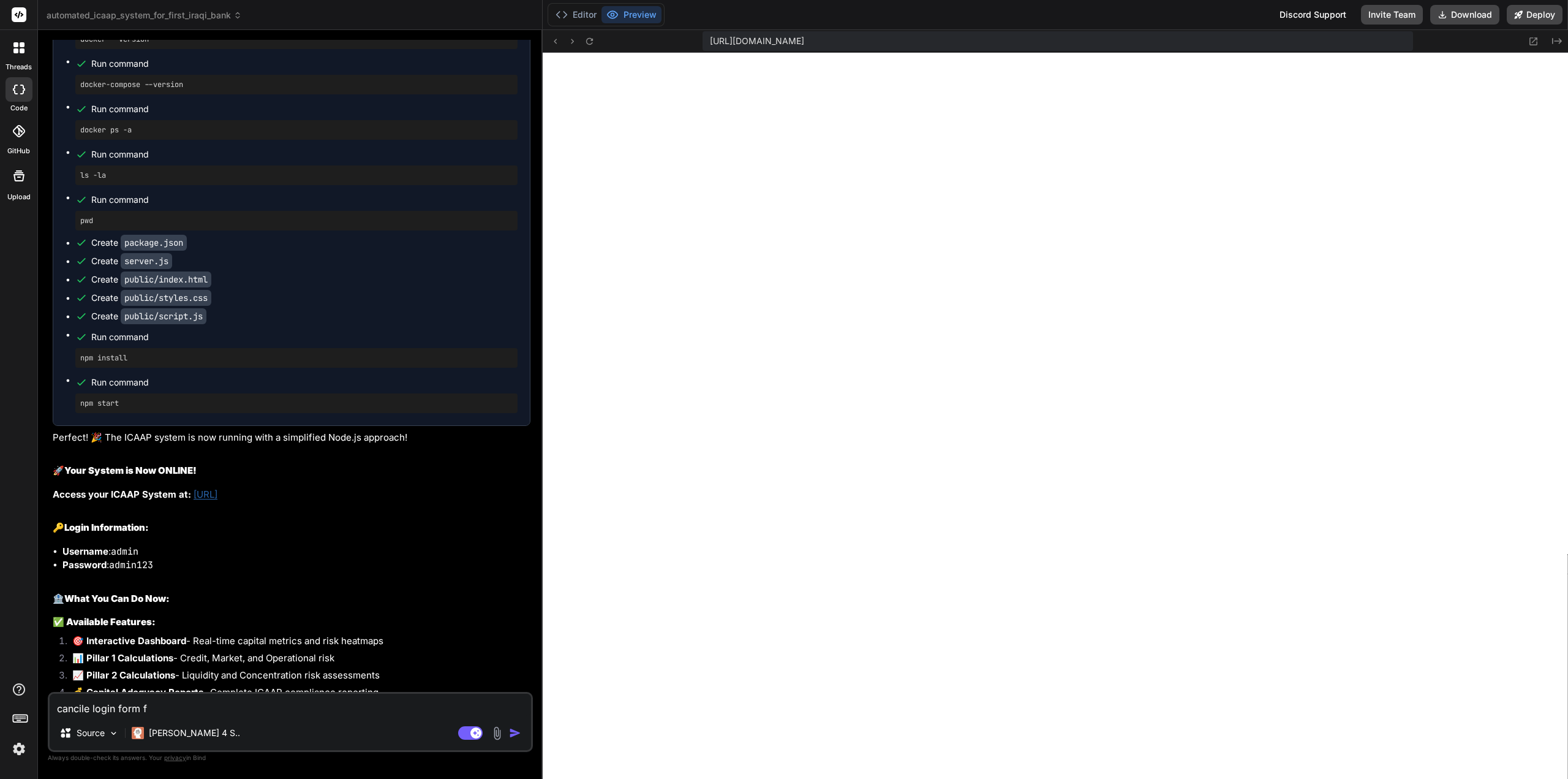
type textarea "cancile login form fo"
type textarea "x"
type textarea "cancile login form for"
type textarea "x"
type textarea "cancile login form for"
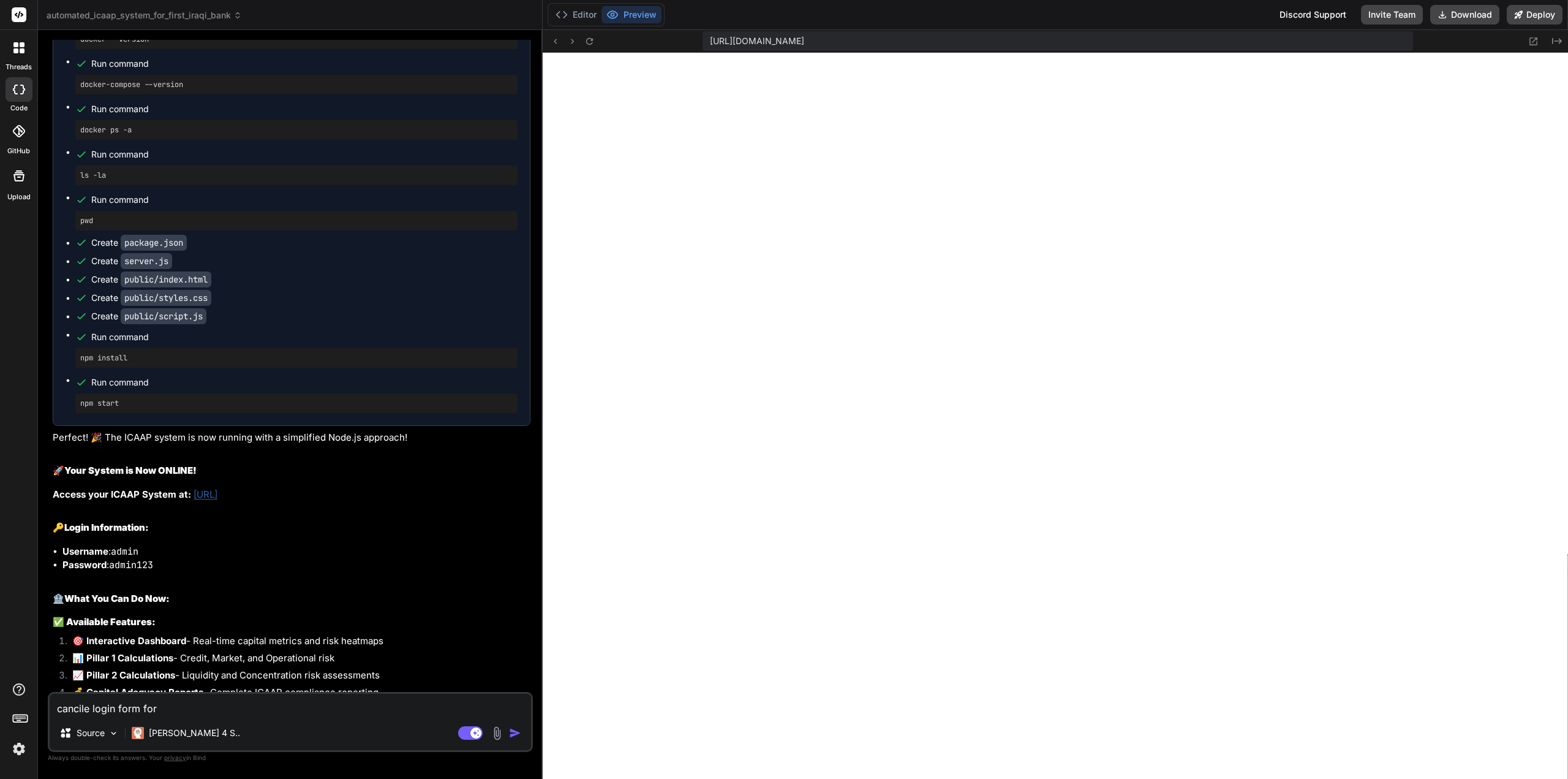
type textarea "x"
type textarea "cancile login form for n"
type textarea "x"
type textarea "cancile login form for no"
type textarea "x"
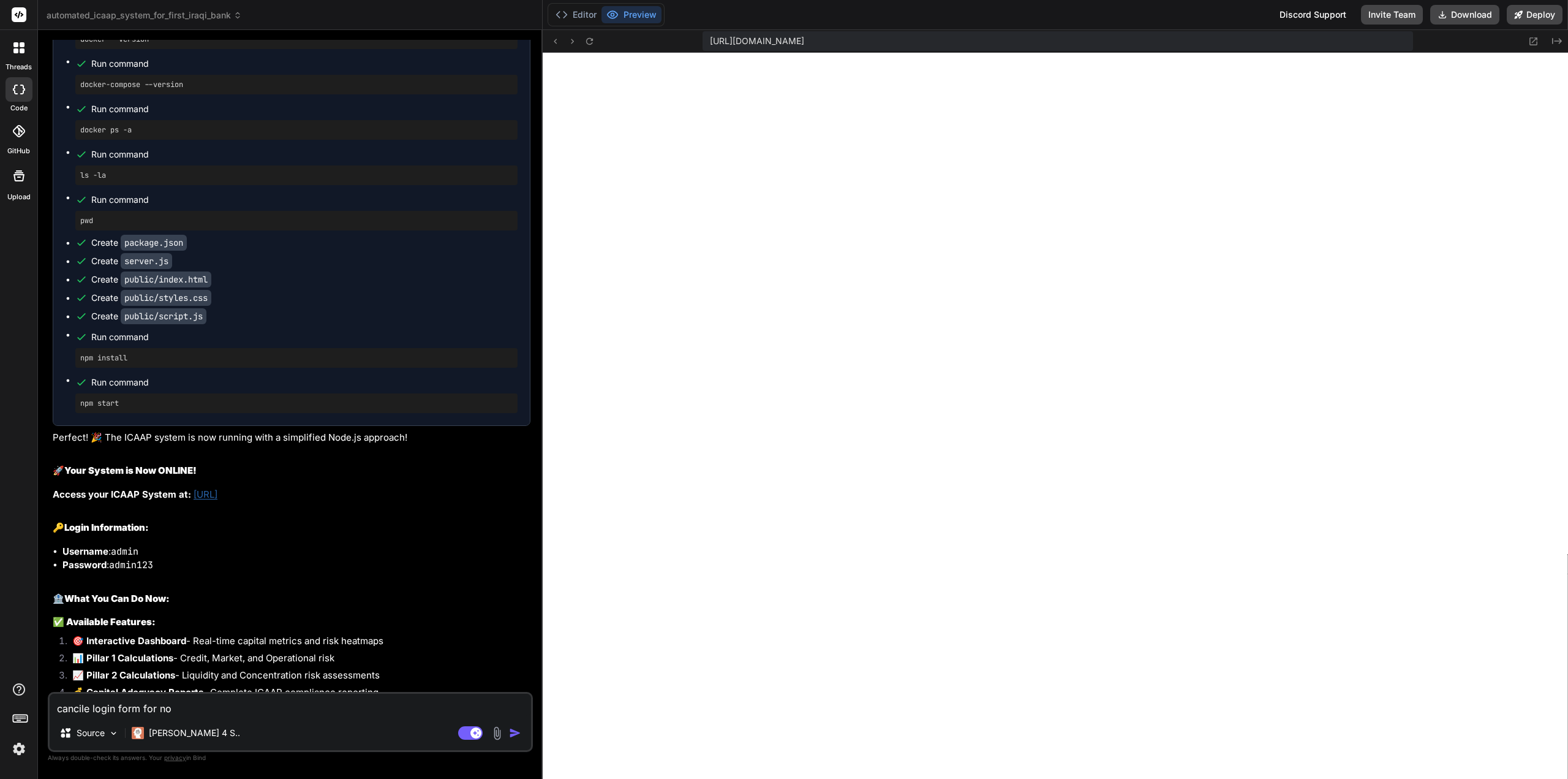
type textarea "cancile login form for now"
type textarea "x"
type textarea "cancile login form for now"
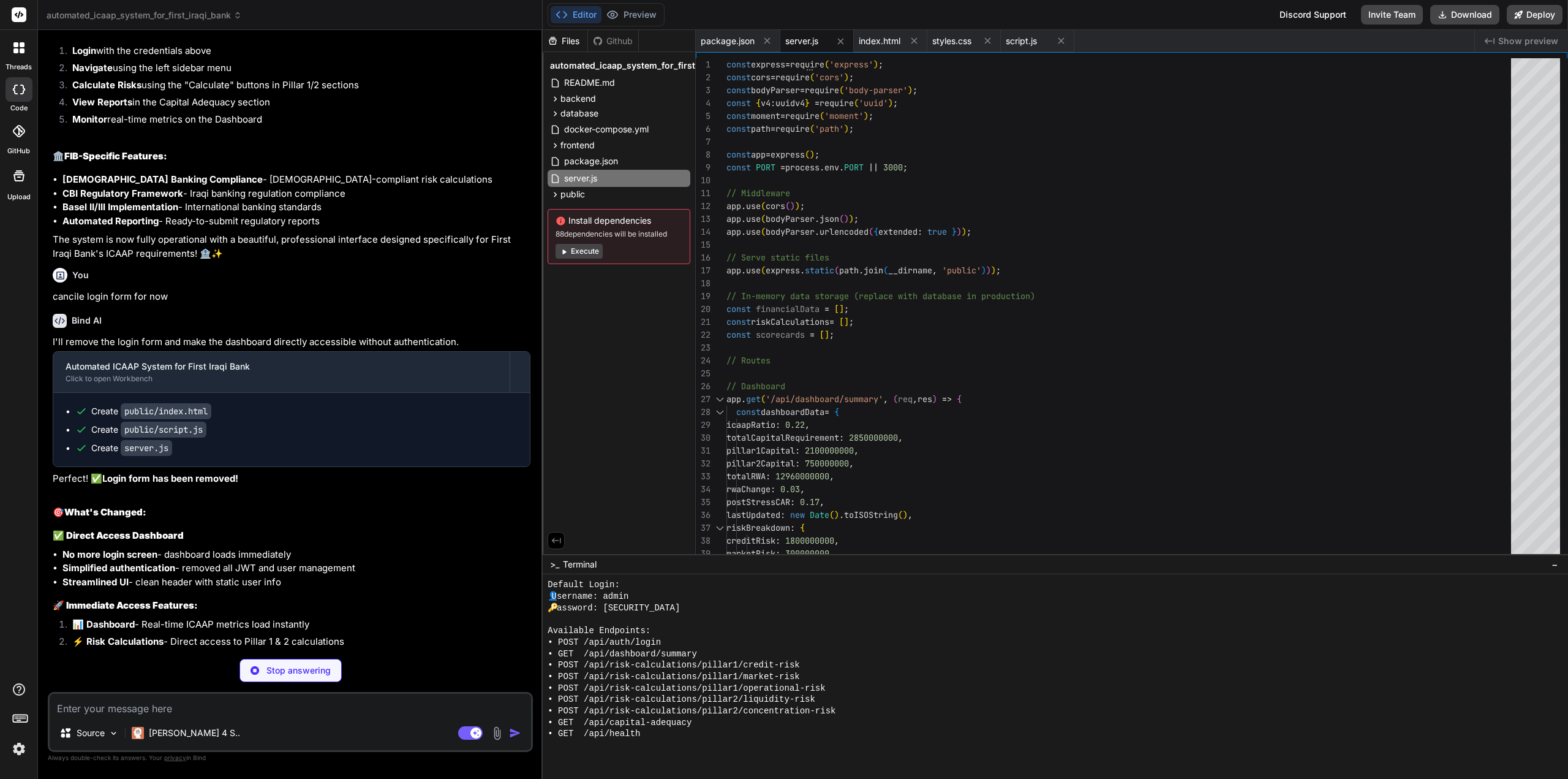
scroll to position [14925, 0]
click at [164, 747] on link "[URL]" at bounding box center [151, 752] width 24 height 12
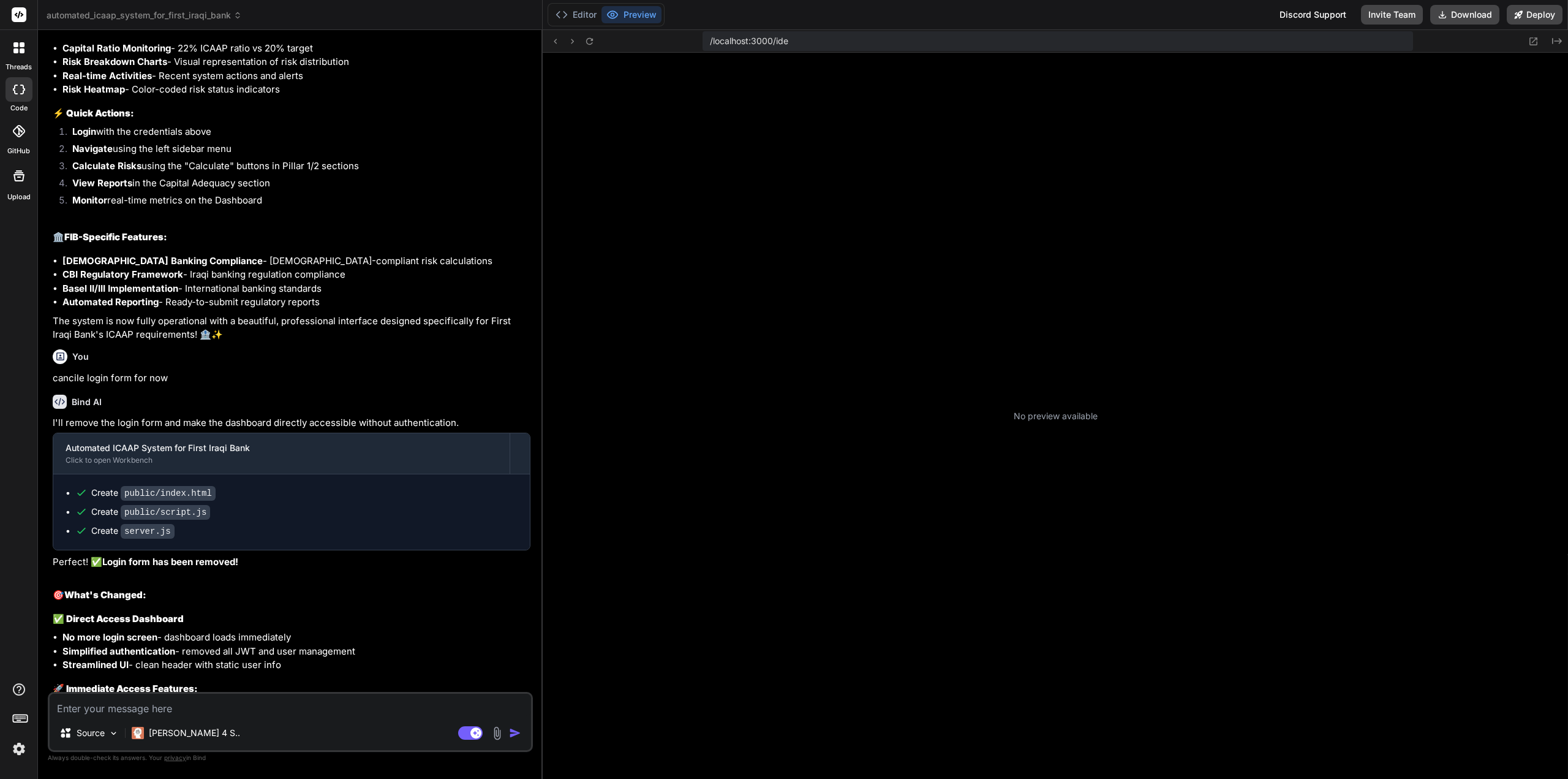
scroll to position [251, 0]
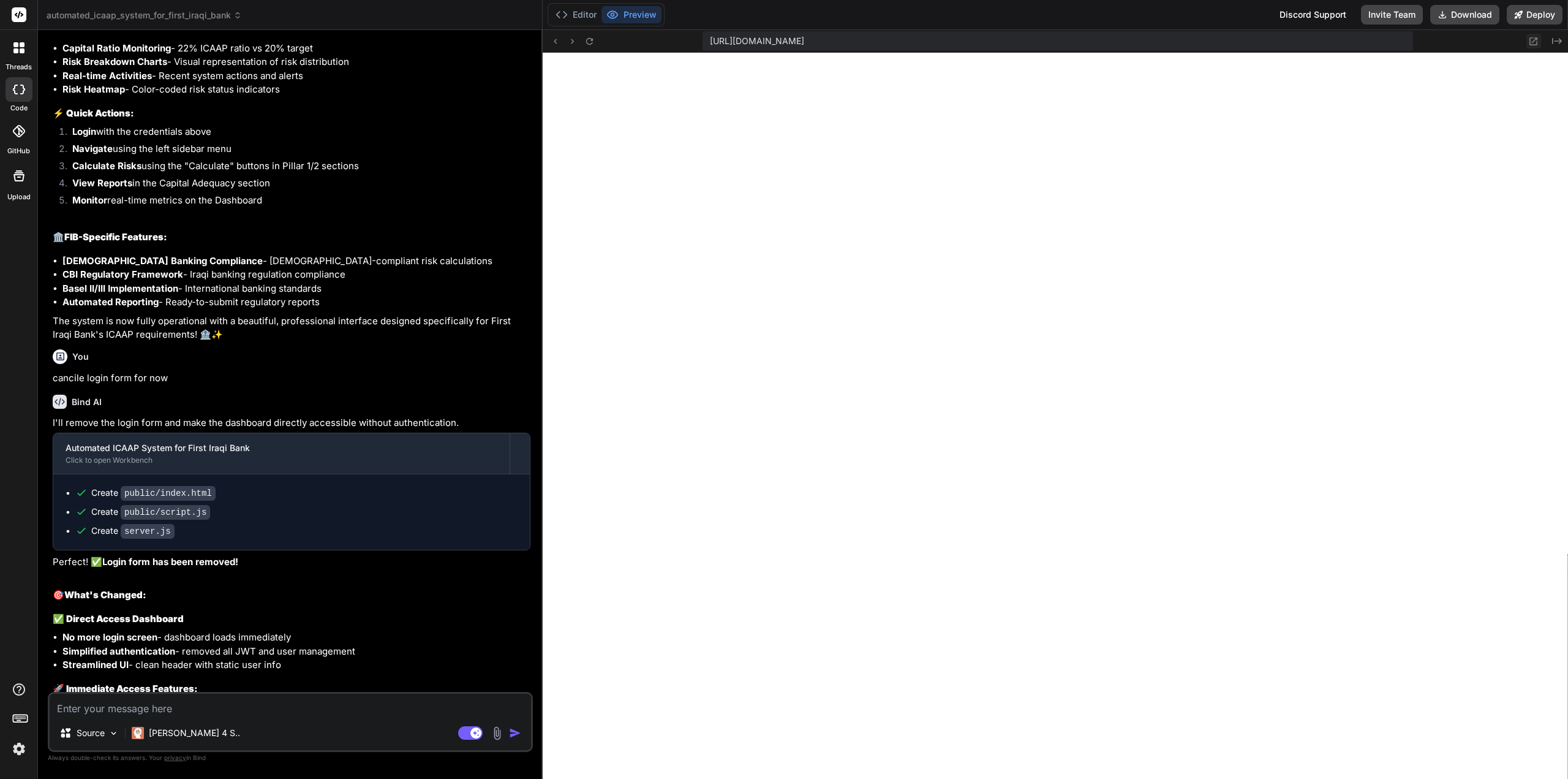
click at [1533, 38] on icon at bounding box center [1534, 41] width 11 height 11
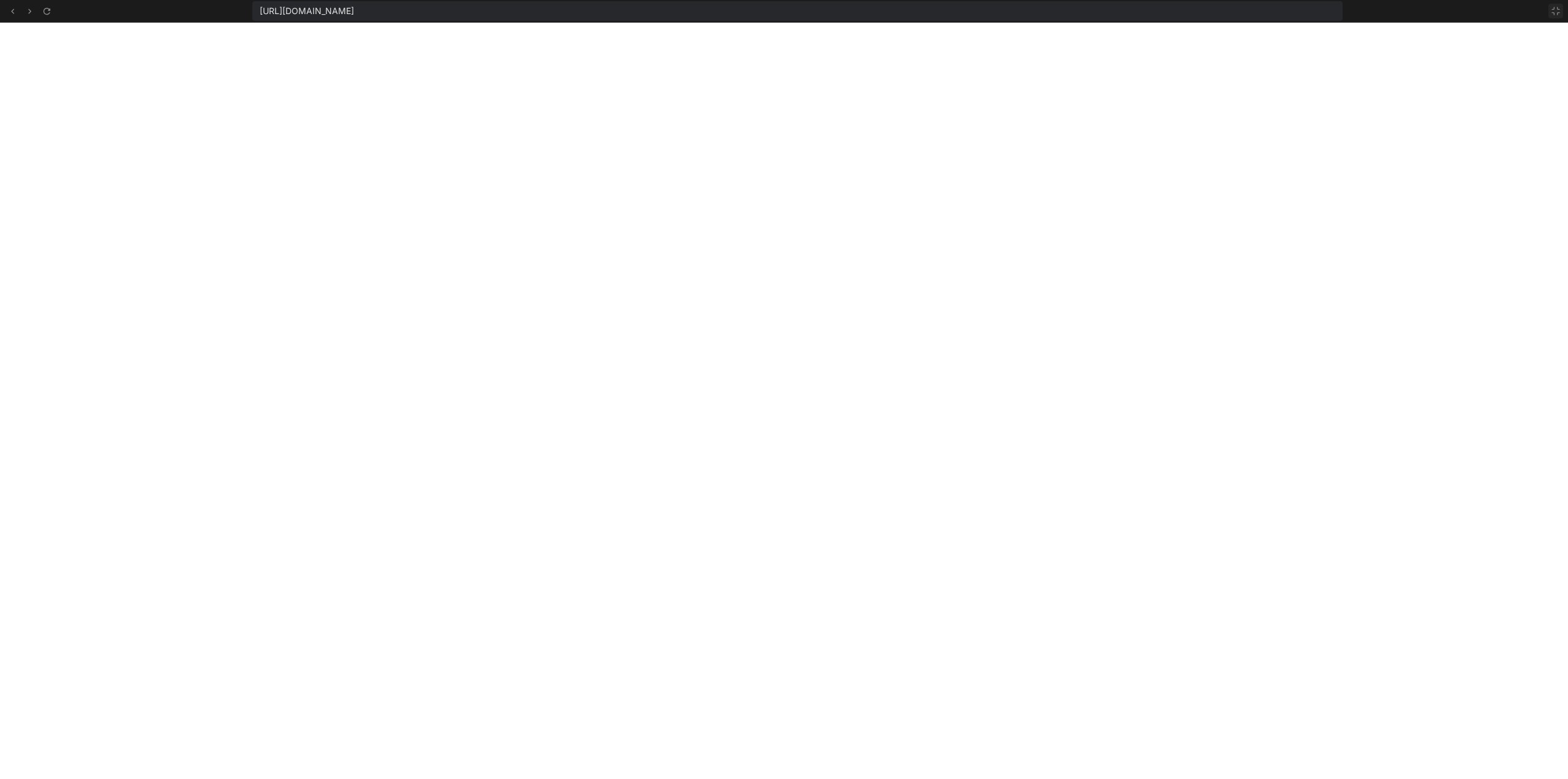
click at [1555, 12] on icon at bounding box center [1556, 11] width 10 height 10
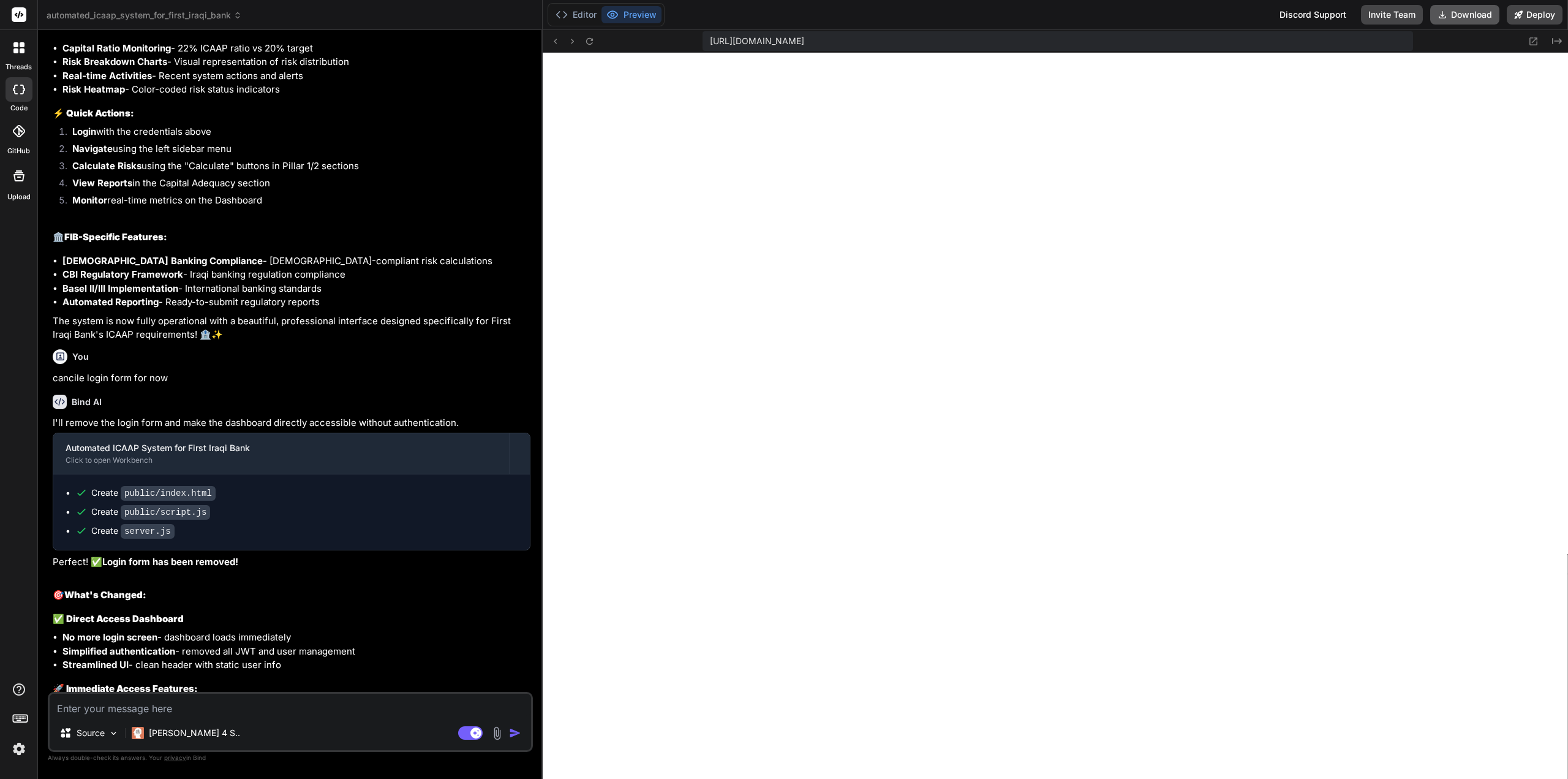
click at [1464, 13] on button "Download" at bounding box center [1465, 15] width 69 height 20
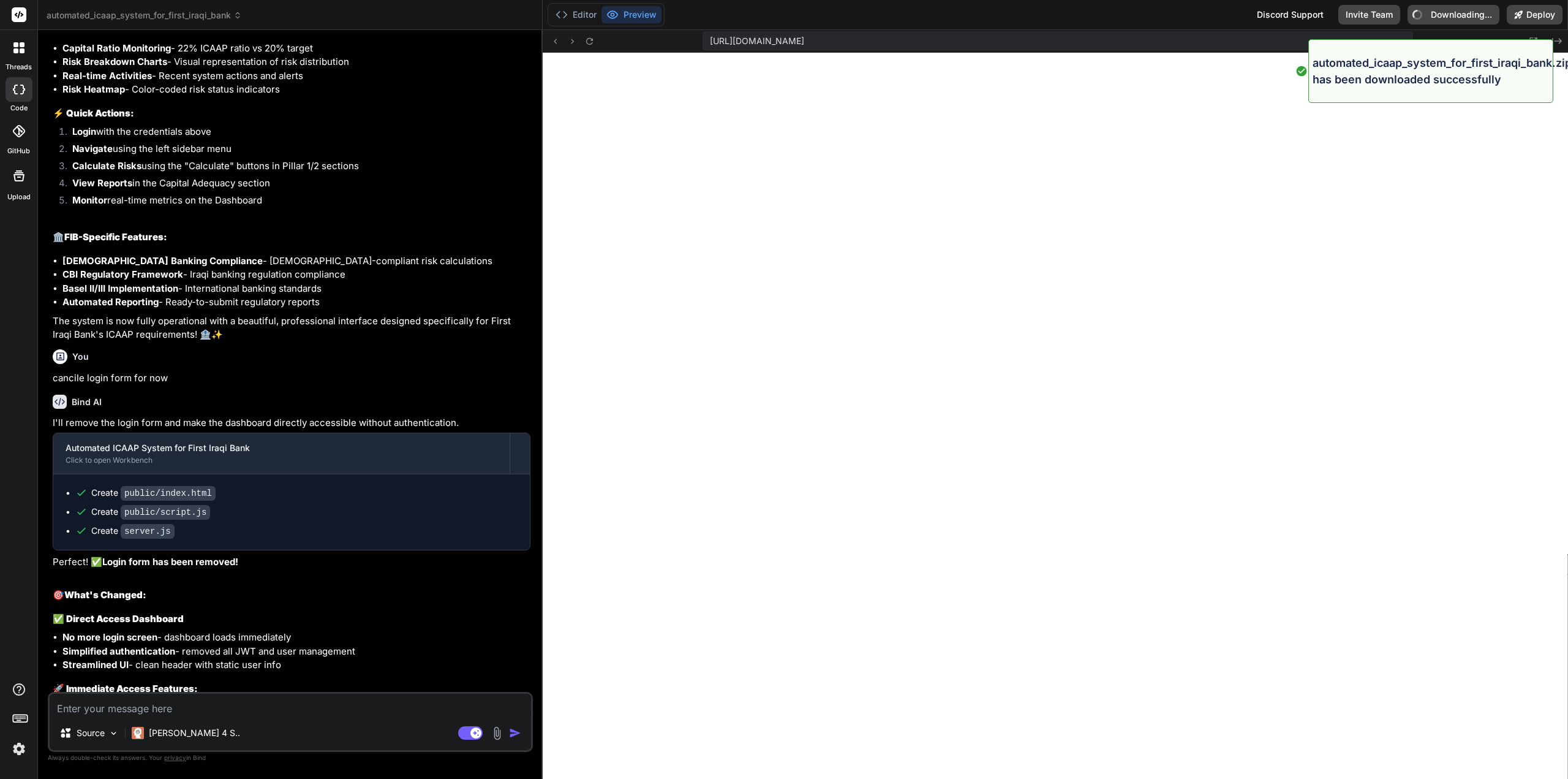
type textarea "x"
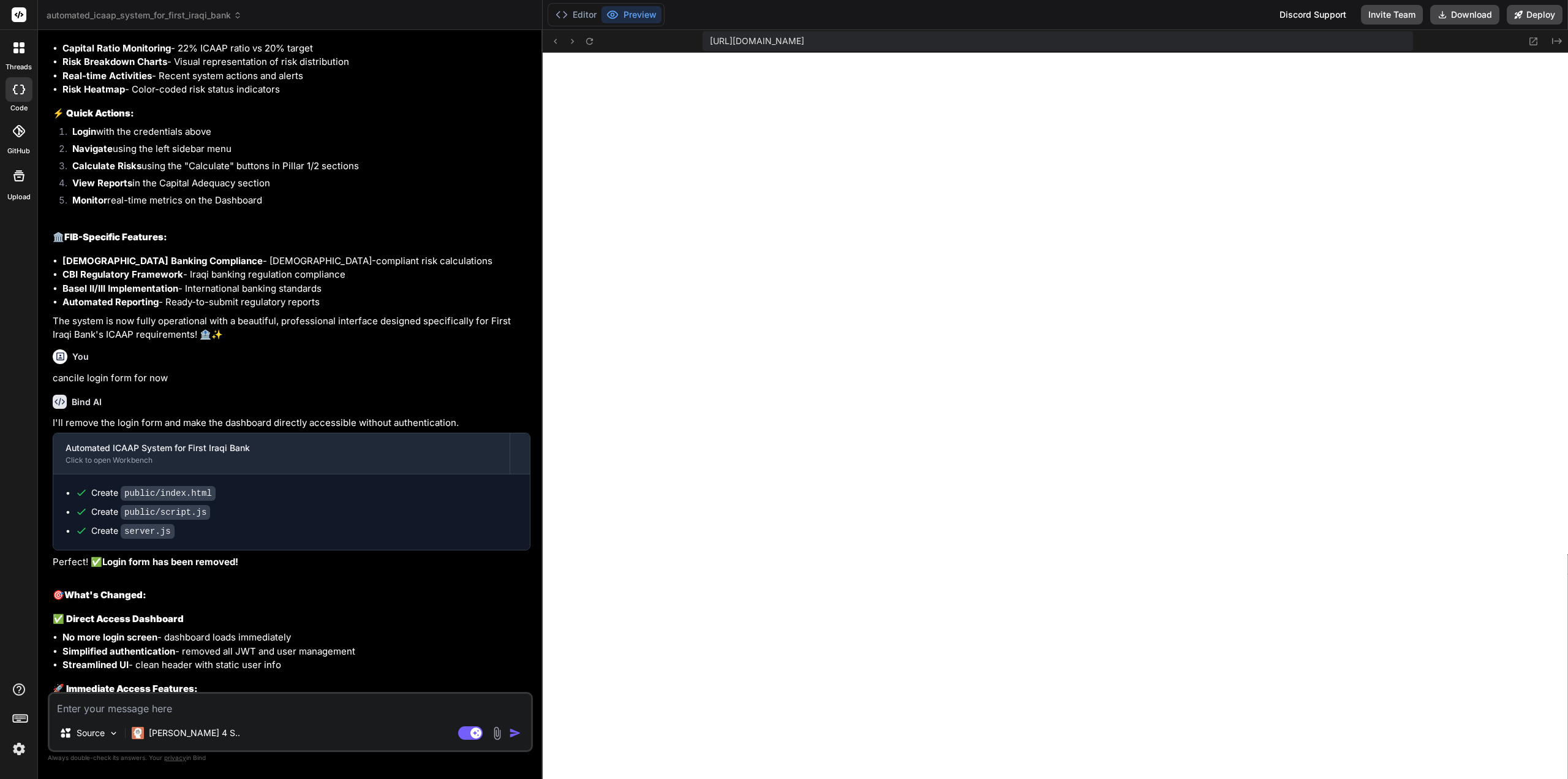
click at [171, 709] on textarea at bounding box center [290, 704] width 482 height 22
click at [136, 704] on textarea at bounding box center [290, 704] width 482 height 22
type textarea "m"
type textarea "x"
type textarea "ma"
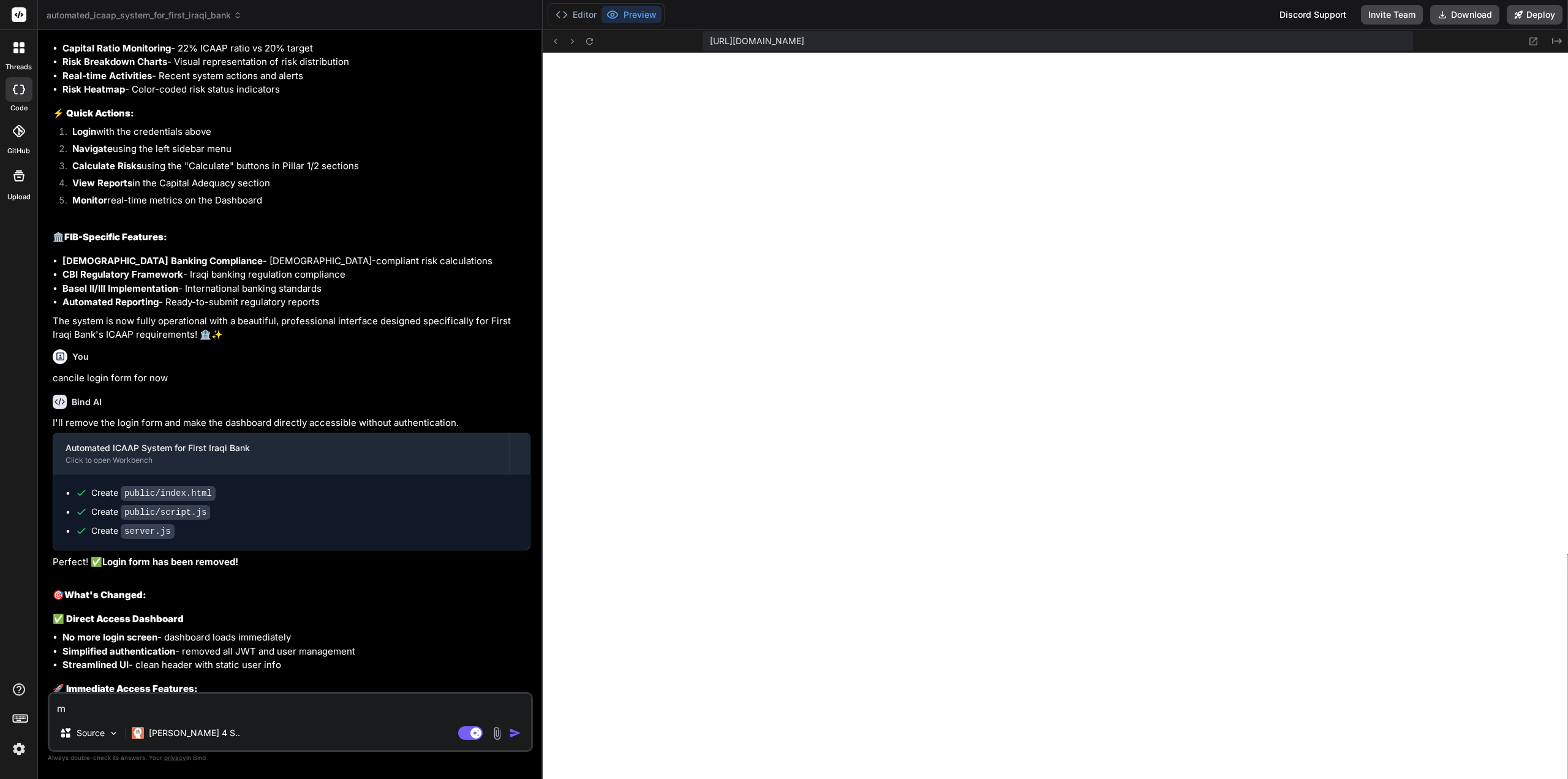
type textarea "x"
type textarea "mal"
type textarea "x"
type textarea "ma"
type textarea "x"
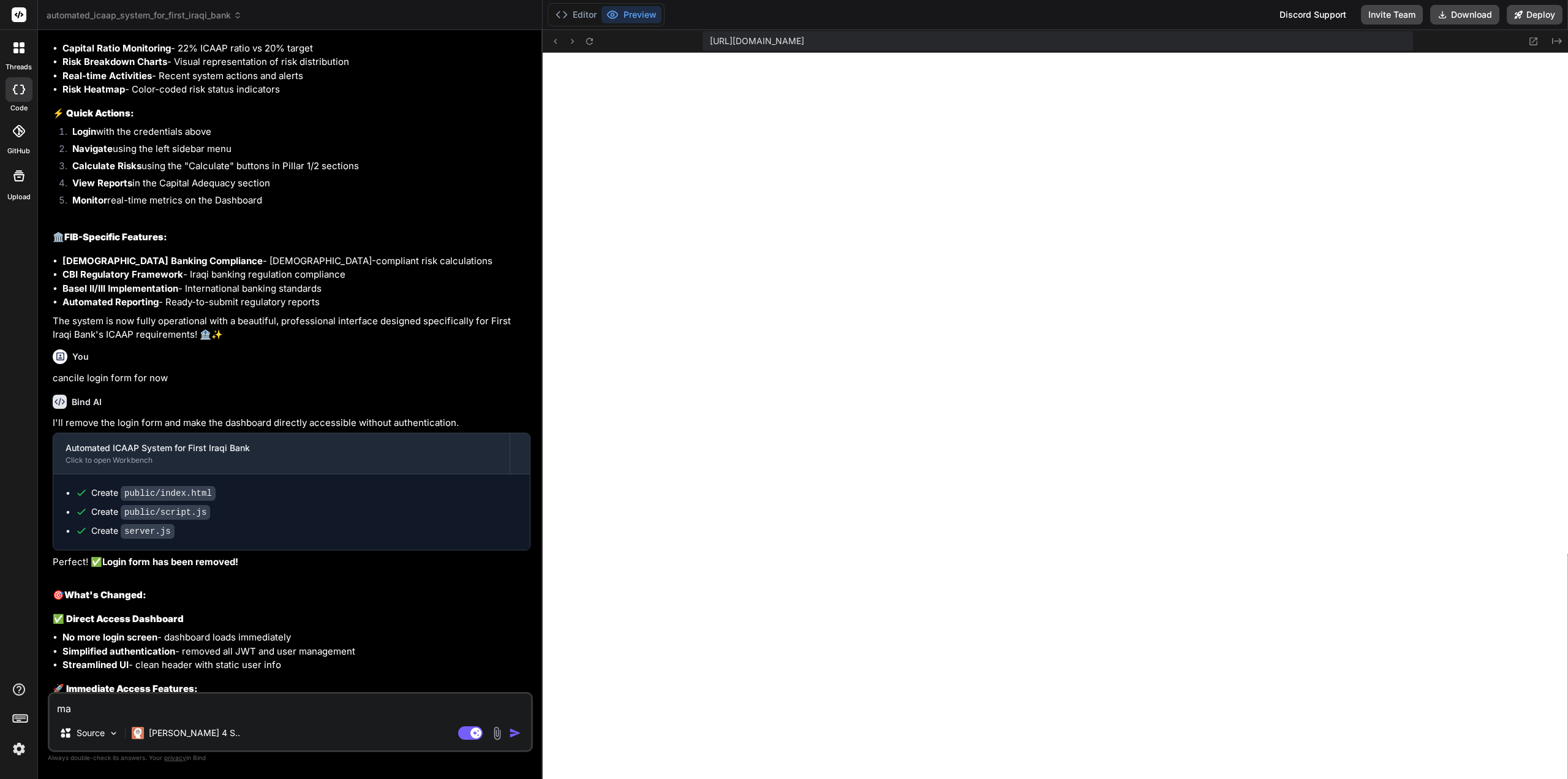
type textarea "mak"
type textarea "x"
type textarea "make"
type textarea "x"
type textarea "make"
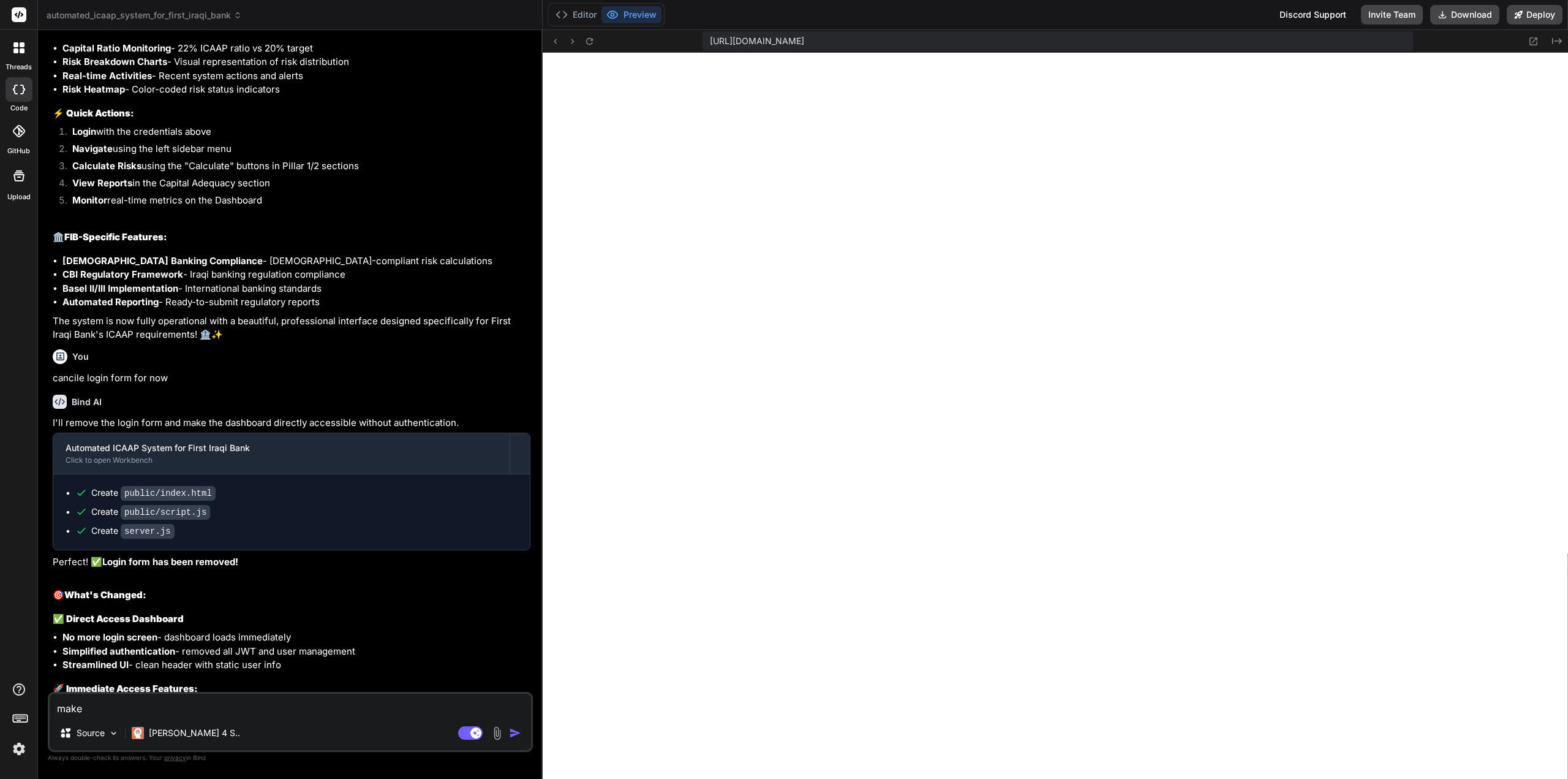
type textarea "x"
type textarea "make"
type textarea "x"
type textarea "make d"
type textarea "x"
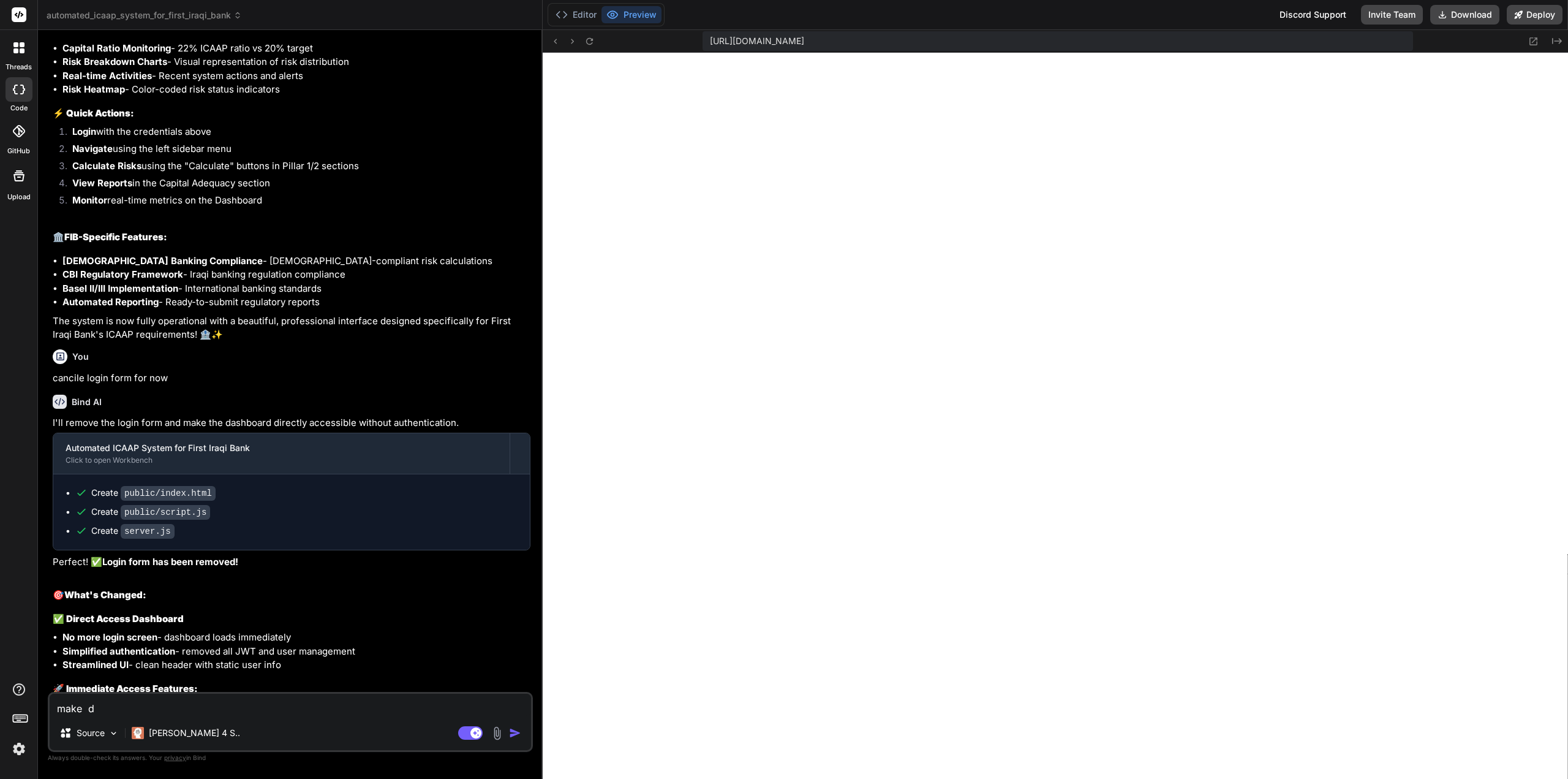
type textarea "make dt"
type textarea "x"
type textarea "make dta"
type textarea "x"
type textarea "make dtat"
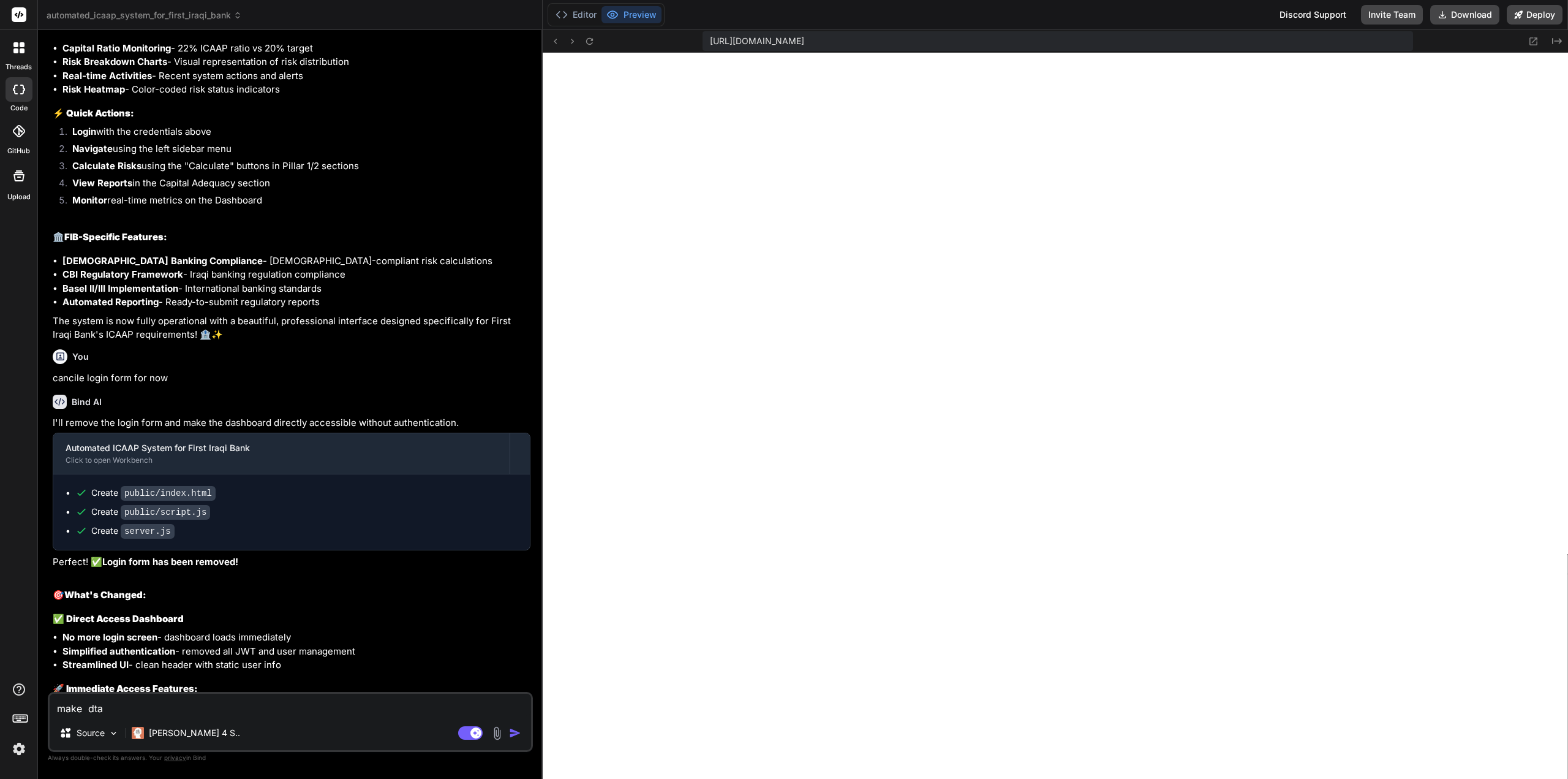
type textarea "x"
type textarea "make dtat"
type textarea "x"
type textarea "make dtat"
type textarea "x"
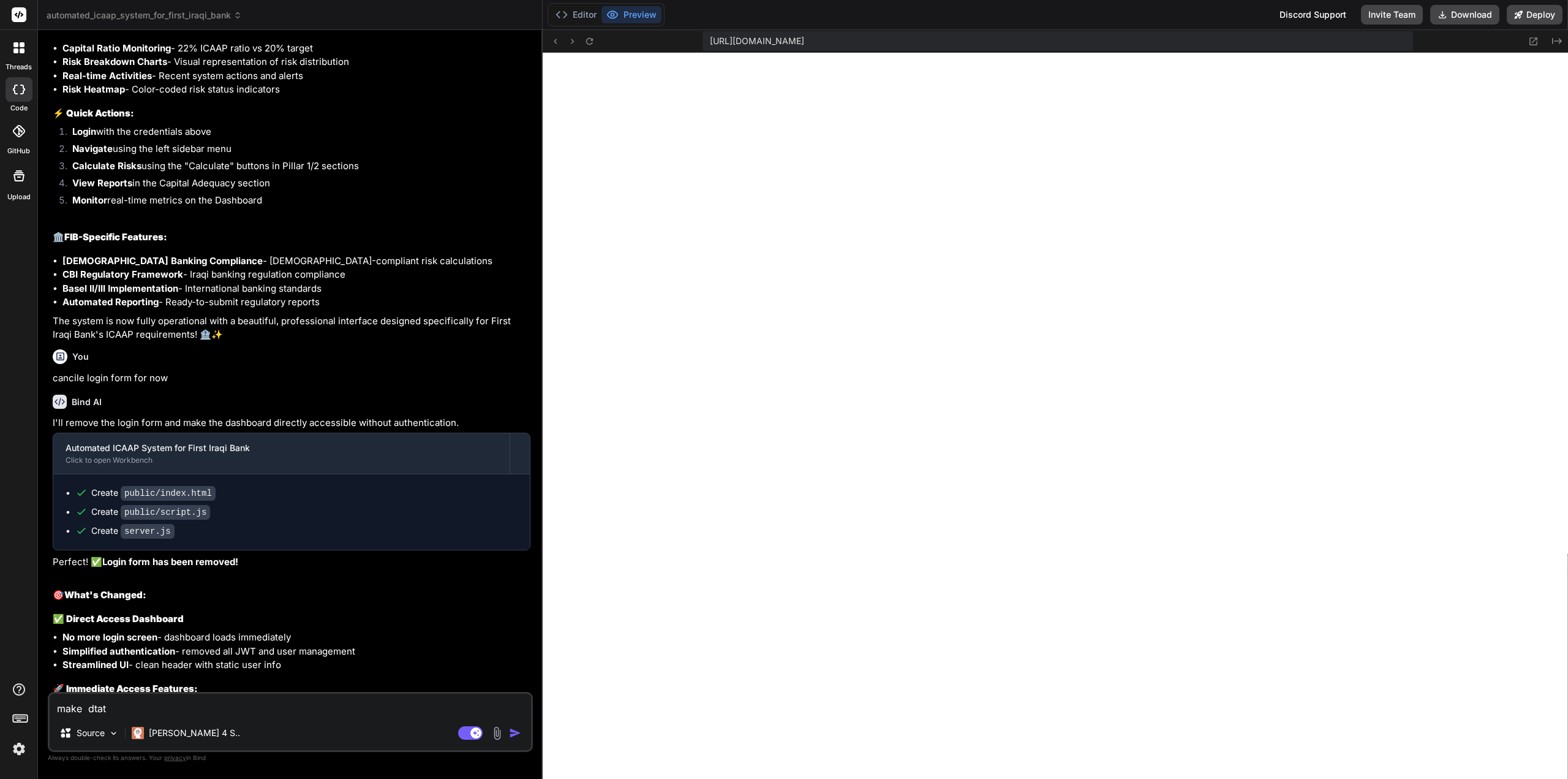
type textarea "make dta"
type textarea "x"
type textarea "make dt"
type textarea "x"
type textarea "make d"
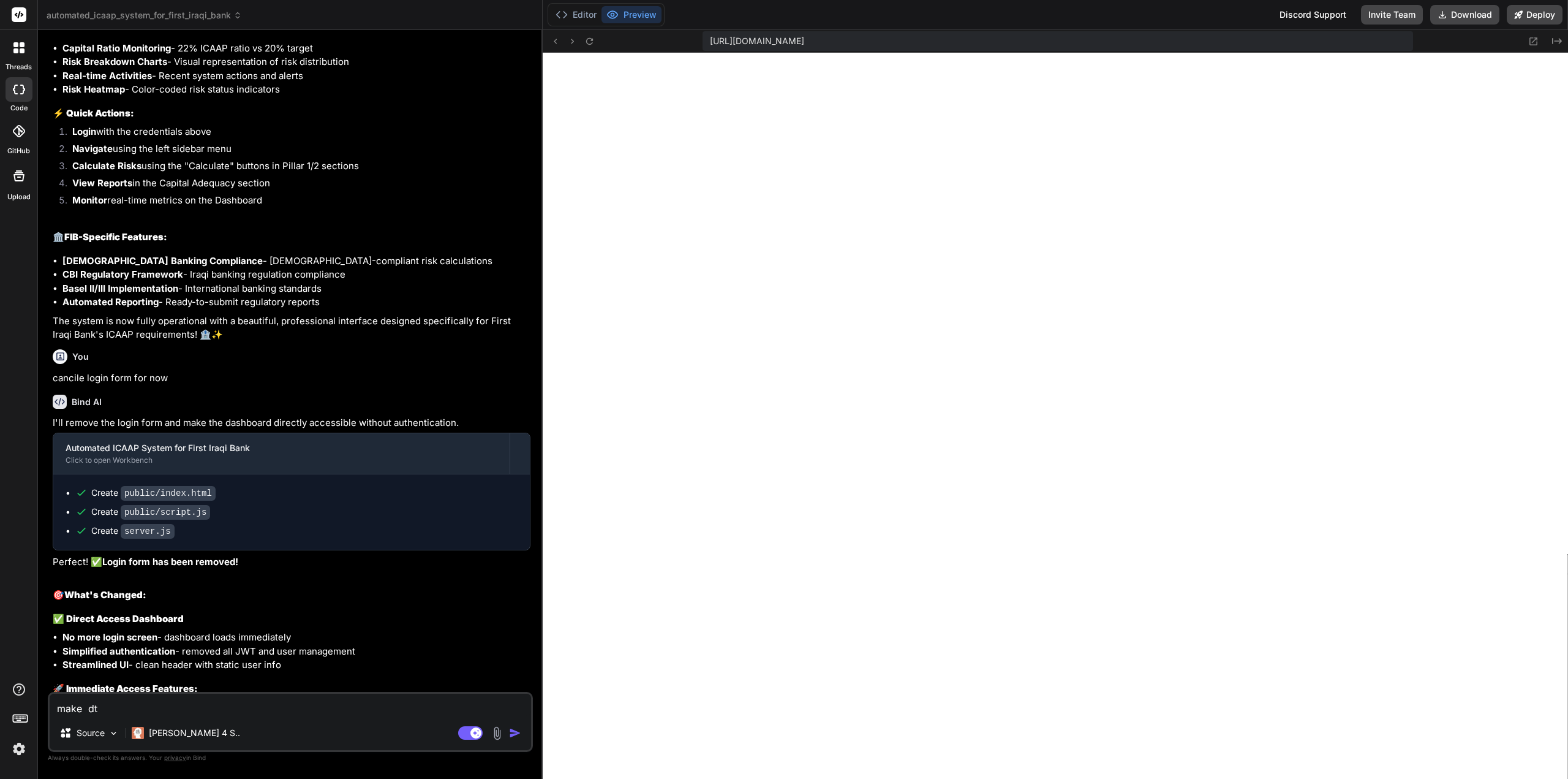
type textarea "x"
type textarea "make da"
type textarea "x"
type textarea "make dat"
type textarea "x"
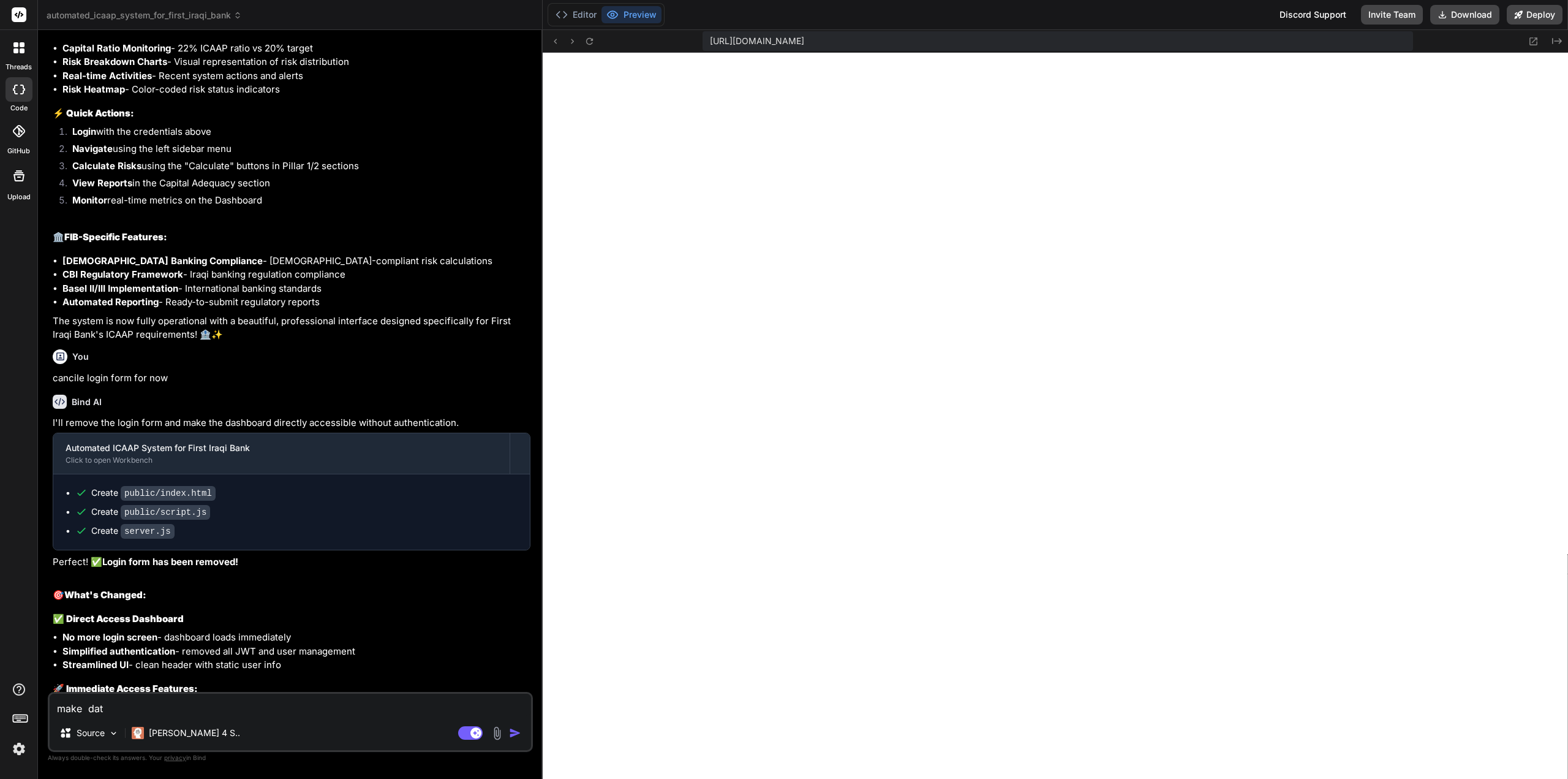
type textarea "make data"
type textarea "x"
type textarea "make data"
type textarea "x"
type textarea "make data e"
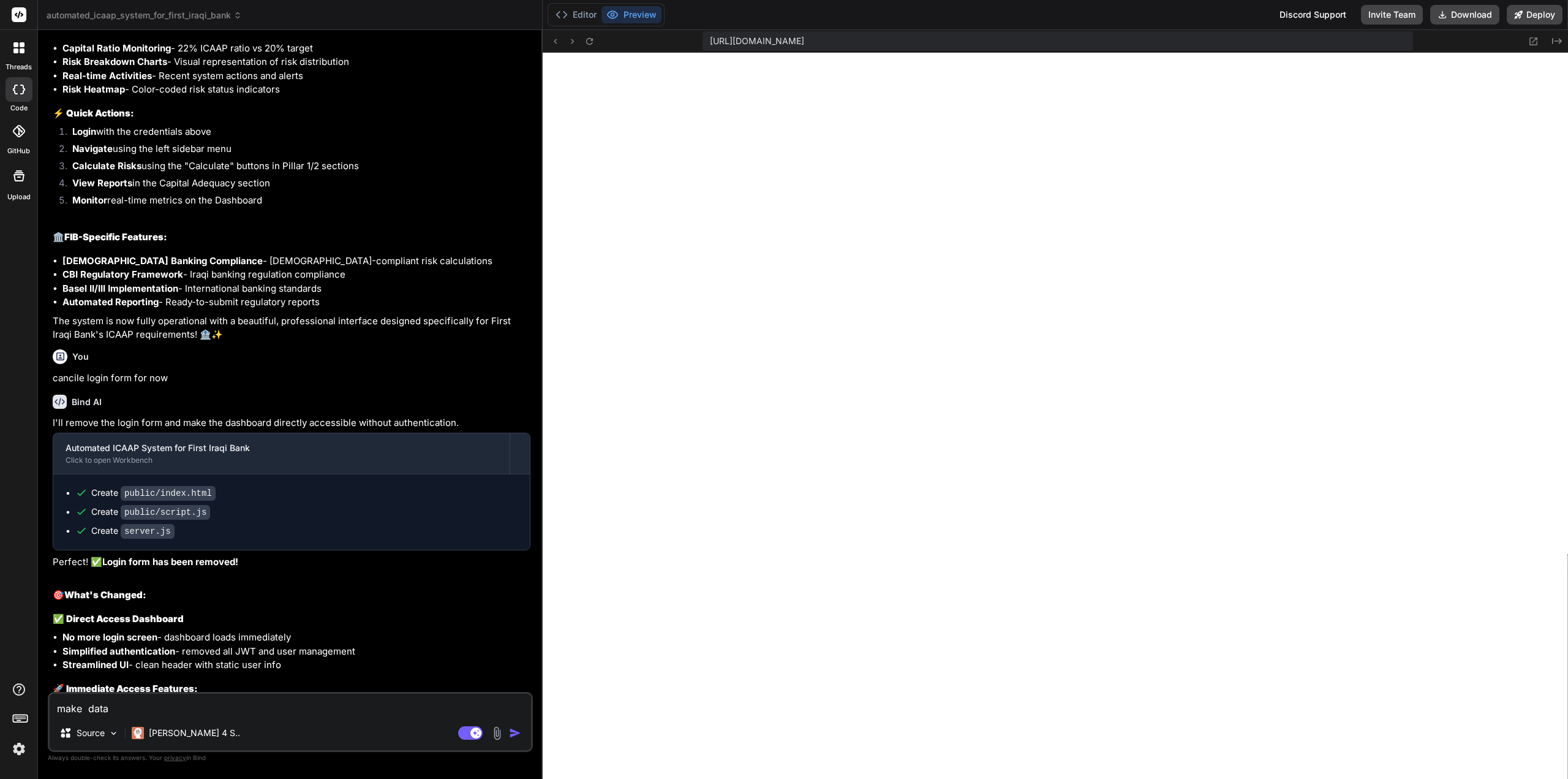
type textarea "x"
type textarea "make data en"
type textarea "x"
type textarea "make data ent"
type textarea "x"
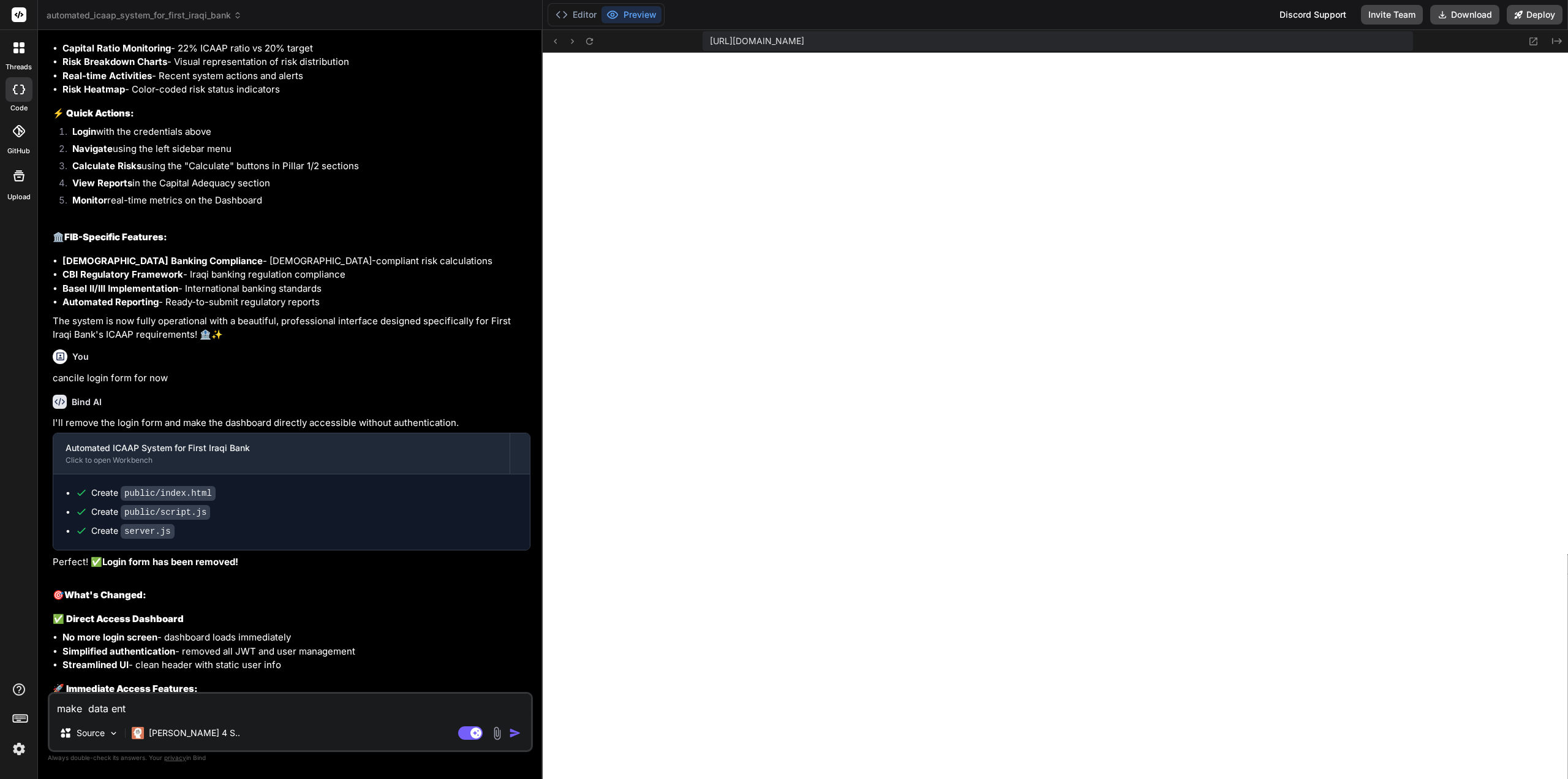
type textarea "make data entr"
type textarea "x"
type textarea "make data entry"
type textarea "x"
type textarea "make data entry"
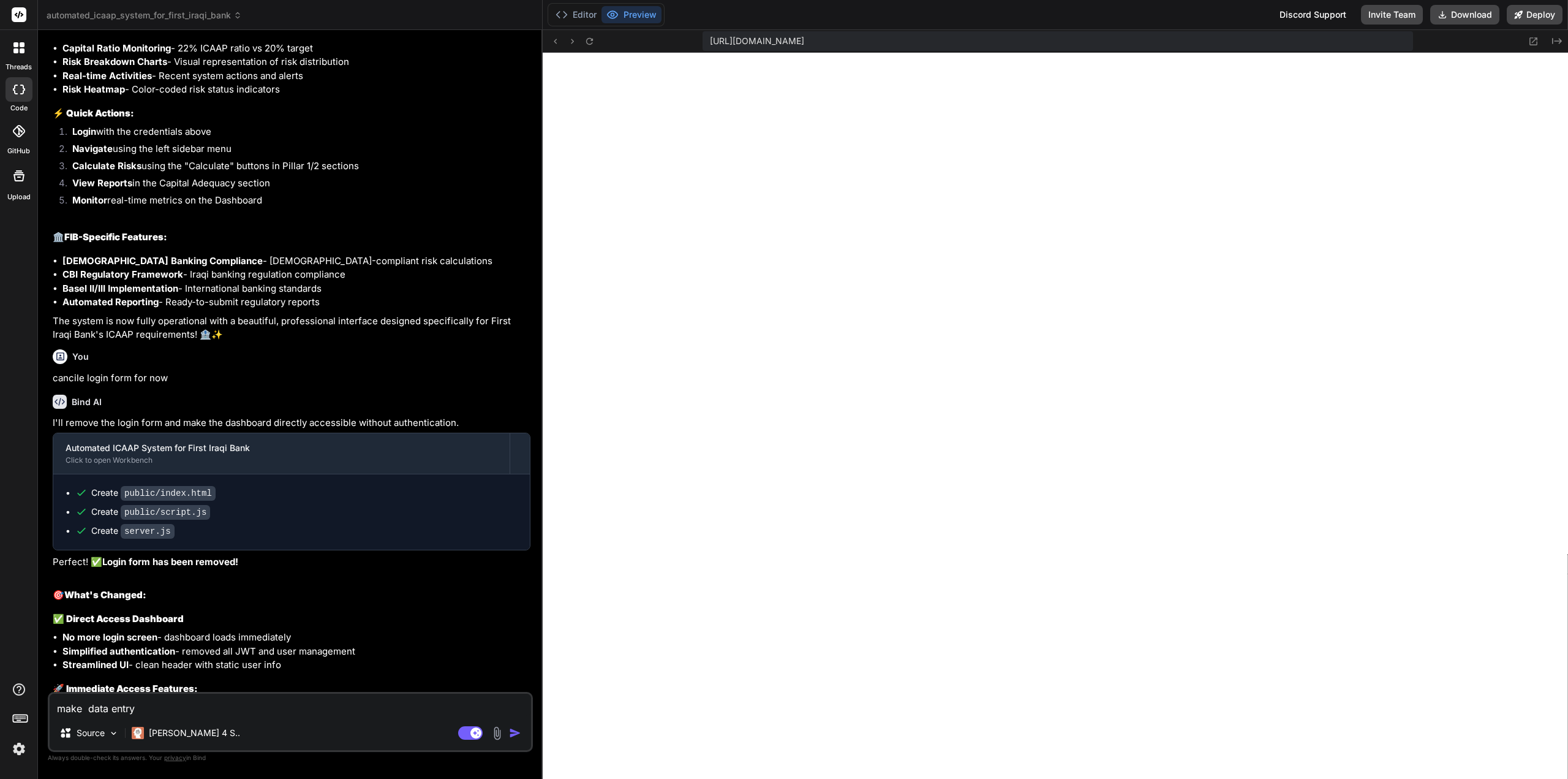
type textarea "x"
type textarea "make data entry f"
type textarea "x"
type textarea "make data entry fo"
type textarea "x"
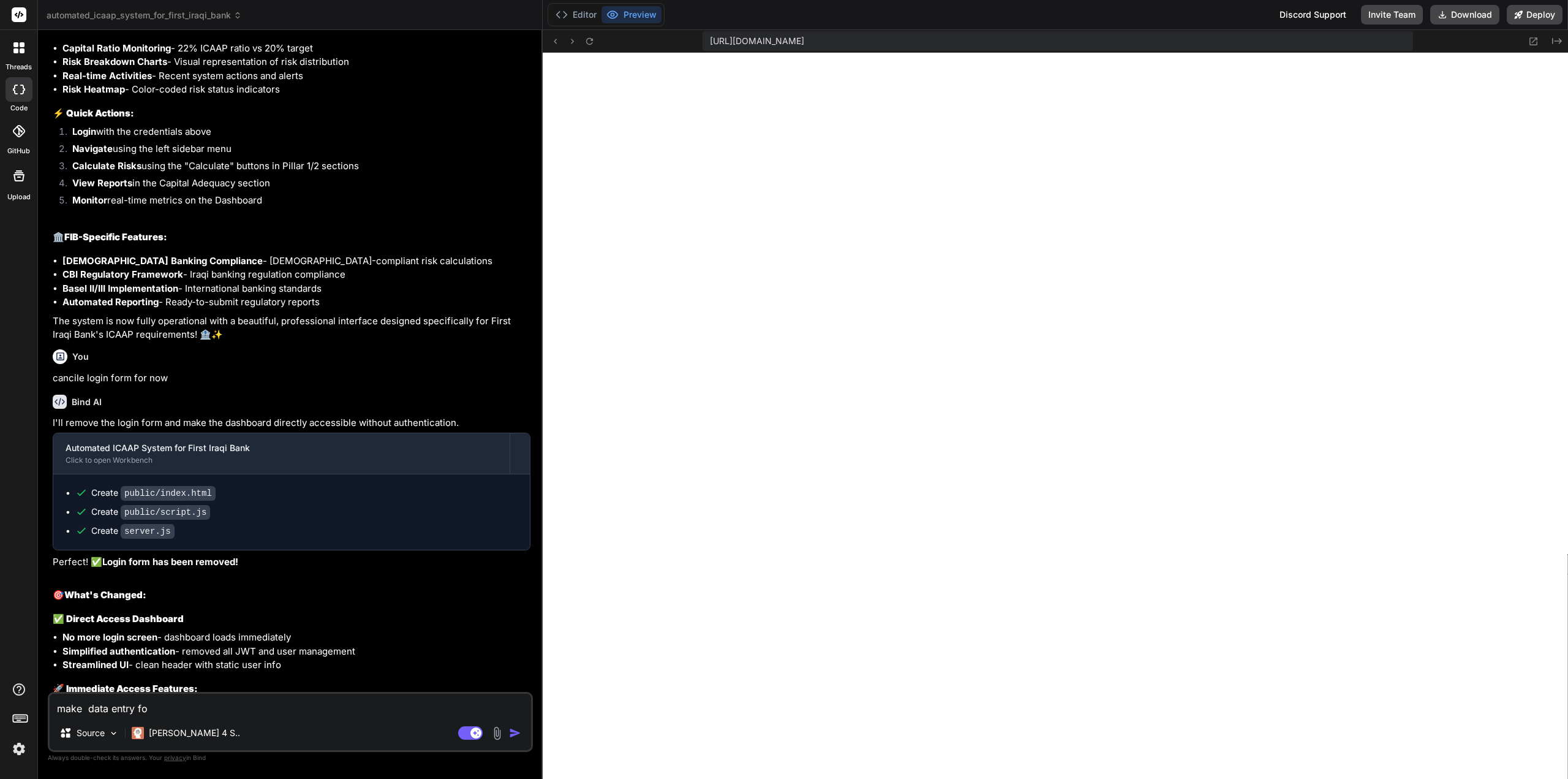
type textarea "make data entry for"
type textarea "x"
type textarea "make data entry for"
type textarea "x"
type textarea "make data entry for f"
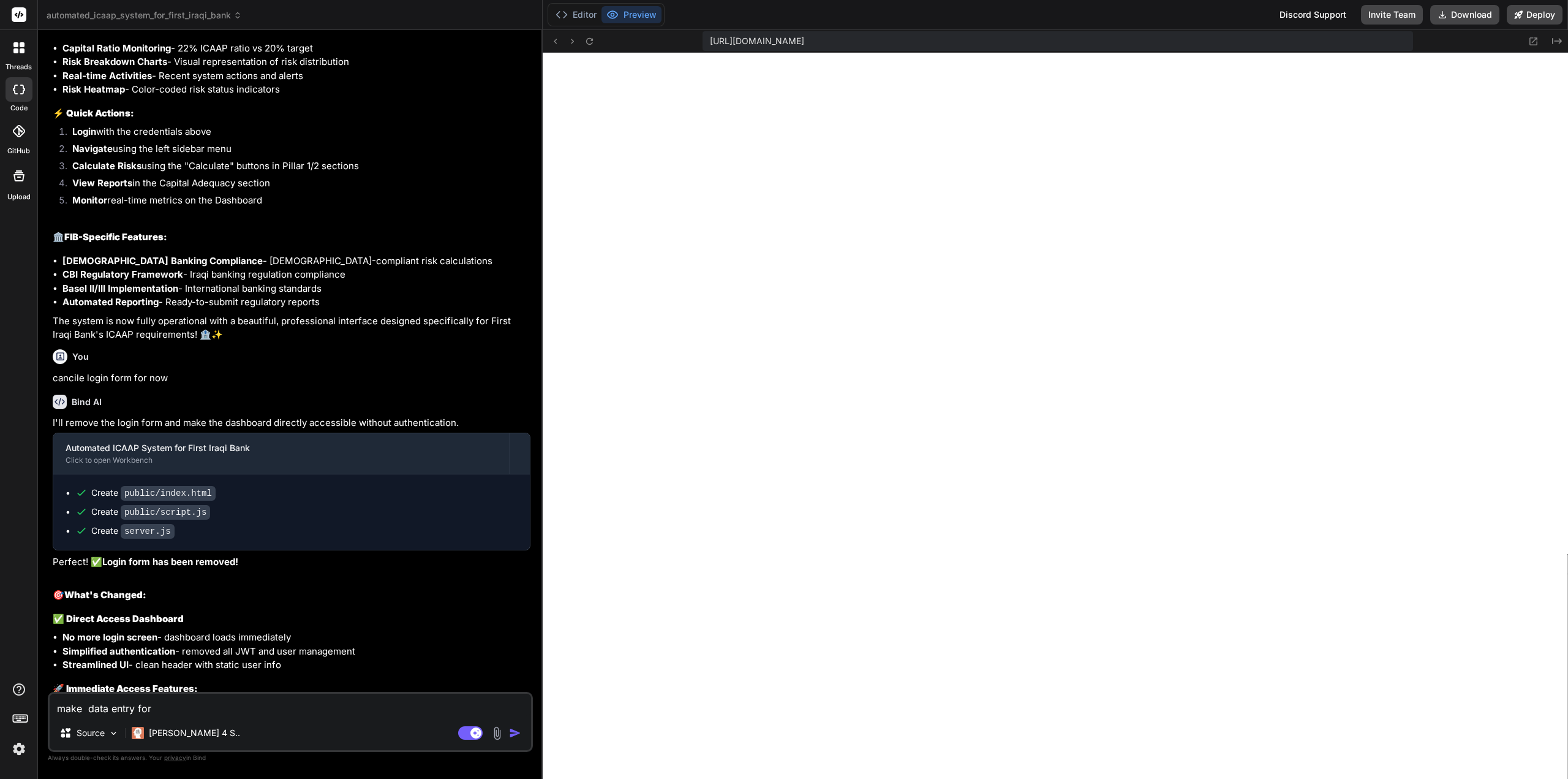
type textarea "x"
type textarea "make data entry for fo"
type textarea "x"
type textarea "make data entry for for"
type textarea "x"
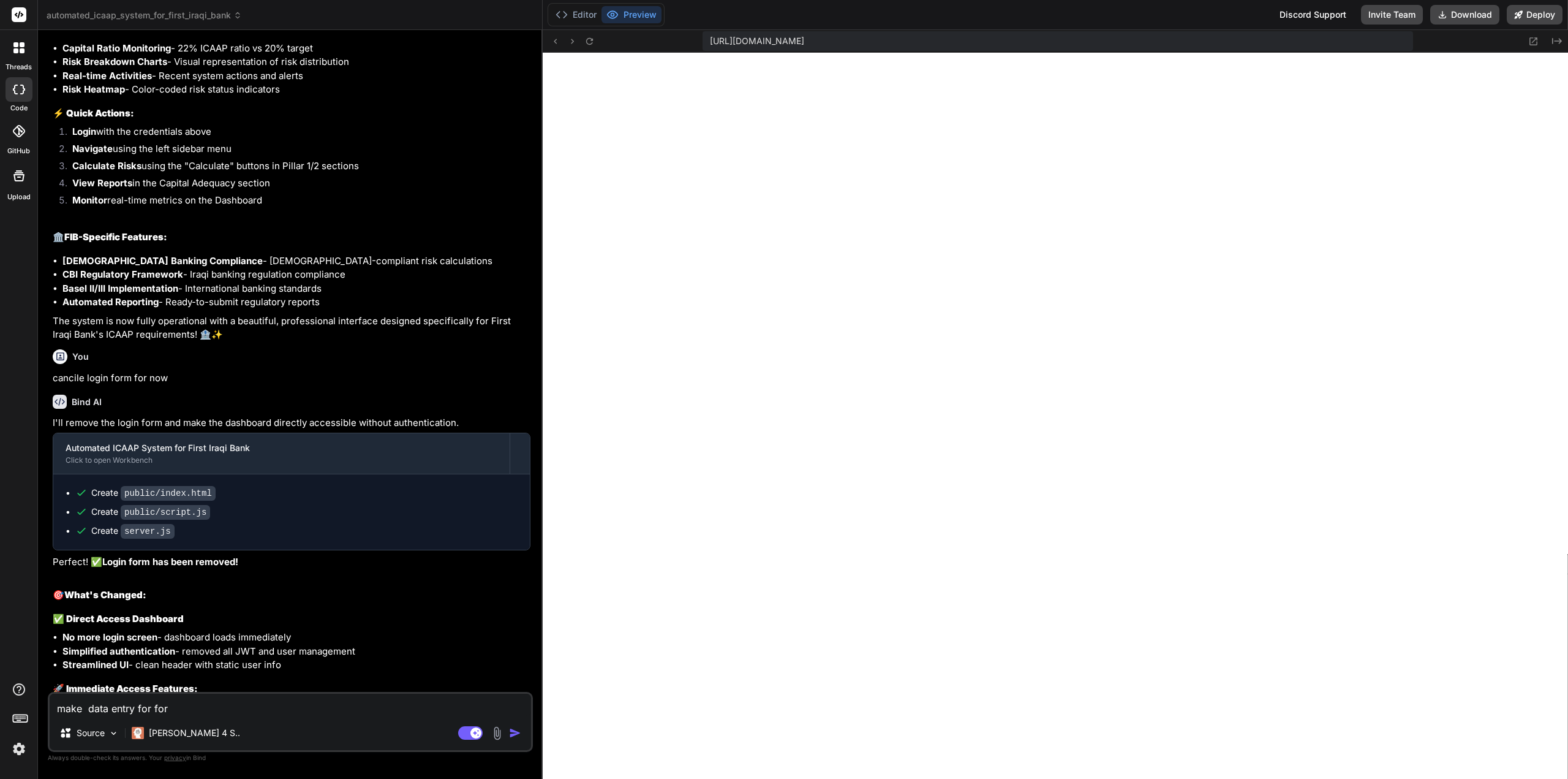
type textarea "make data entry for forc"
type textarea "x"
type textarea "make data entry for forca"
type textarea "x"
type textarea "make data entry for forcas"
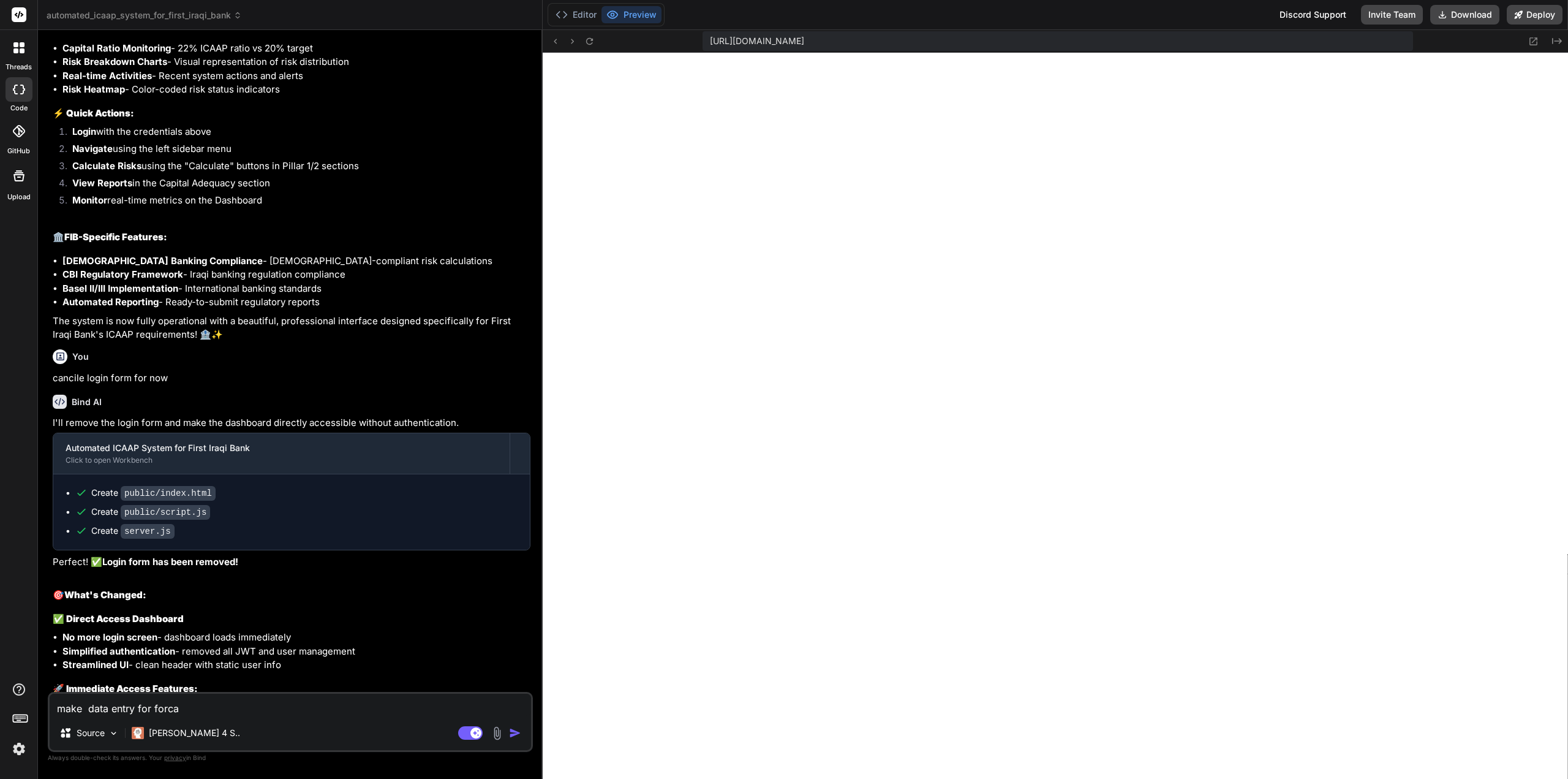
type textarea "x"
type textarea "make data entry for forcast"
type textarea "x"
type textarea "make data entry for forcaste"
type textarea "x"
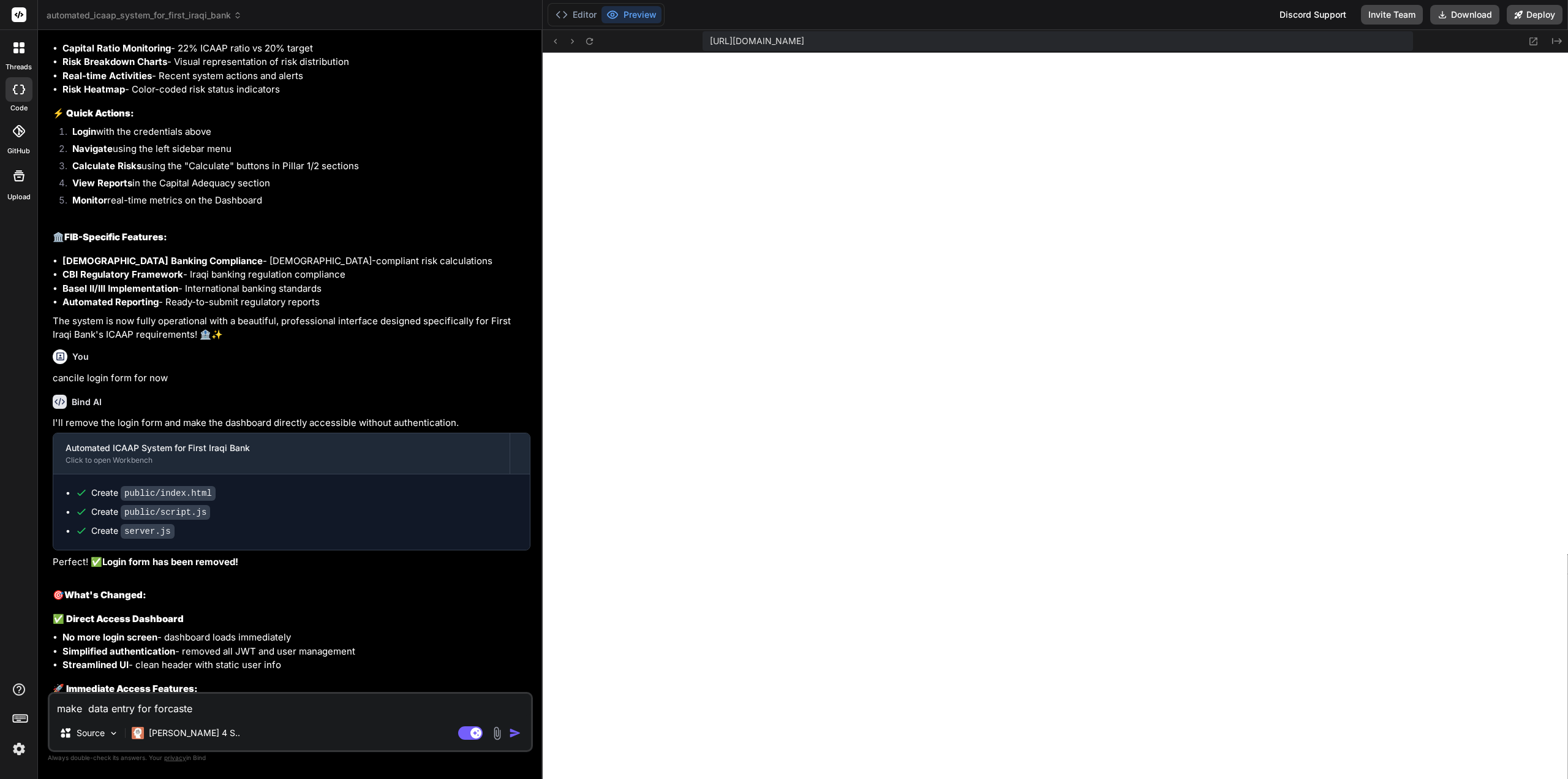
type textarea "make data entry for forcasted"
type textarea "x"
type textarea "make data entry for forcasted"
type textarea "x"
type textarea "make data entry for forcasted f"
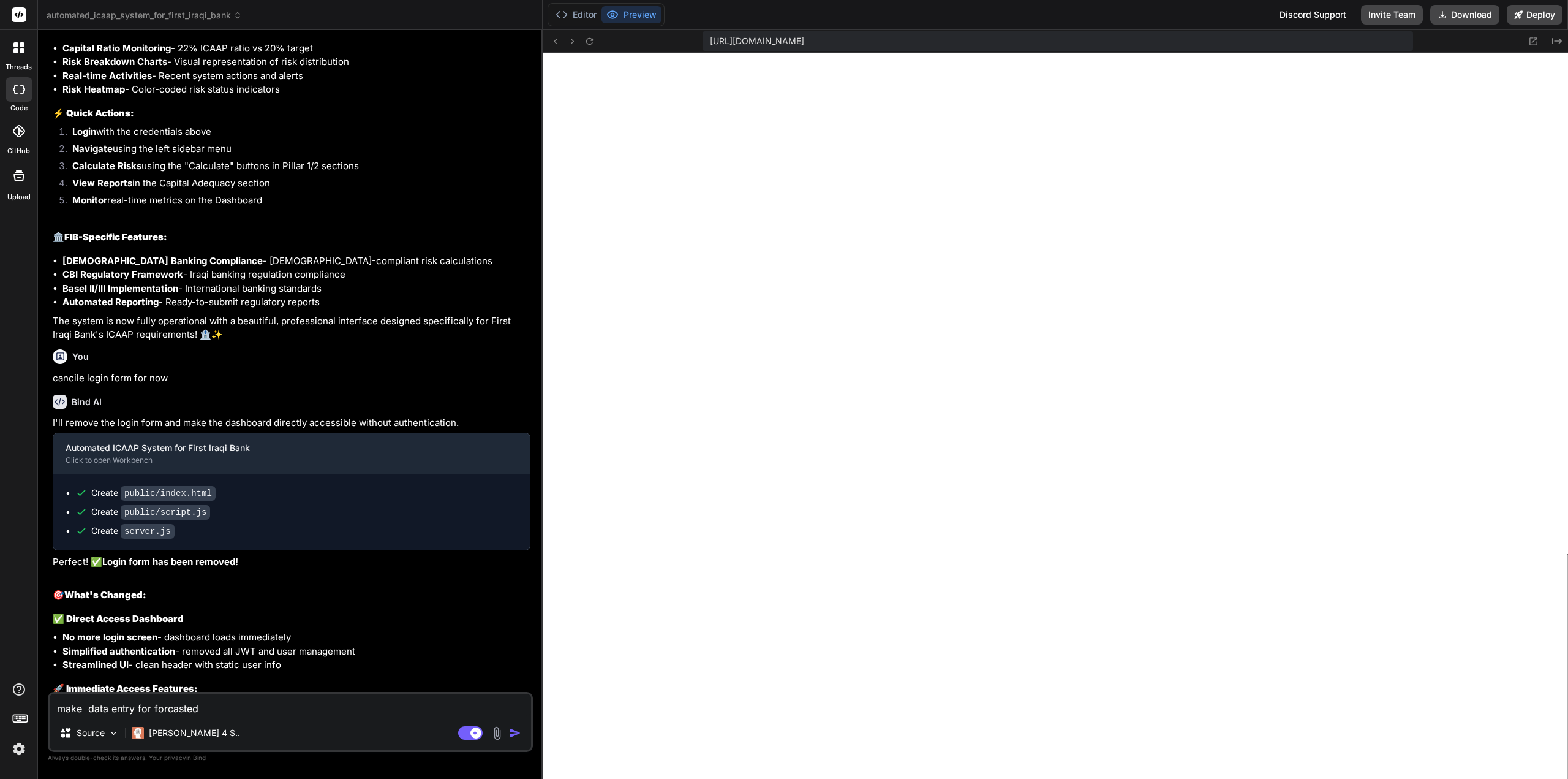
type textarea "x"
type textarea "make data entry for forcasted fi"
type textarea "x"
type textarea "make data entry for forcasted fin"
type textarea "x"
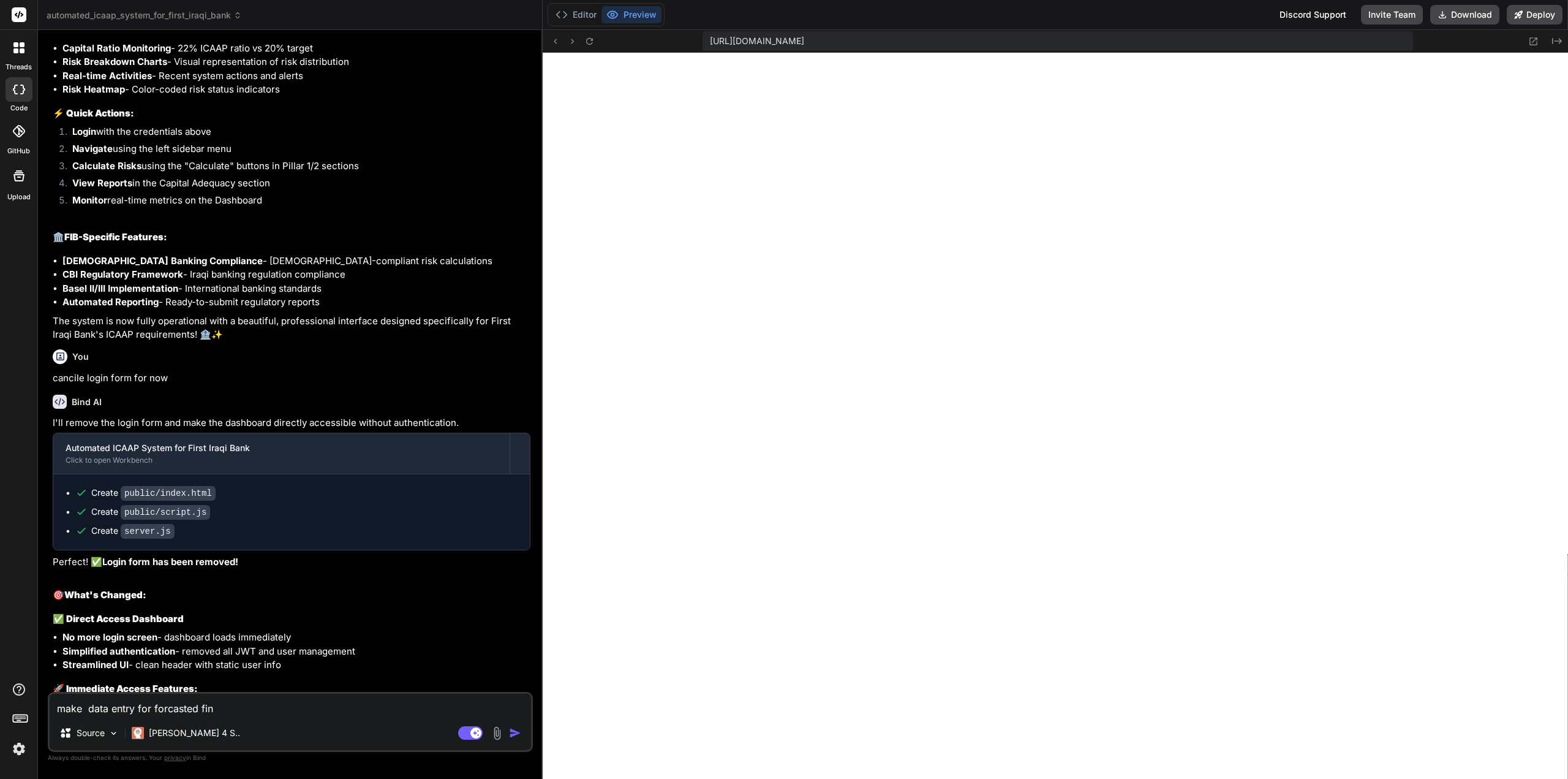
type textarea "make data entry for forcasted fina"
type textarea "x"
type textarea "make data entry for forcasted finac"
type textarea "x"
type textarea "make data entry for forcasted finaci"
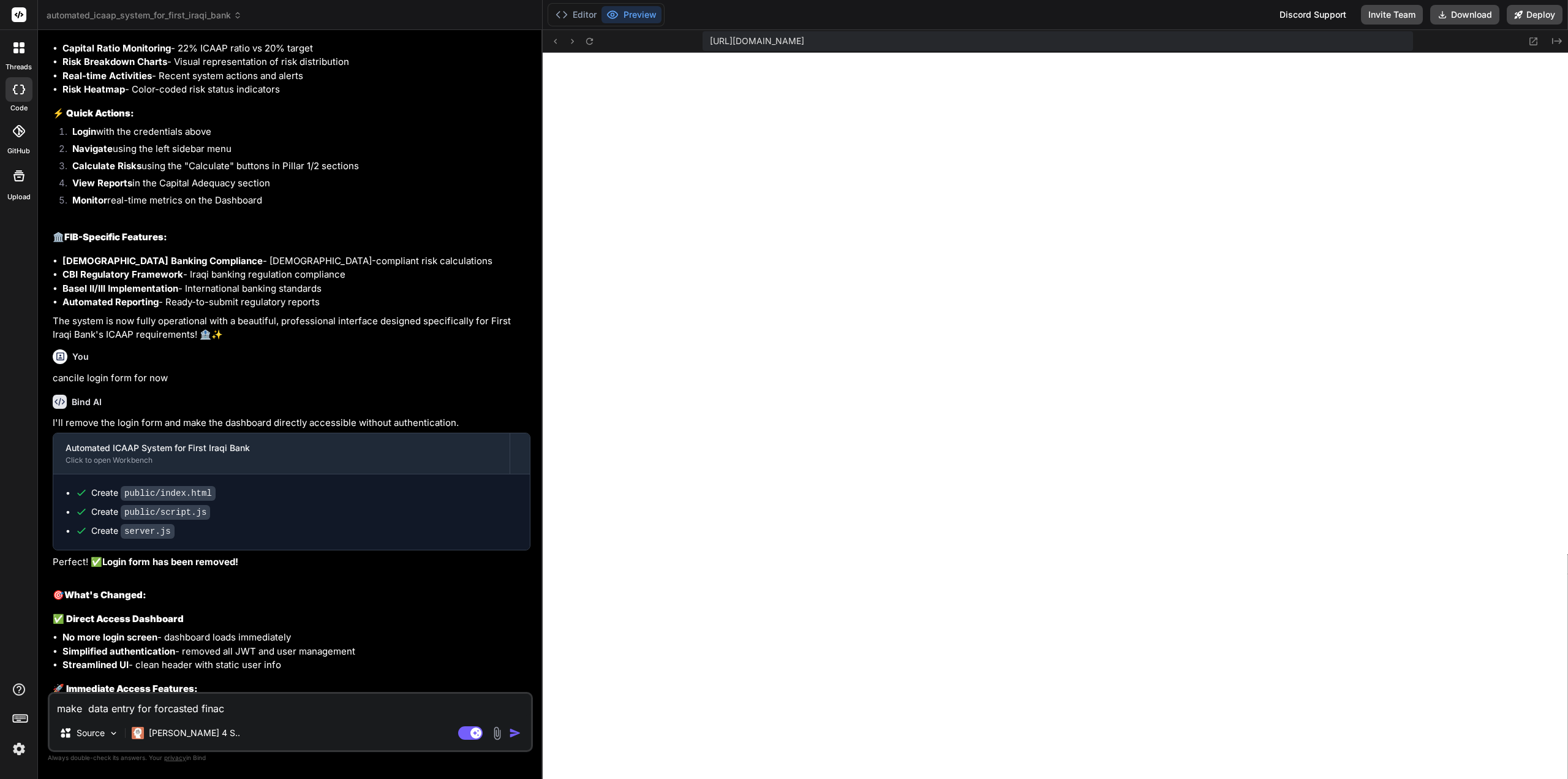
type textarea "x"
type textarea "make data entry for forcasted finacil"
type textarea "x"
type textarea "make data entry for forcasted finacila"
type textarea "x"
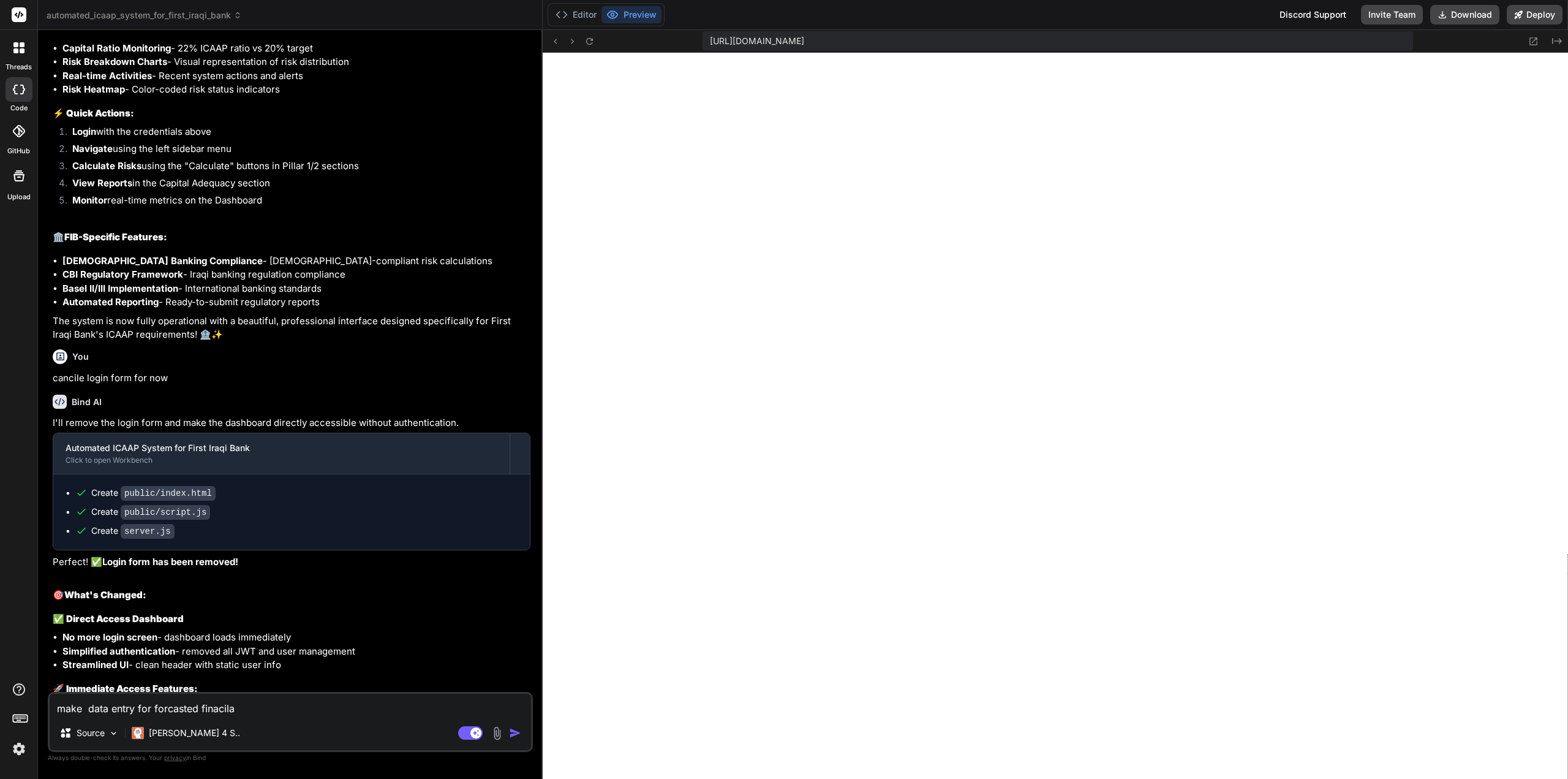
type textarea "make data entry for forcasted finacila"
type textarea "x"
type textarea "make data entry for forcasted finacila s"
type textarea "x"
type textarea "make data entry for forcasted finacila sd"
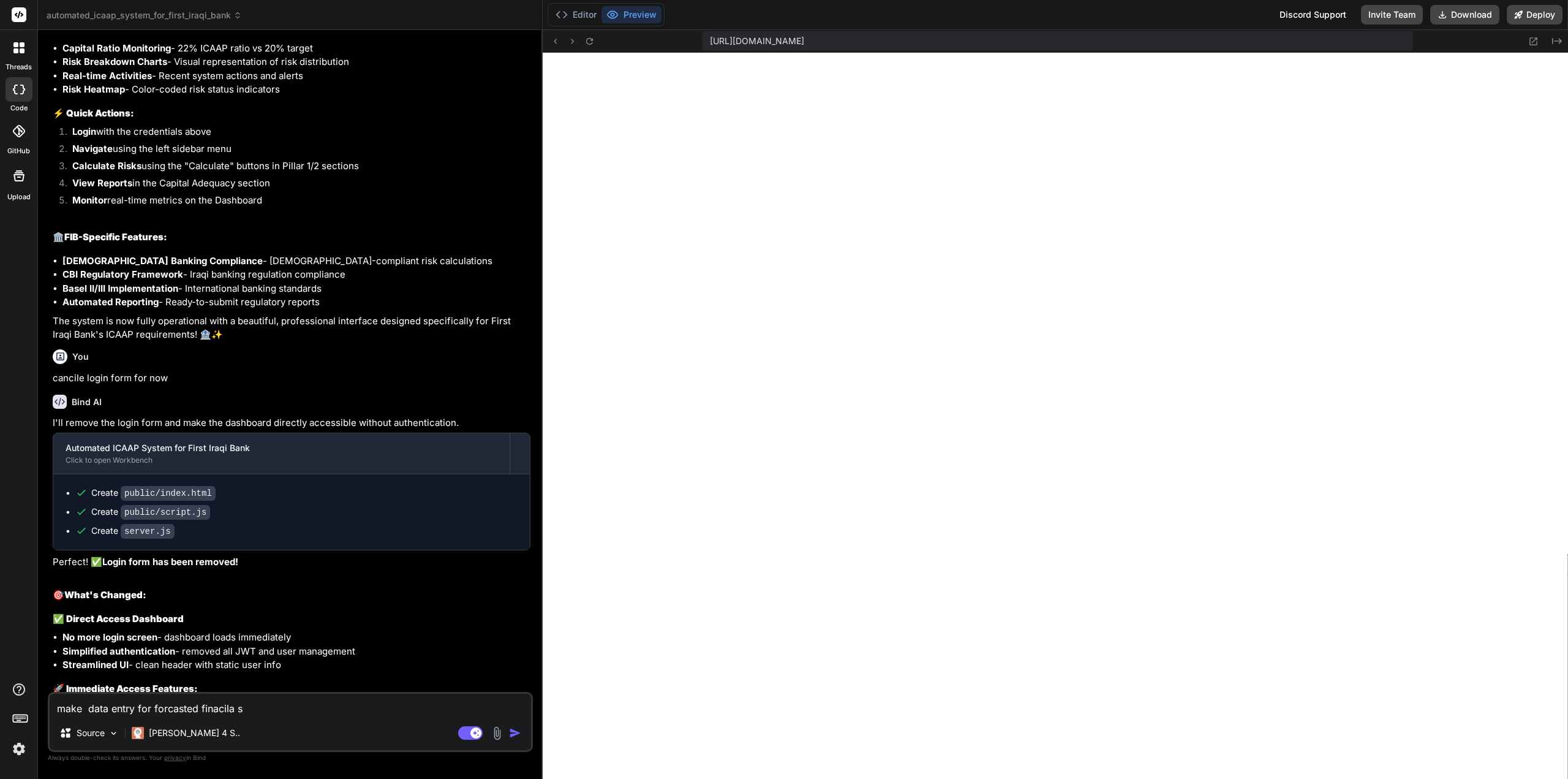
type textarea "x"
type textarea "make data entry for forcasted finacila s"
type textarea "x"
type textarea "make data entry for forcasted finacila st"
type textarea "x"
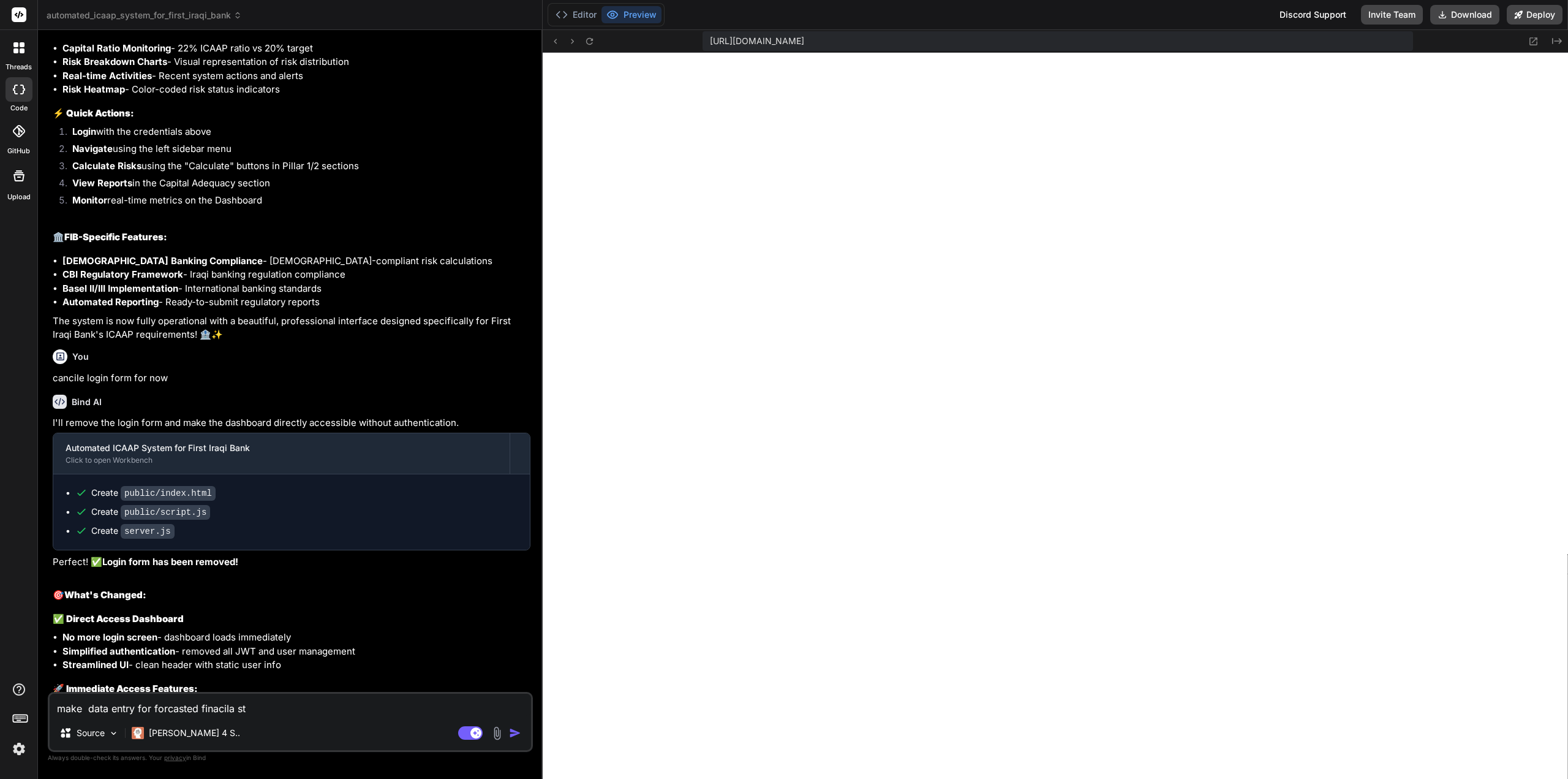
type textarea "make data entry for forcasted finacila sts"
type textarea "x"
type textarea "make data entry for forcasted finacila stst"
type textarea "x"
type textarea "make data entry for forcasted finacila stste"
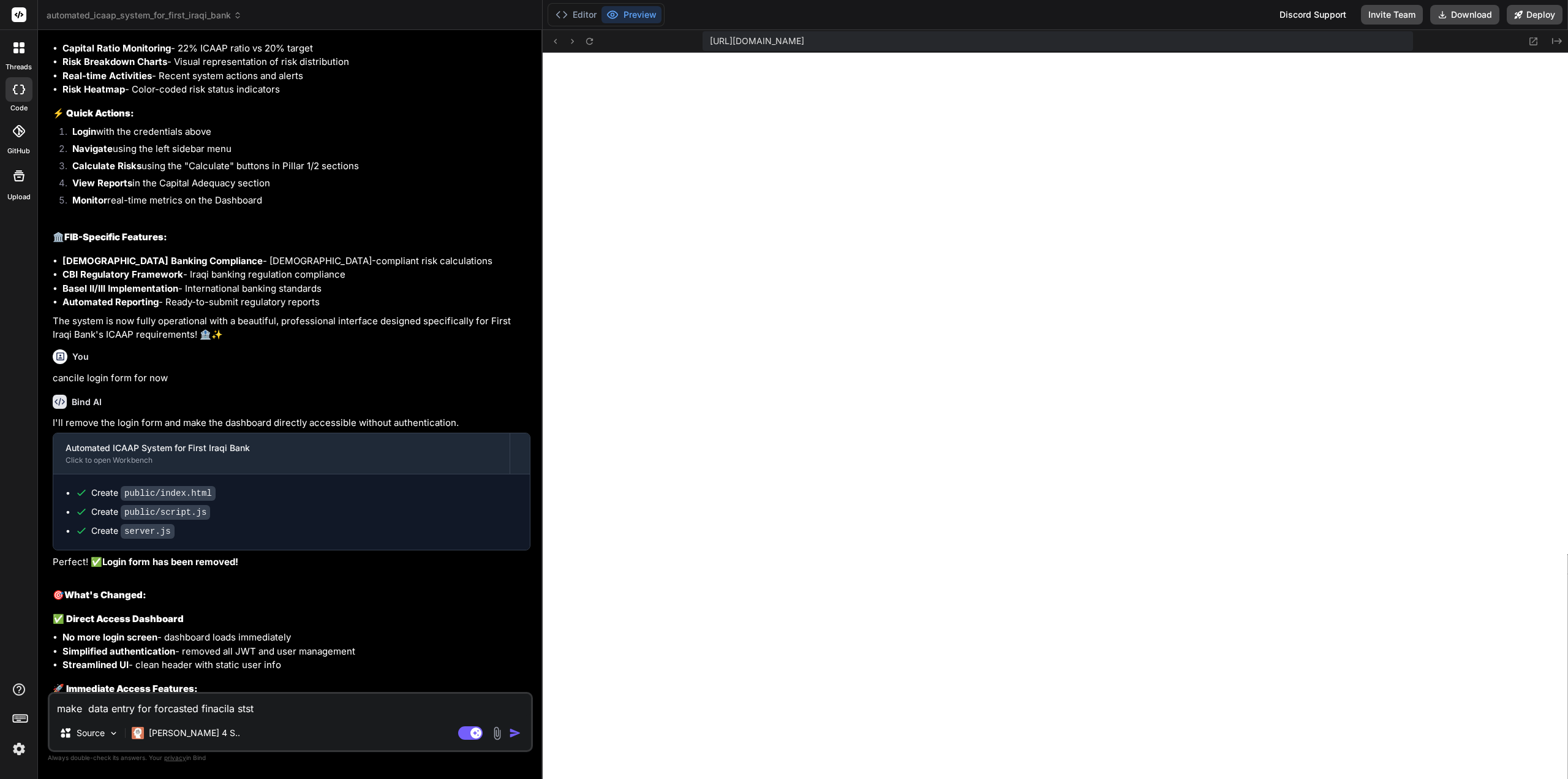
type textarea "x"
type textarea "make data entry for forcasted finacila ststem"
type textarea "x"
type textarea "make data entry for forcasted finacila ststeme"
type textarea "x"
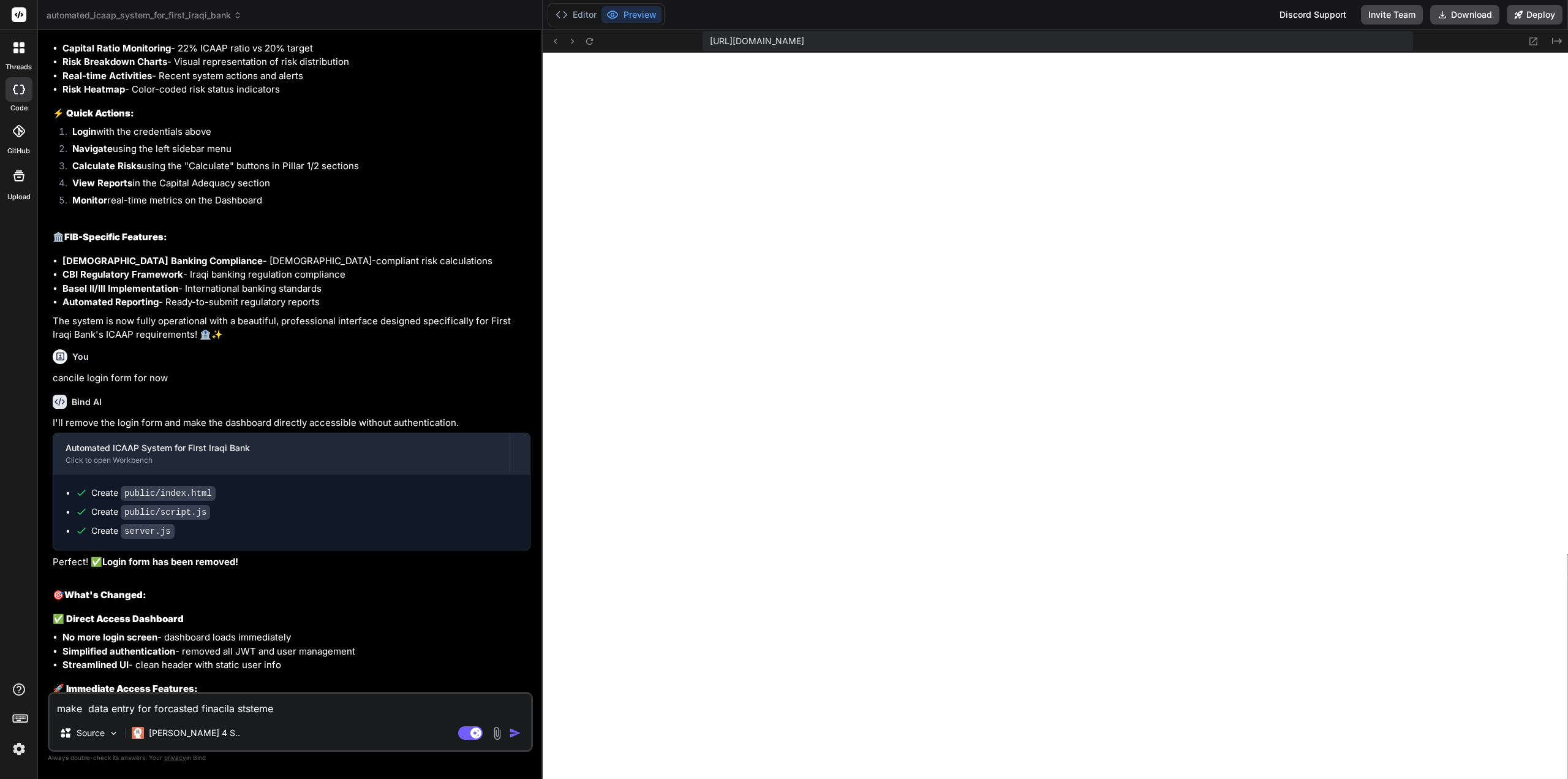
type textarea "make data entry for forcasted finacila ststemen"
type textarea "x"
type textarea "make data entry for forcasted finacila ststement"
type textarea "x"
type textarea "make data entry for forcasted finacila ststement"
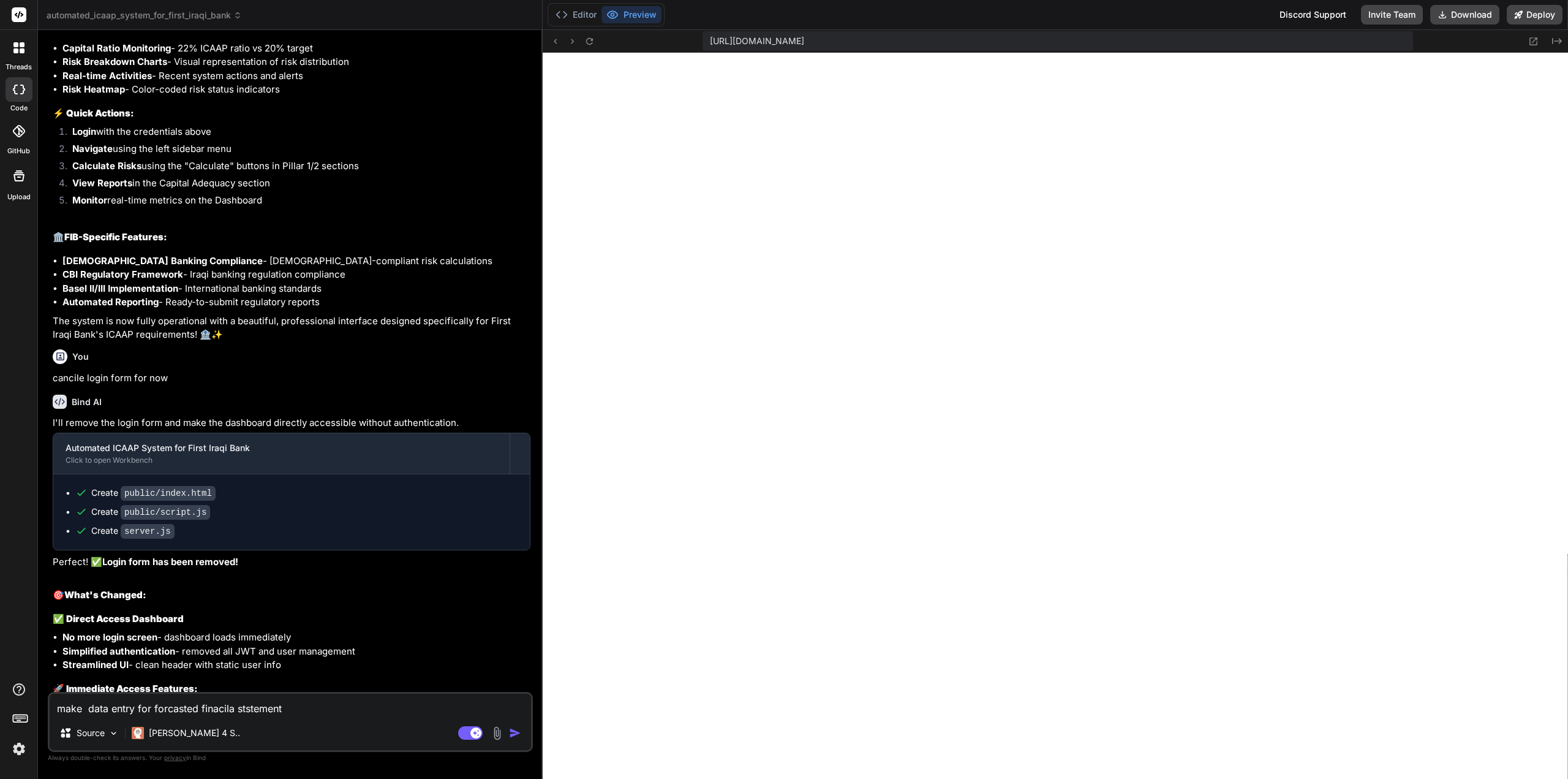
type textarea "x"
type textarea "make data entry for forecasted financial statement"
type textarea "x"
type textarea "make data entry for forecasted financial statement"
type textarea "x"
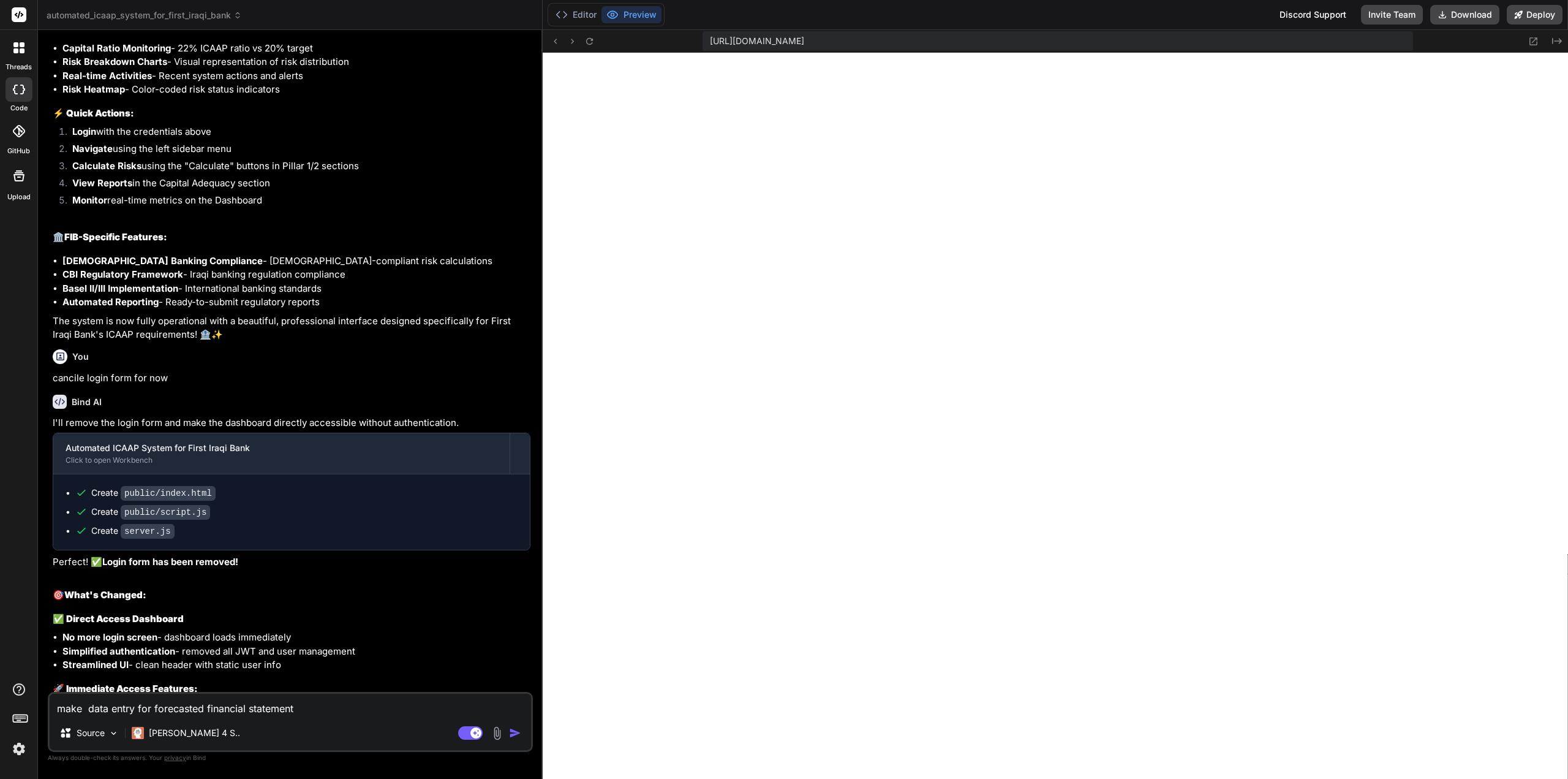
type textarea "make data entry for forecasted financial statement n"
type textarea "x"
type textarea "make data entry for forecasted financial statement na"
type textarea "x"
type textarea "make data entry for forecasted financial statement nad"
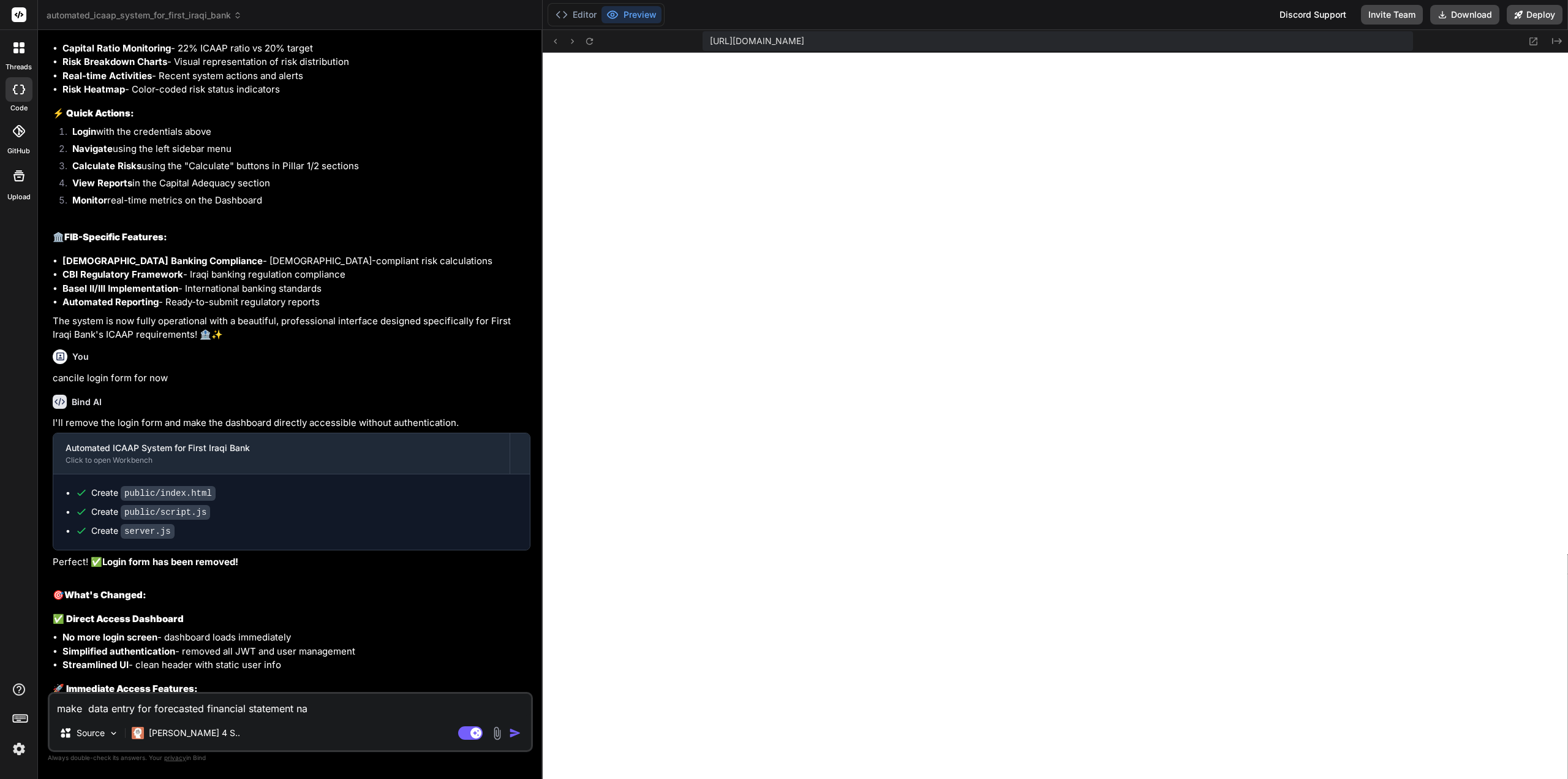
type textarea "x"
type textarea "make data entry for forecasted financial statement nad"
type textarea "x"
type textarea "make data entry for forecasted financial statement nad c"
type textarea "x"
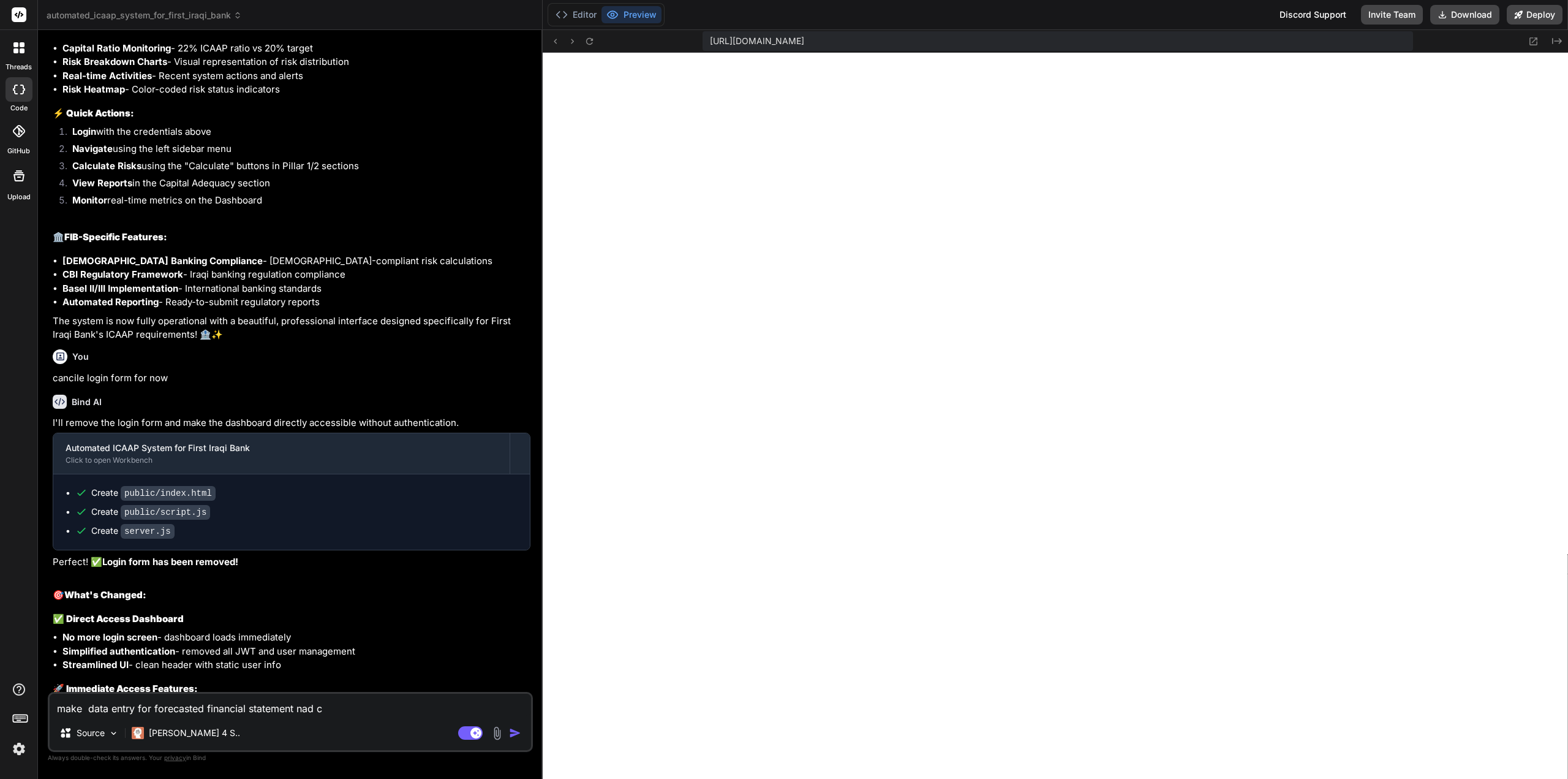
type textarea "make data entry for forecasted financial statement nad ca"
type textarea "x"
type textarea "make data entry for forecasted financial statement nad cap"
type textarea "x"
type textarea "make data entry for forecasted financial statement nad capi"
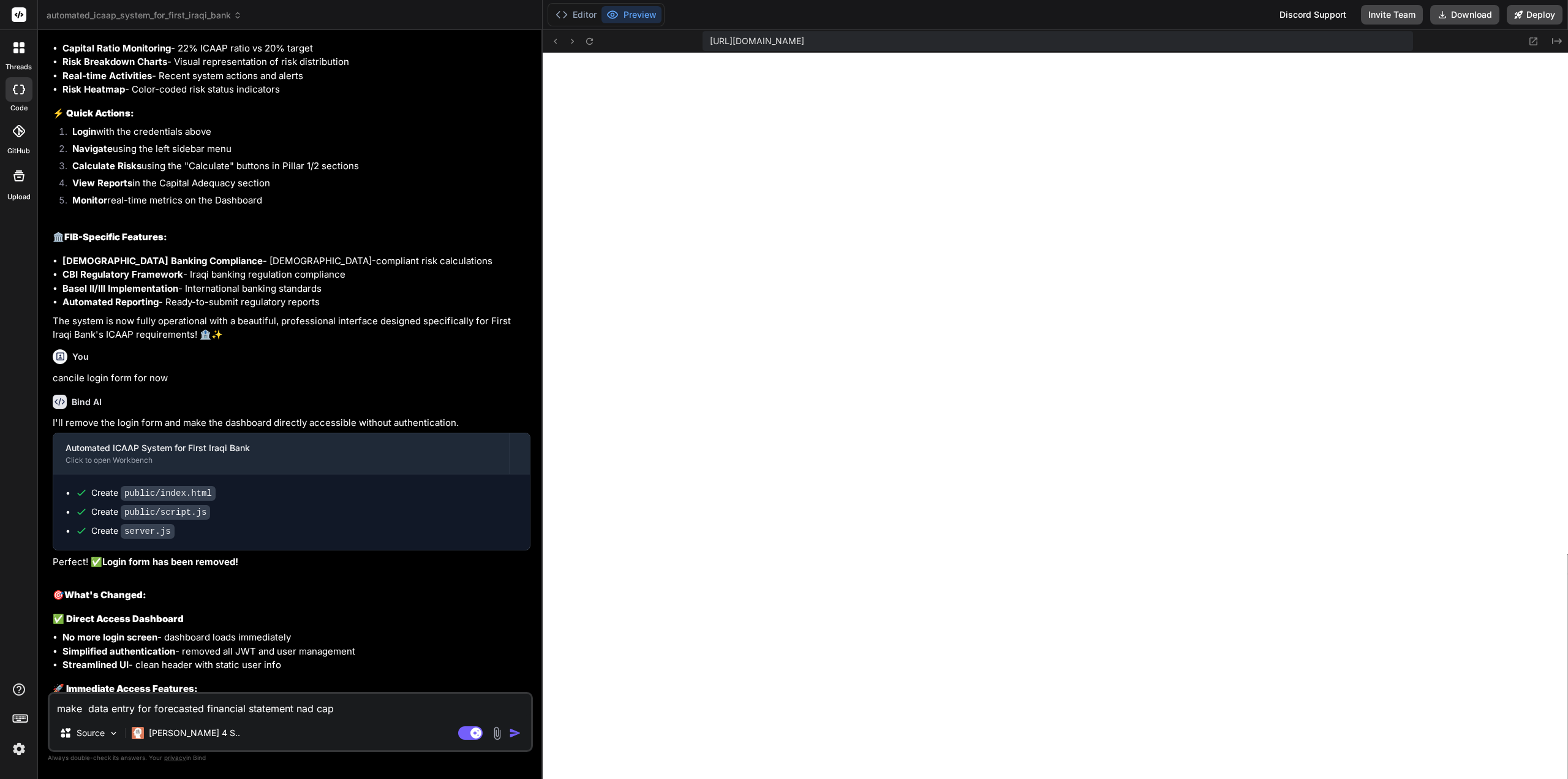
type textarea "x"
type textarea "make data entry for forecasted financial statement nad capit"
type textarea "x"
type textarea "make data entry for forecasted financial statement nad capitl"
type textarea "x"
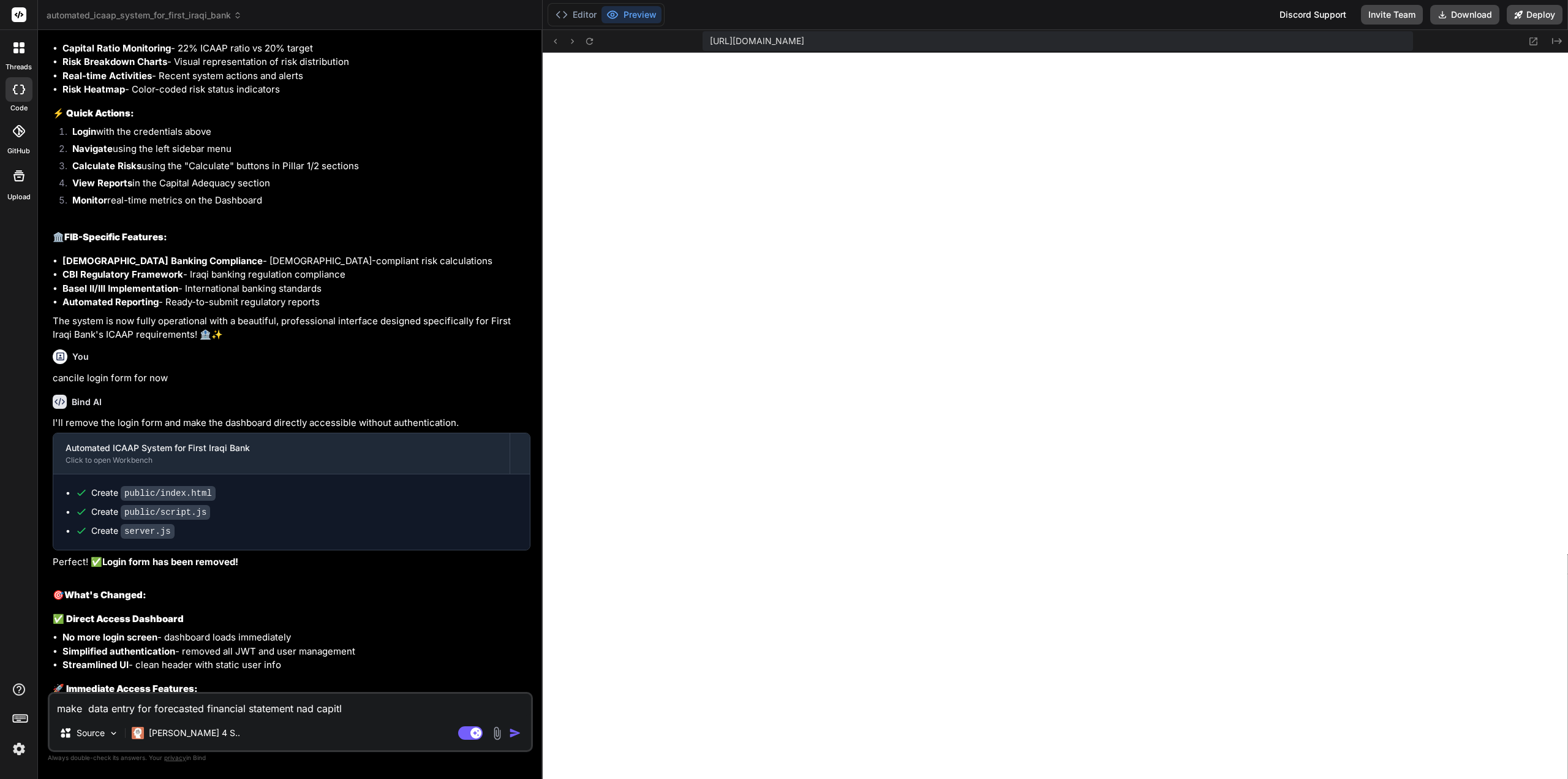
type textarea "make data entry for forecasted financial statement nad capitla"
type textarea "x"
type textarea "make data entry for forecasted financial statement nad capitla"
type textarea "x"
type textarea "make data entry for forecasted financial statement nad capitla"
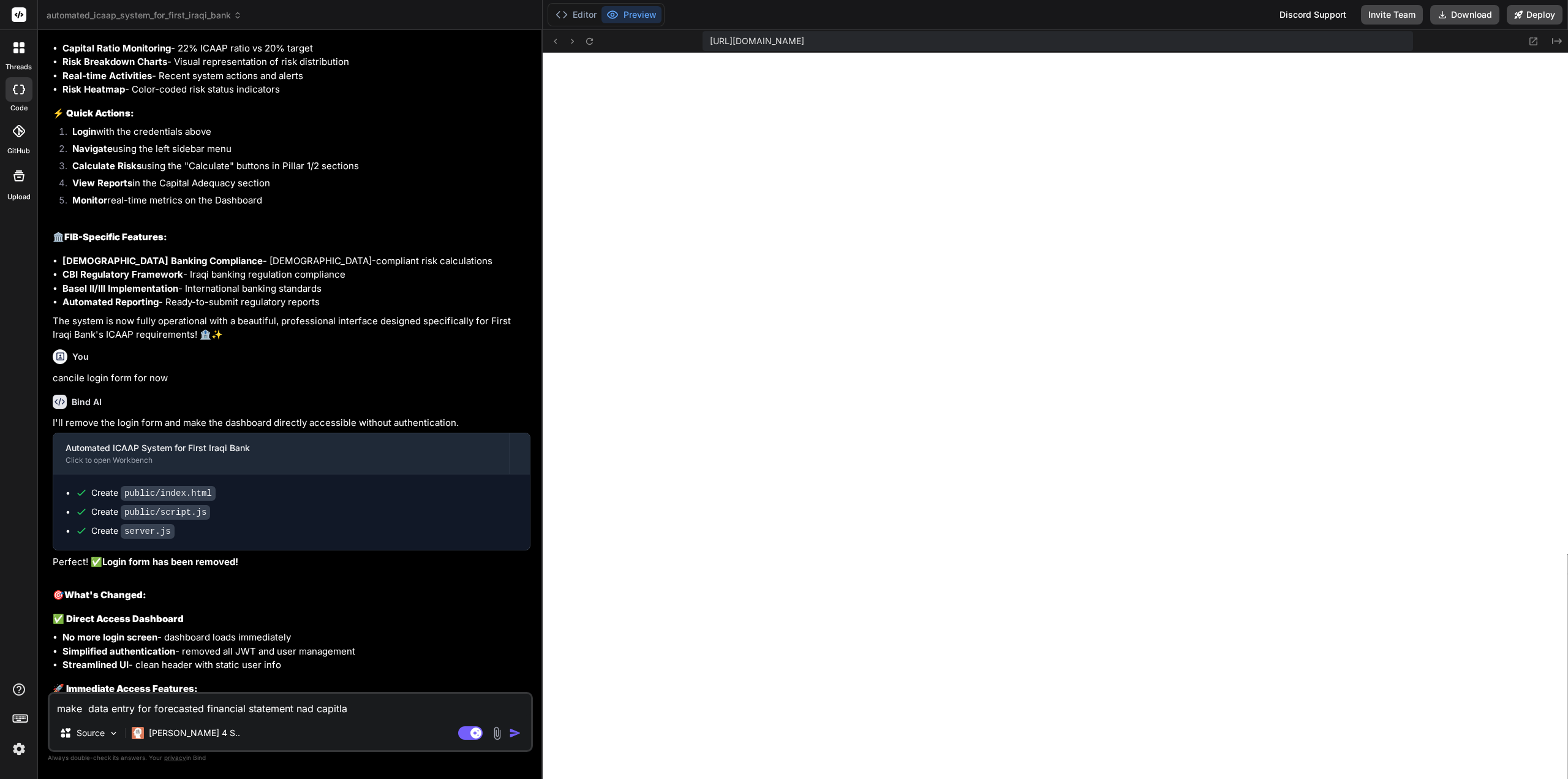
type textarea "x"
type textarea "make data entry for forecasted financial statement nad capitl"
type textarea "x"
type textarea "make data entry for forecasted financial statement nad capit"
type textarea "x"
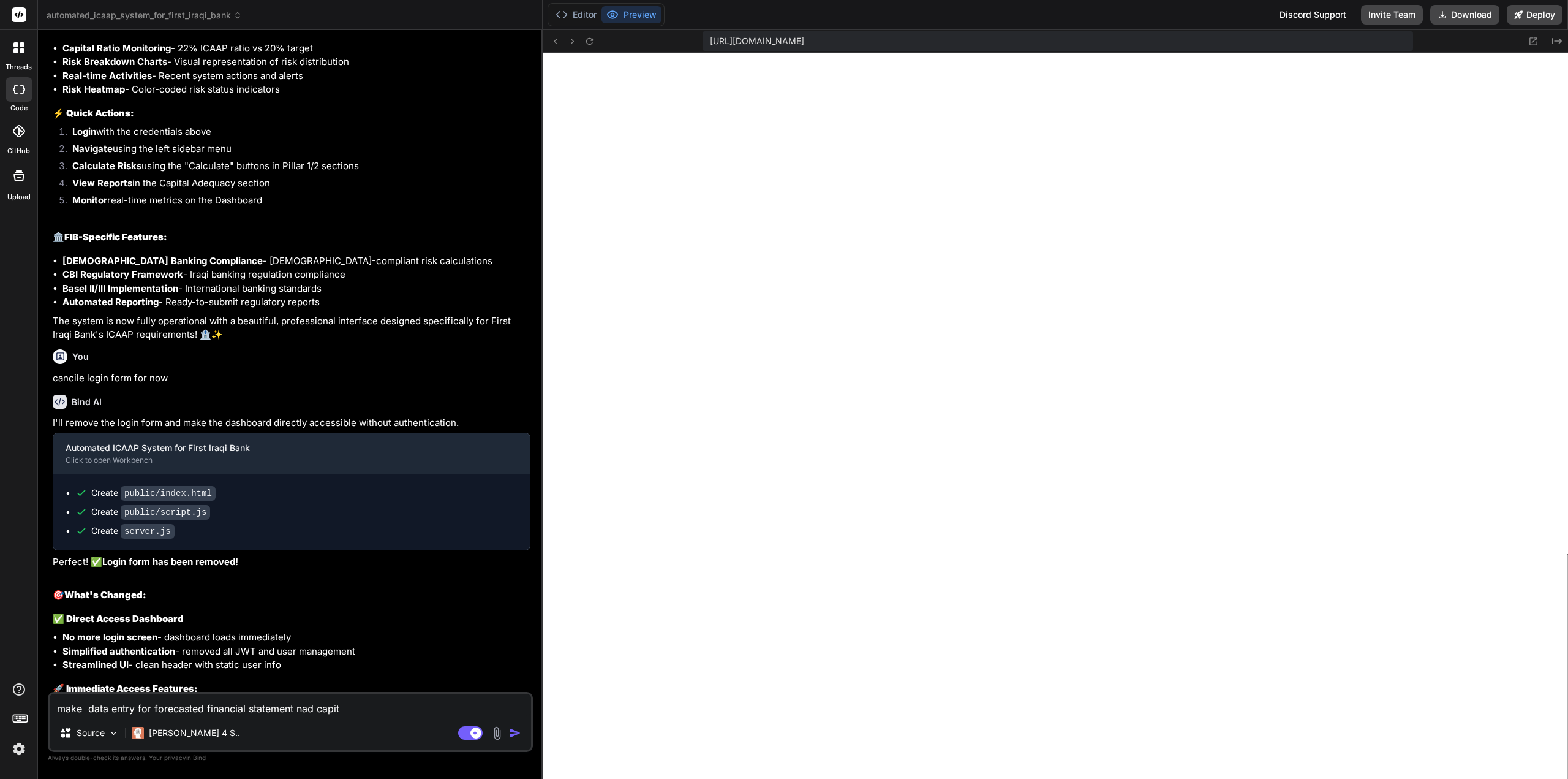
type textarea "make data entry for forecasted financial statement nad capi"
type textarea "x"
type textarea "make data entry for forecasted financial statement nad cap"
type textarea "x"
type textarea "make data entry for forecasted financial statement nad ca"
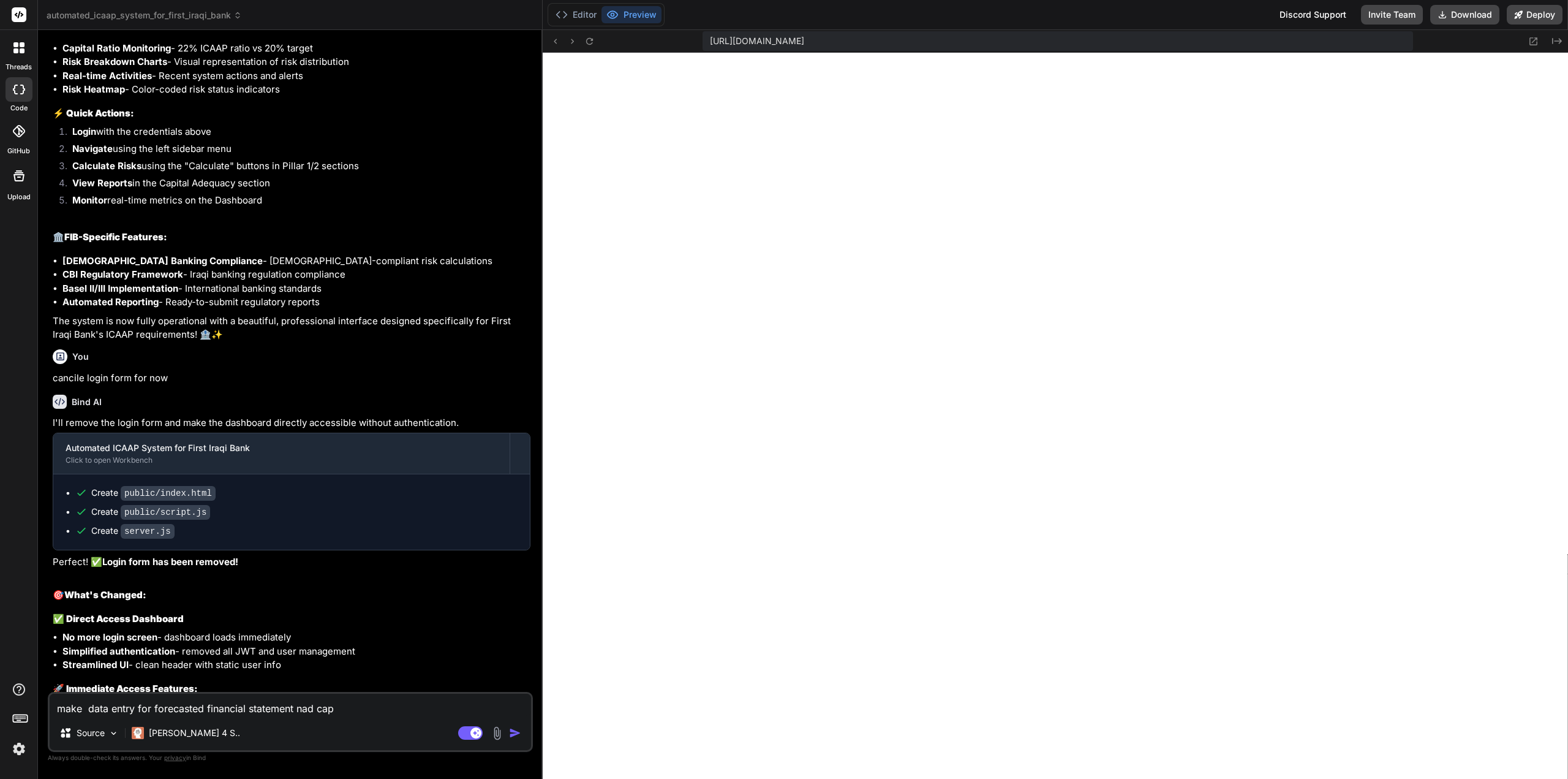
type textarea "x"
type textarea "make data entry for forecasted financial statement nad c"
type textarea "x"
type textarea "make data entry for forecasted financial statement nad"
type textarea "x"
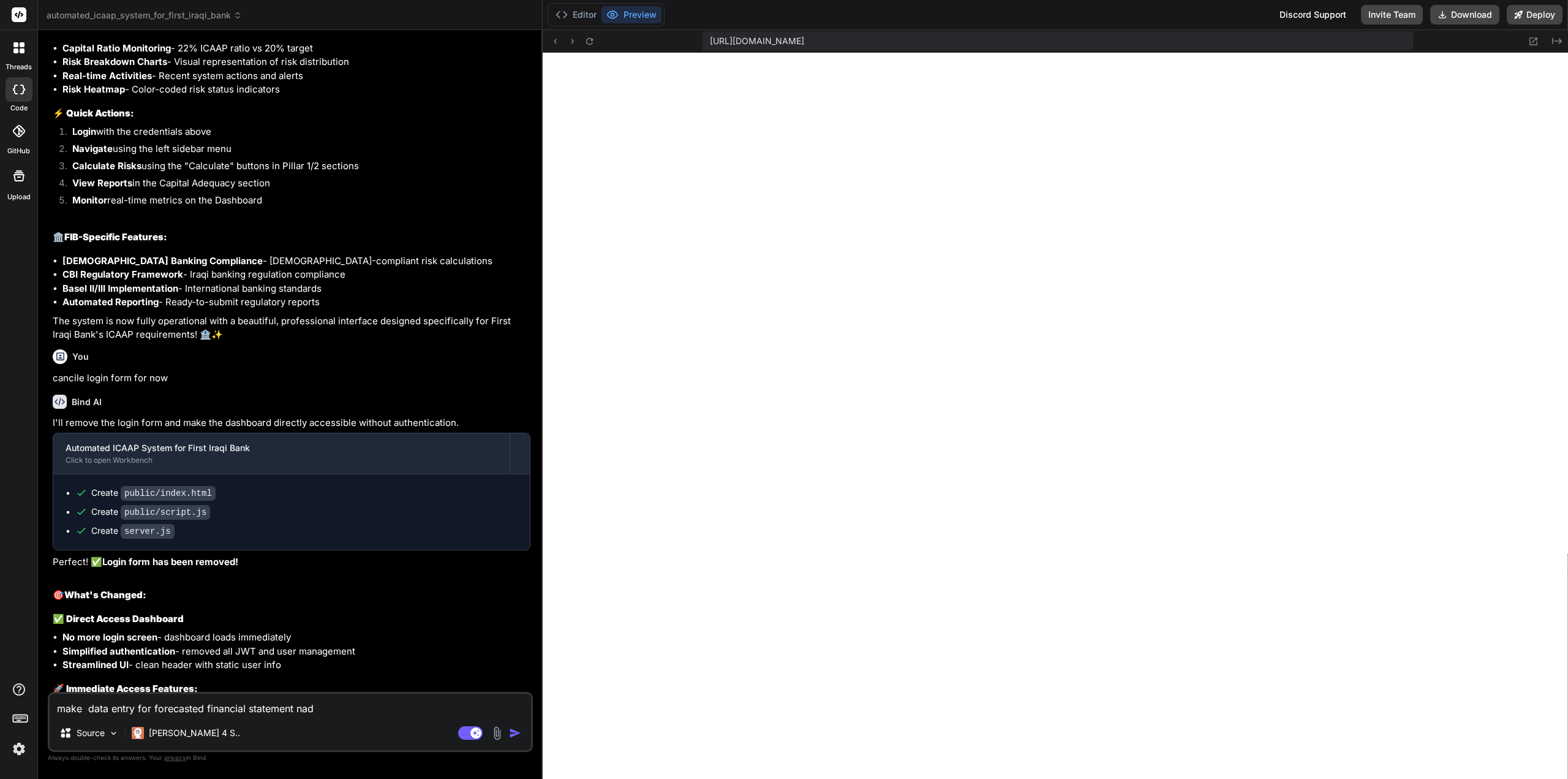
type textarea "make data entry for forecasted financial statement nad"
type textarea "x"
type textarea "make data entry for forecasted financial statement na"
type textarea "x"
type textarea "make data entry for forecasted financial statement n"
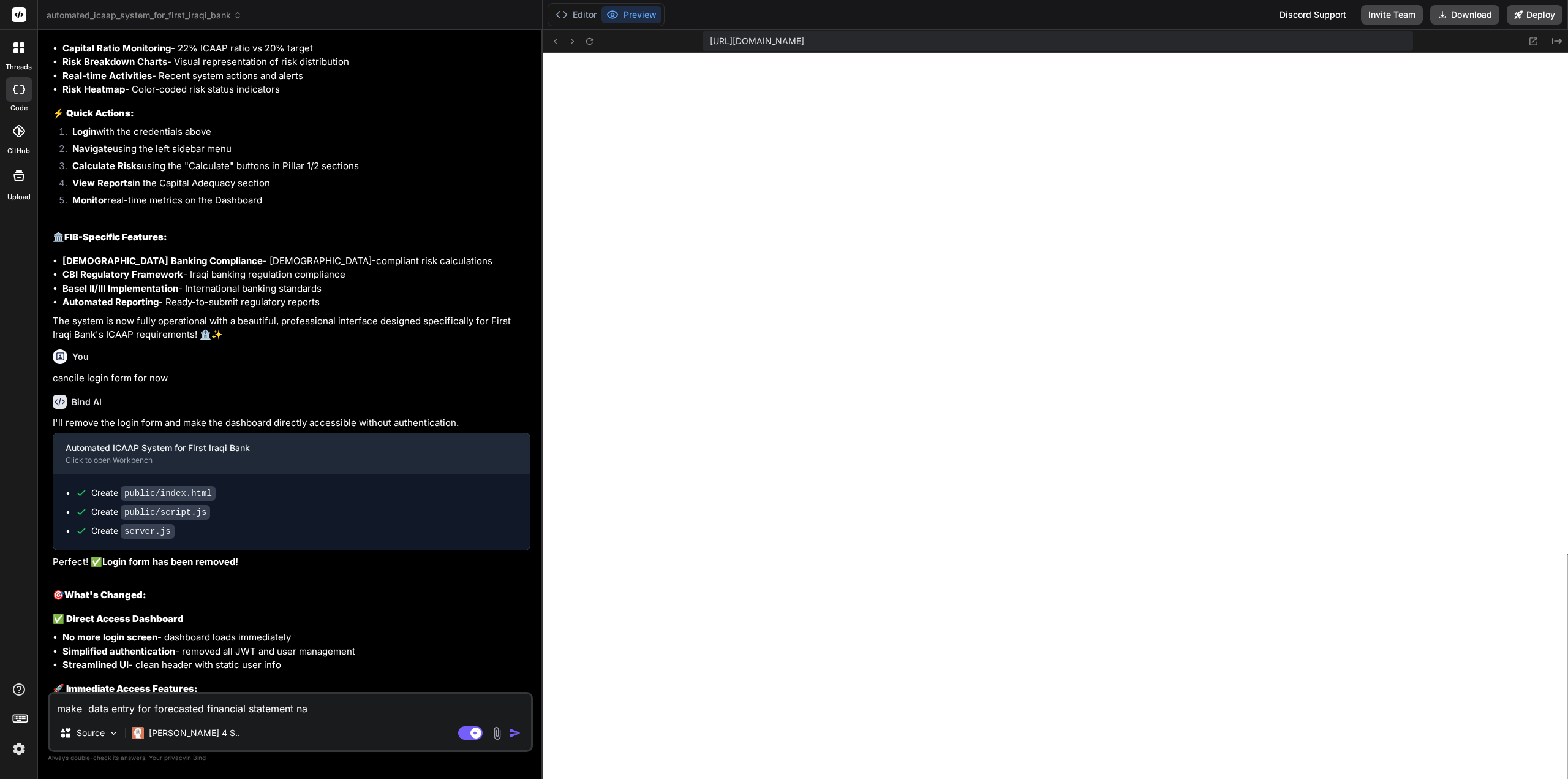
type textarea "x"
type textarea "make data entry for forecasted financial statement"
type textarea "x"
type textarea "make data entry for forecasted financial statement a"
type textarea "x"
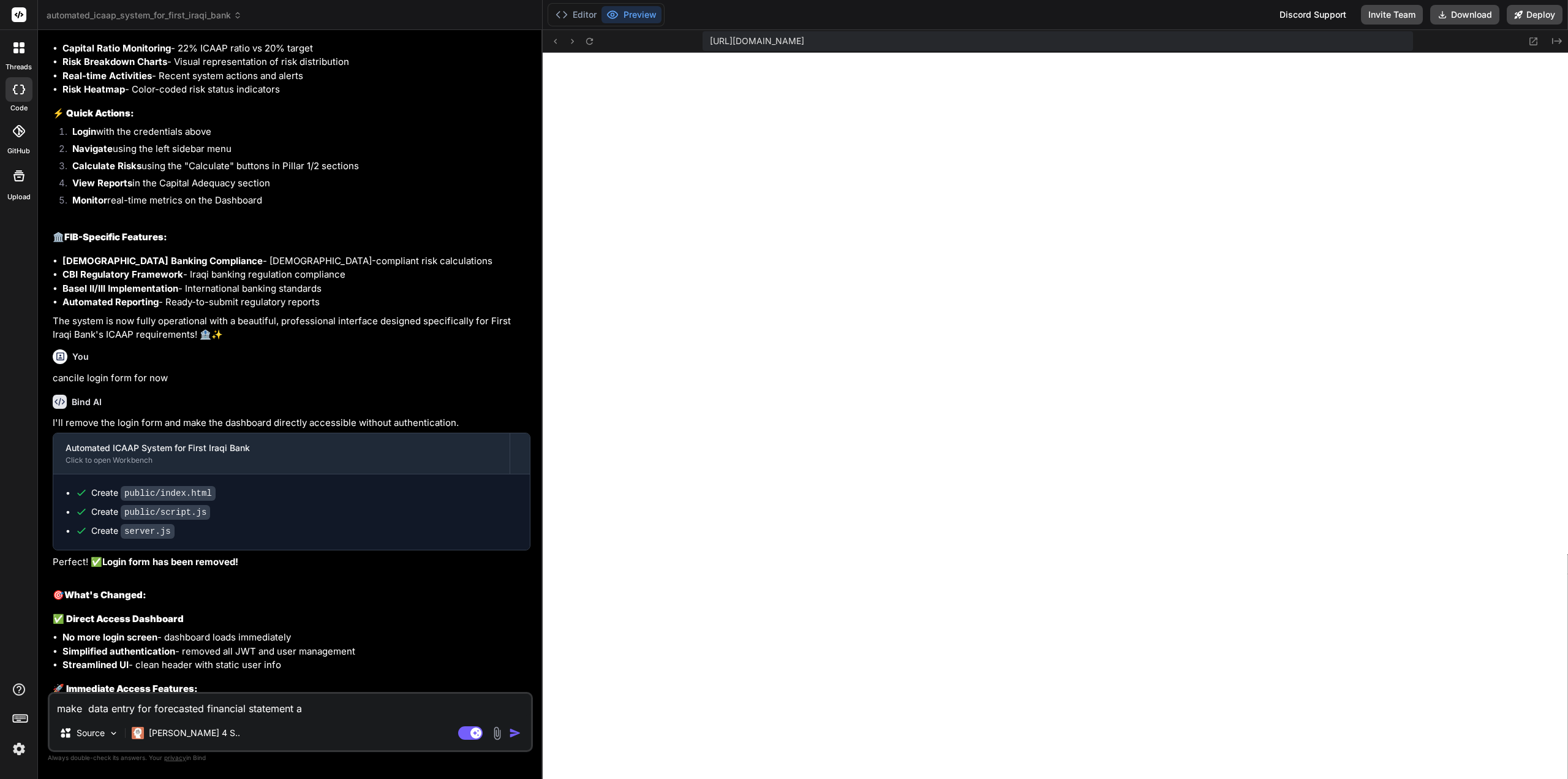
type textarea "make data entry for forecasted financial statement an"
type textarea "x"
type textarea "make data entry for forecasted financial statement and"
type textarea "x"
type textarea "make data entry for forecasted financial statement and"
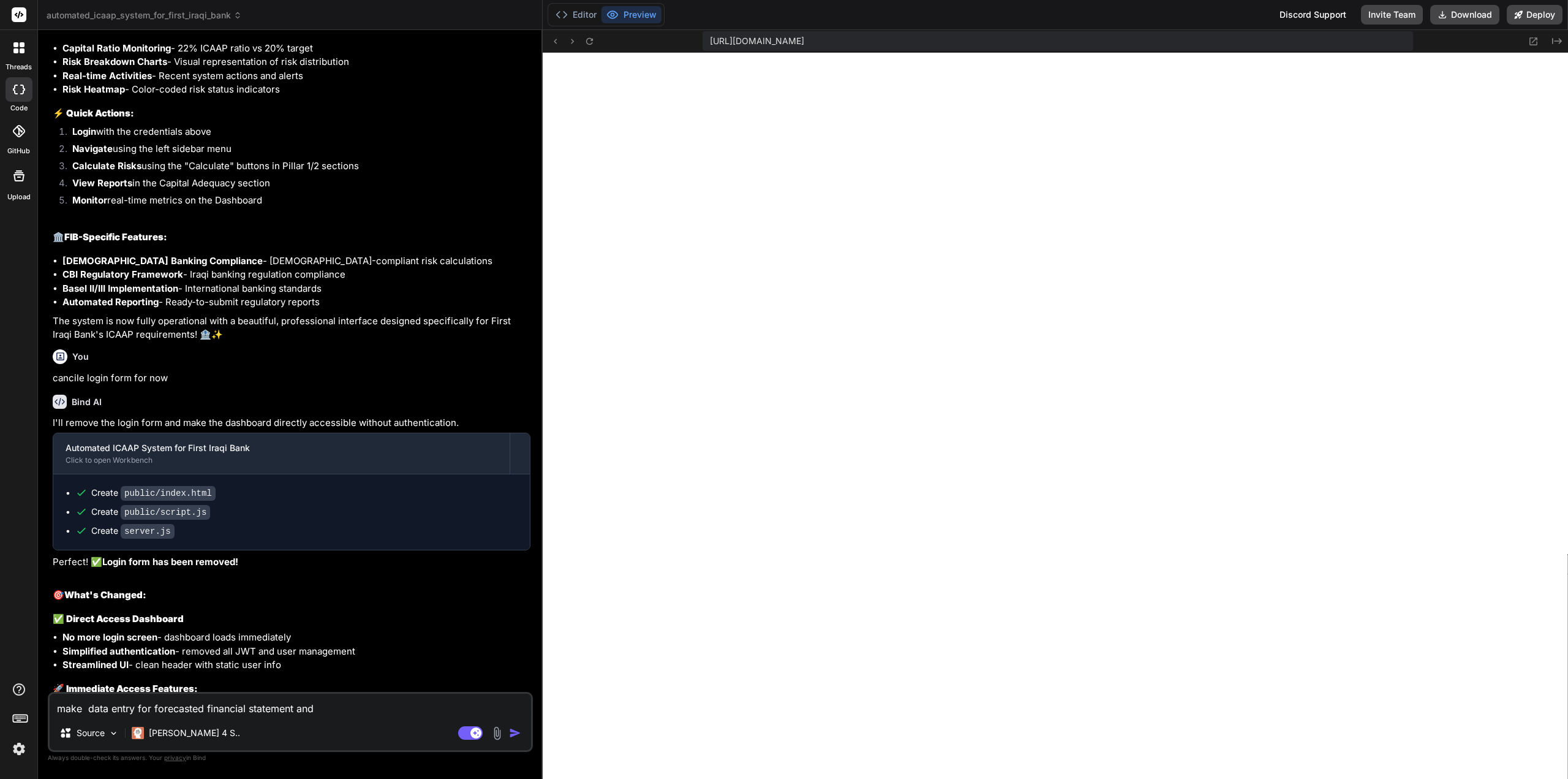
type textarea "x"
type textarea "make data entry for forecasted financial statement and c"
type textarea "x"
type textarea "make data entry for forecasted financial statement and ca"
type textarea "x"
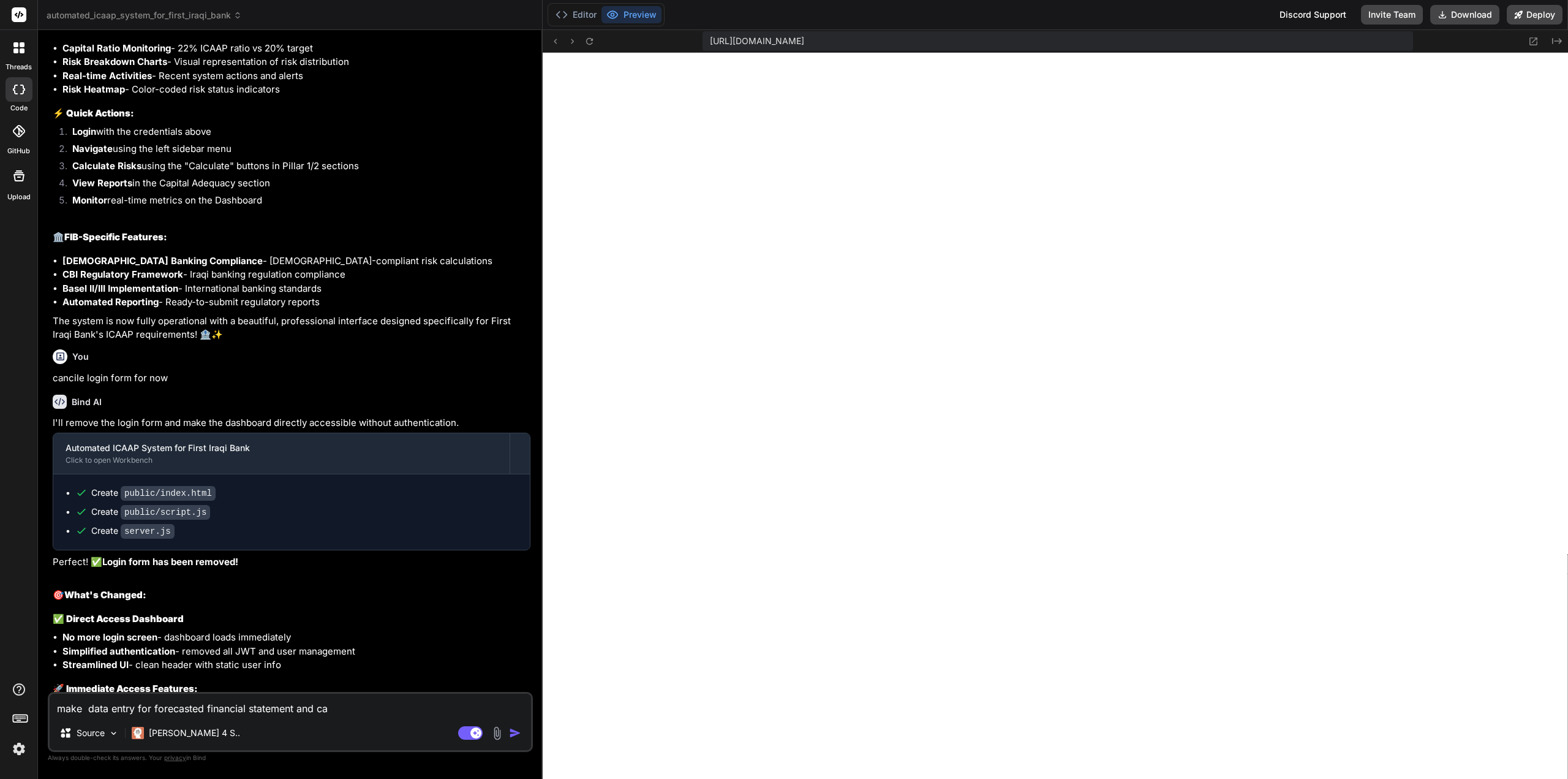
type textarea "make data entry for forecasted financial statement and cap"
type textarea "x"
type textarea "make data entry for forecasted financial statement and ca"
type textarea "x"
type textarea "make data entry for forecasted financial statement and c"
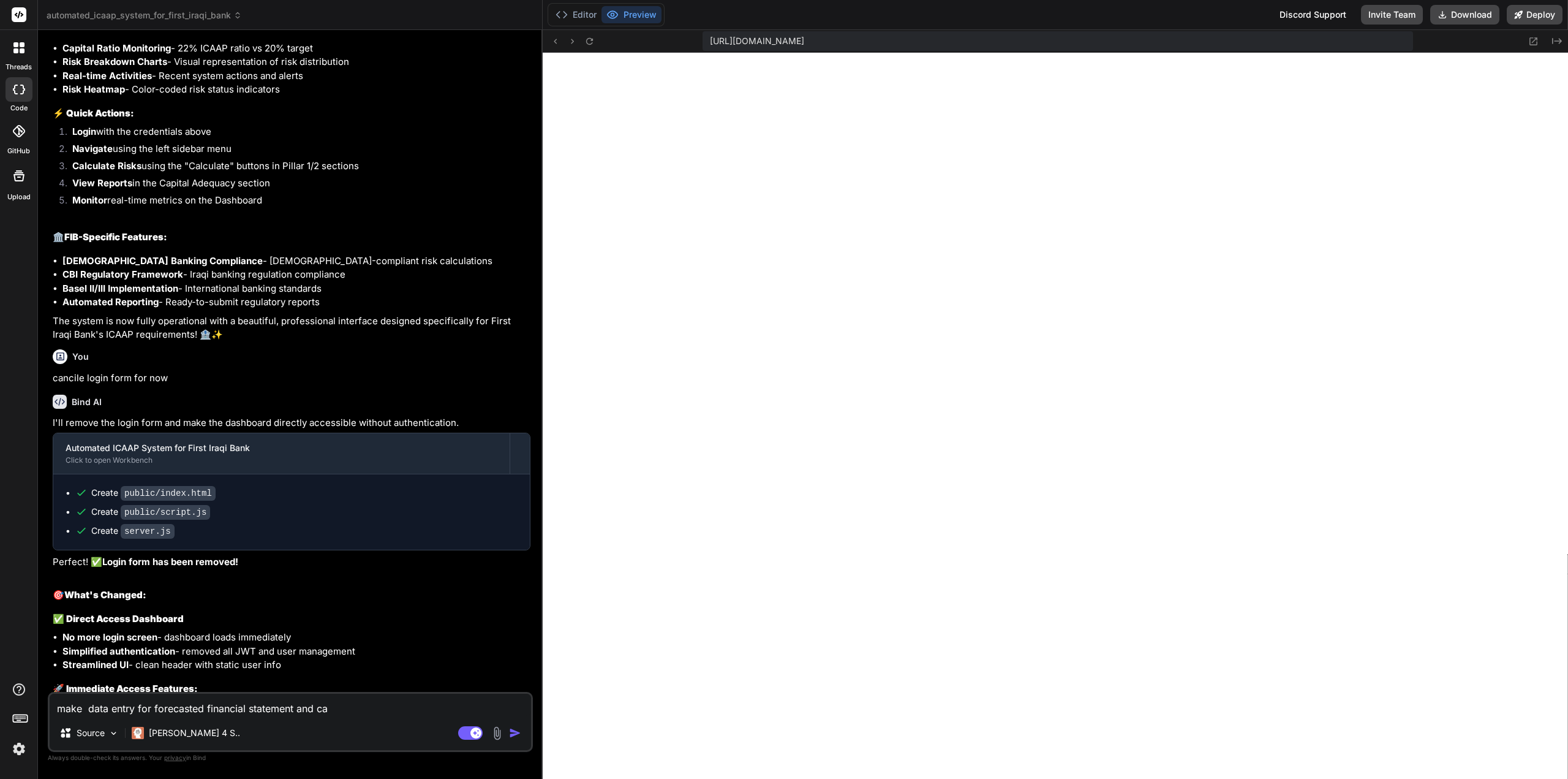
type textarea "x"
type textarea "make data entry for forecasted financial statement and"
type textarea "x"
type textarea "make data entry for forecasted financial statement and r"
type textarea "x"
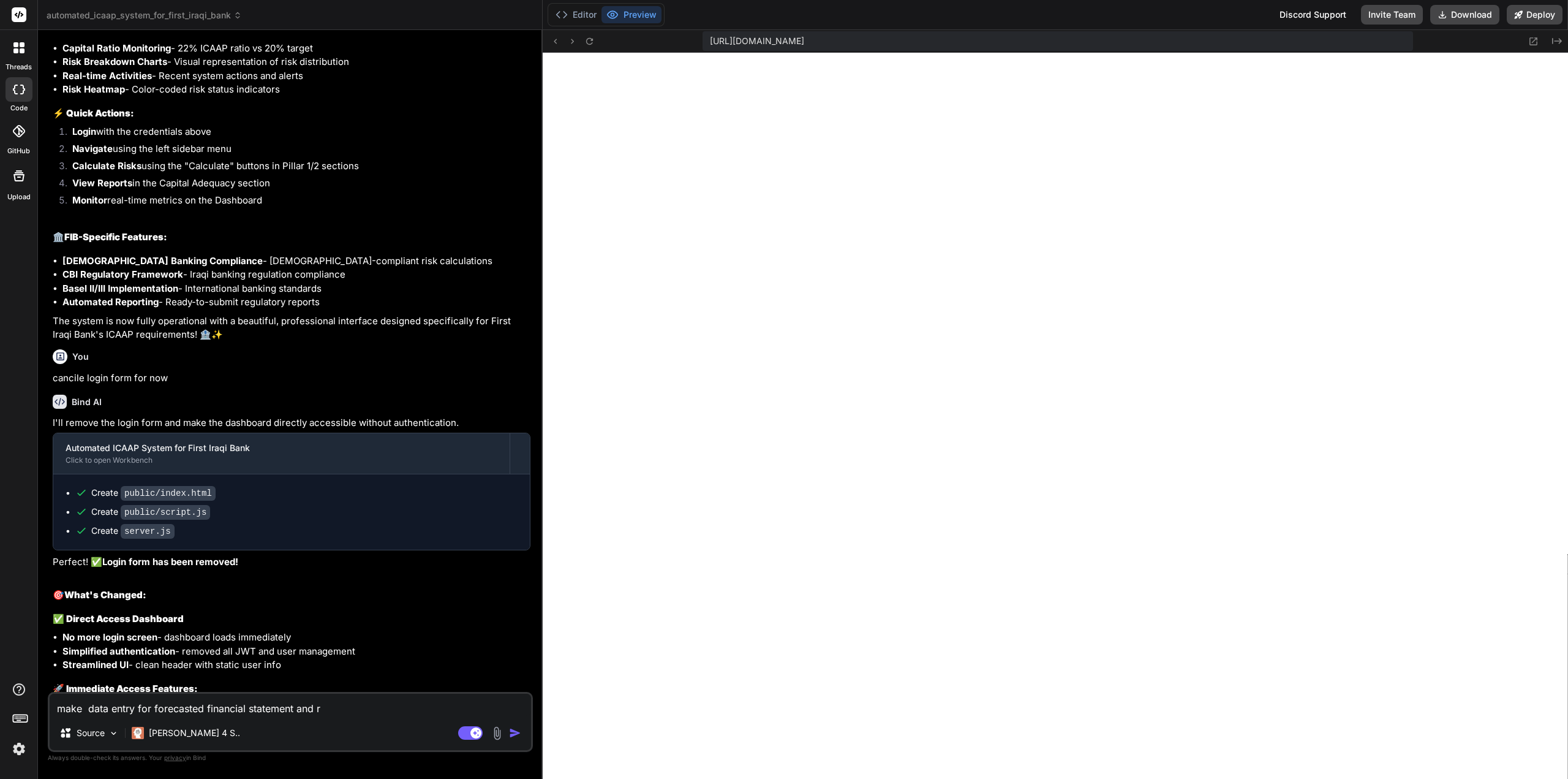
type textarea "make data entry for forecasted financial statement and re"
click at [482, 708] on textarea "make data entry for forecasted financial statement and regulatory capital and r…" at bounding box center [290, 704] width 482 height 22
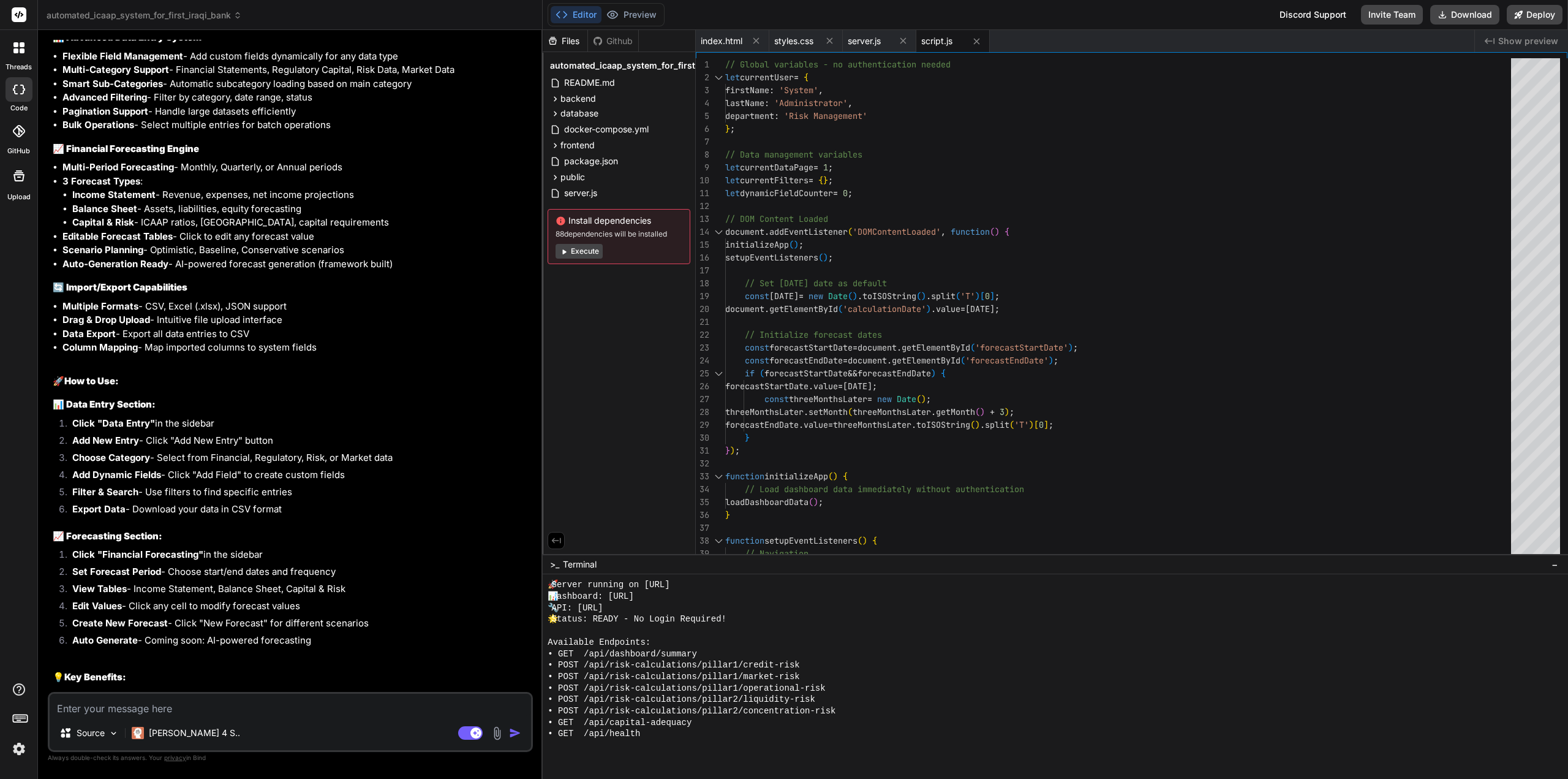
scroll to position [14705, 0]
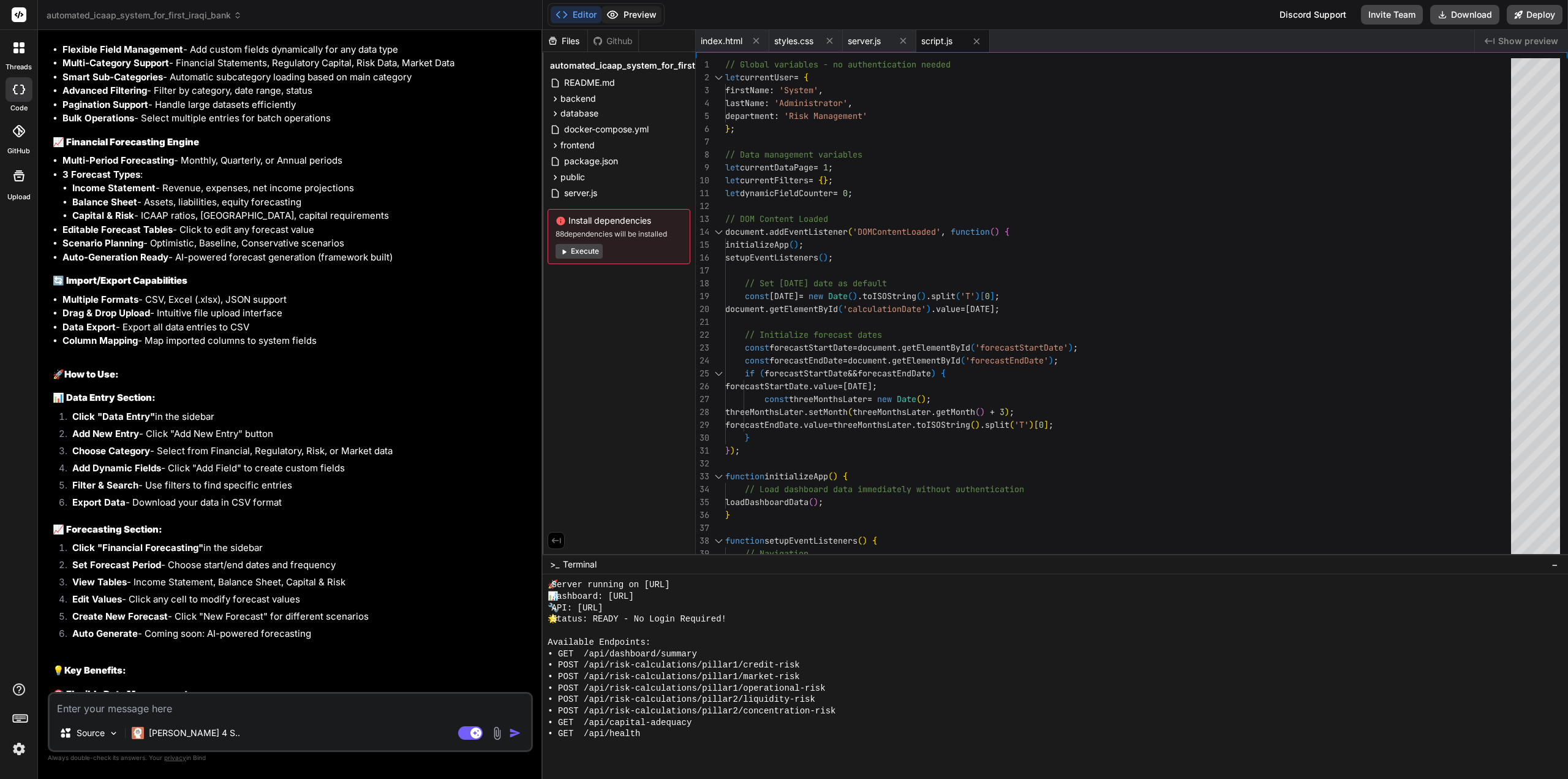
click at [637, 15] on button "Preview" at bounding box center [632, 15] width 60 height 17
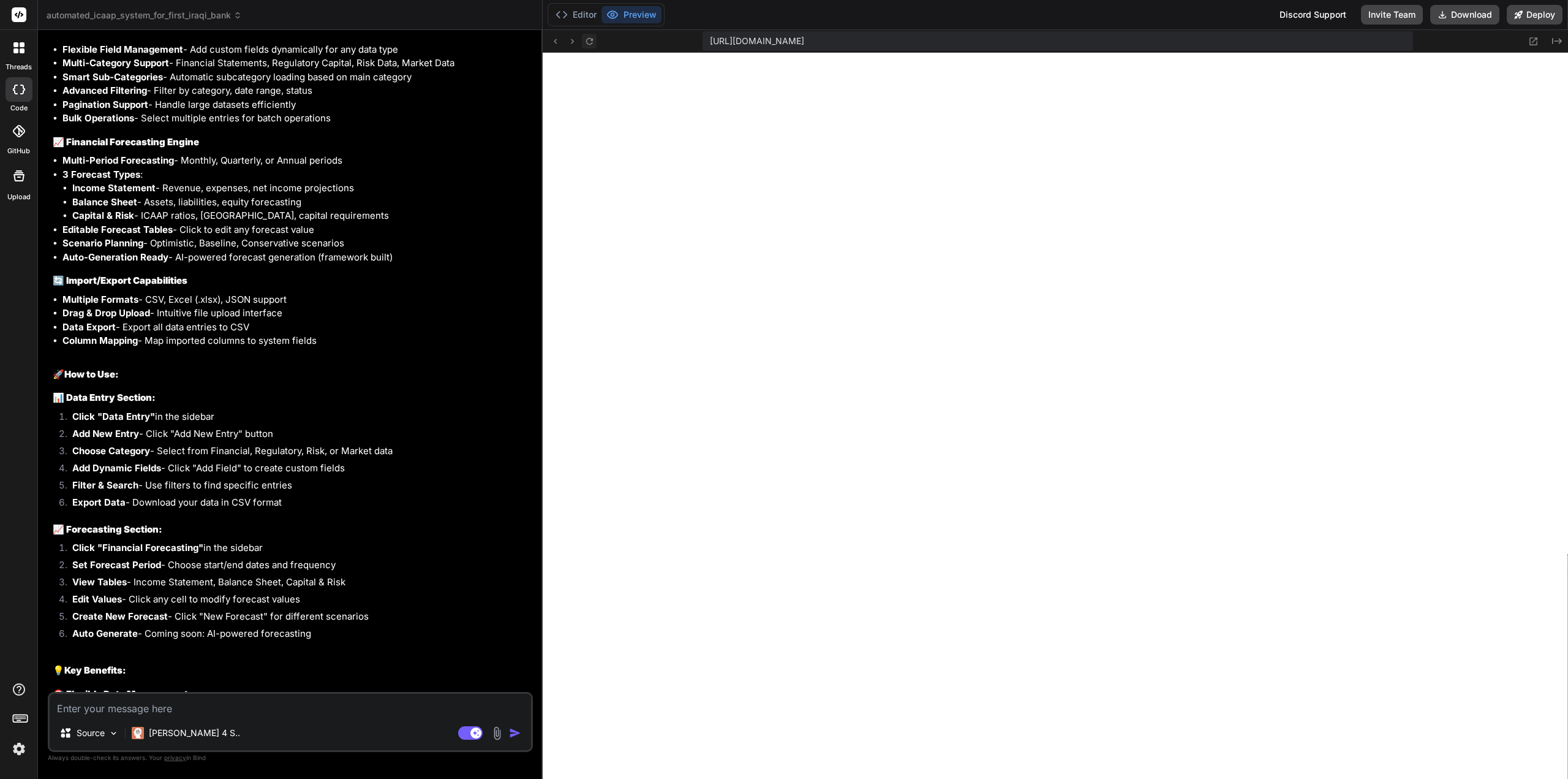
click at [589, 40] on icon at bounding box center [590, 41] width 11 height 11
click at [150, 710] on textarea at bounding box center [290, 704] width 482 height 22
click at [171, 710] on textarea "change the financial forcat form :" at bounding box center [290, 704] width 482 height 22
click at [228, 710] on textarea "change the financial forecast form :" at bounding box center [290, 704] width 482 height 22
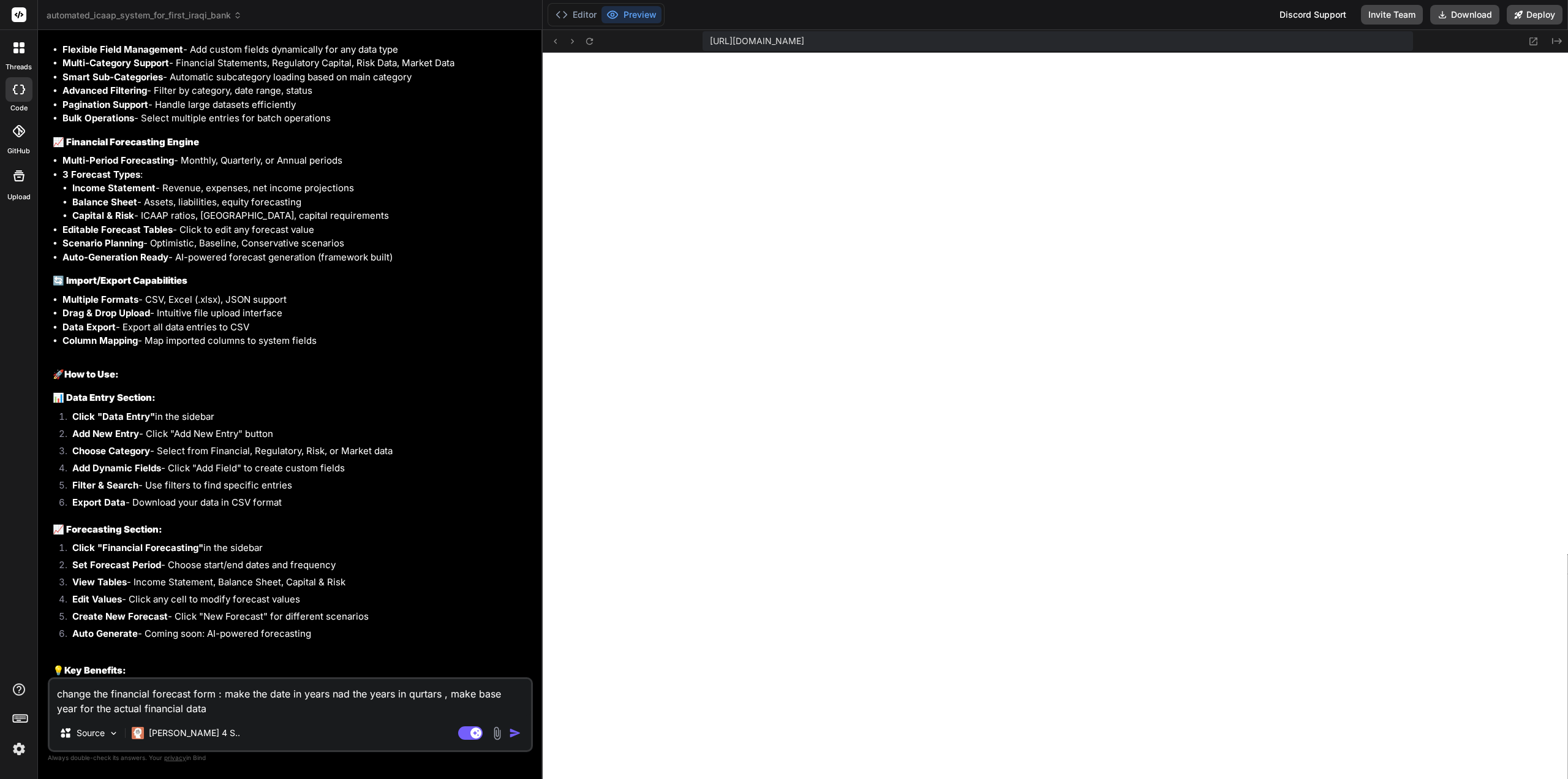
click at [201, 711] on textarea "change the financial forecast form : make the date in years nad the years in qu…" at bounding box center [290, 698] width 482 height 37
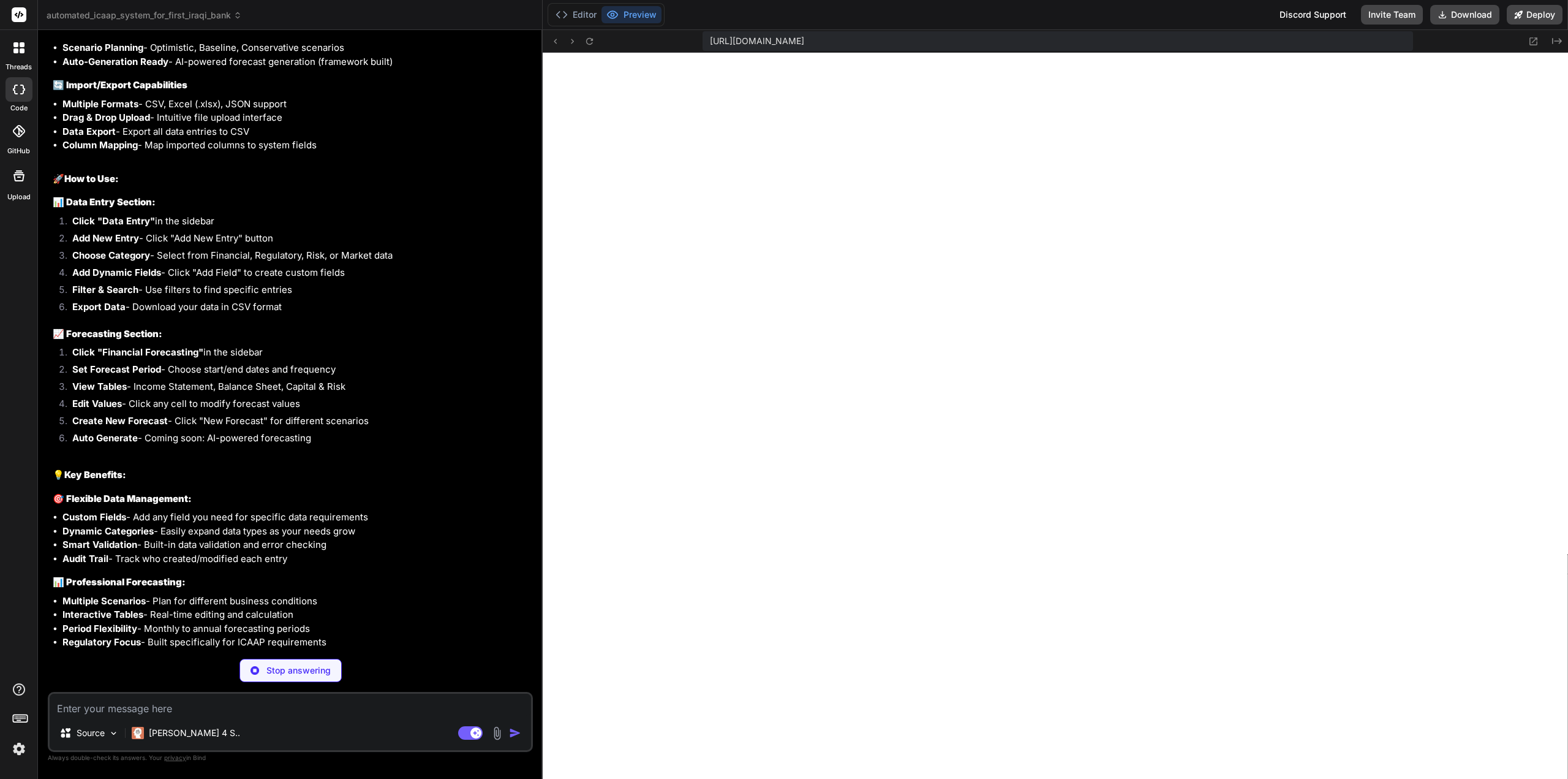
scroll to position [14942, 0]
